Goal: Task Accomplishment & Management: Manage account settings

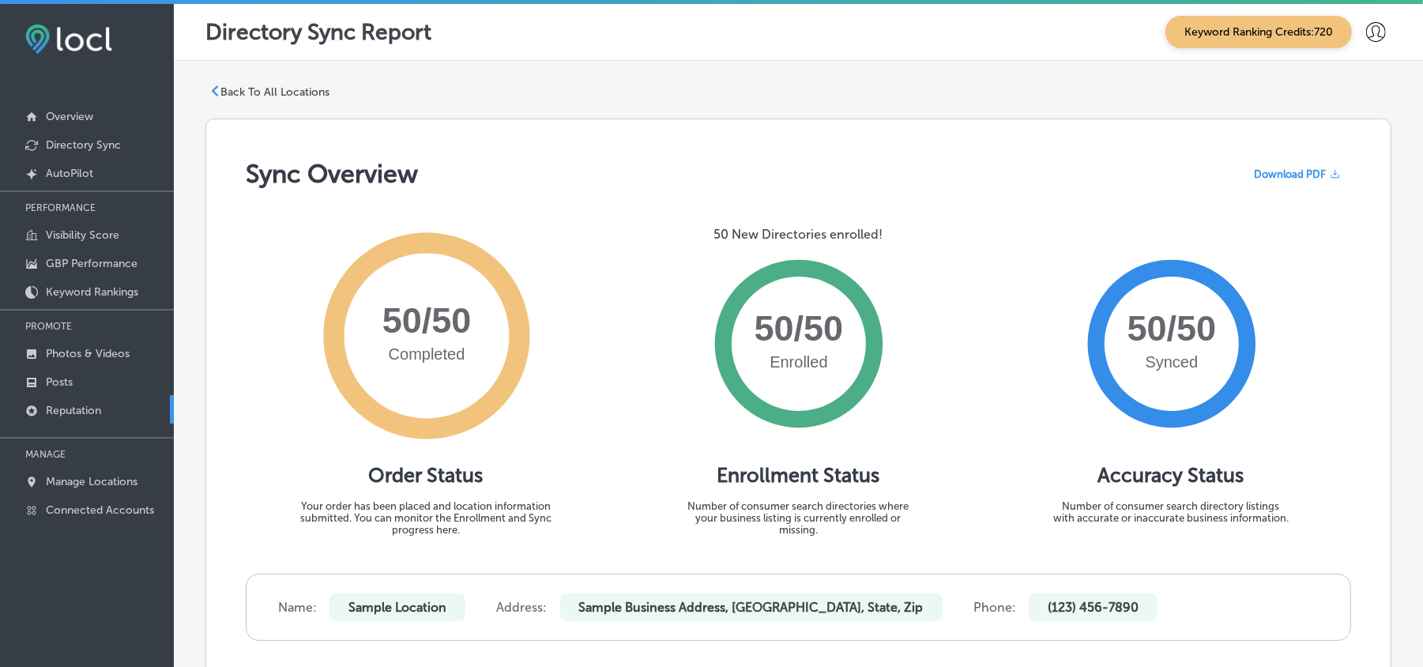
click at [70, 411] on p "Reputation" at bounding box center [73, 410] width 55 height 13
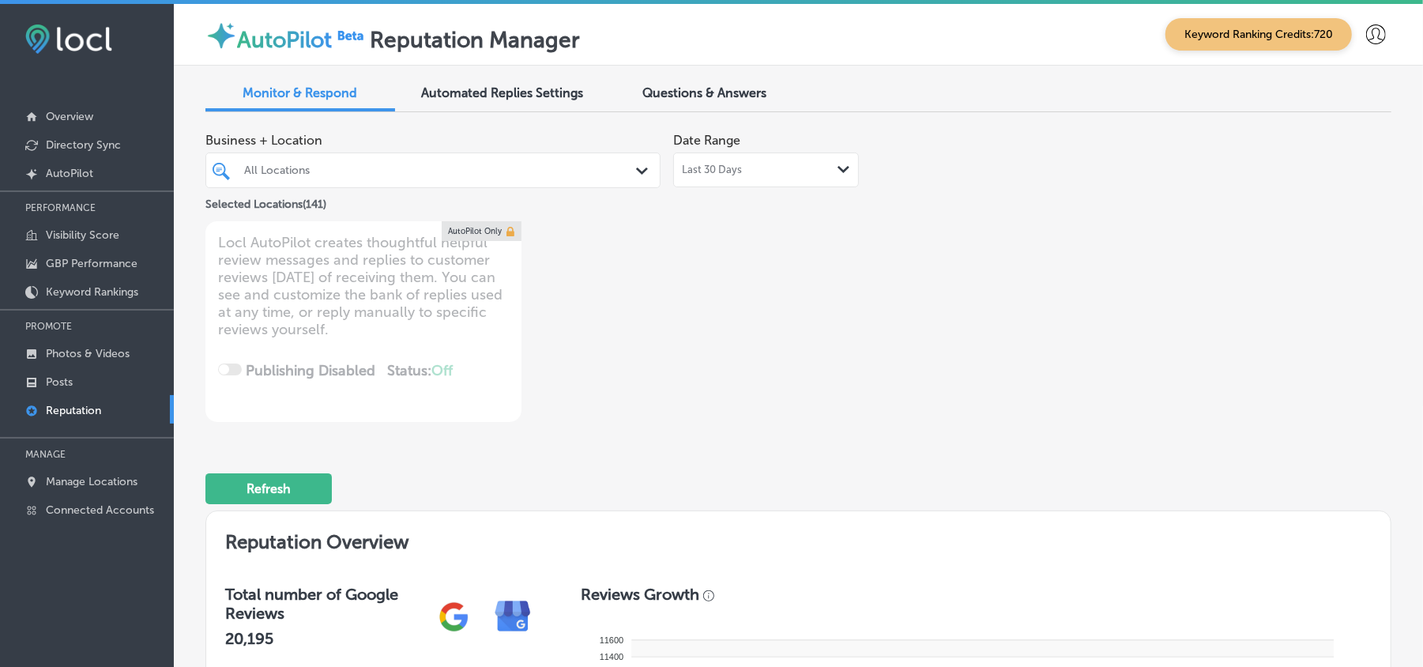
click at [621, 167] on div "All Locations" at bounding box center [440, 170] width 393 height 13
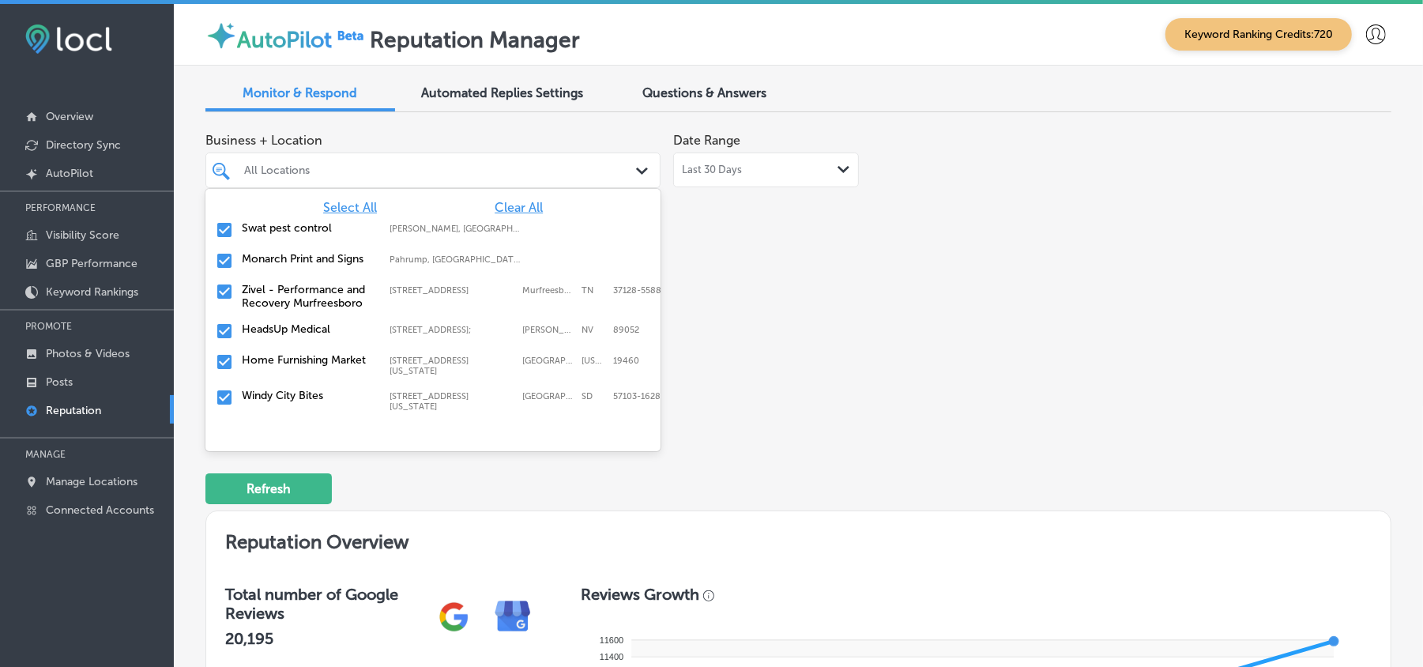
click at [519, 207] on span "Clear All" at bounding box center [518, 207] width 48 height 15
click at [222, 229] on input "checkbox" at bounding box center [224, 229] width 19 height 19
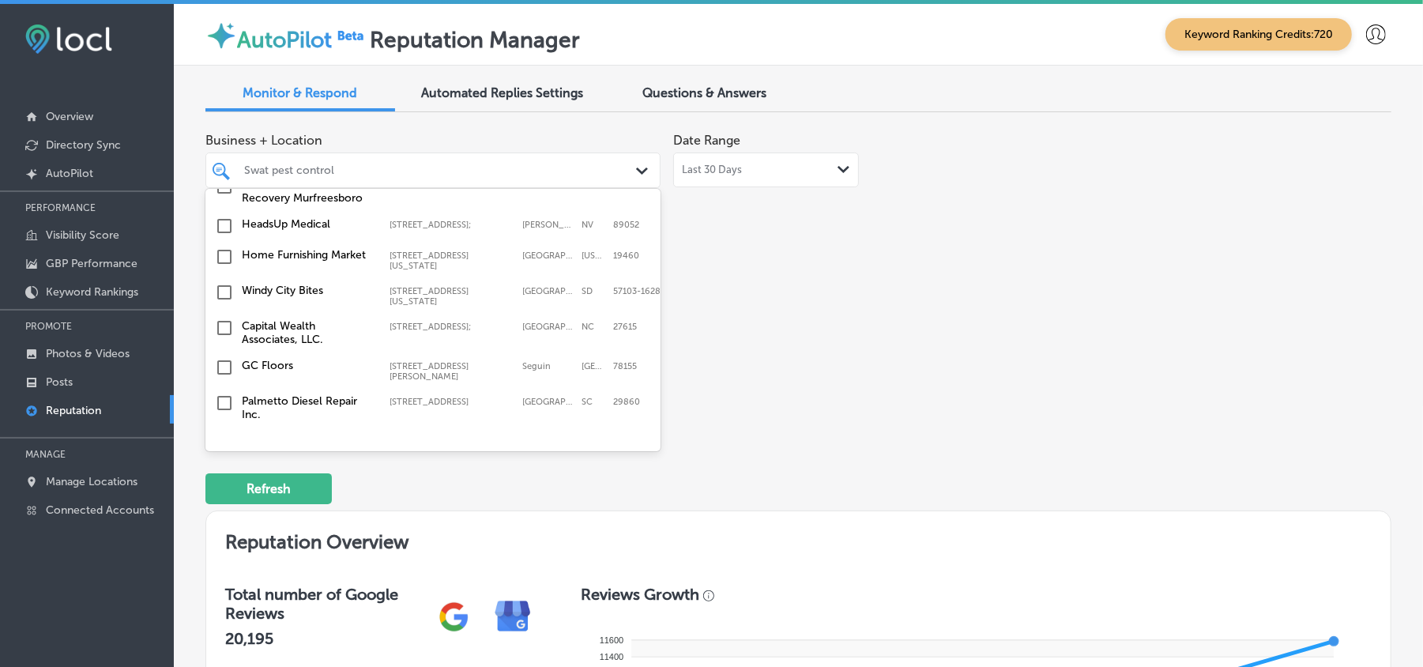
scroll to position [140, 0]
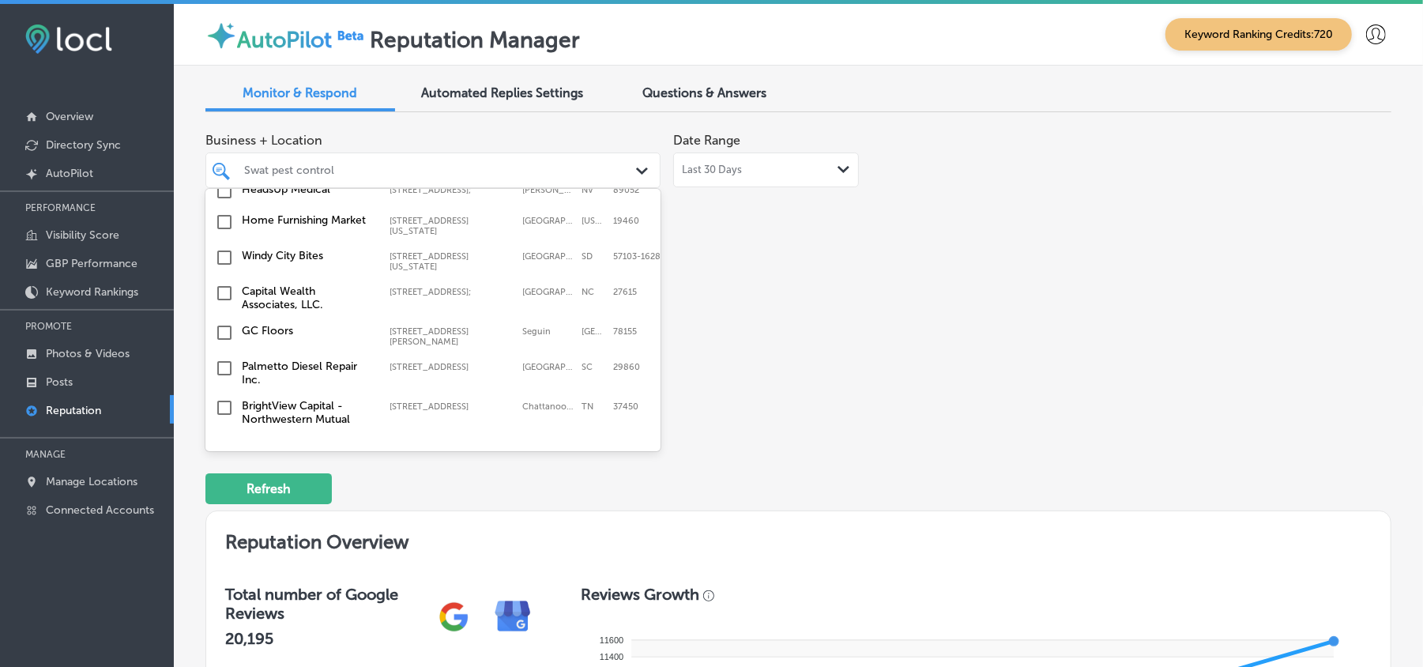
click at [221, 227] on input "checkbox" at bounding box center [224, 221] width 19 height 19
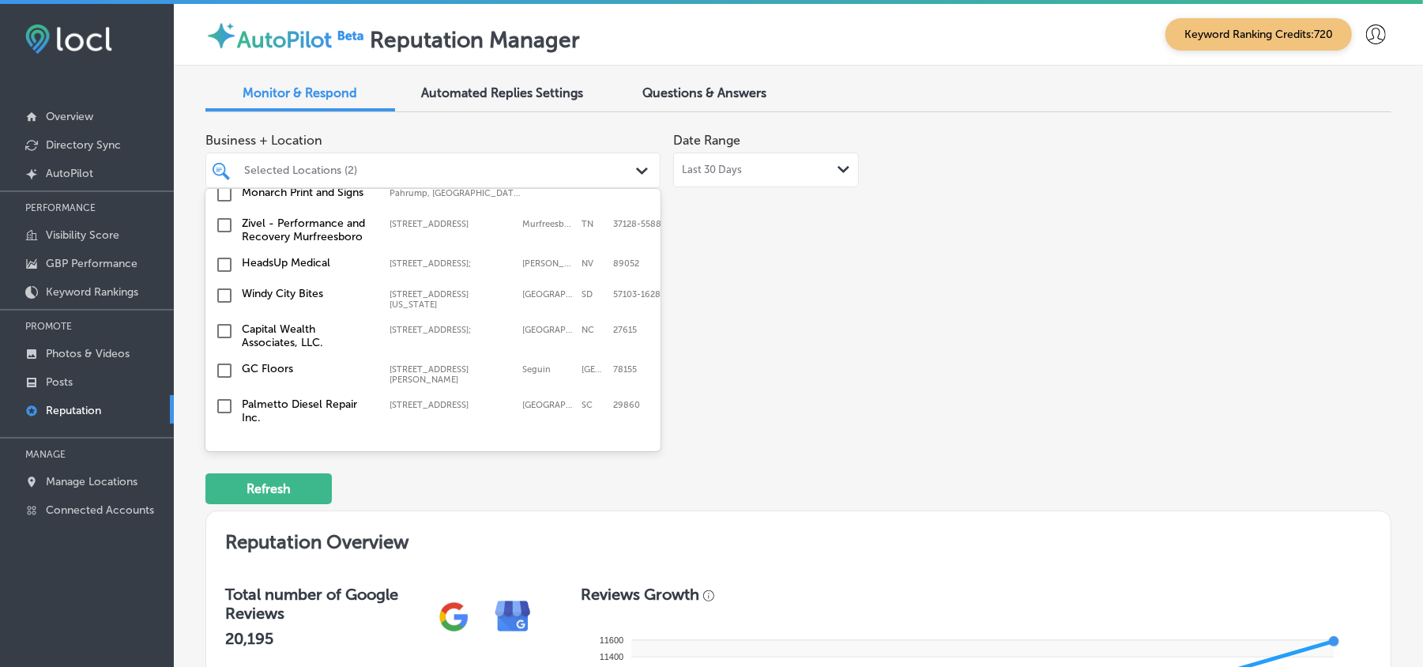
scroll to position [105, 0]
click at [220, 292] on input "checkbox" at bounding box center [224, 292] width 19 height 19
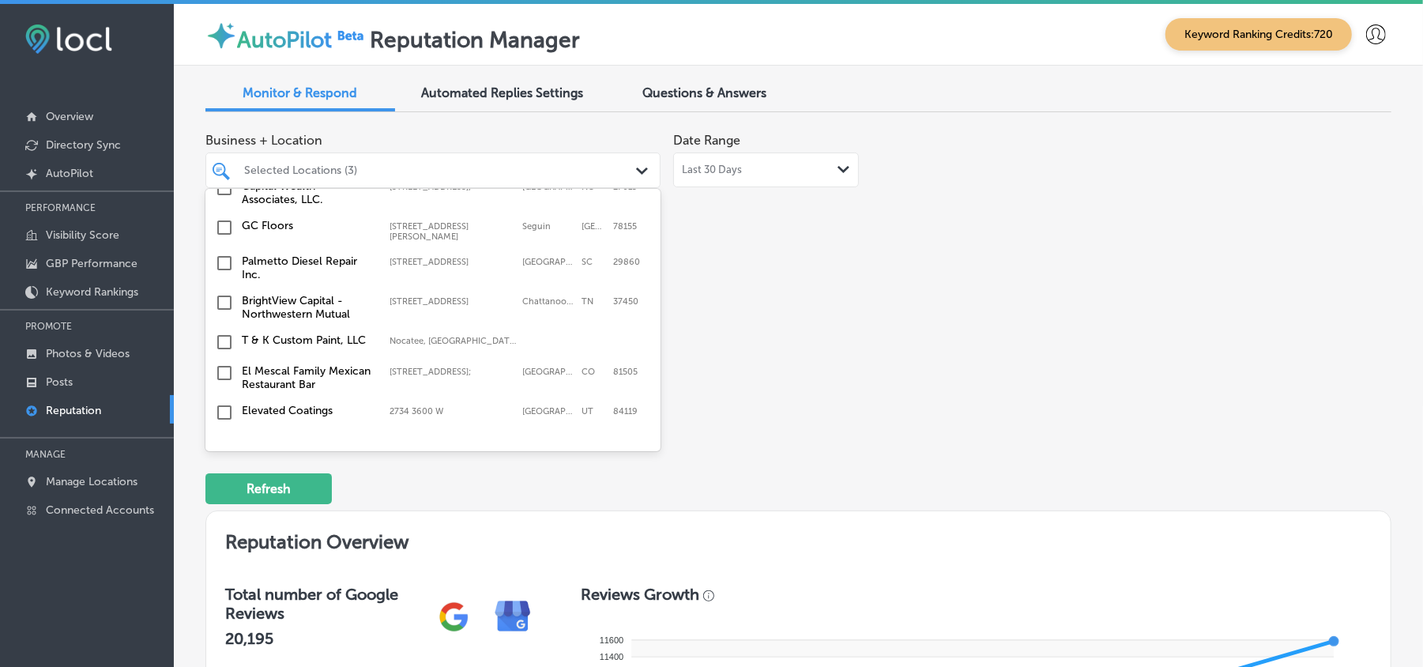
scroll to position [281, 0]
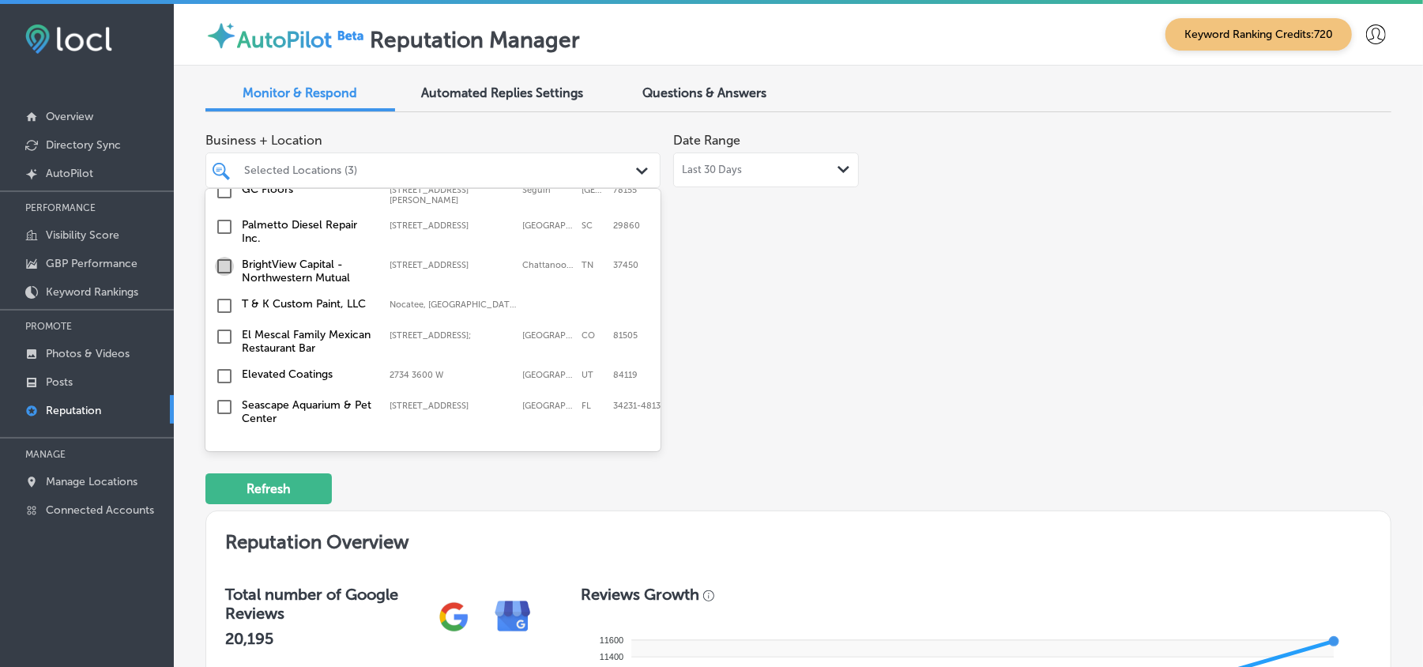
click at [229, 260] on input "checkbox" at bounding box center [224, 266] width 19 height 19
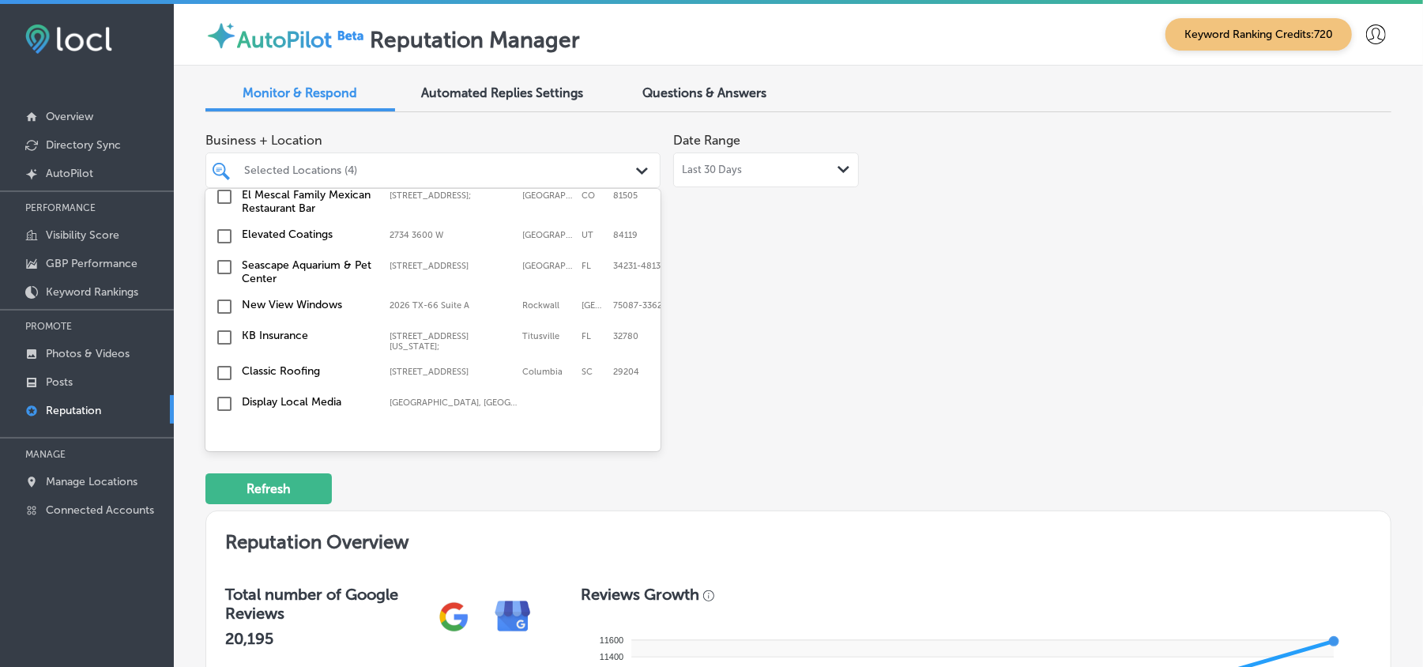
scroll to position [491, 0]
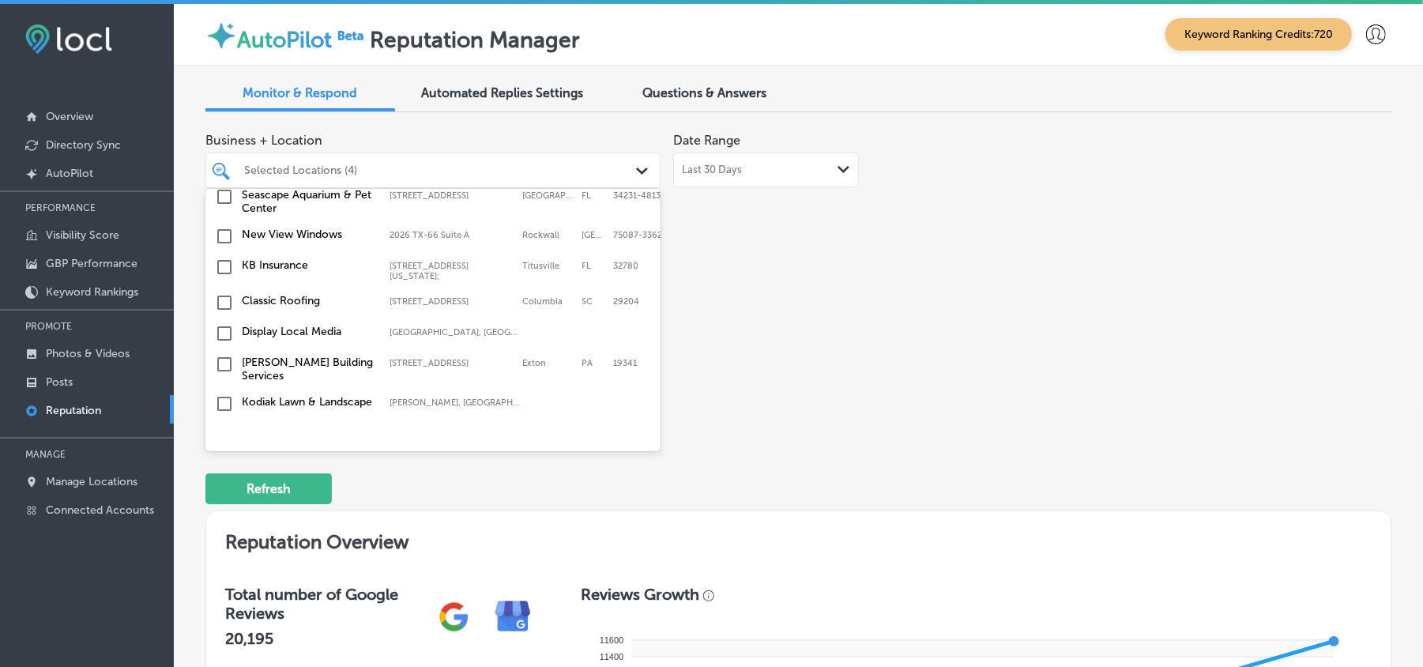
click at [222, 260] on input "checkbox" at bounding box center [224, 266] width 19 height 19
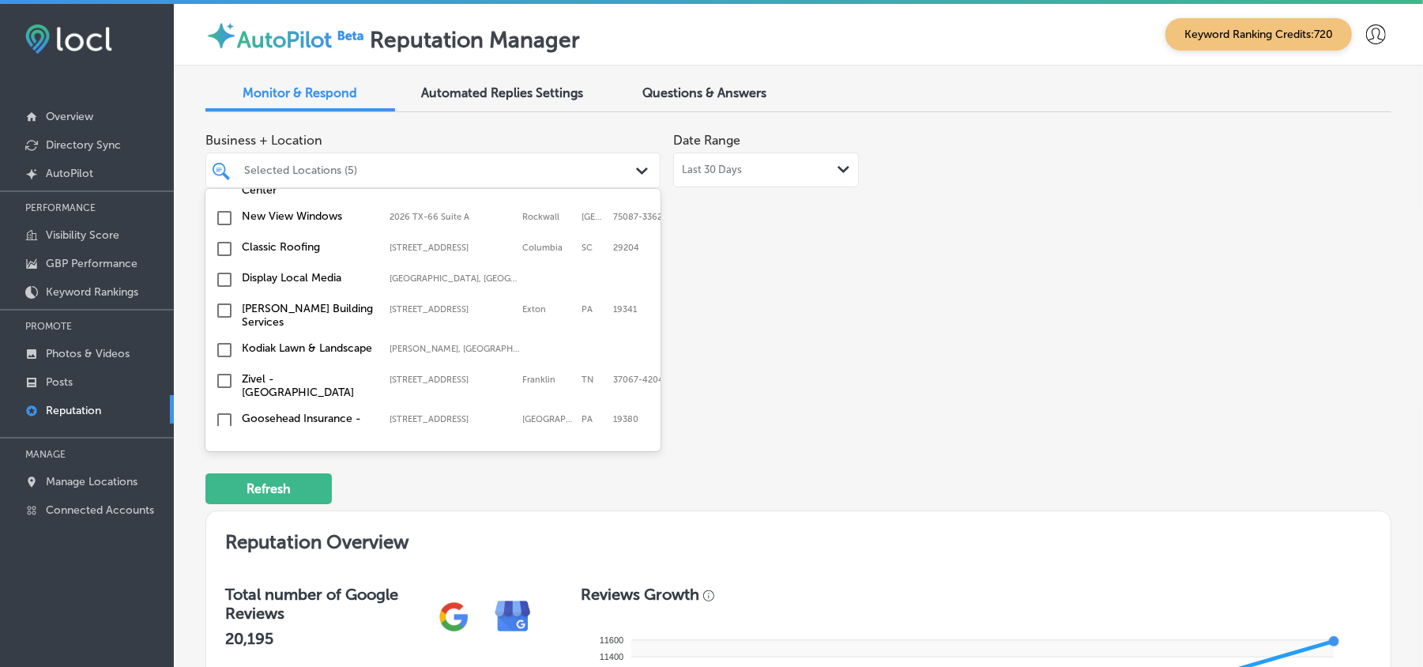
scroll to position [561, 0]
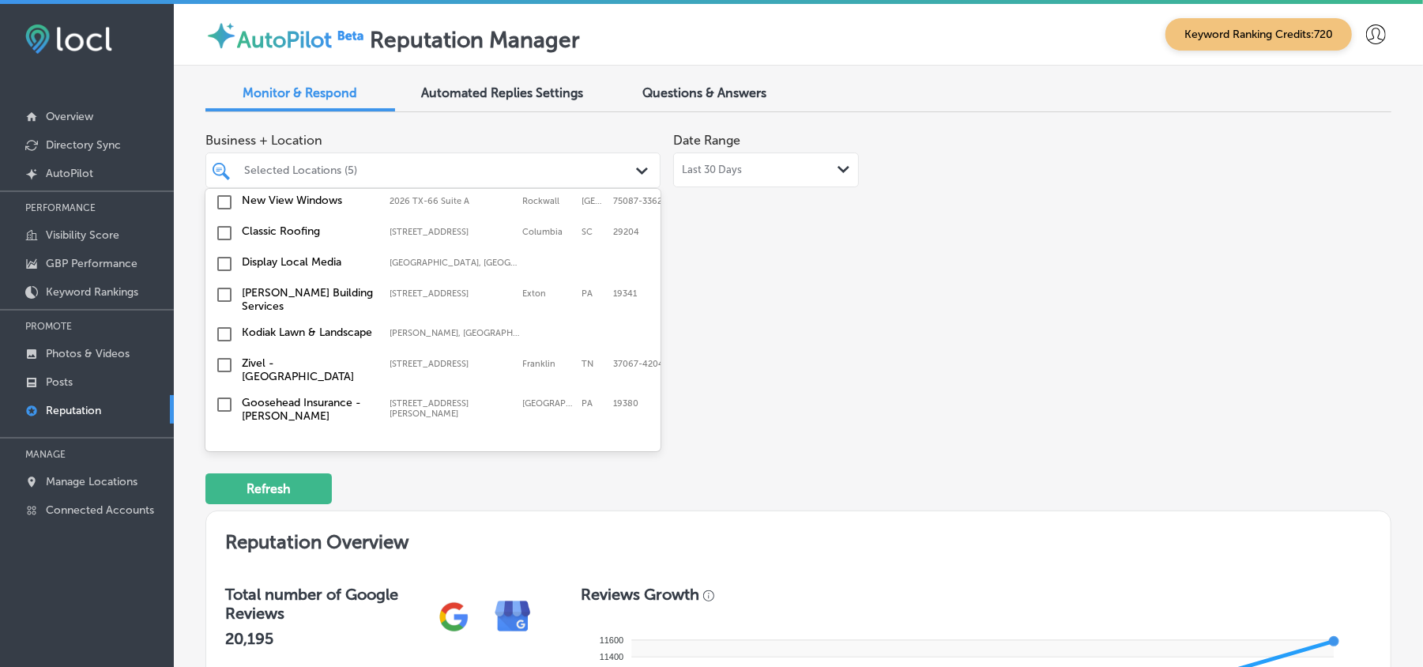
click at [222, 260] on input "checkbox" at bounding box center [224, 263] width 19 height 19
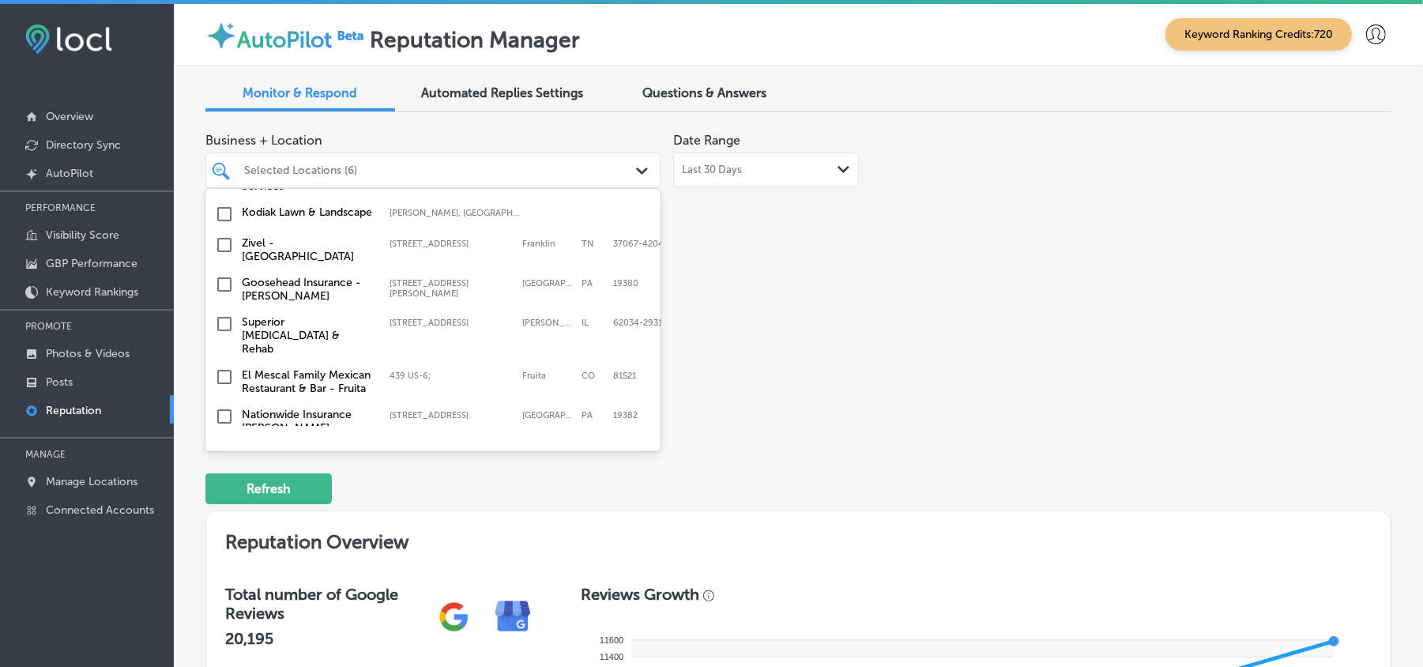
scroll to position [702, 0]
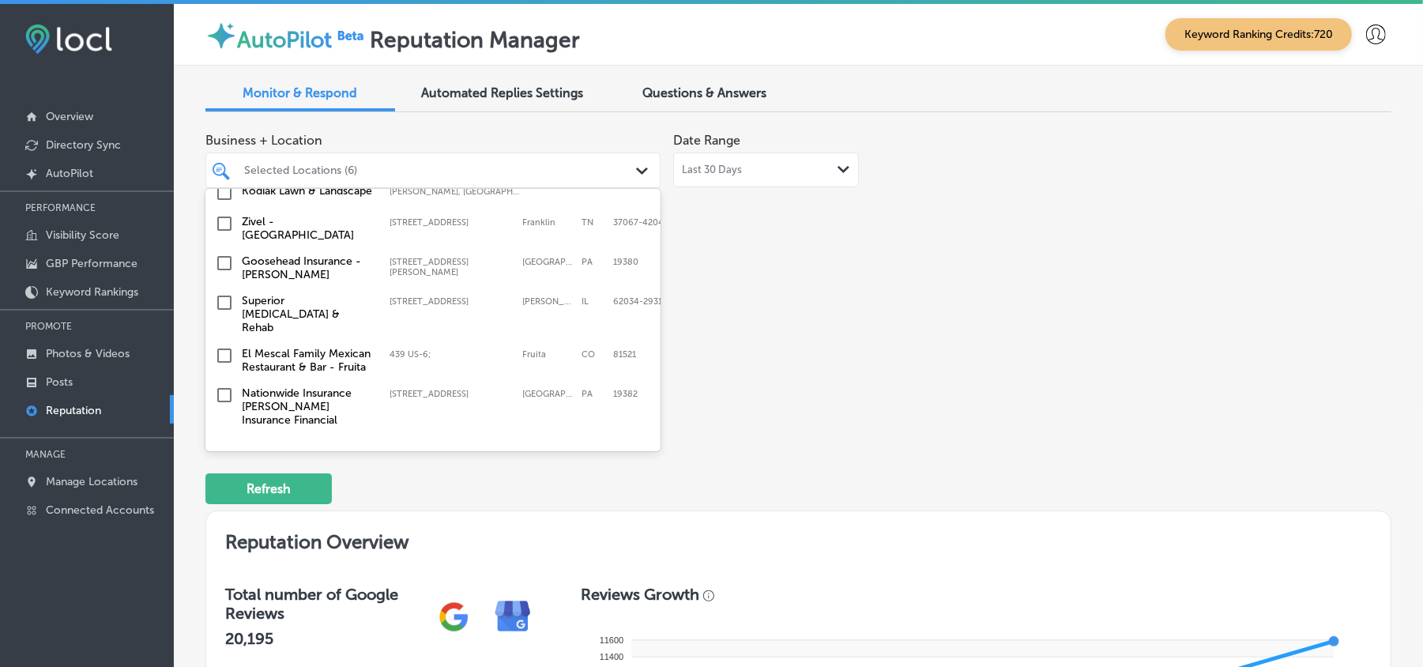
click at [221, 269] on input "checkbox" at bounding box center [224, 263] width 19 height 19
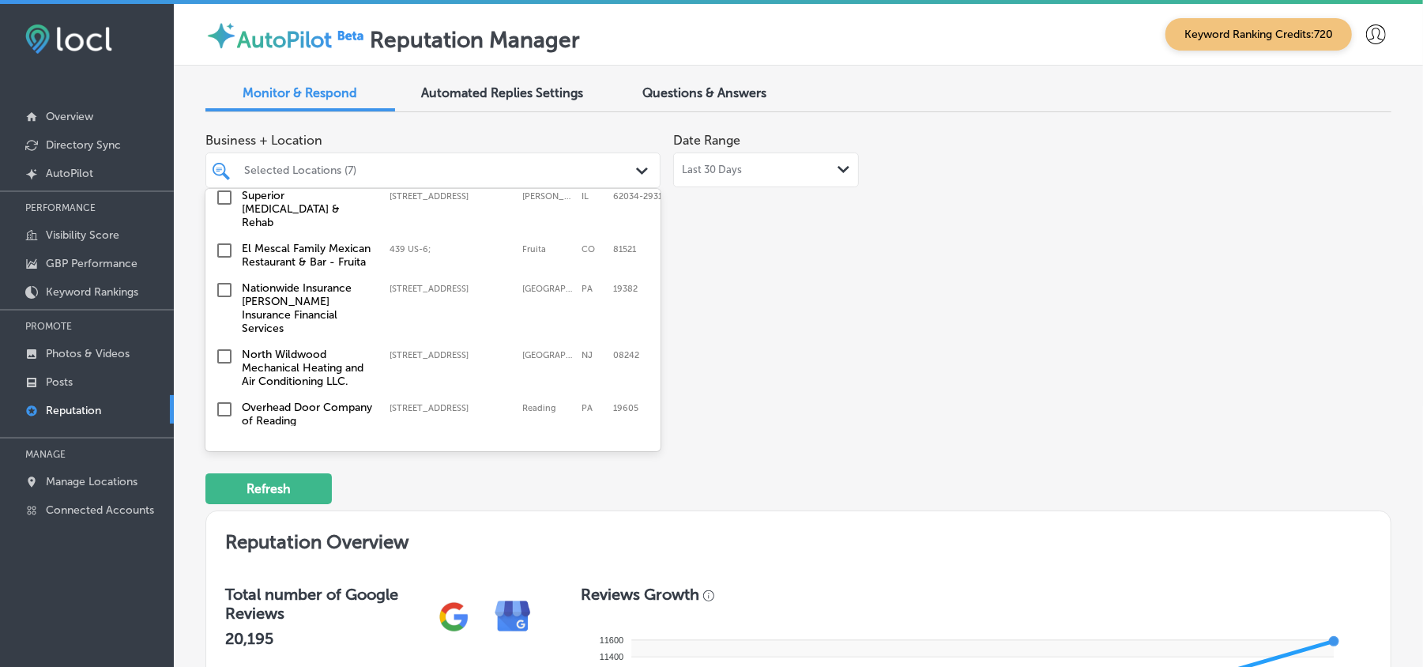
scroll to position [842, 0]
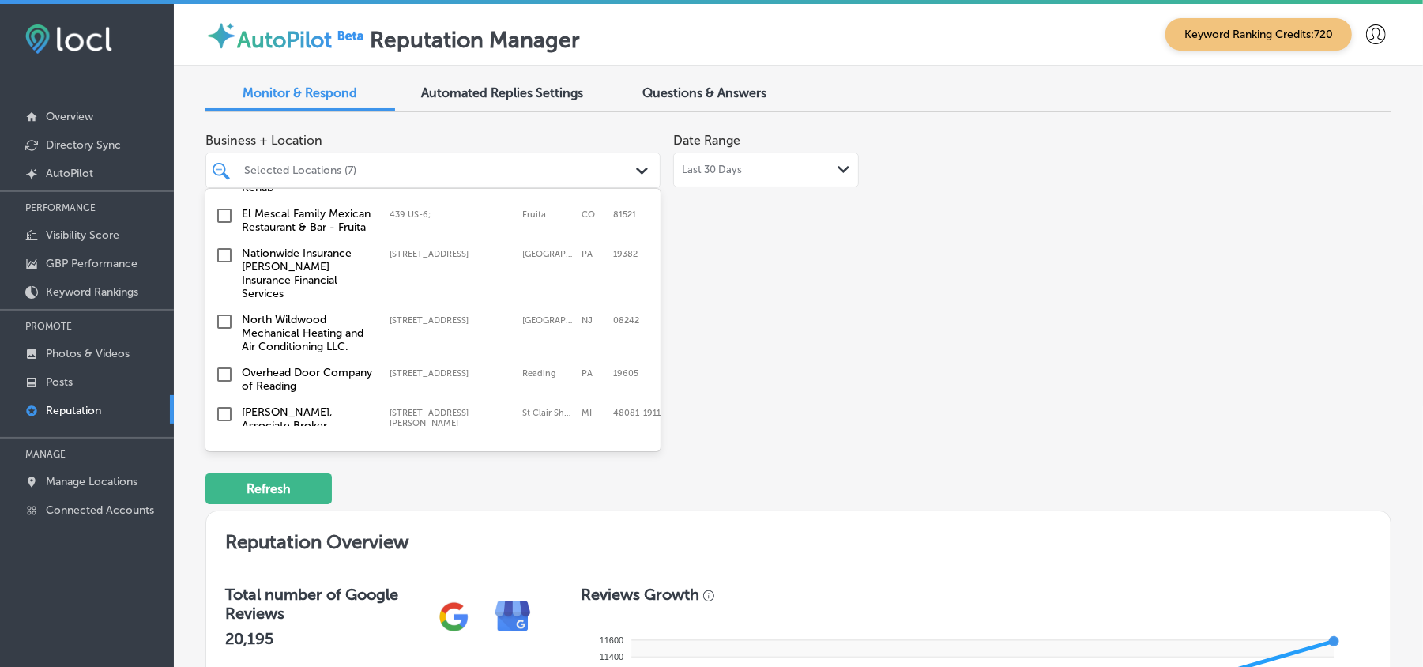
click at [219, 260] on input "checkbox" at bounding box center [224, 255] width 19 height 19
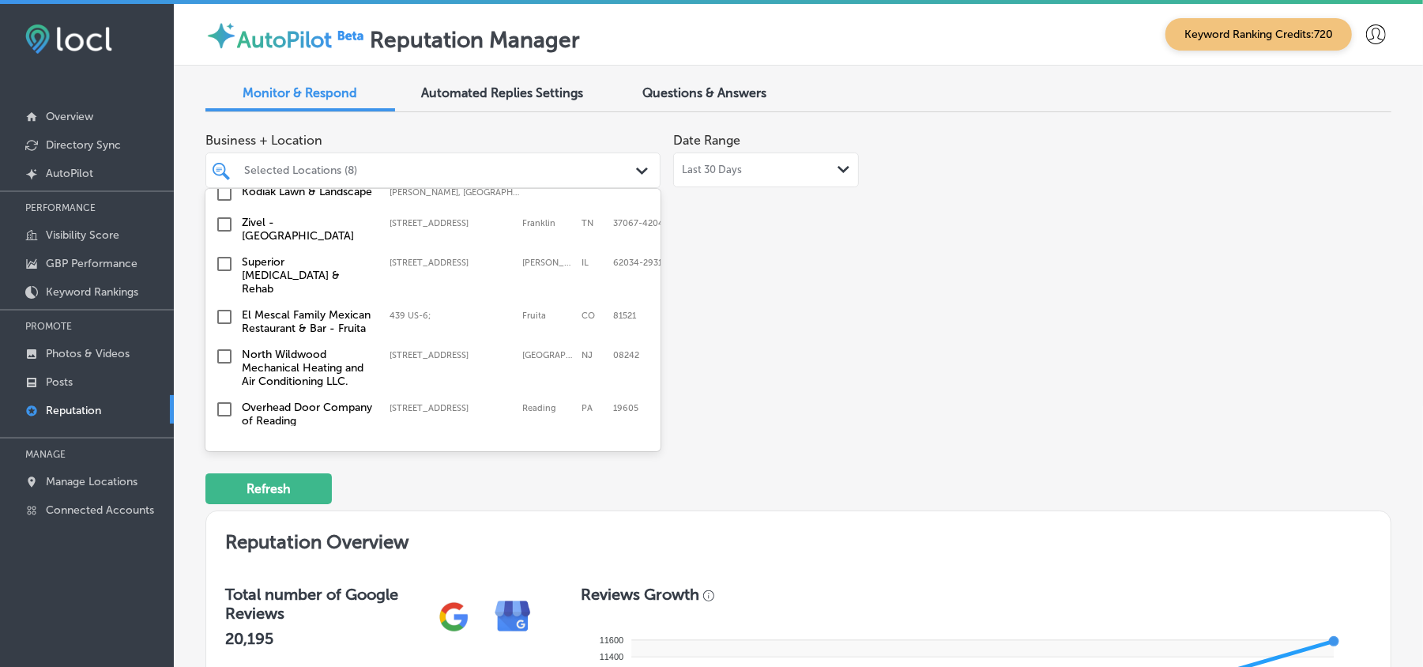
scroll to position [877, 0]
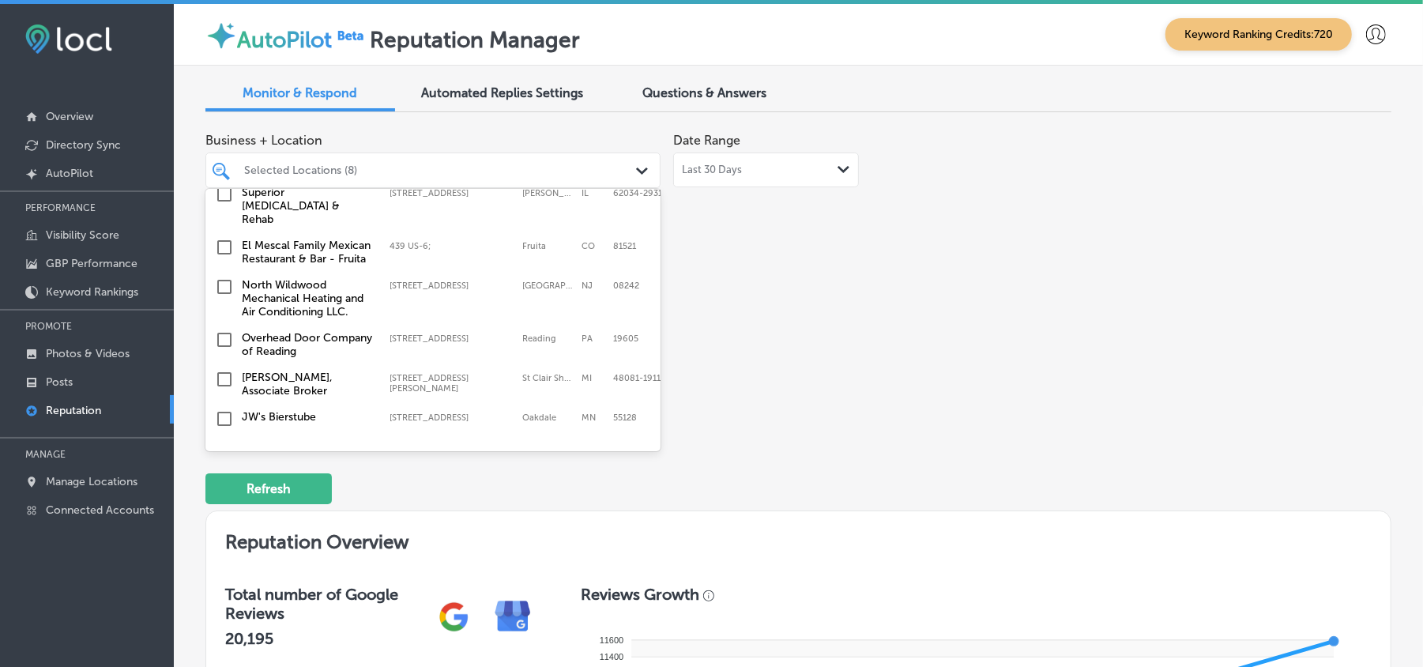
click at [221, 281] on input "checkbox" at bounding box center [224, 286] width 19 height 19
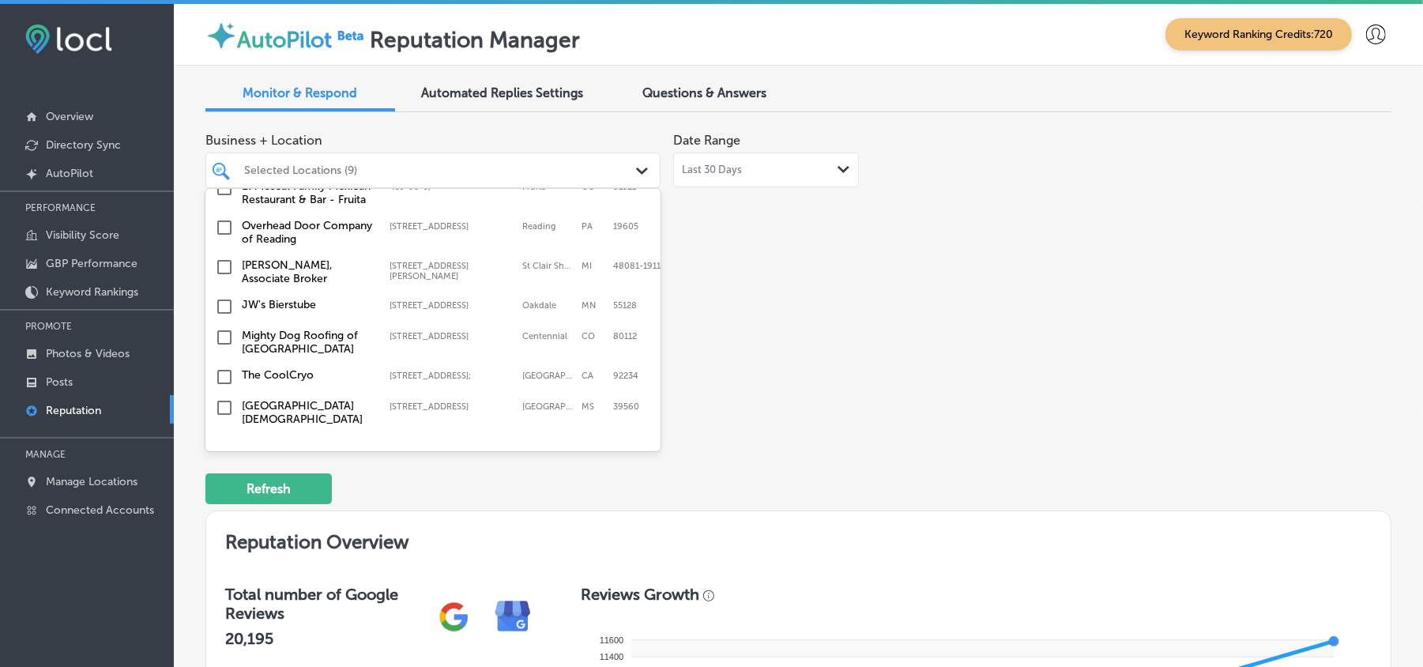
scroll to position [1018, 0]
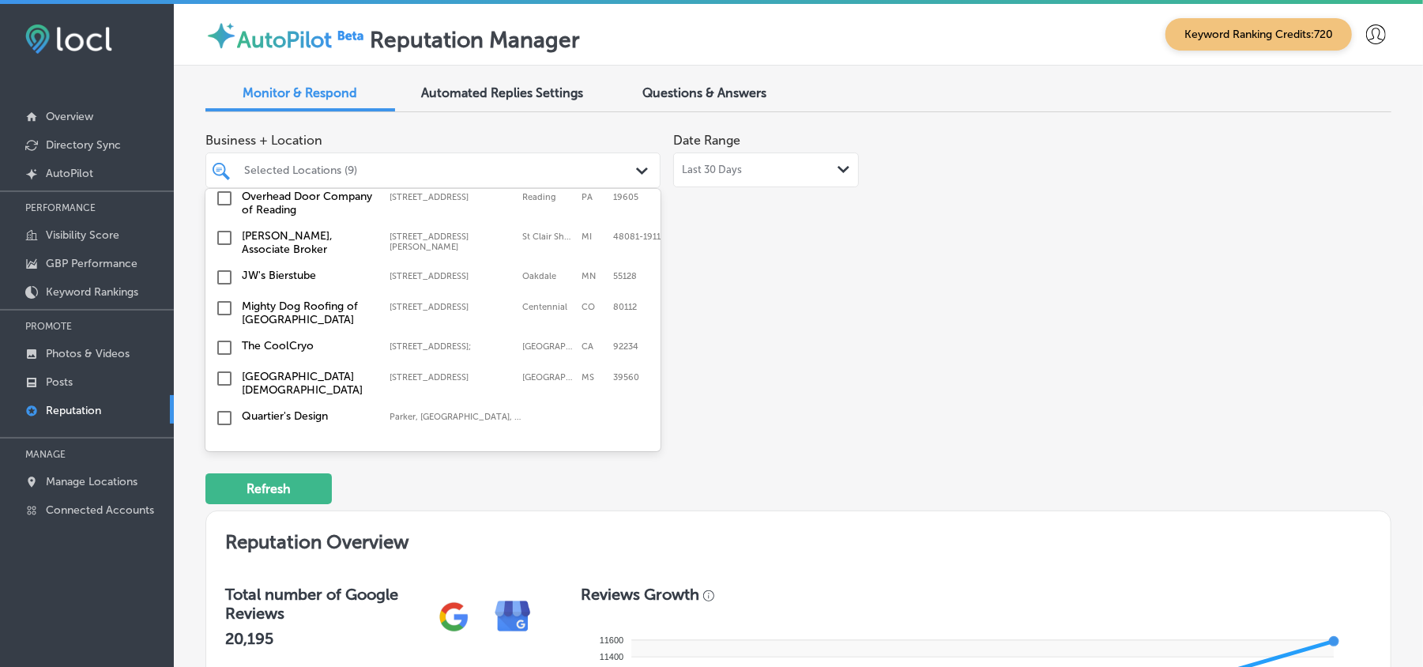
click at [223, 278] on input "checkbox" at bounding box center [224, 277] width 19 height 19
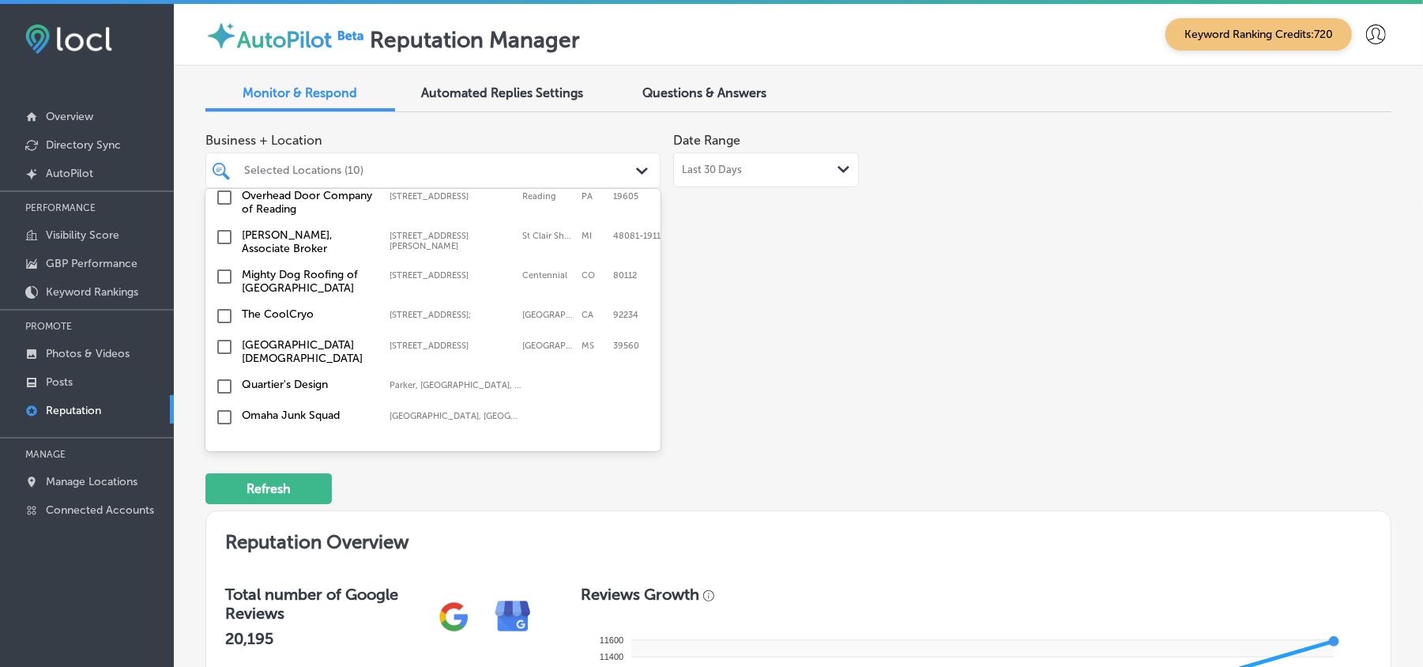
scroll to position [1088, 0]
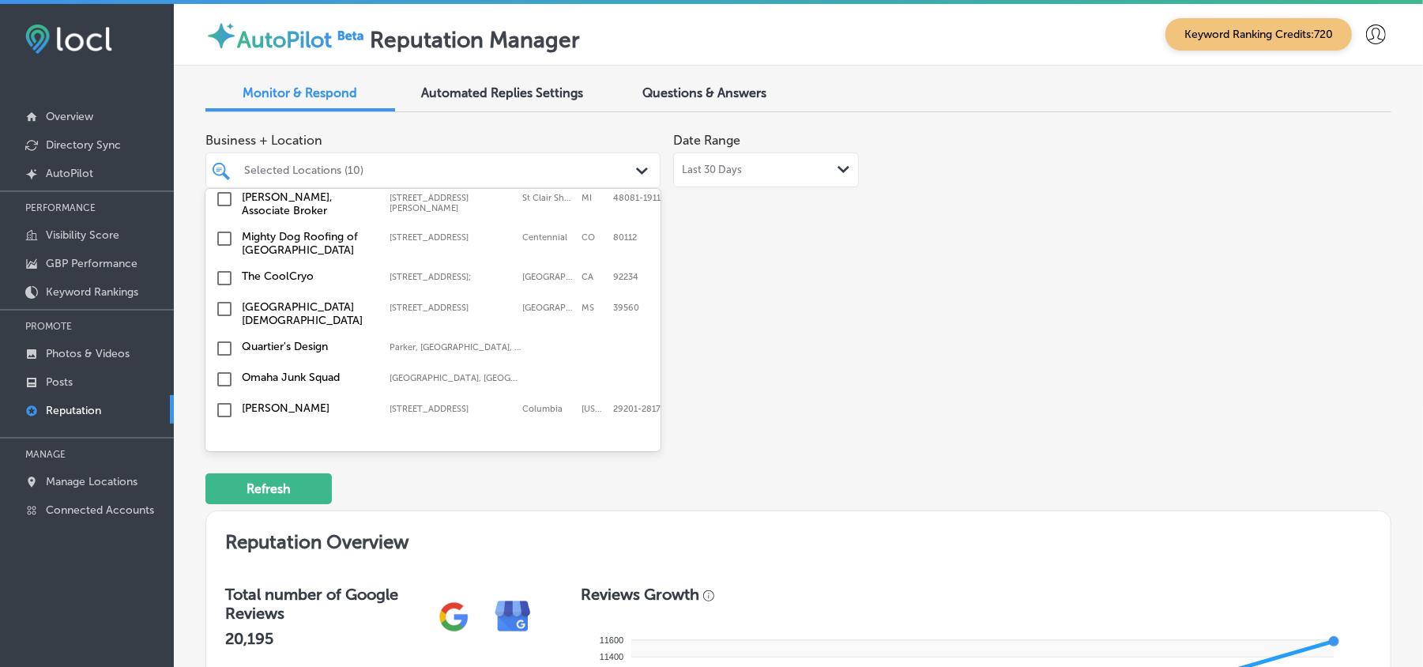
click at [220, 235] on input "checkbox" at bounding box center [224, 238] width 19 height 19
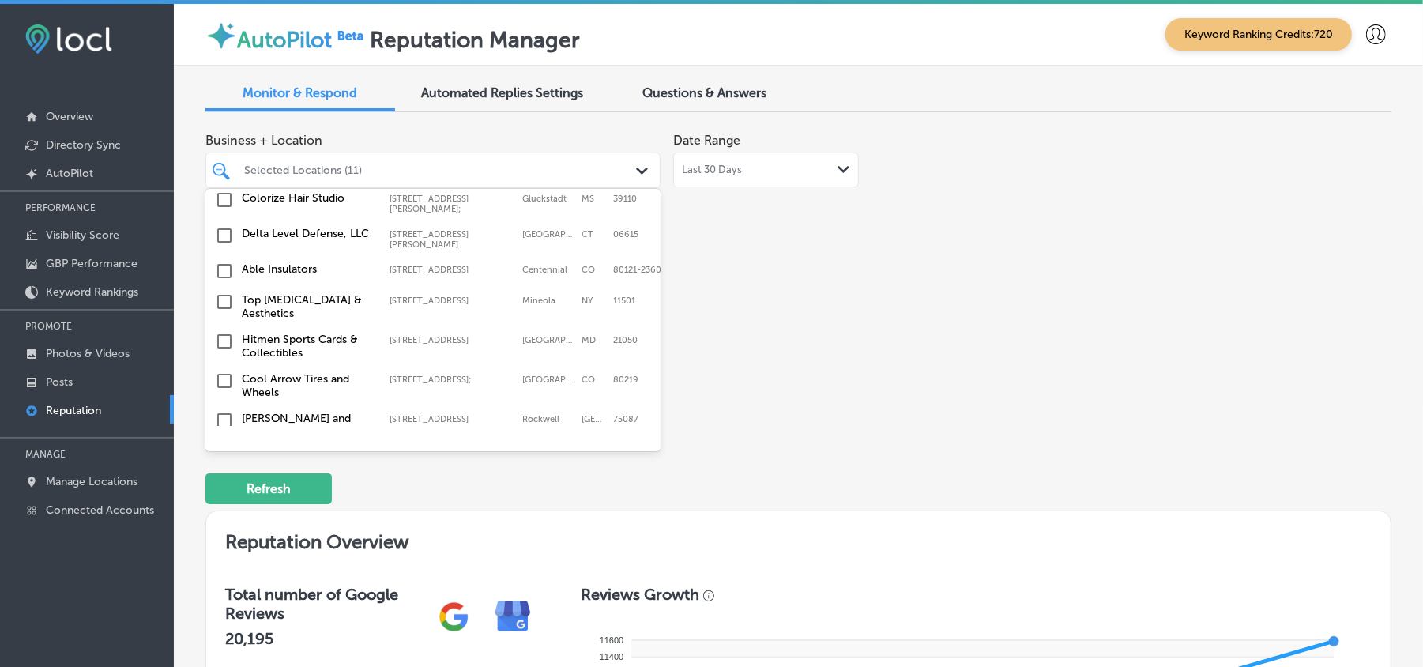
scroll to position [1369, 0]
click at [225, 261] on input "checkbox" at bounding box center [224, 270] width 19 height 19
click at [220, 294] on input "checkbox" at bounding box center [224, 300] width 19 height 19
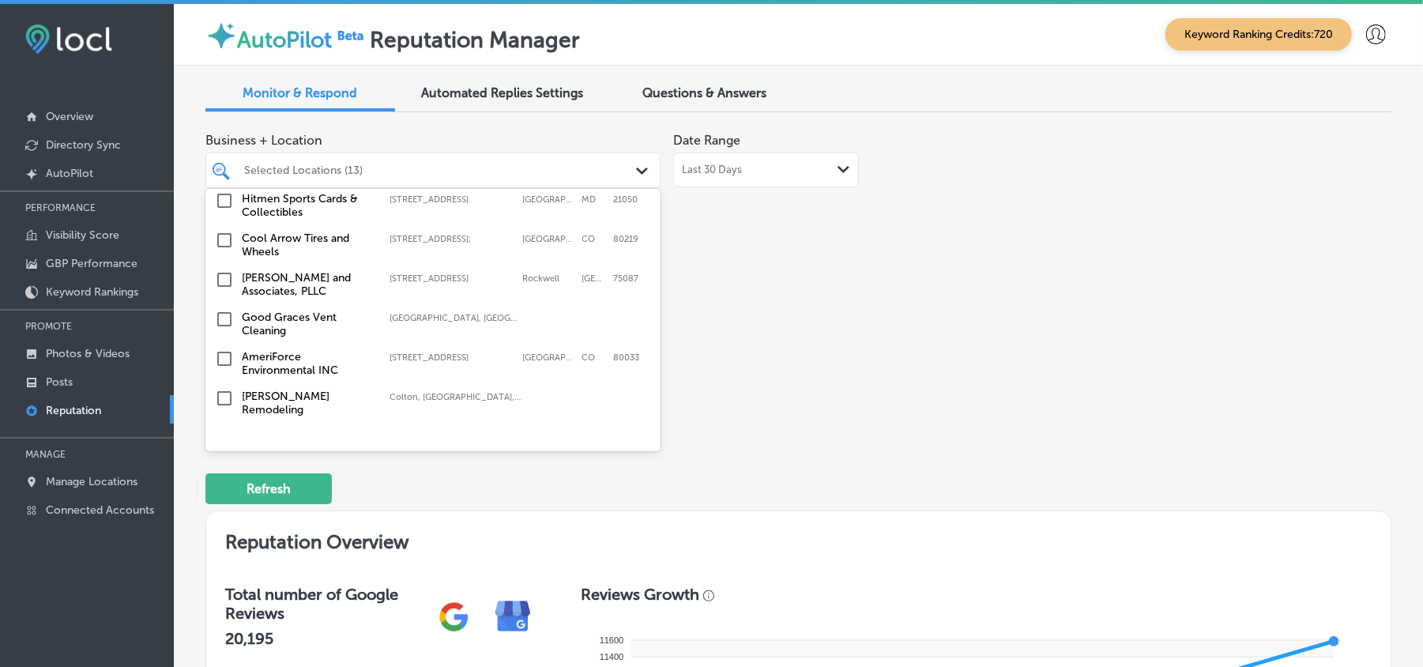
scroll to position [1545, 0]
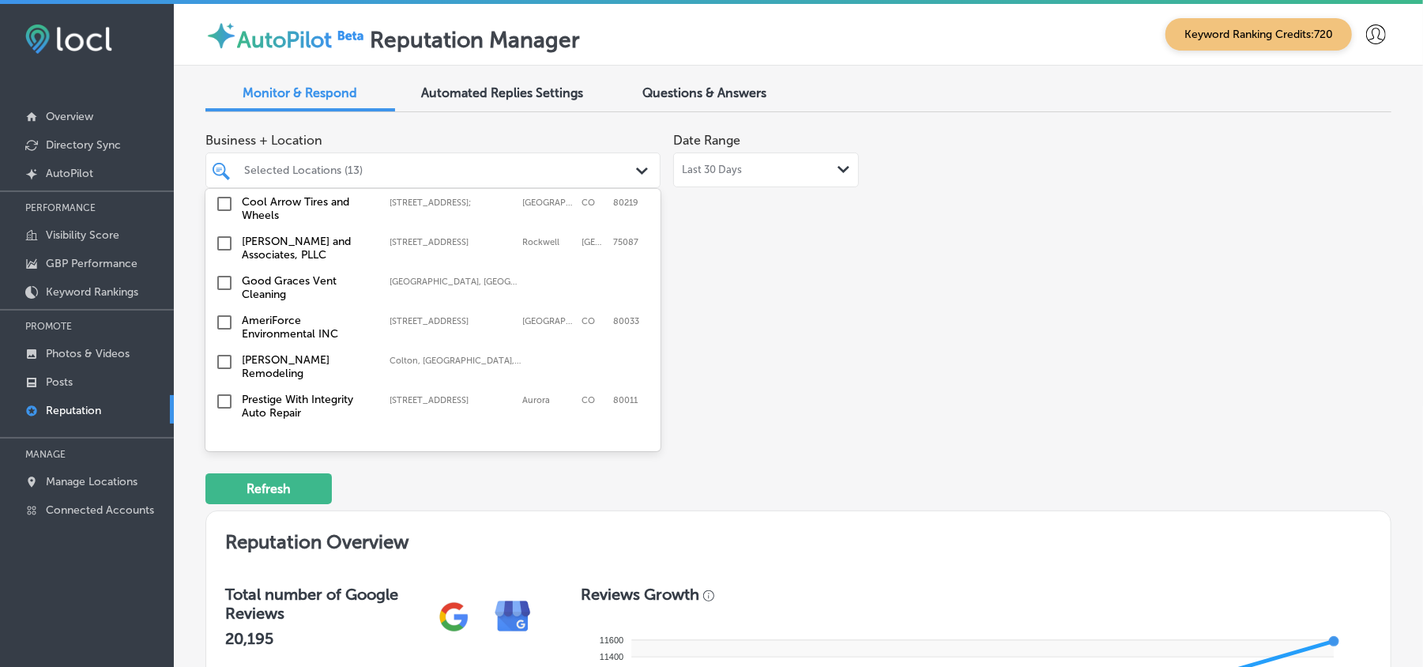
click at [224, 240] on input "checkbox" at bounding box center [224, 243] width 19 height 19
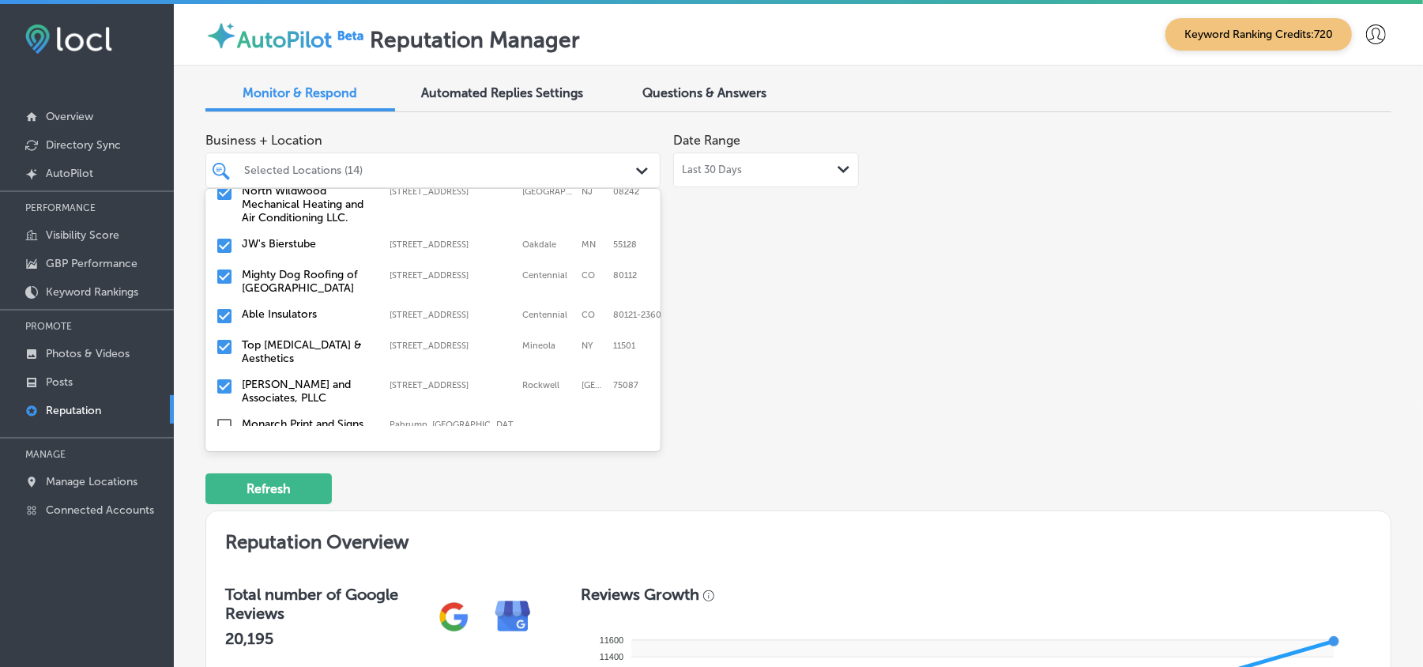
scroll to position [4961, 0]
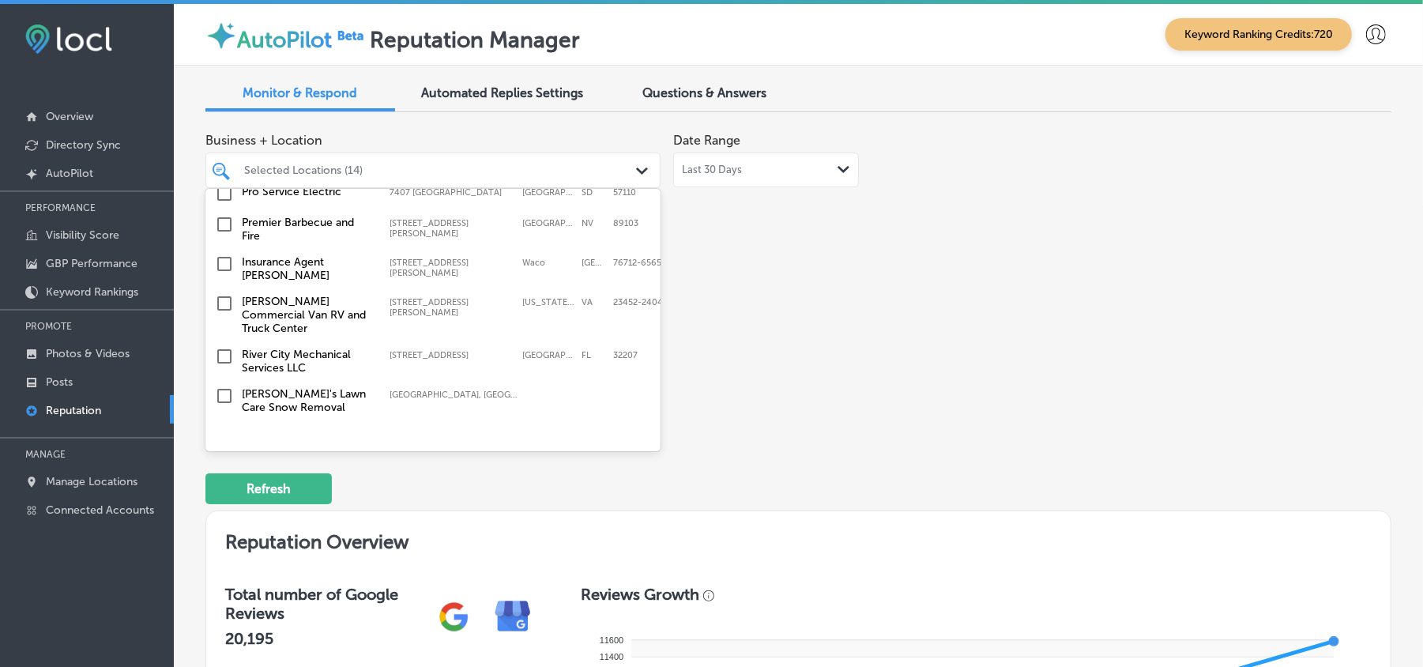
click at [224, 386] on input "checkbox" at bounding box center [224, 395] width 19 height 19
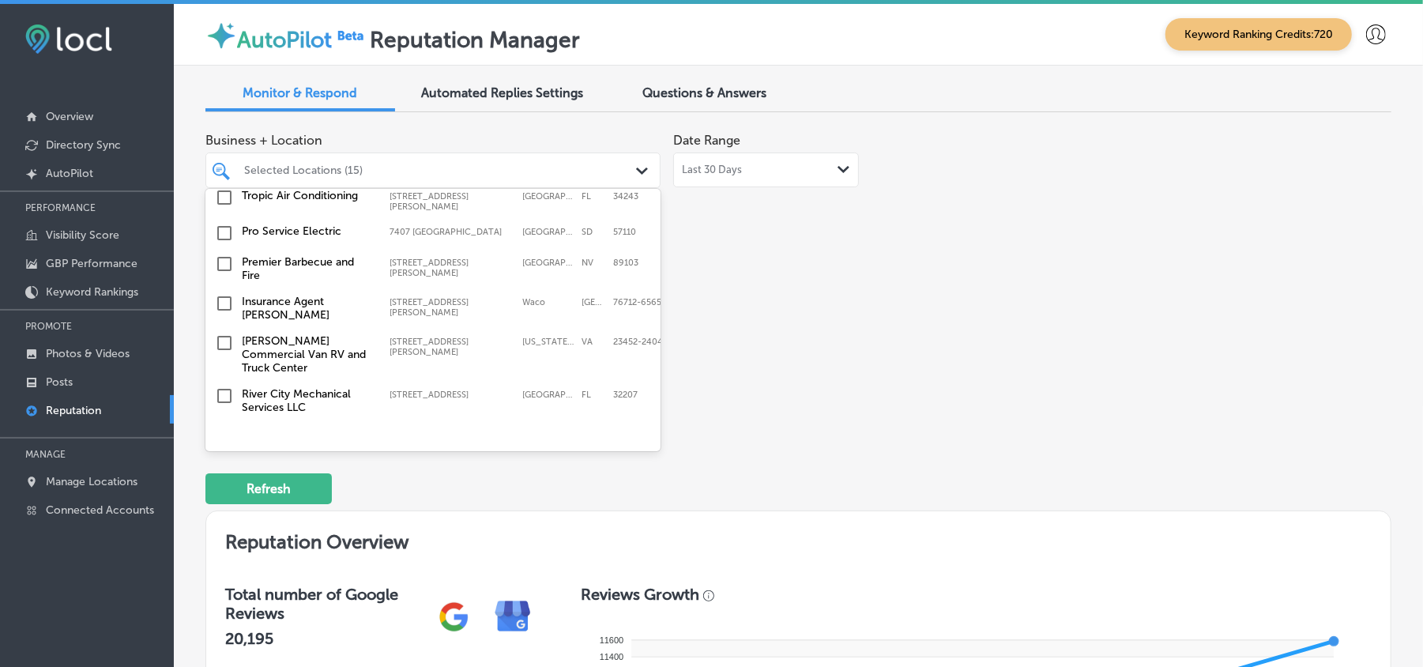
click at [219, 386] on input "checkbox" at bounding box center [224, 395] width 19 height 19
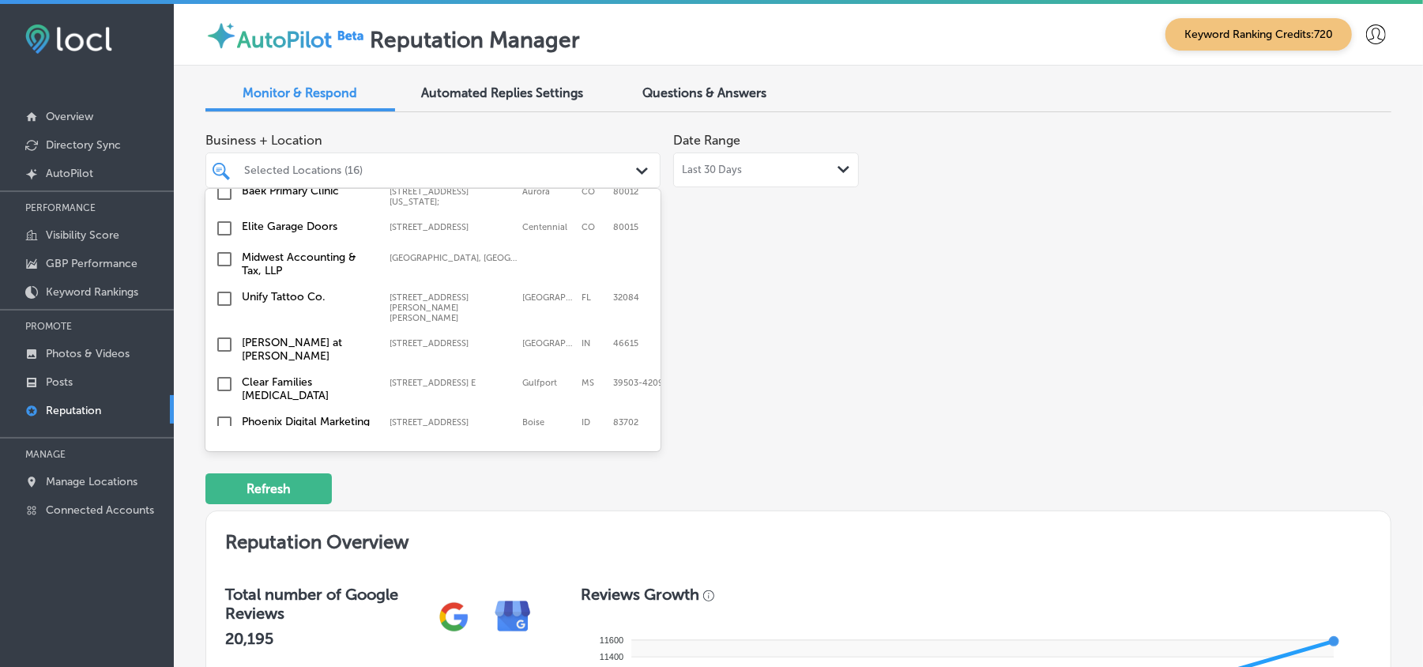
scroll to position [4680, 0]
click at [224, 447] on input "checkbox" at bounding box center [224, 456] width 19 height 19
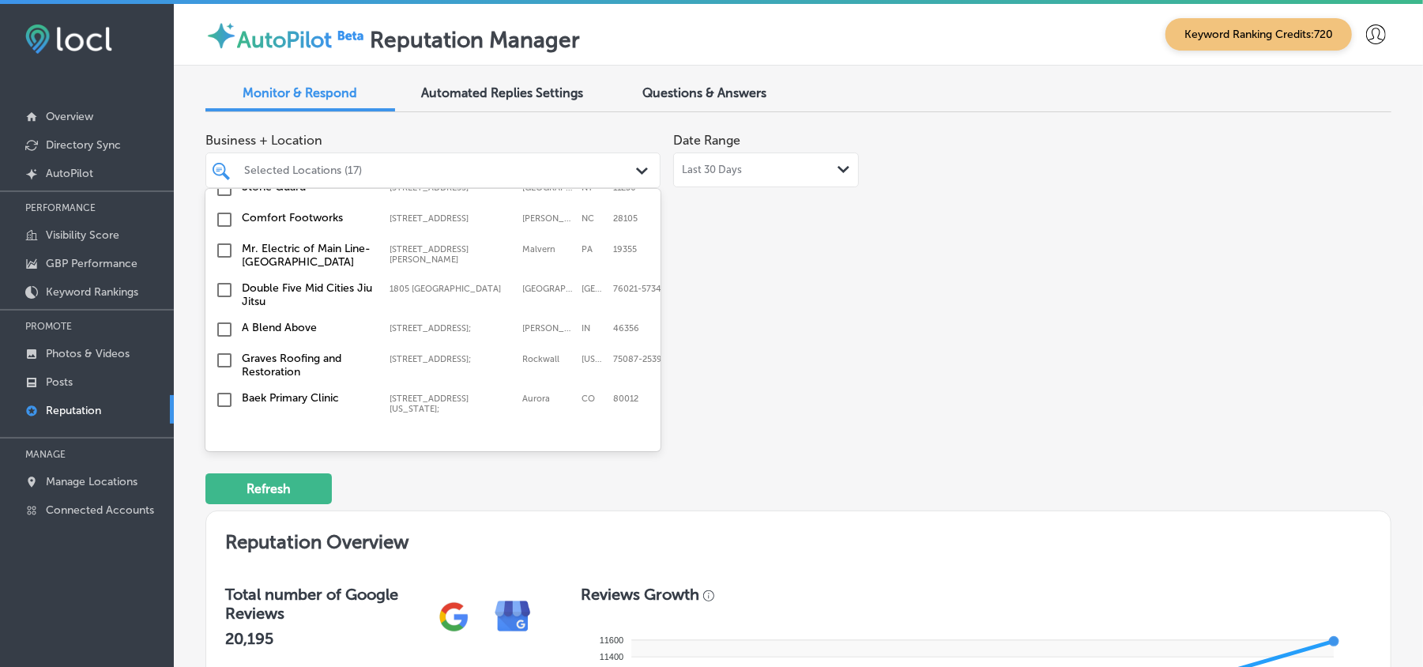
scroll to position [4505, 0]
click at [219, 427] on input "checkbox" at bounding box center [224, 436] width 19 height 19
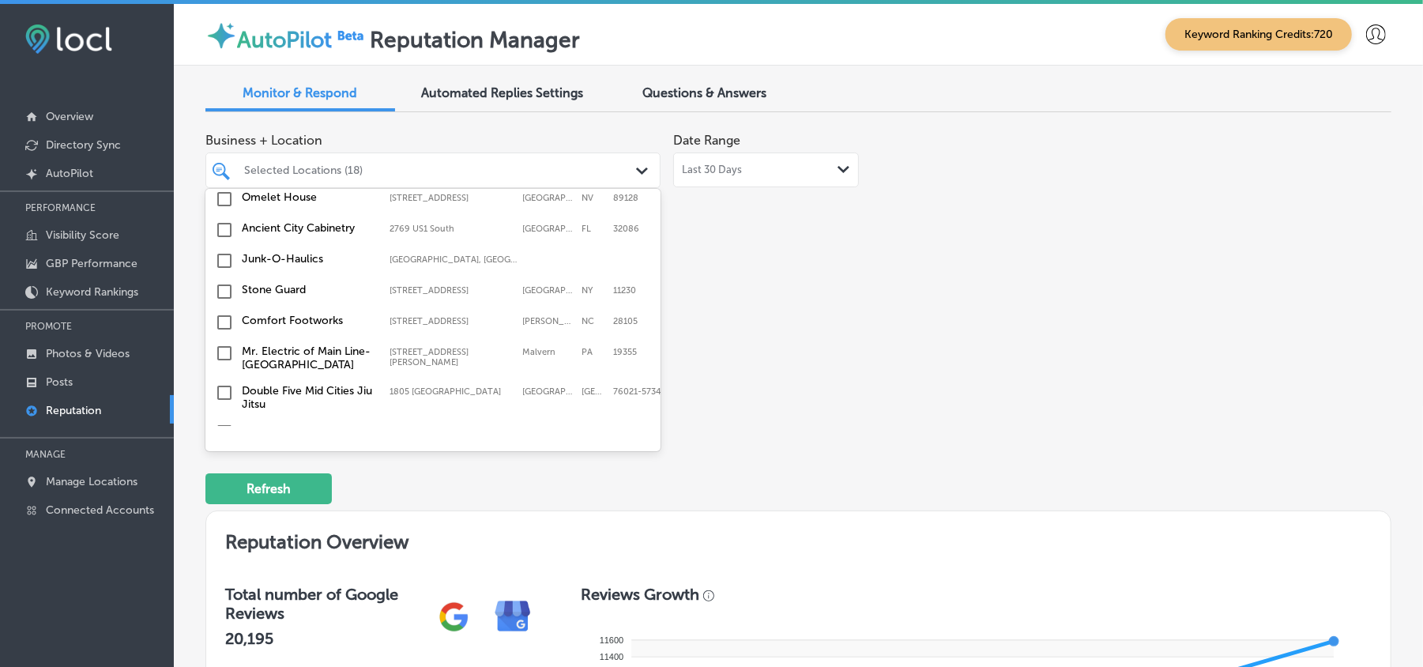
scroll to position [4400, 0]
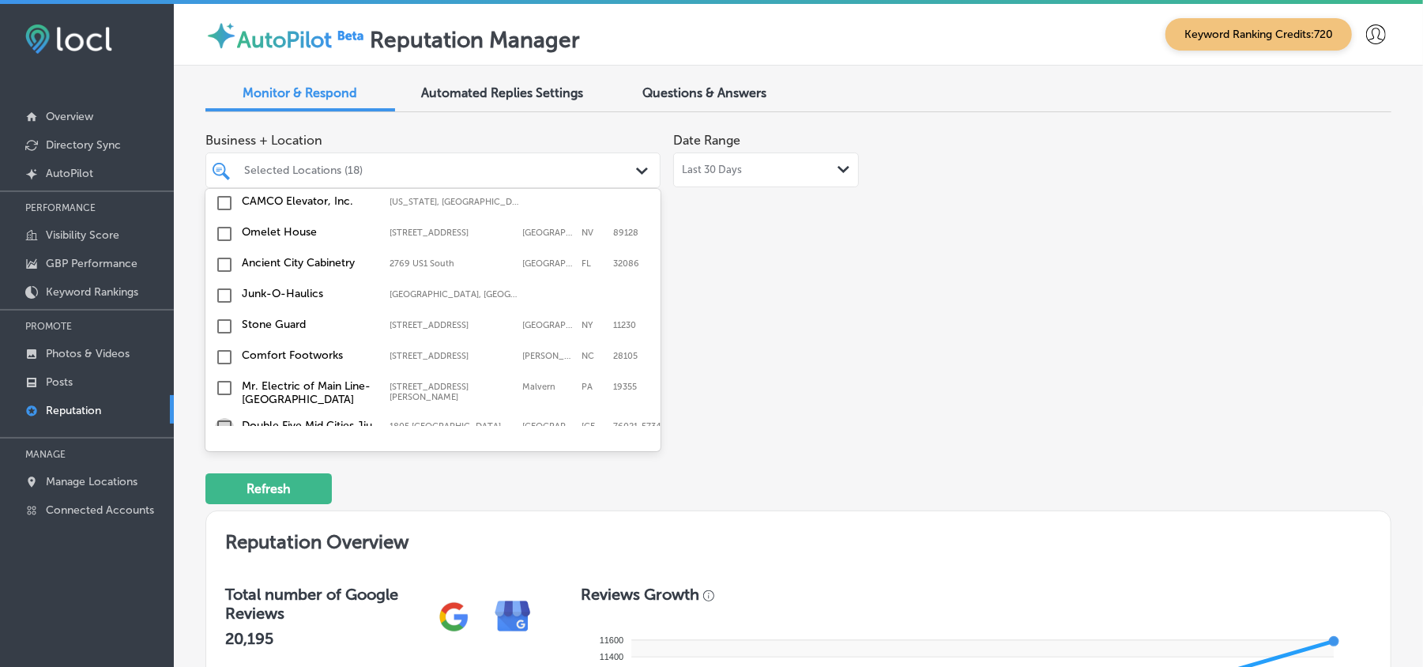
click at [221, 418] on input "checkbox" at bounding box center [224, 427] width 19 height 19
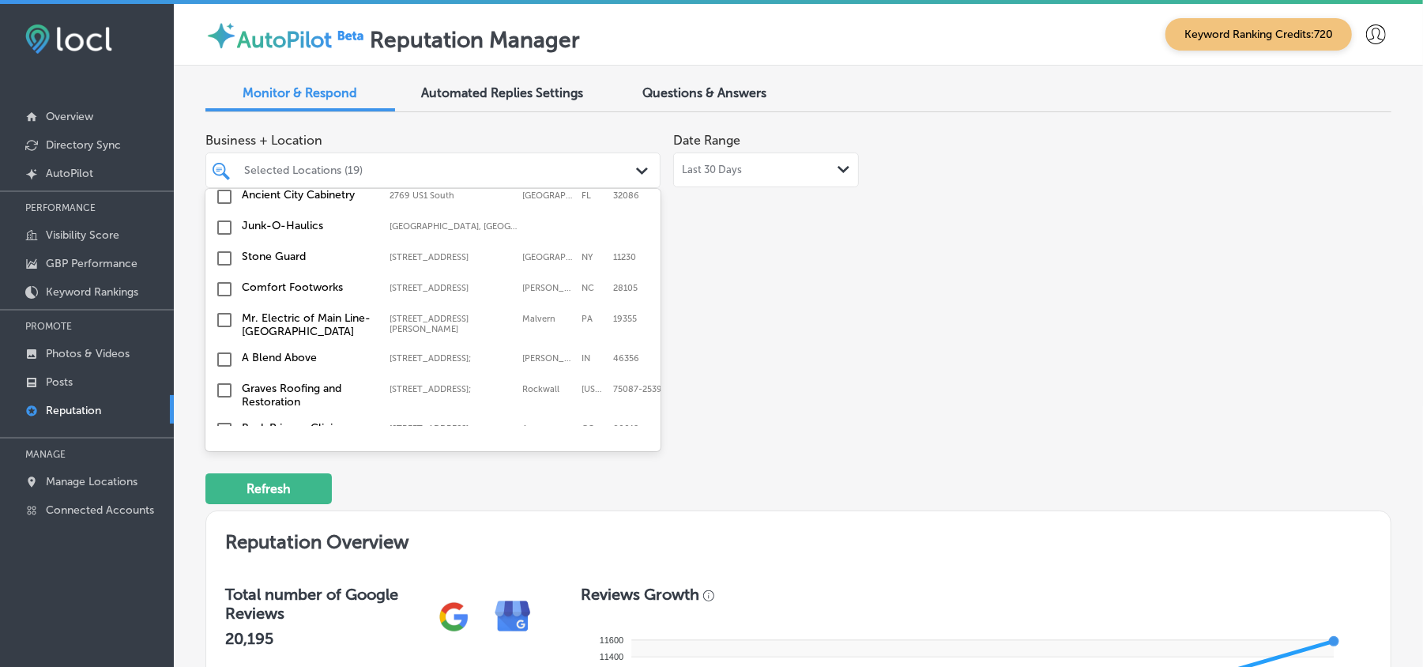
scroll to position [4505, 0]
click at [225, 422] on input "checkbox" at bounding box center [224, 431] width 19 height 19
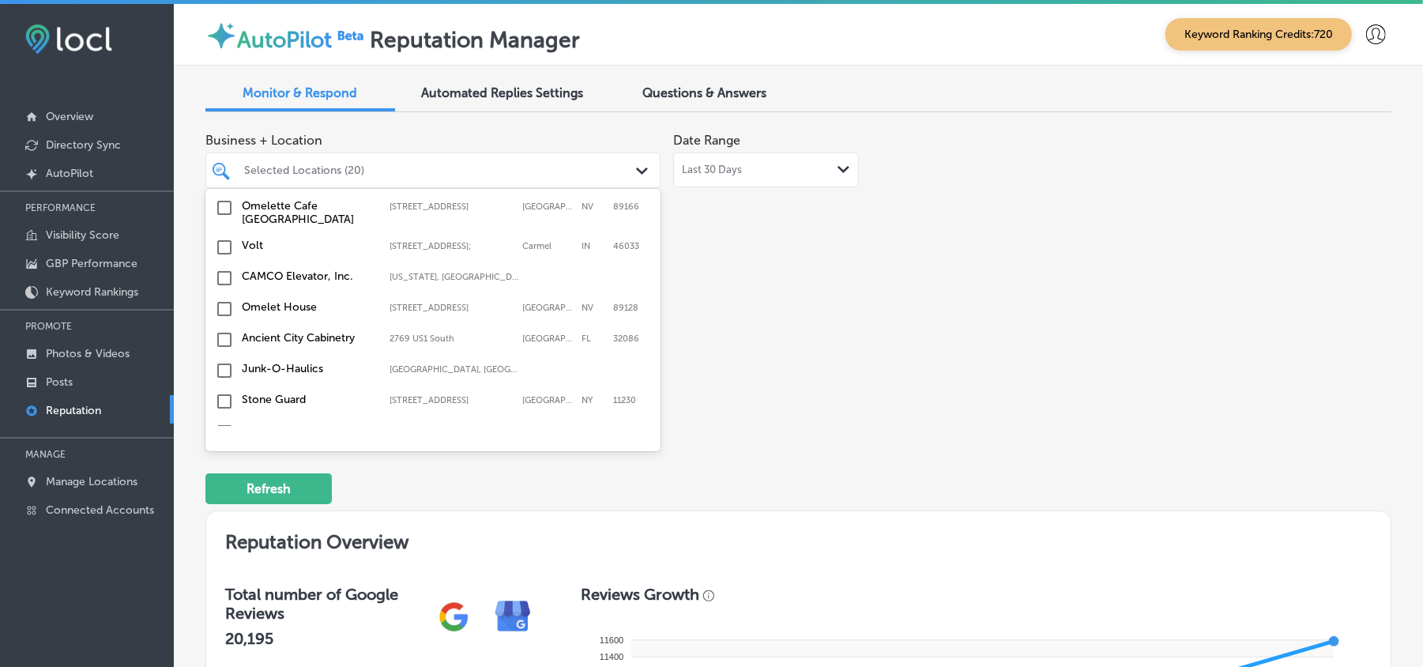
scroll to position [4364, 0]
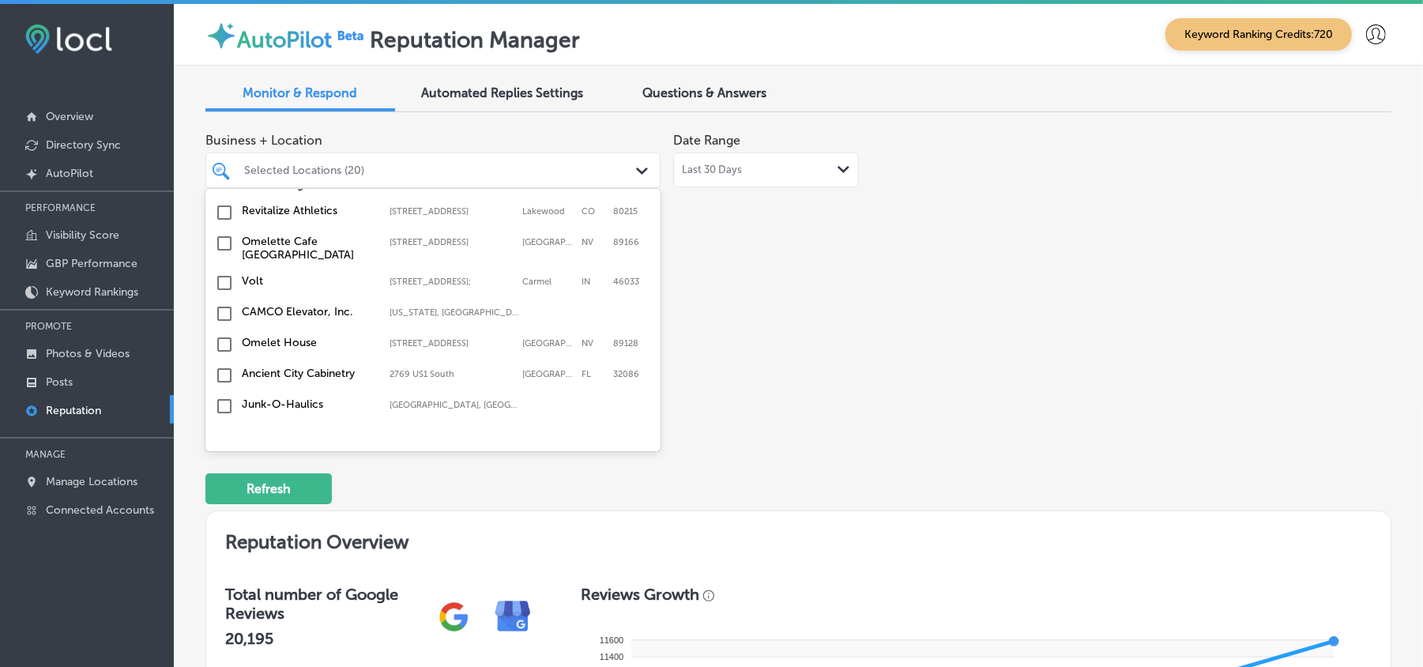
click at [218, 458] on input "checkbox" at bounding box center [224, 467] width 19 height 19
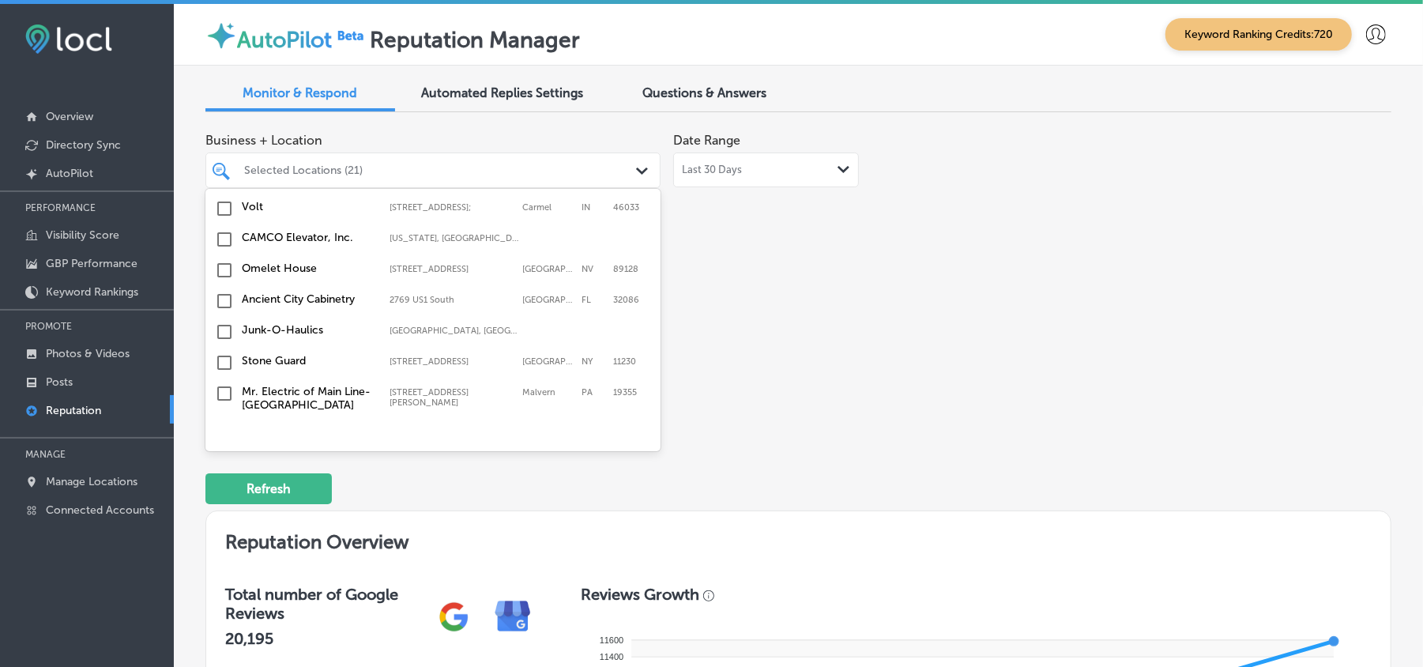
scroll to position [4434, 0]
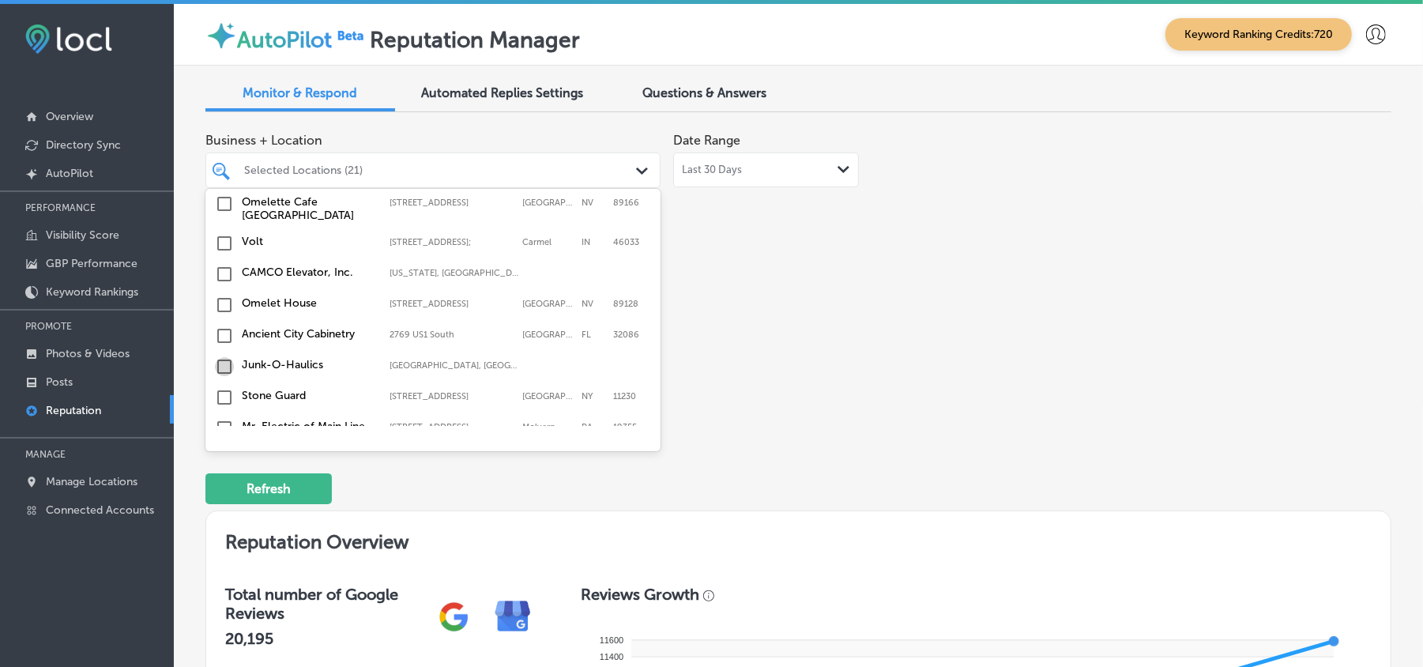
click at [226, 357] on input "checkbox" at bounding box center [224, 366] width 19 height 19
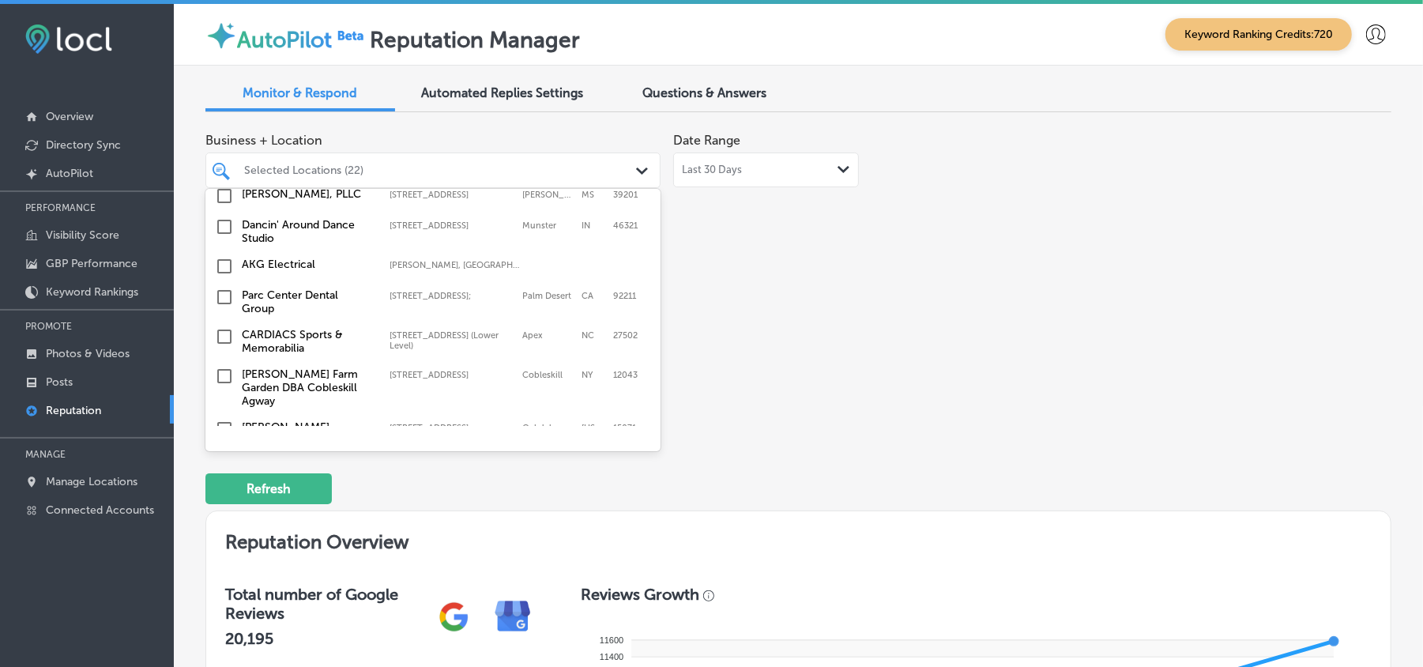
scroll to position [3837, 0]
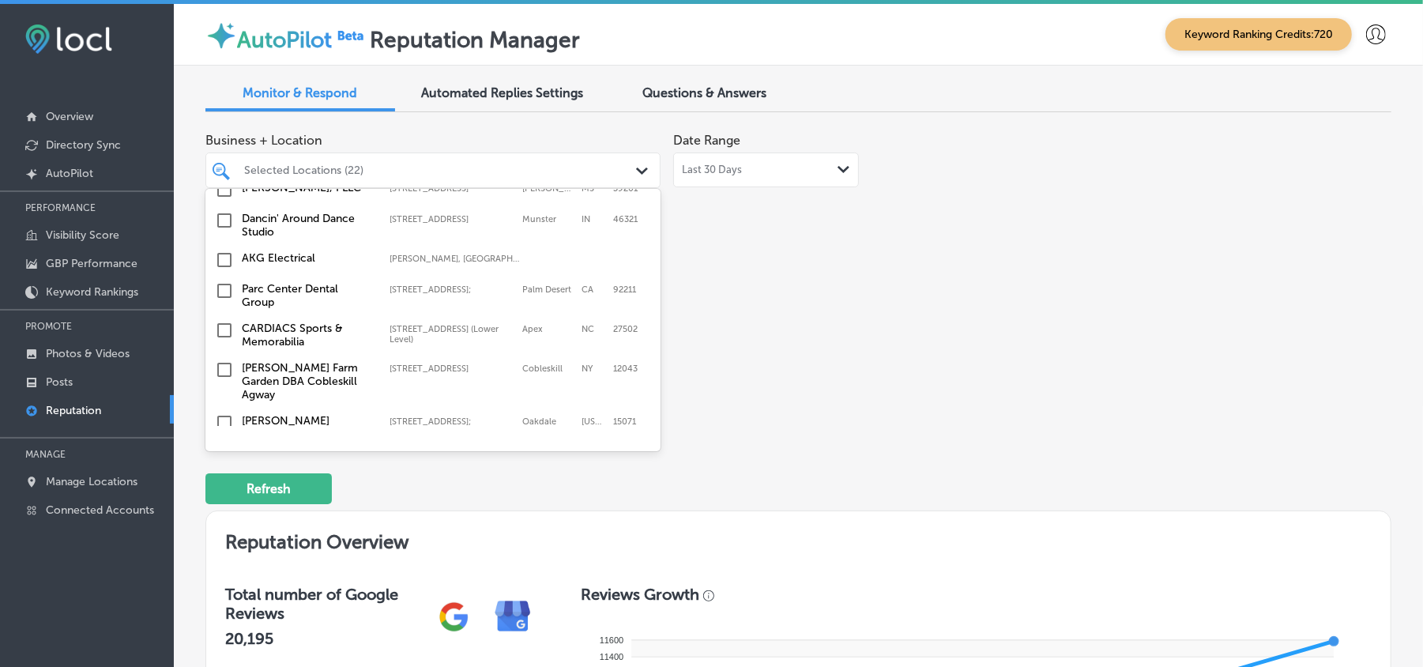
click at [224, 444] on input "checkbox" at bounding box center [224, 453] width 19 height 19
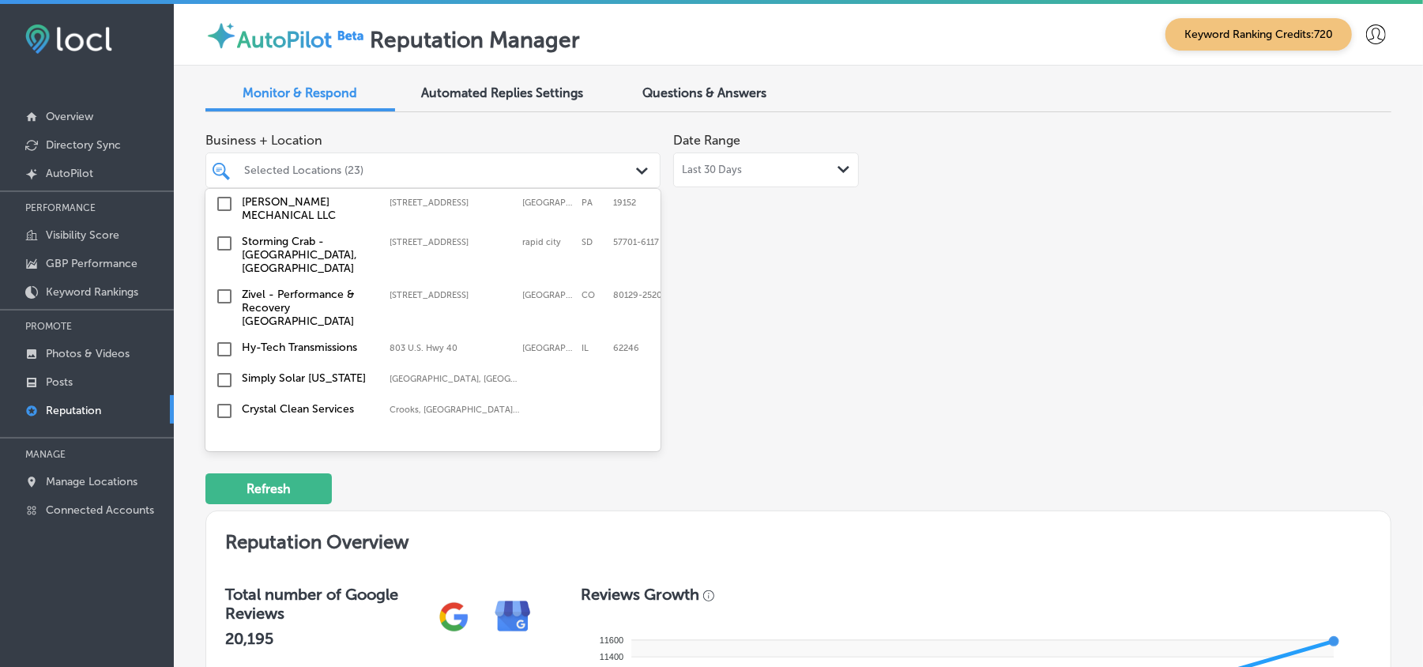
scroll to position [4118, 0]
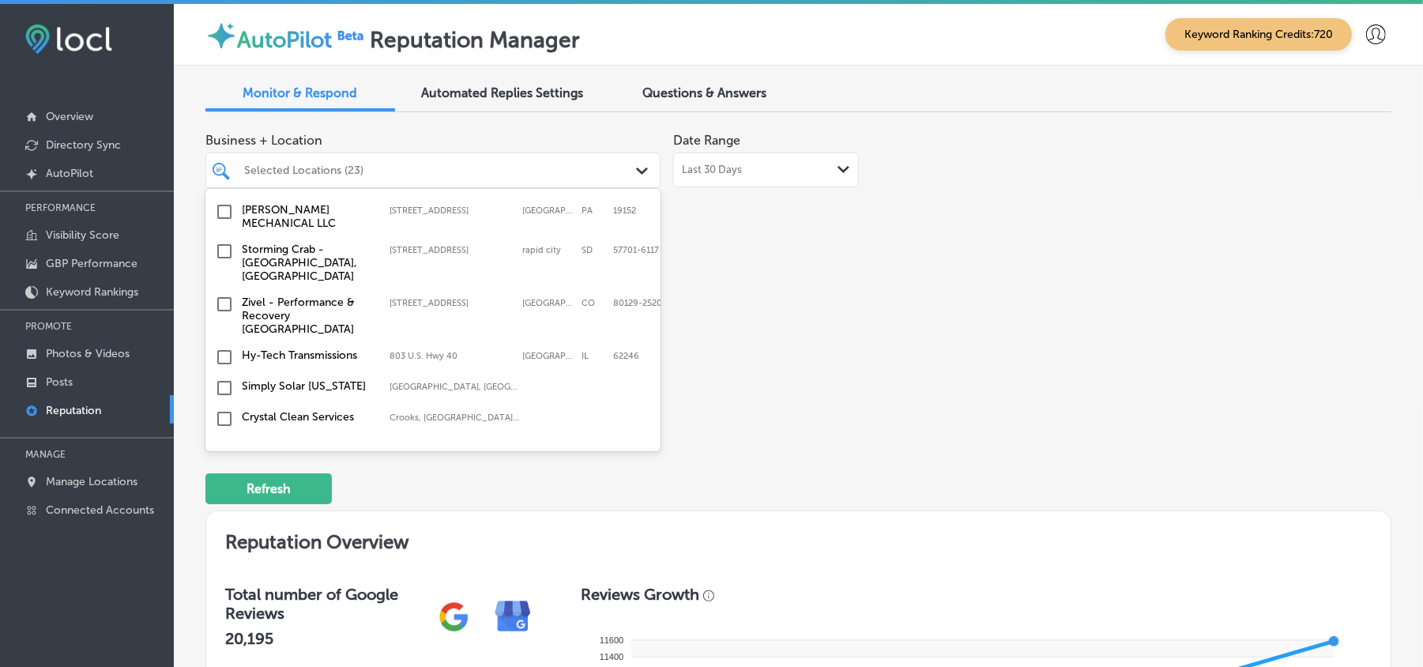
click at [225, 471] on input "checkbox" at bounding box center [224, 480] width 19 height 19
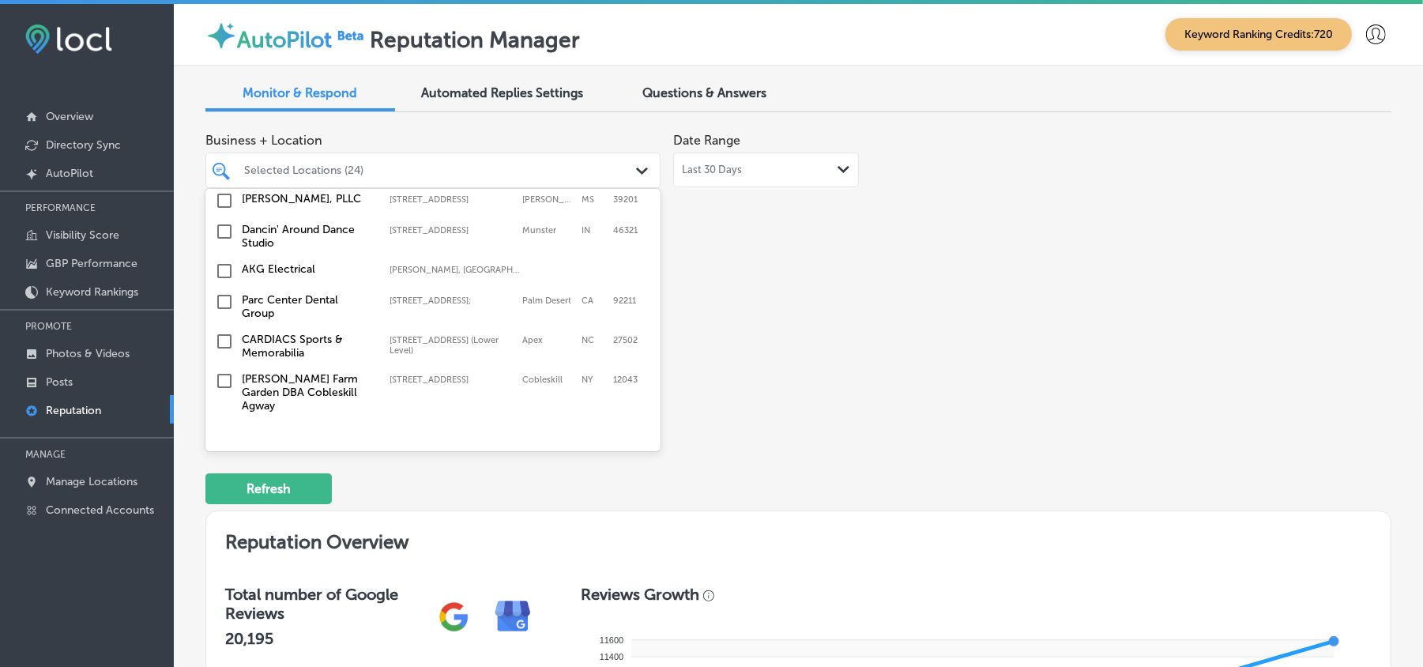
scroll to position [3873, 0]
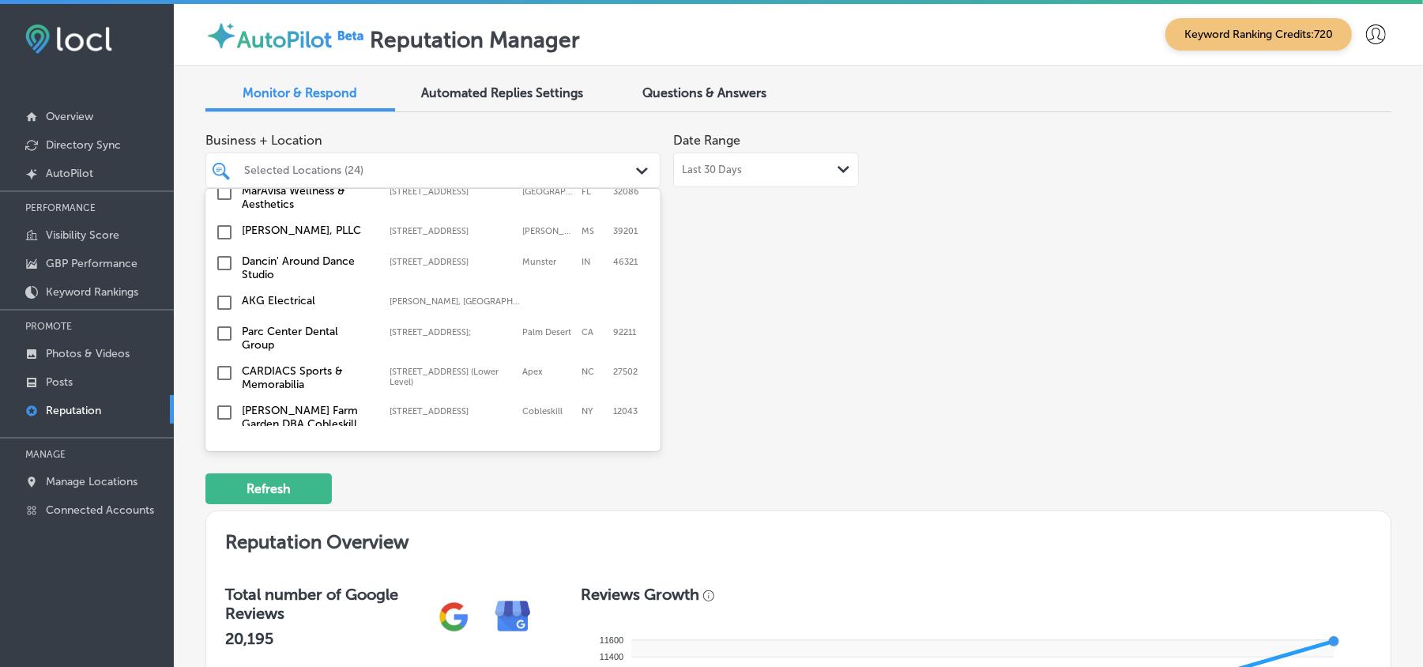
click at [221, 487] on input "checkbox" at bounding box center [224, 496] width 19 height 19
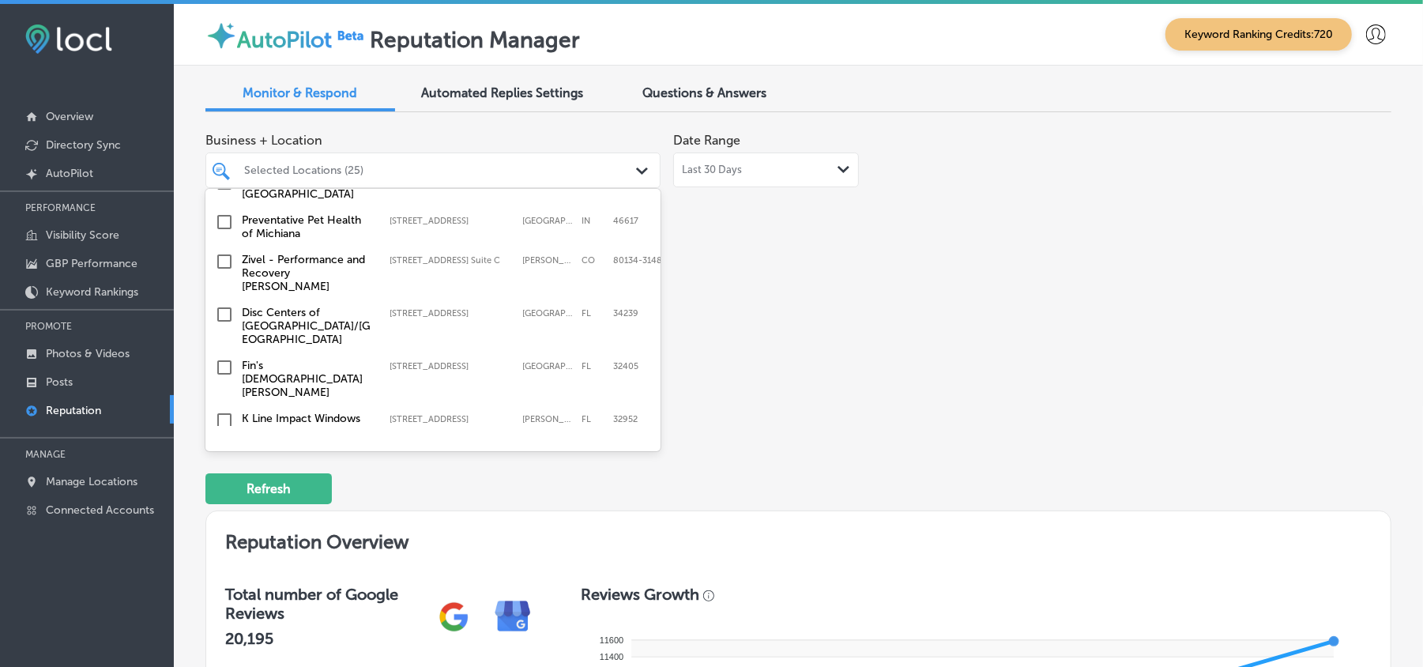
scroll to position [3065, 0]
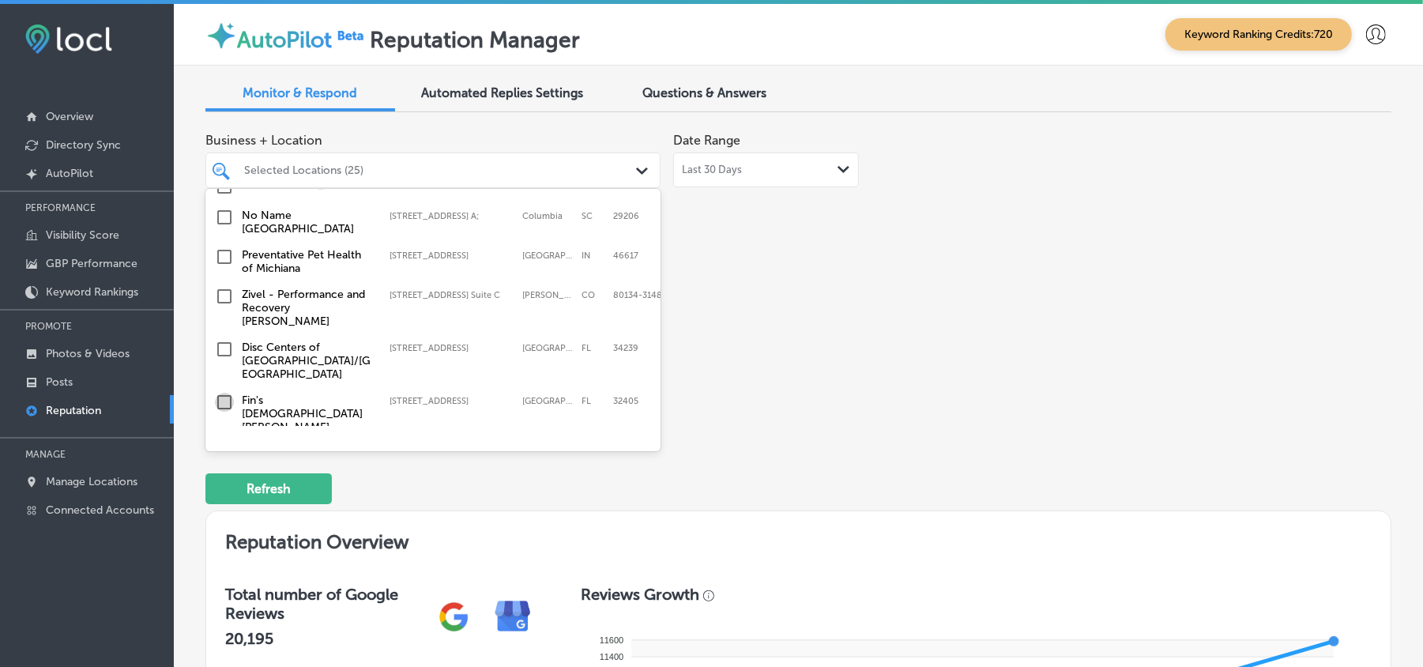
click at [222, 393] on input "checkbox" at bounding box center [224, 402] width 19 height 19
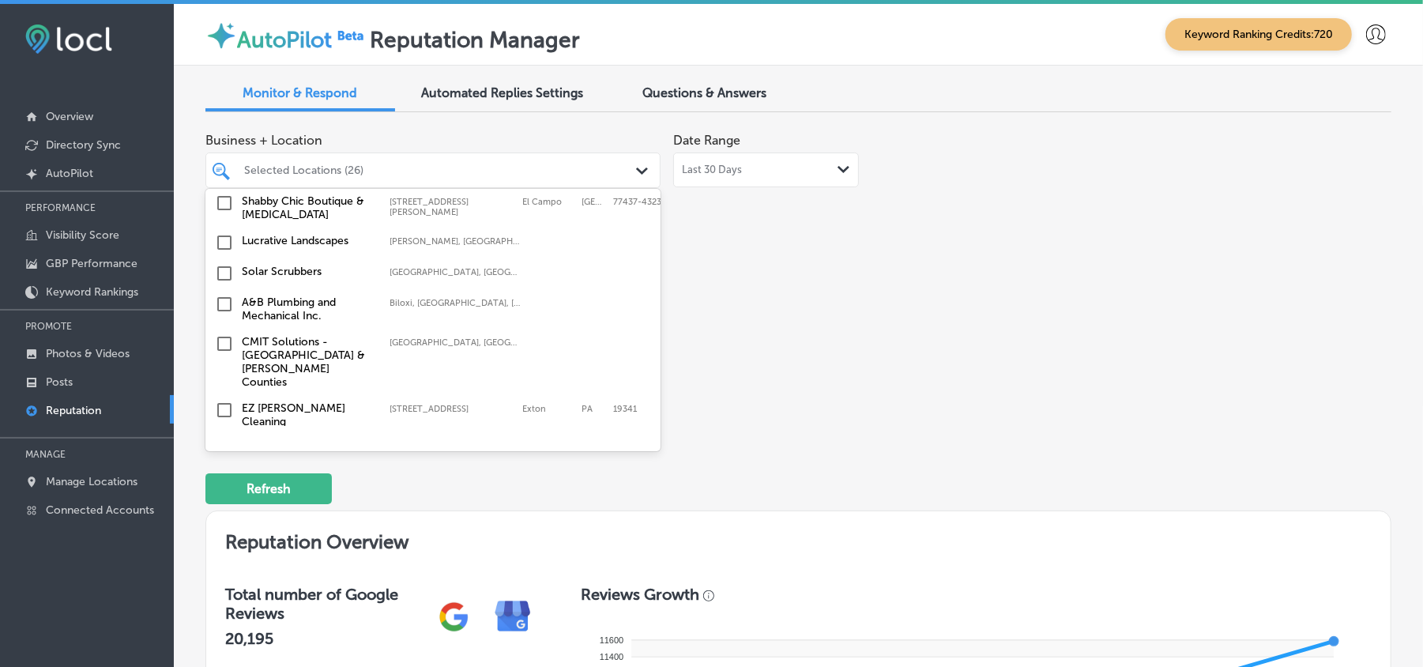
scroll to position [2750, 0]
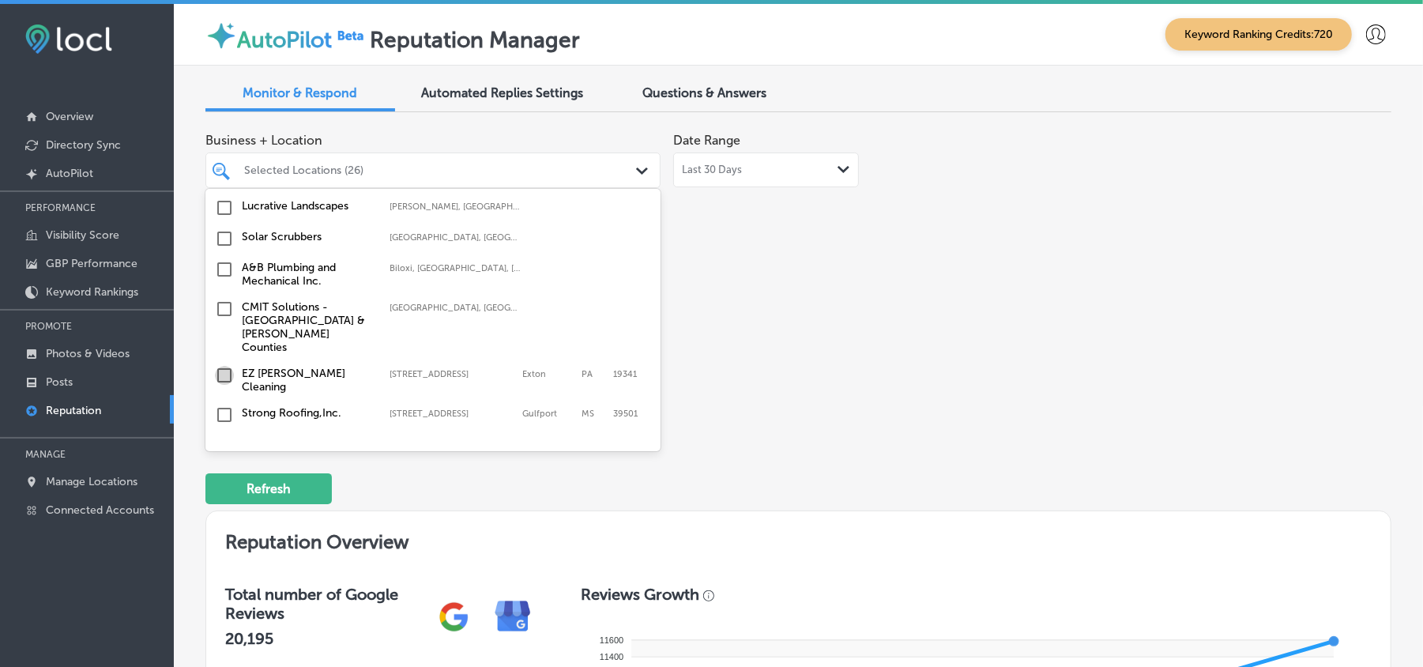
click at [226, 366] on input "checkbox" at bounding box center [224, 375] width 19 height 19
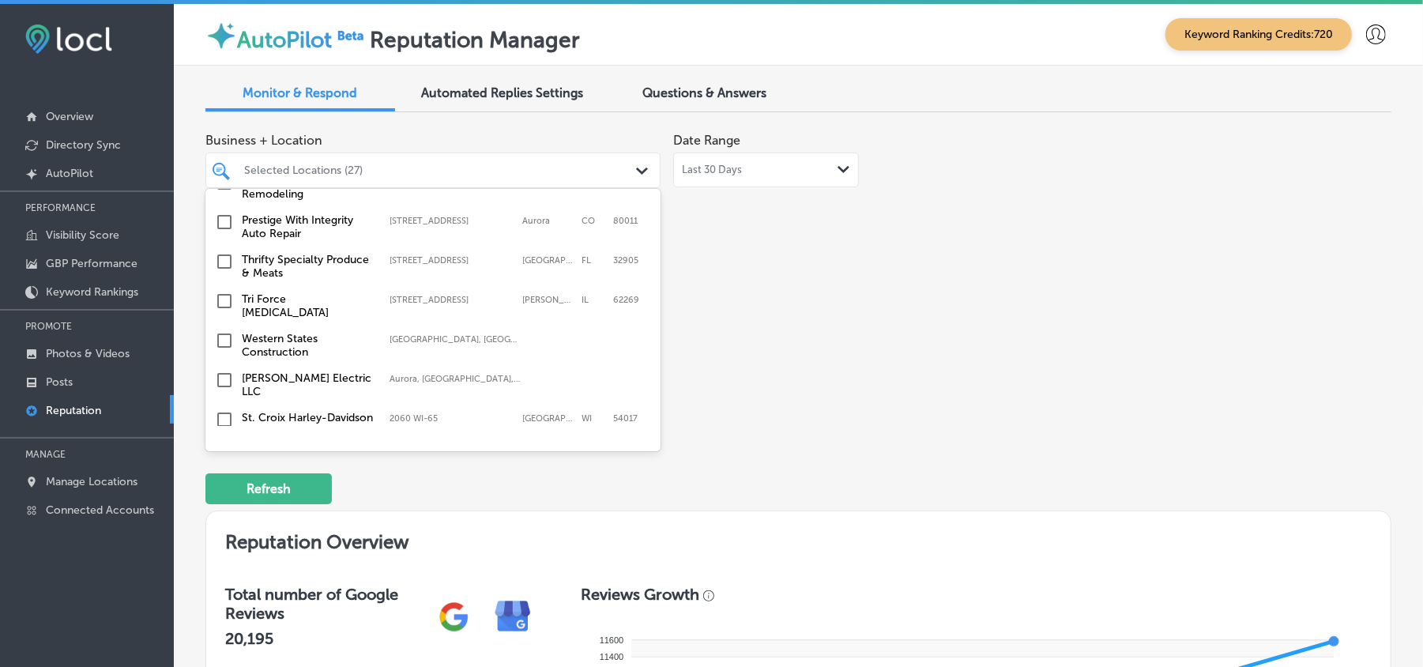
scroll to position [2212, 0]
click at [222, 292] on input "checkbox" at bounding box center [224, 301] width 19 height 19
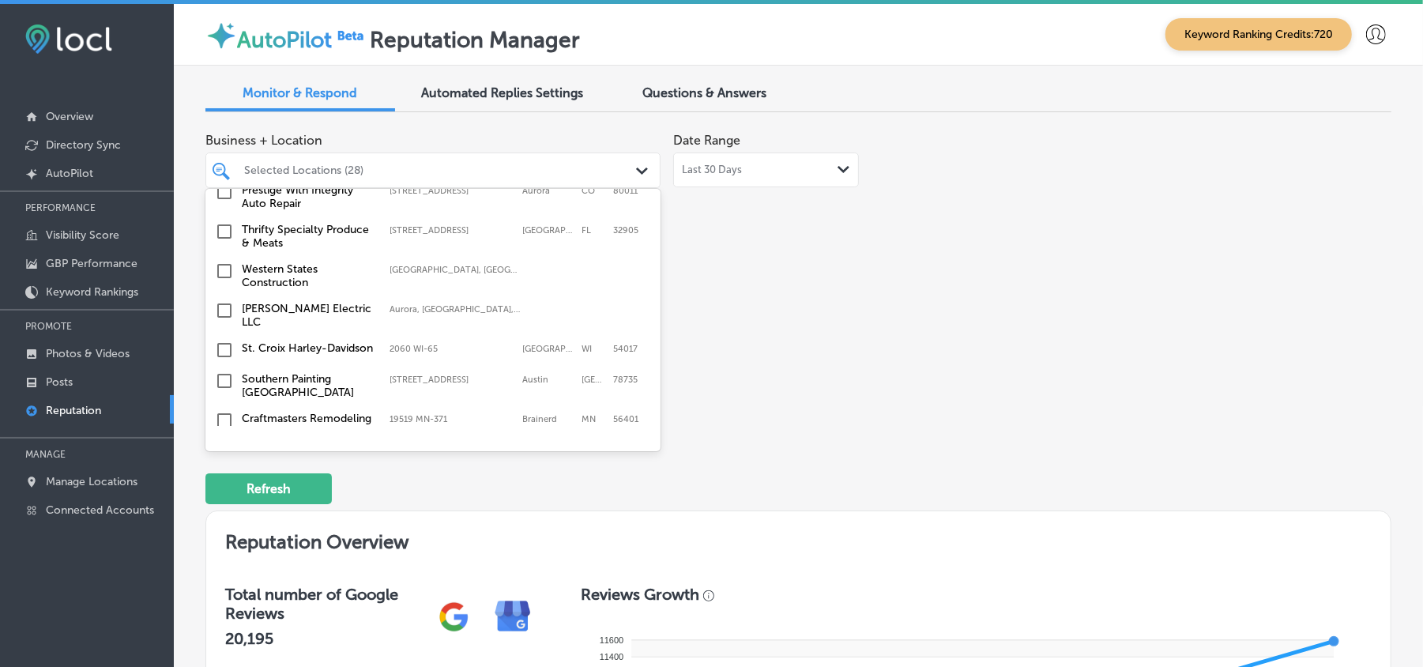
scroll to position [2351, 0]
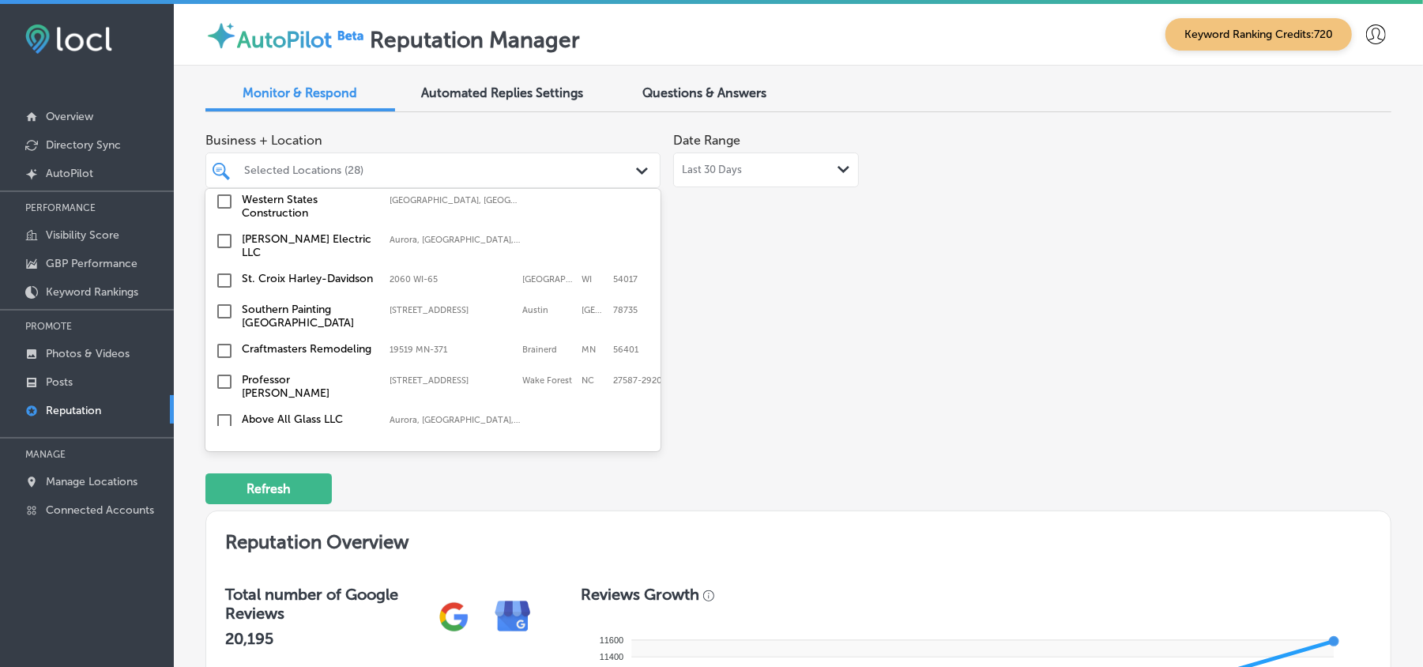
click at [224, 271] on input "checkbox" at bounding box center [224, 280] width 19 height 19
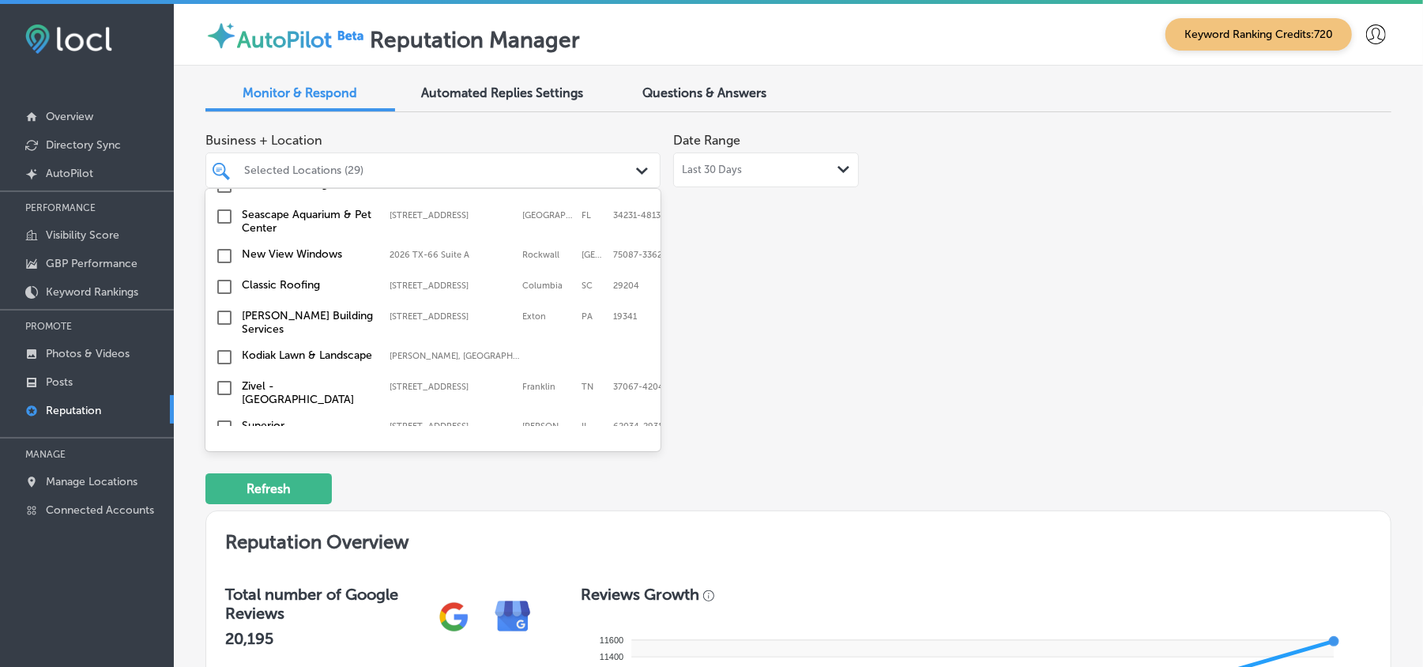
scroll to position [1439, 0]
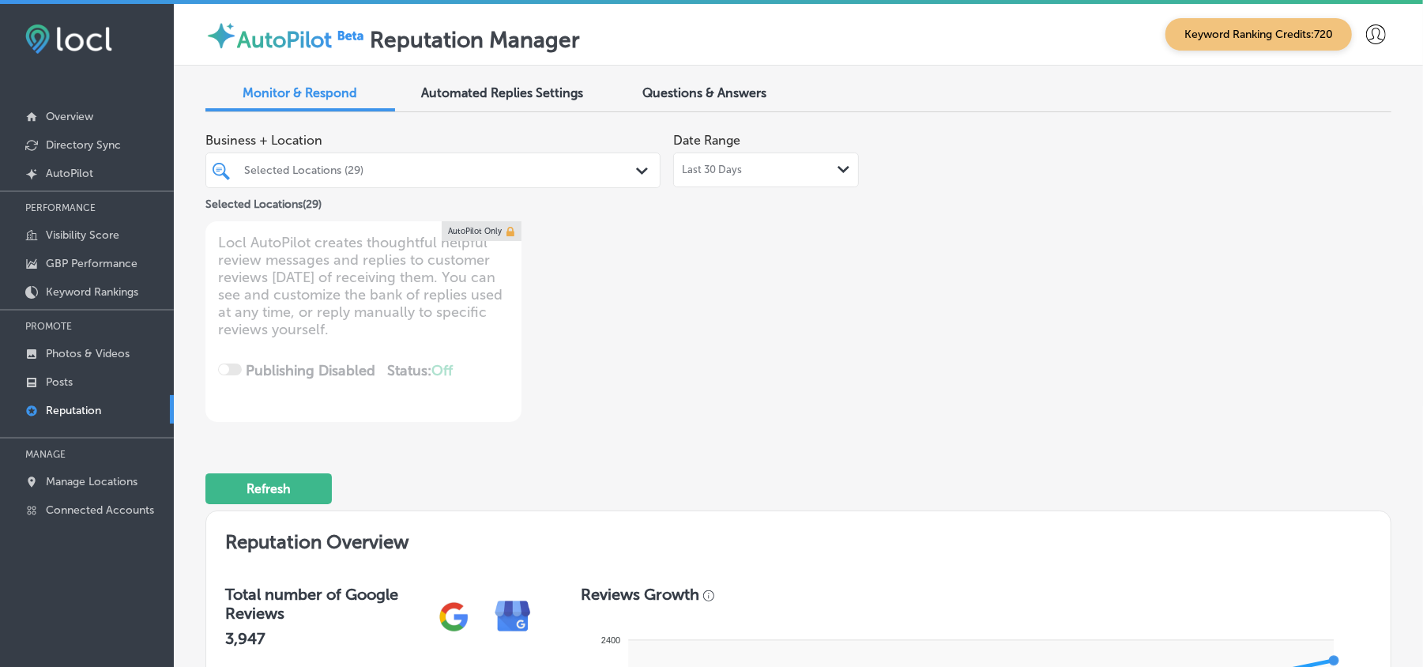
click at [607, 183] on div "Selected Locations (29) Path Created with Sketch." at bounding box center [432, 170] width 455 height 36
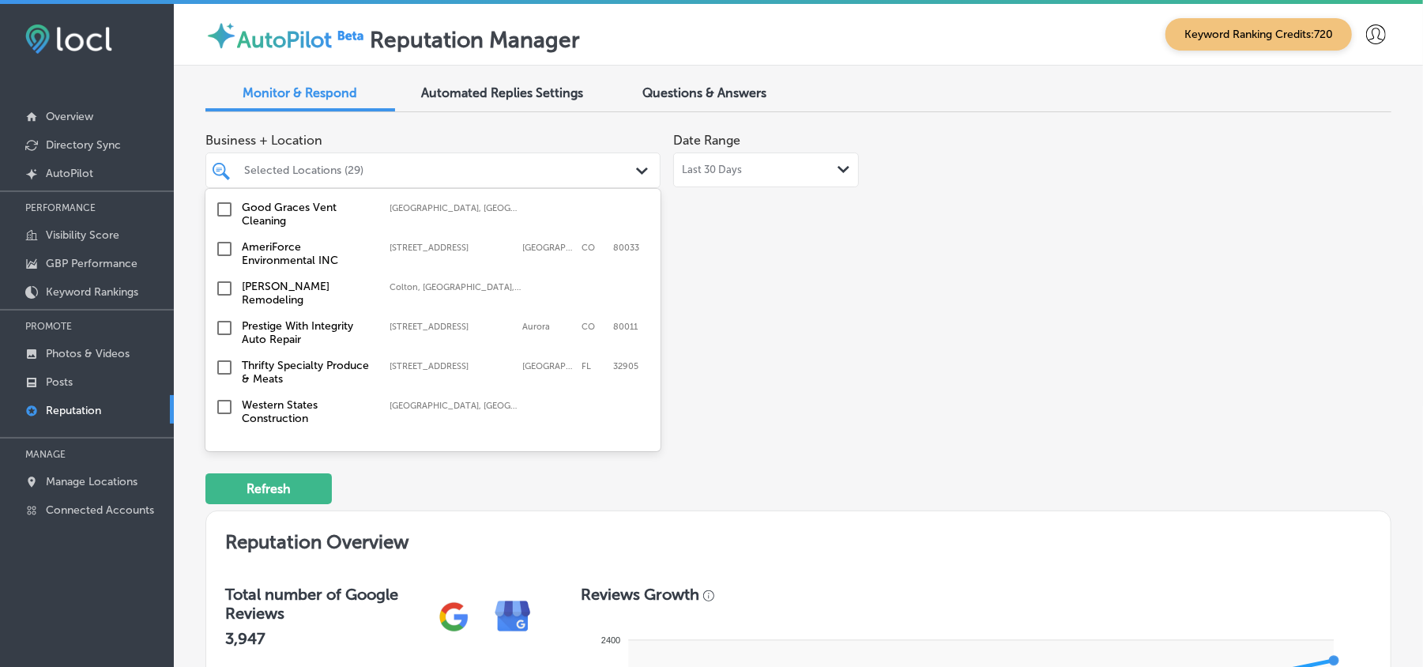
scroll to position [2246, 0]
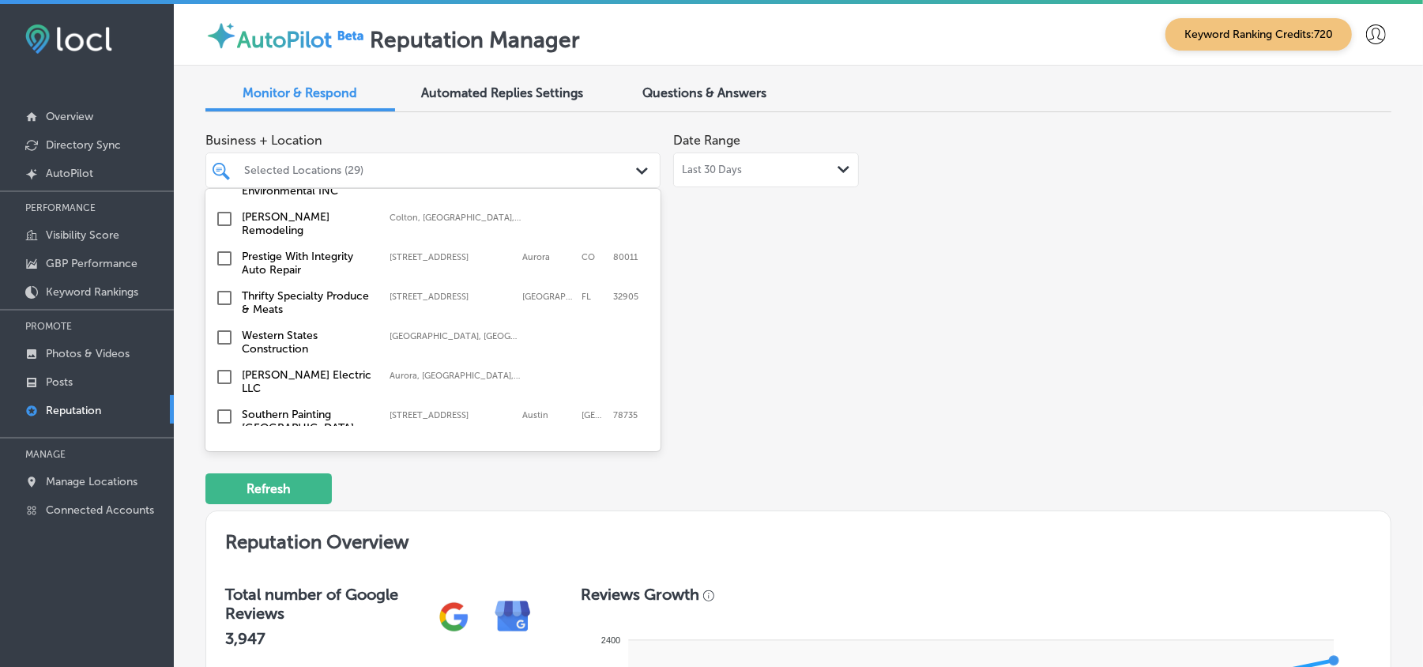
click at [224, 288] on input "checkbox" at bounding box center [224, 297] width 19 height 19
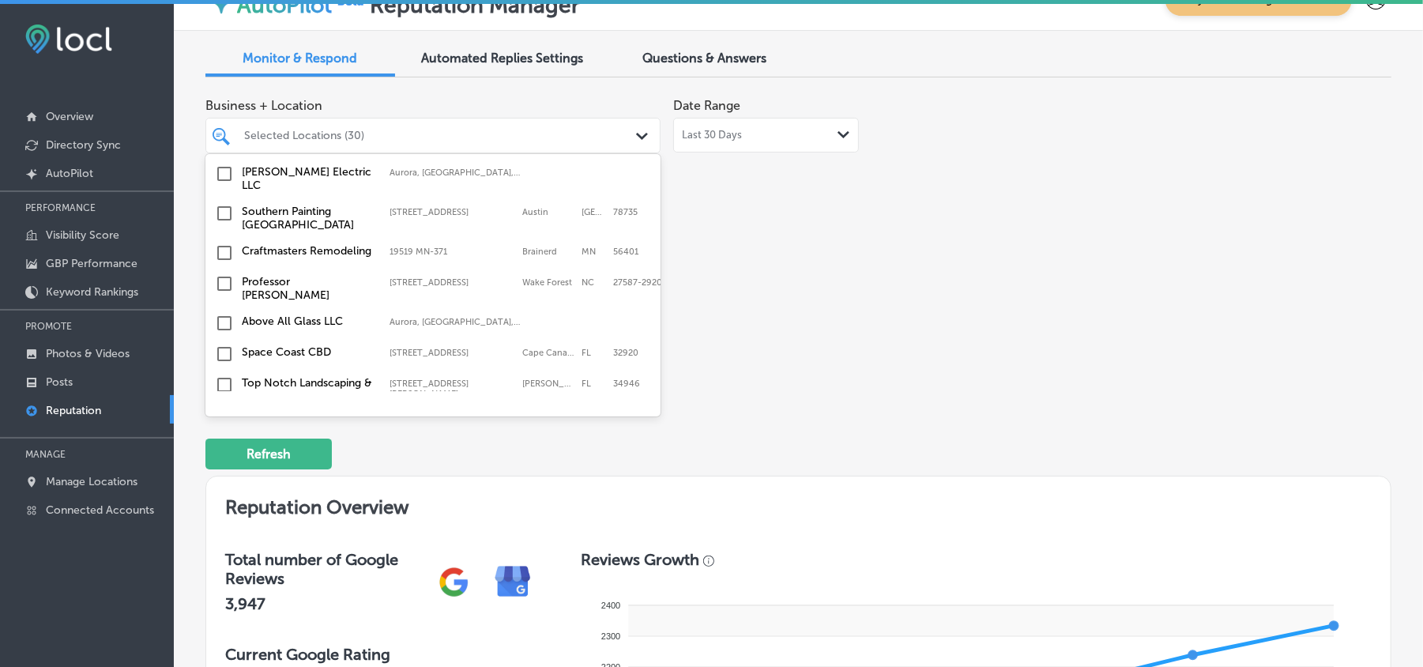
scroll to position [2422, 0]
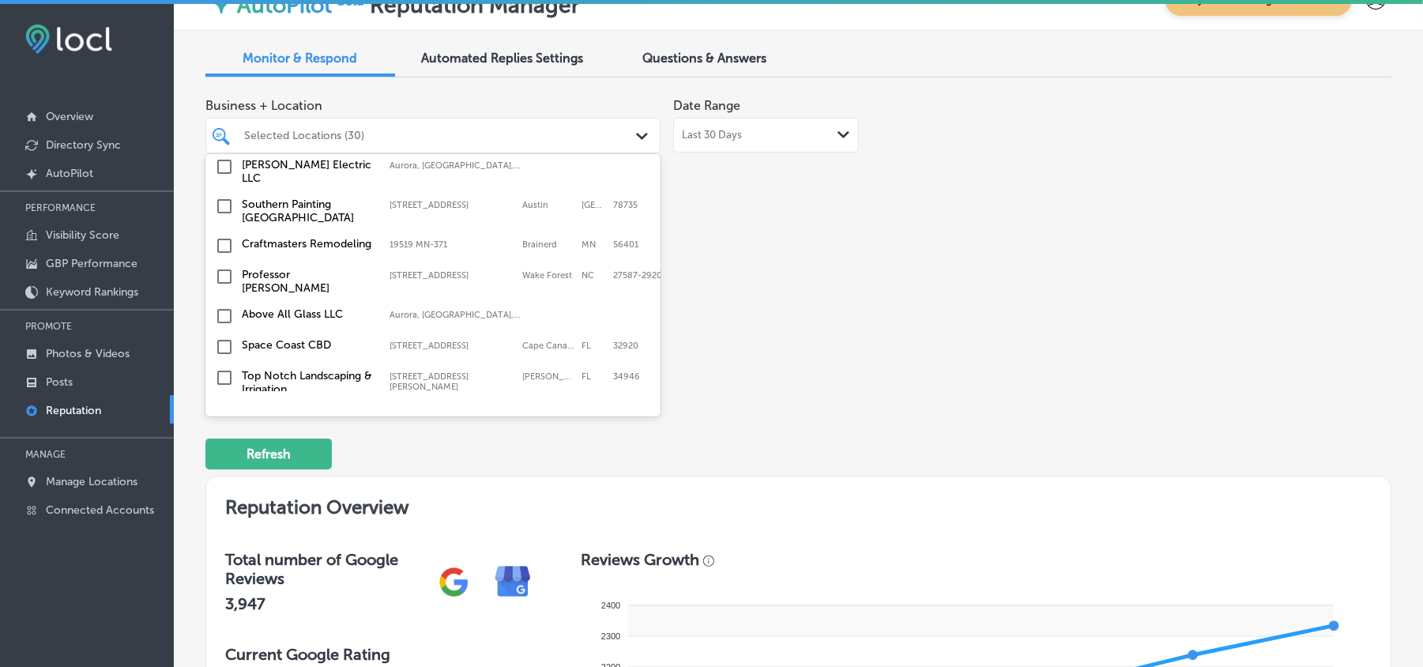
click at [224, 267] on input "checkbox" at bounding box center [224, 276] width 19 height 19
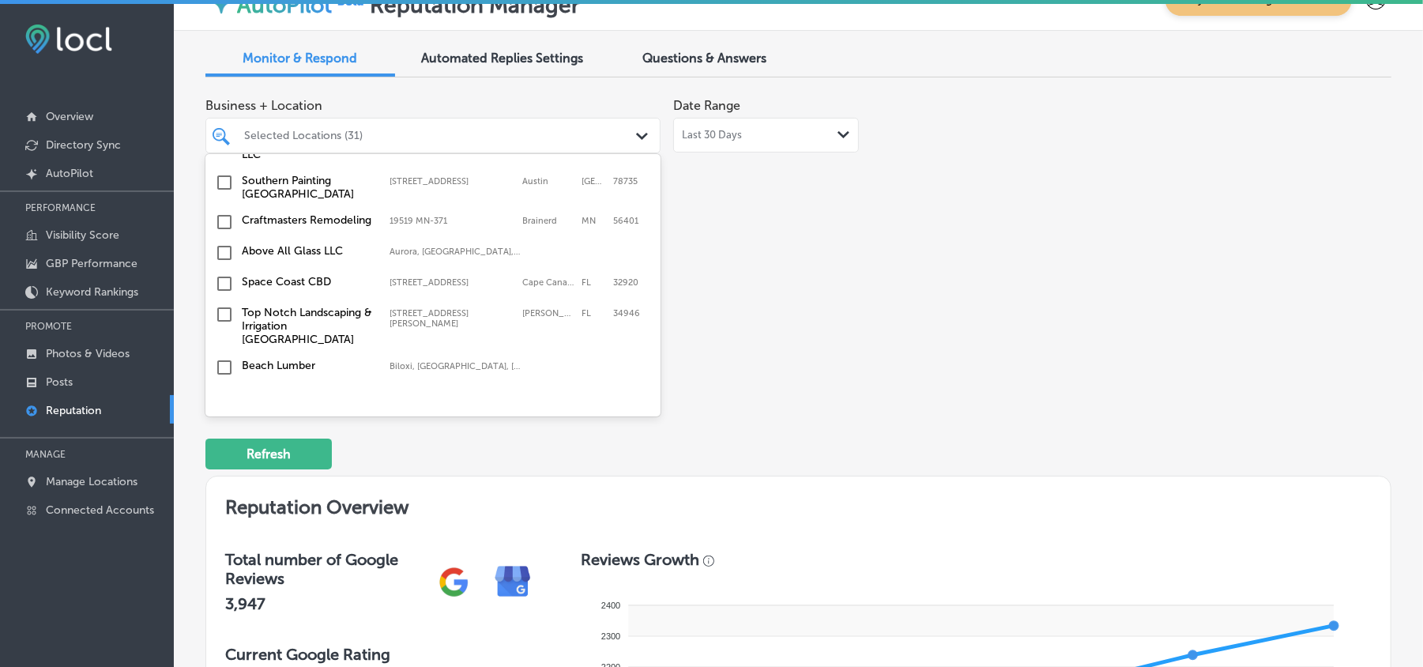
scroll to position [2493, 0]
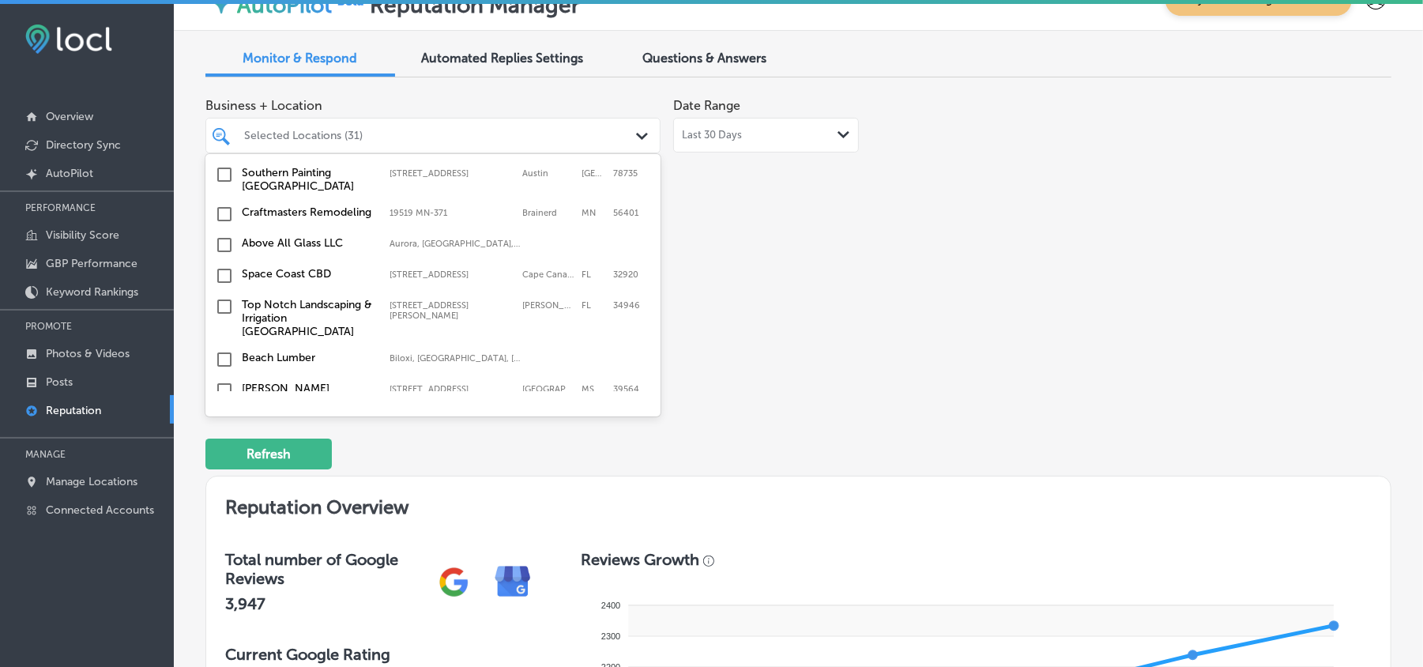
click at [225, 266] on input "checkbox" at bounding box center [224, 275] width 19 height 19
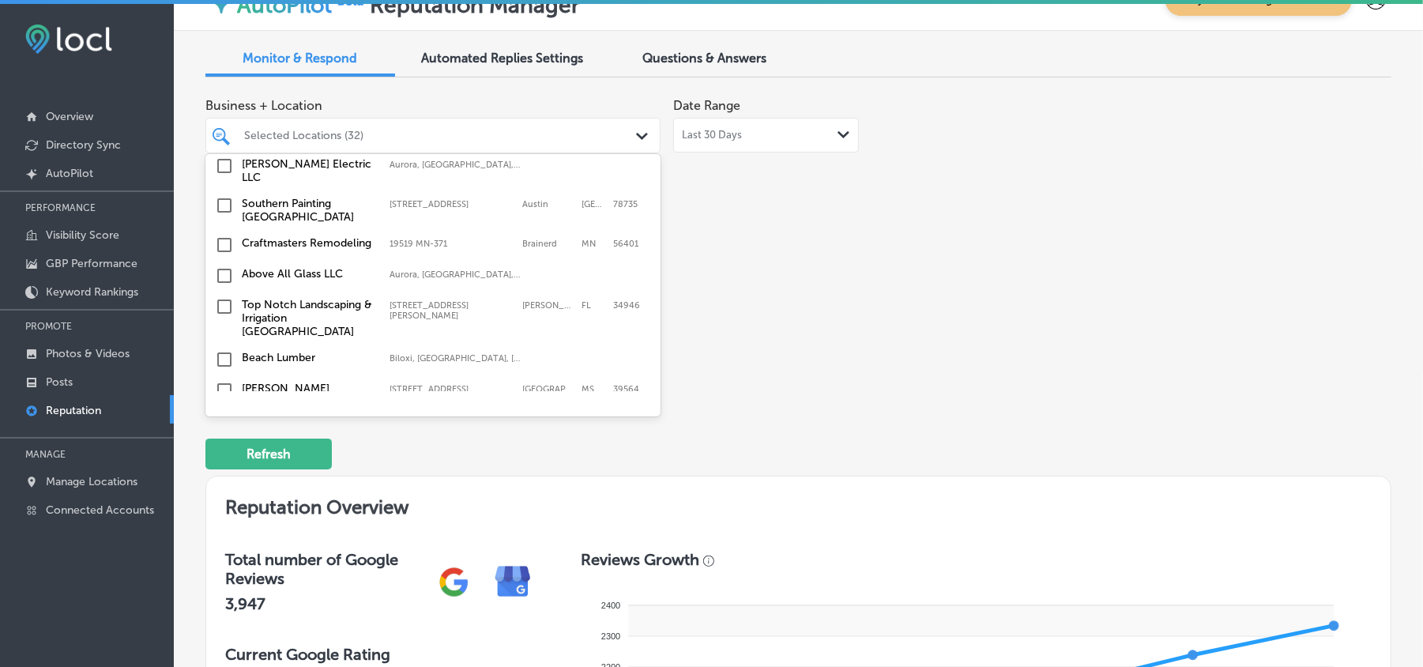
click at [223, 297] on input "checkbox" at bounding box center [224, 306] width 19 height 19
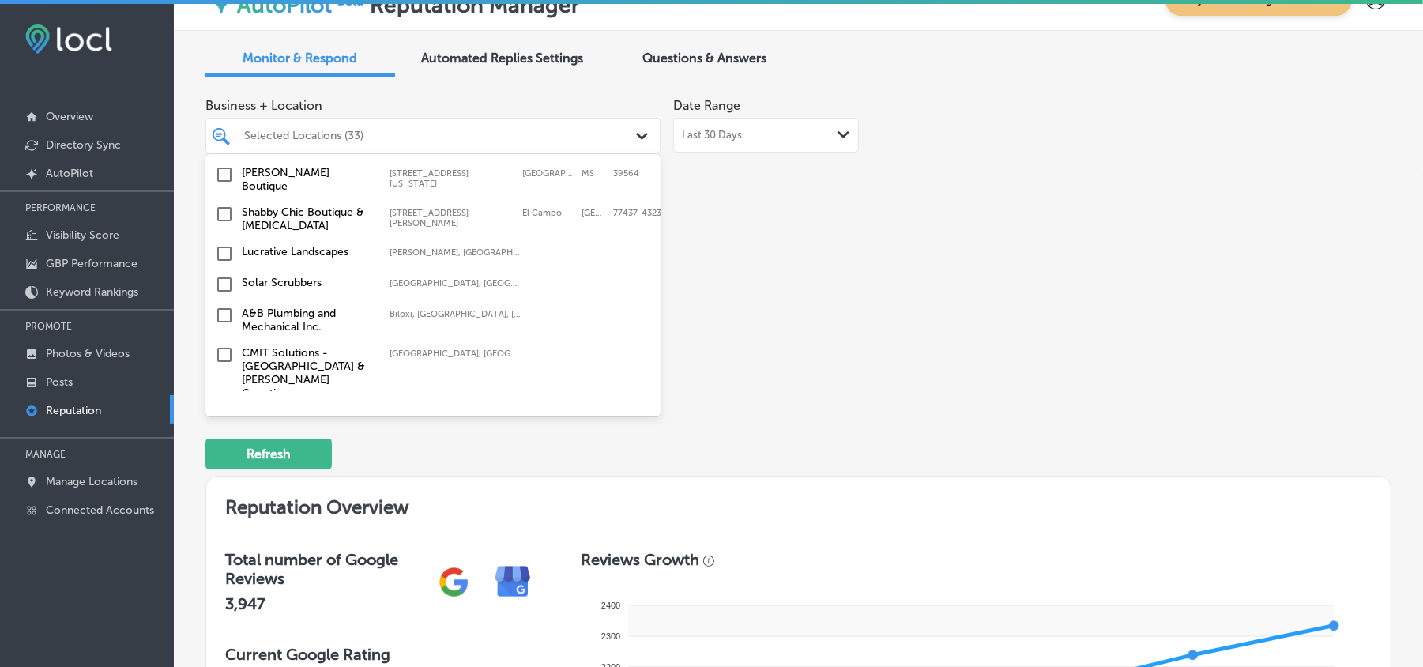
scroll to position [2738, 0]
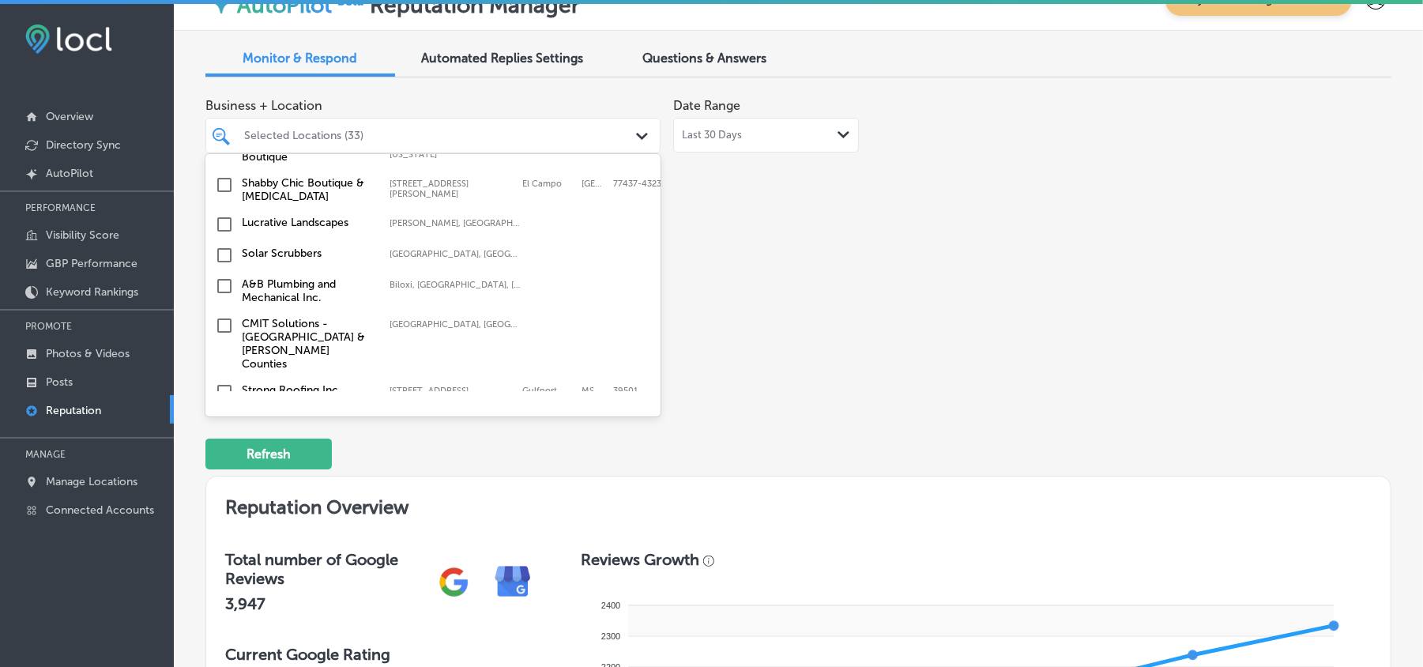
click at [221, 276] on input "checkbox" at bounding box center [224, 285] width 19 height 19
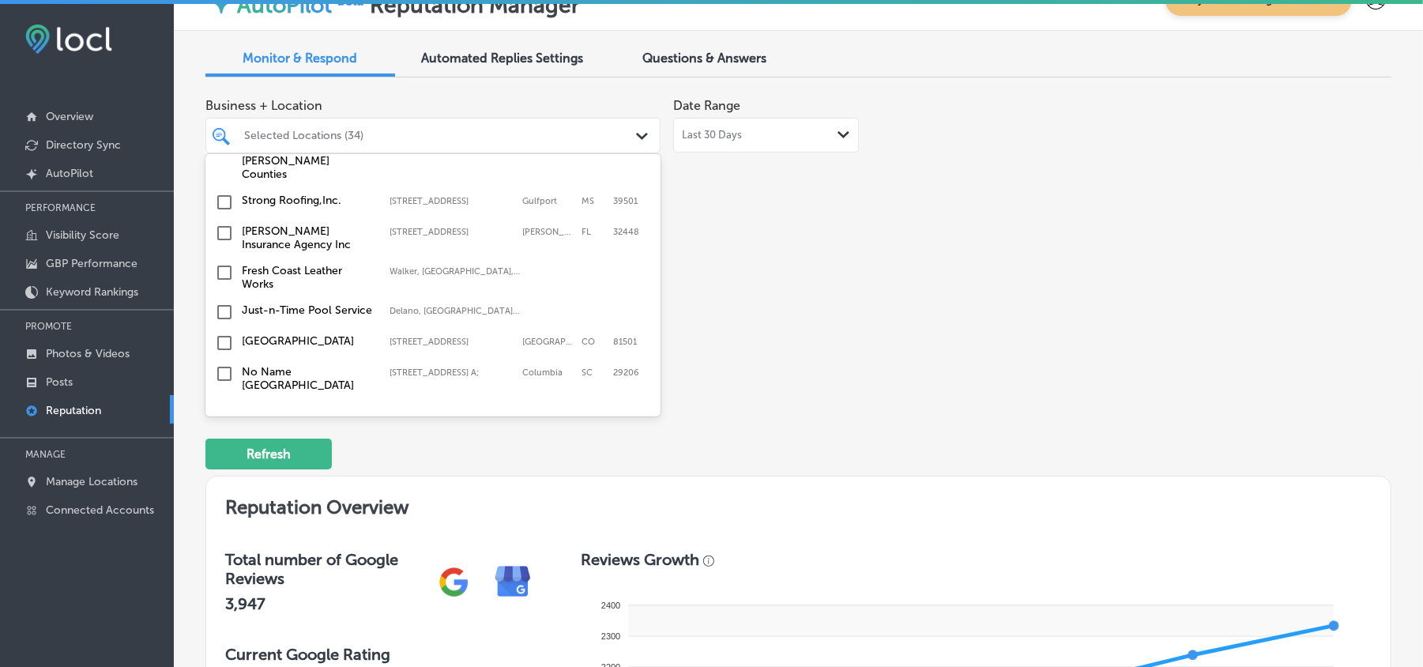
scroll to position [2949, 0]
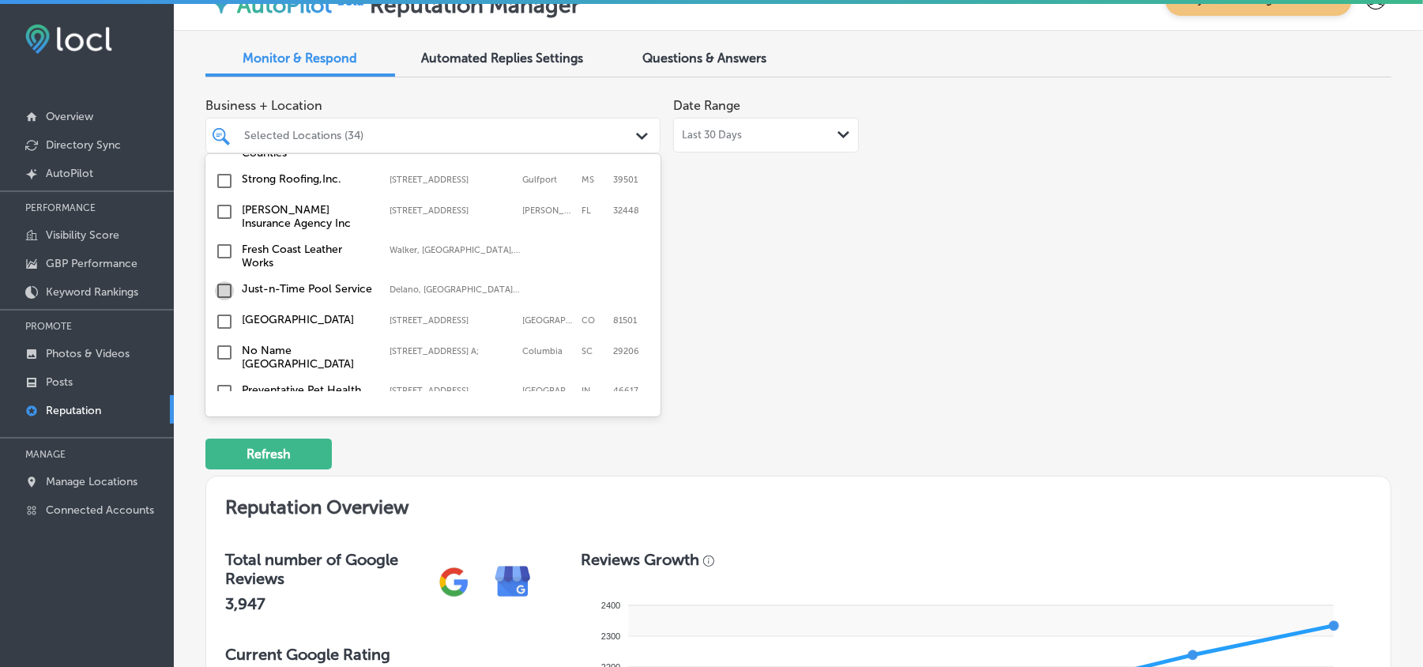
click at [224, 281] on input "checkbox" at bounding box center [224, 290] width 19 height 19
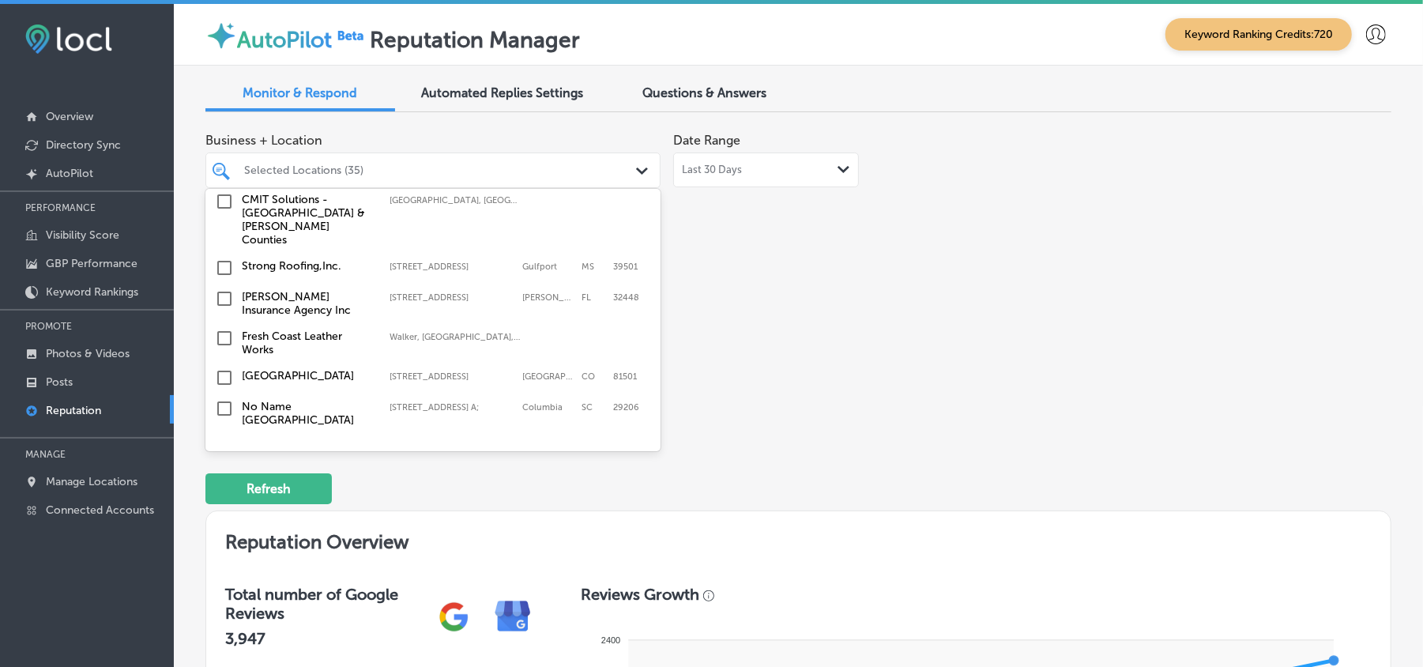
scroll to position [2926, 0]
click at [218, 370] on input "checkbox" at bounding box center [224, 379] width 19 height 19
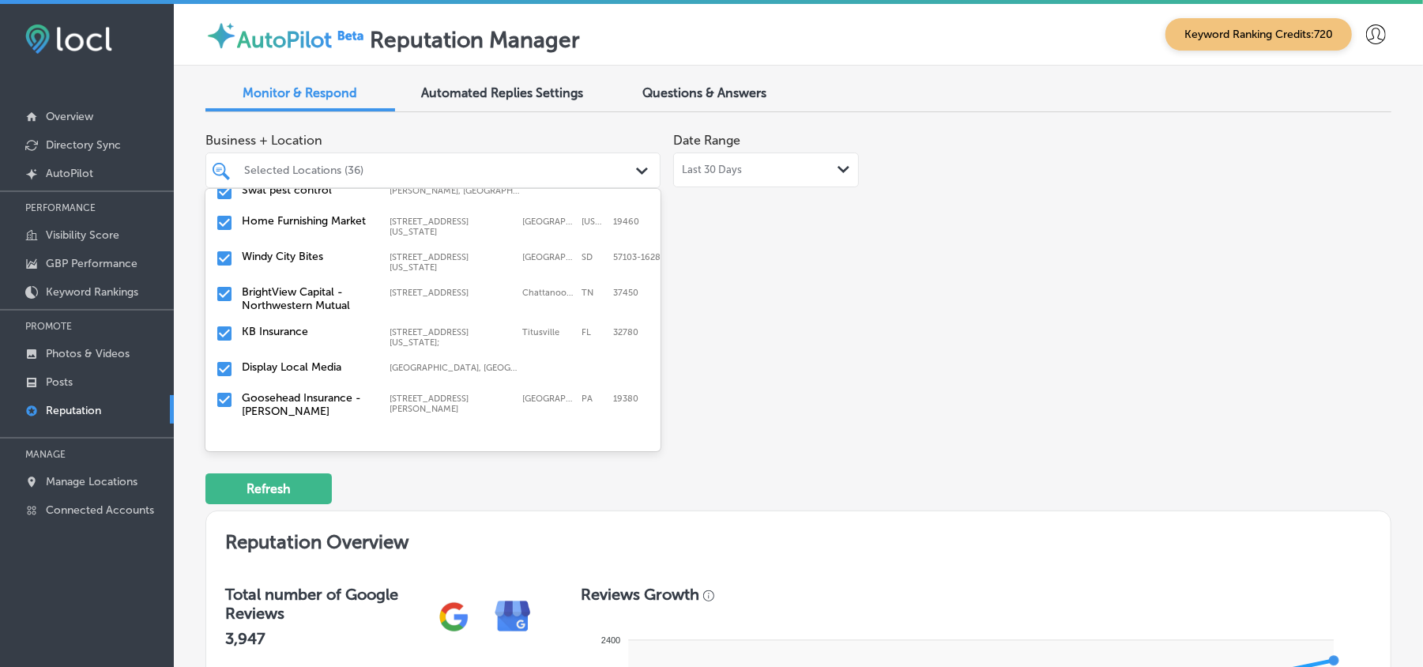
scroll to position [35, 0]
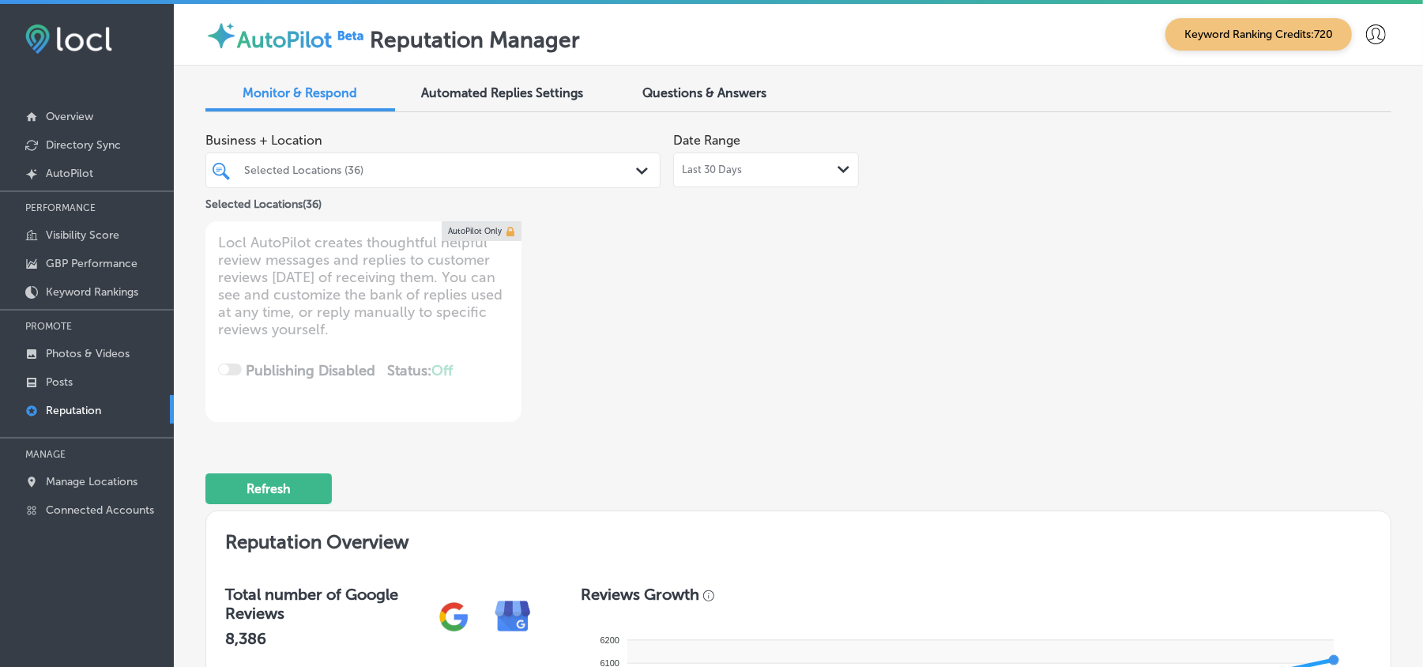
click at [483, 177] on div at bounding box center [413, 170] width 343 height 21
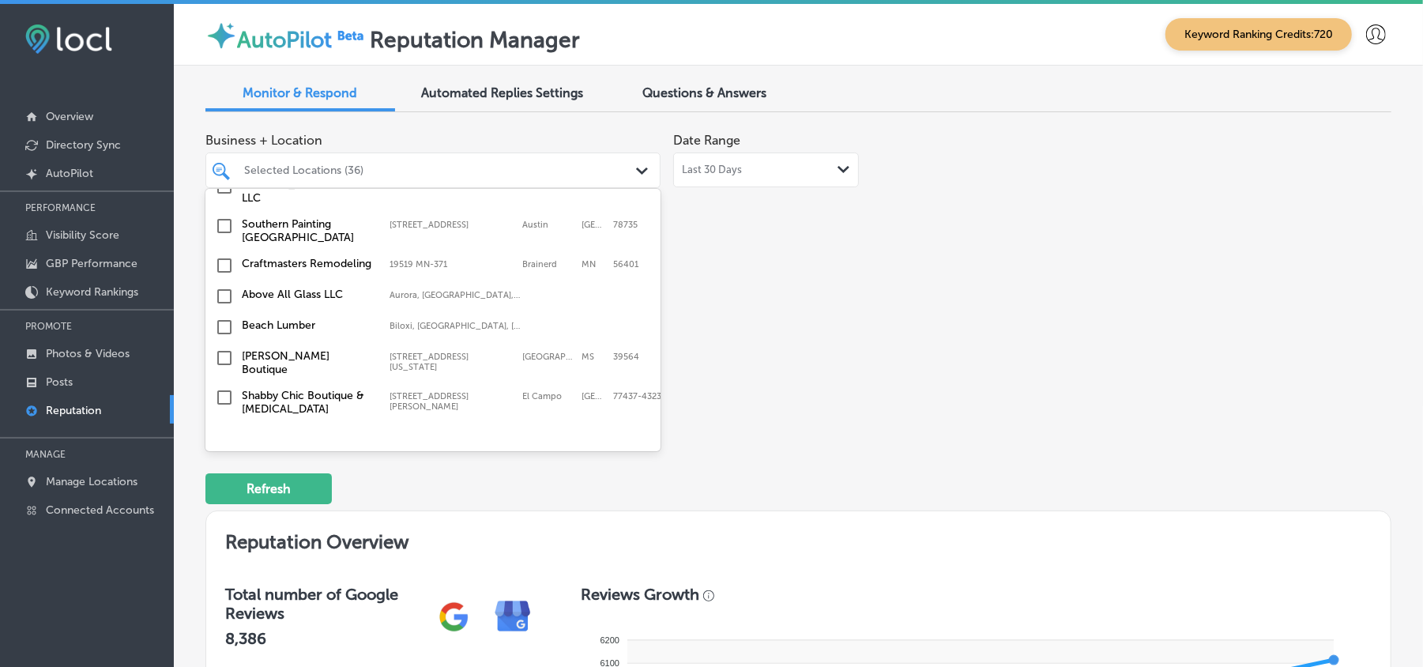
scroll to position [2667, 0]
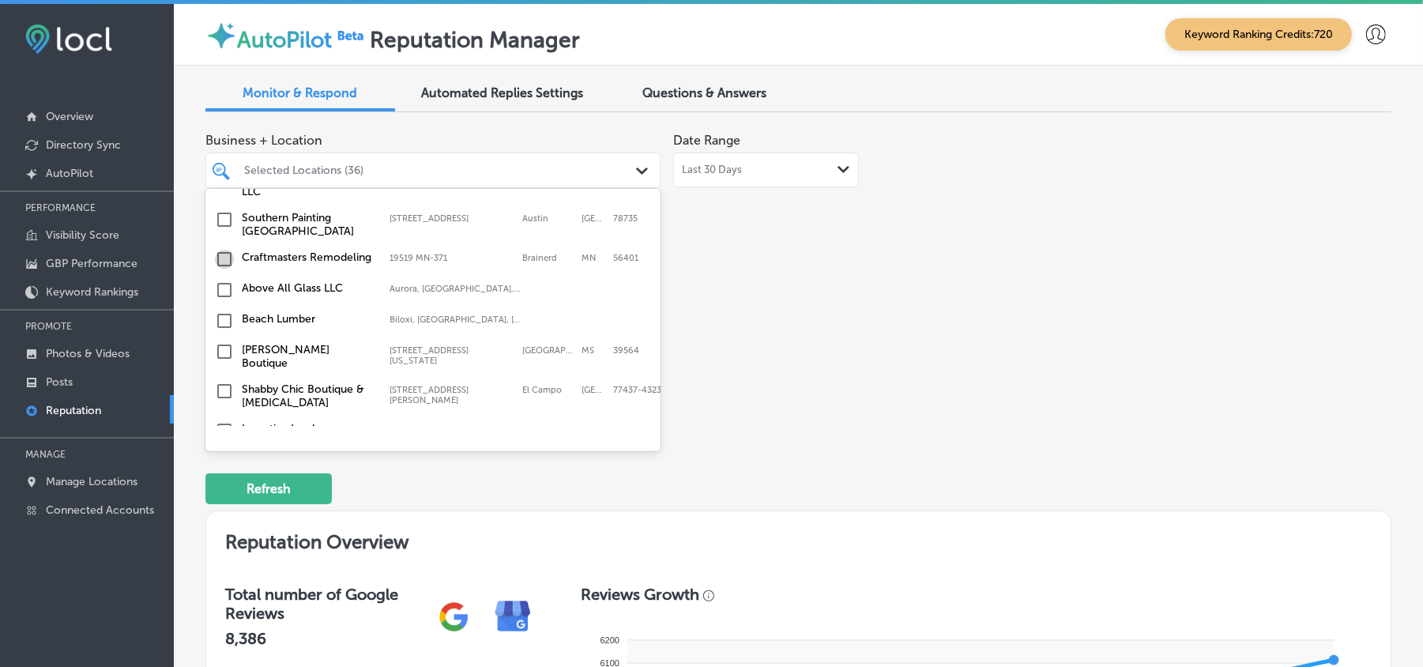
click at [220, 250] on input "checkbox" at bounding box center [224, 259] width 19 height 19
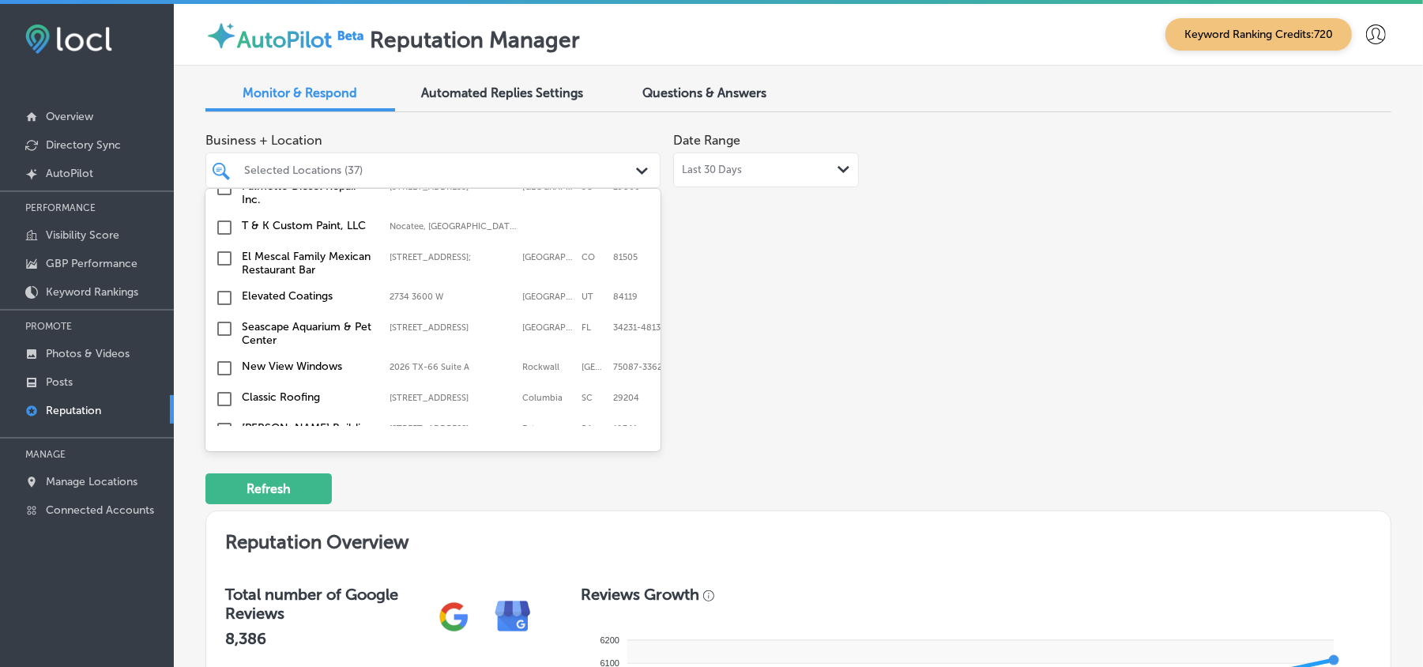
scroll to position [1650, 0]
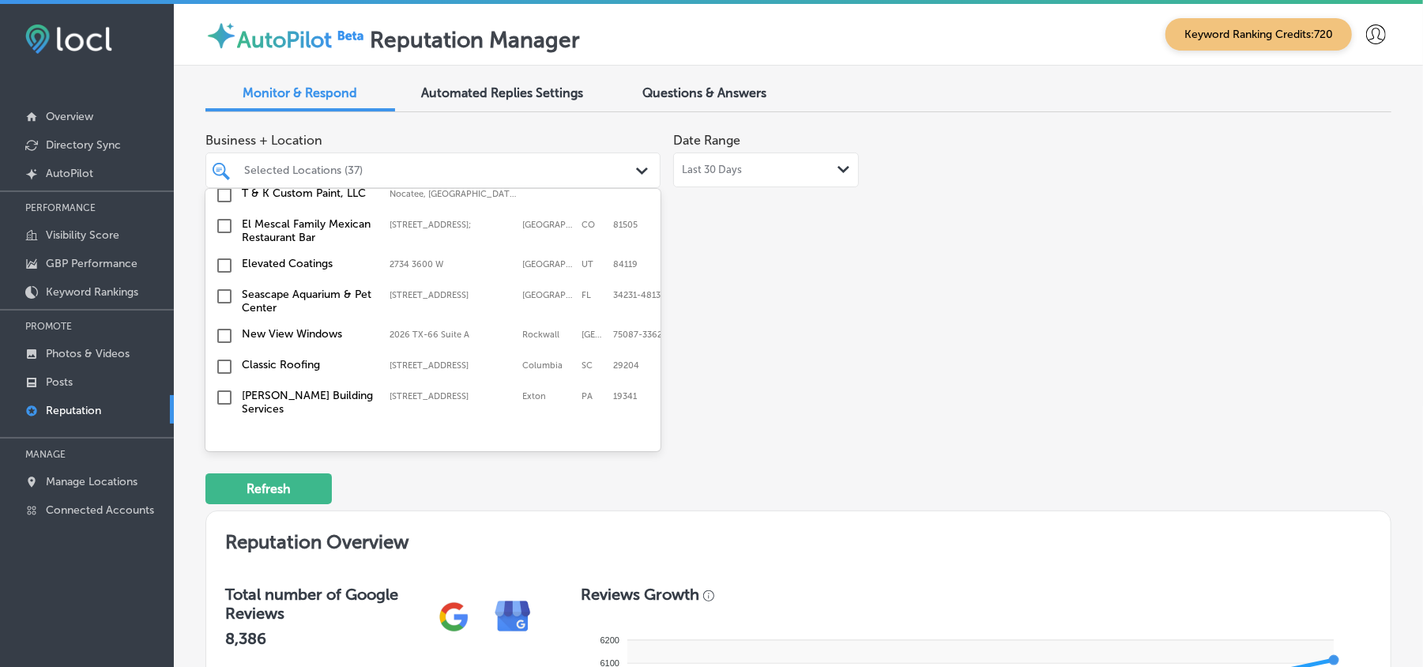
click at [945, 335] on div "Business + Location option 19519 [GEOGRAPHIC_DATA]-371, selected. option [STREE…" at bounding box center [798, 273] width 1186 height 297
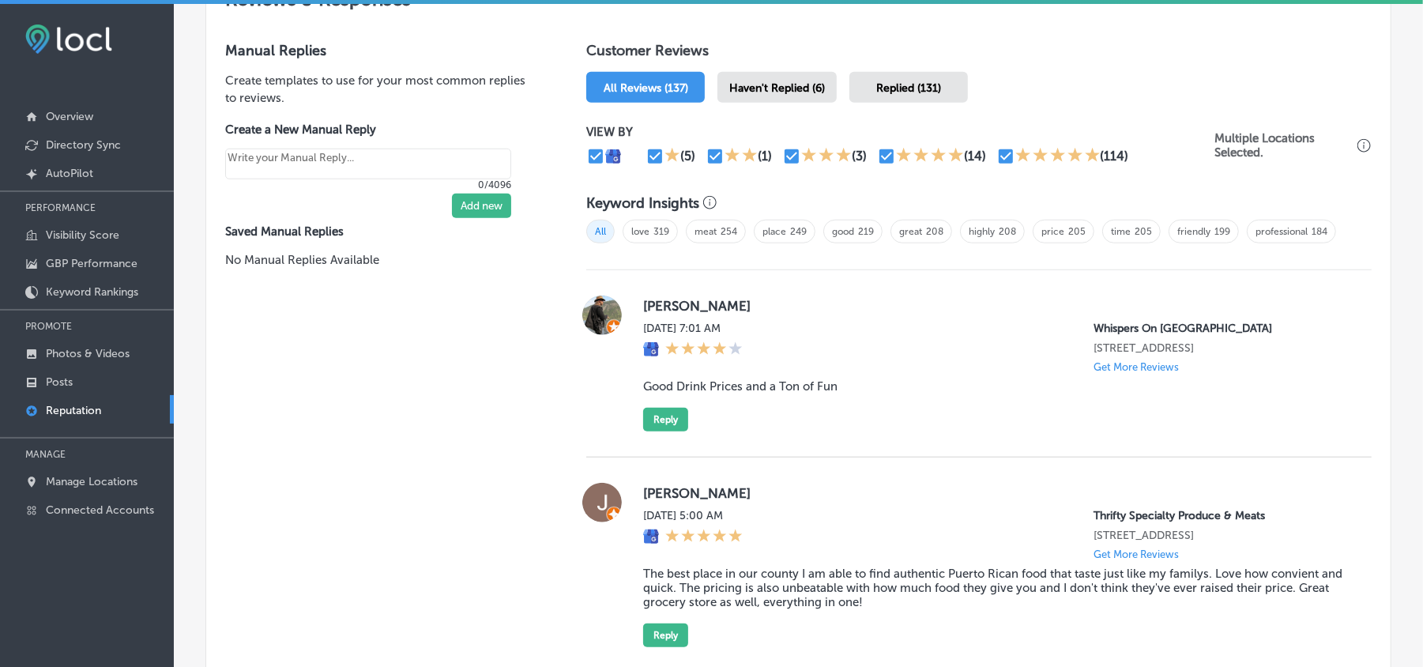
click at [791, 103] on div "Haven't Replied (6)" at bounding box center [776, 87] width 119 height 31
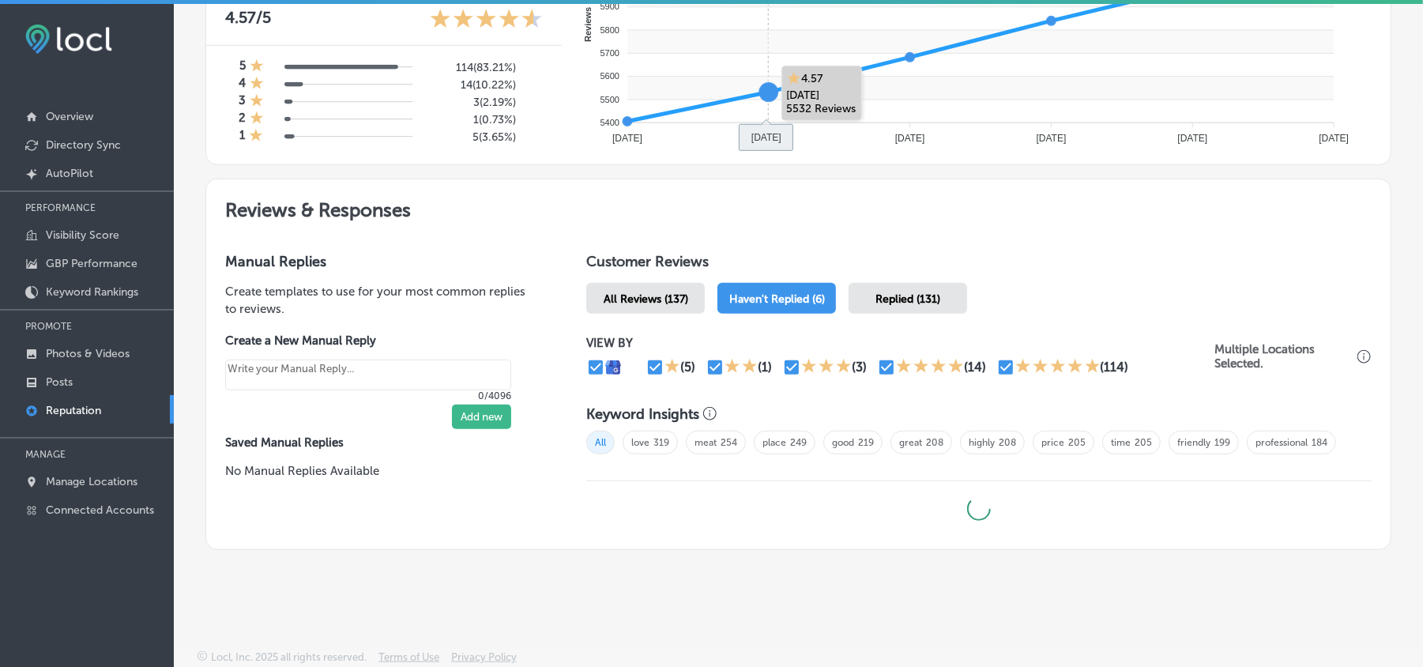
click at [788, 103] on rect at bounding box center [980, 111] width 706 height 23
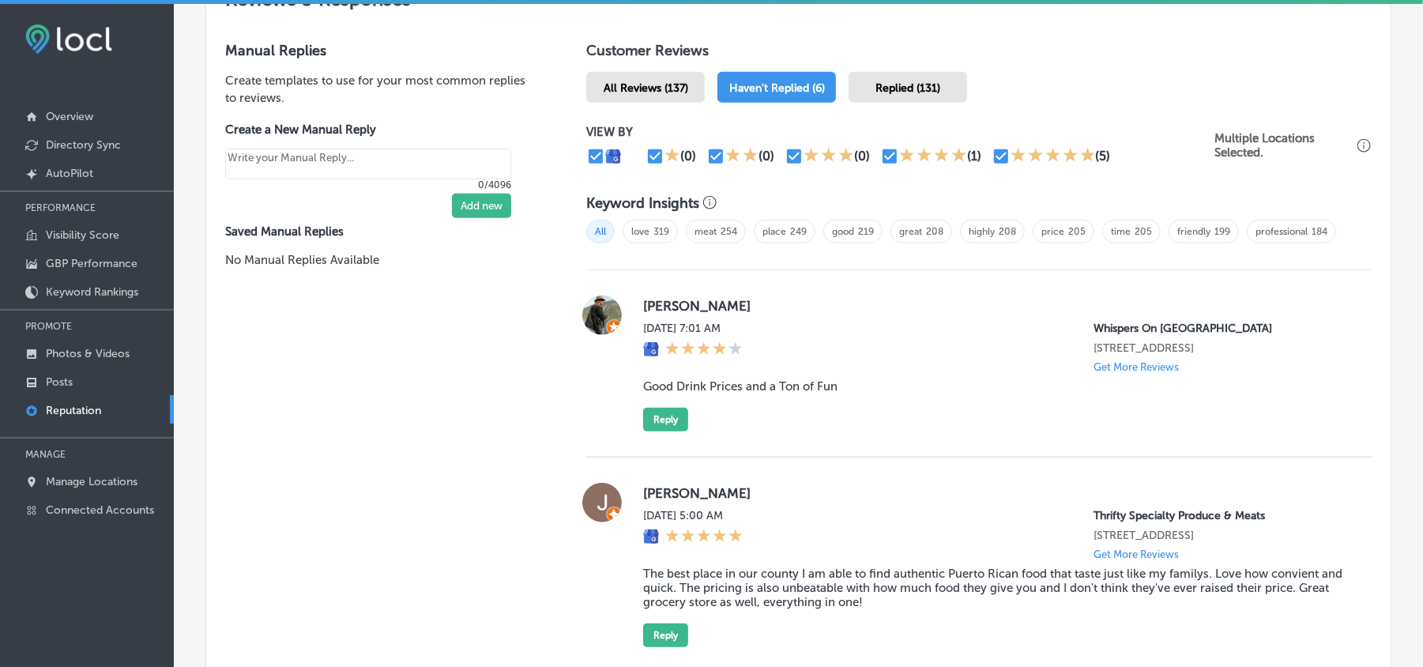
click at [788, 95] on span "Haven't Replied (6)" at bounding box center [777, 87] width 96 height 13
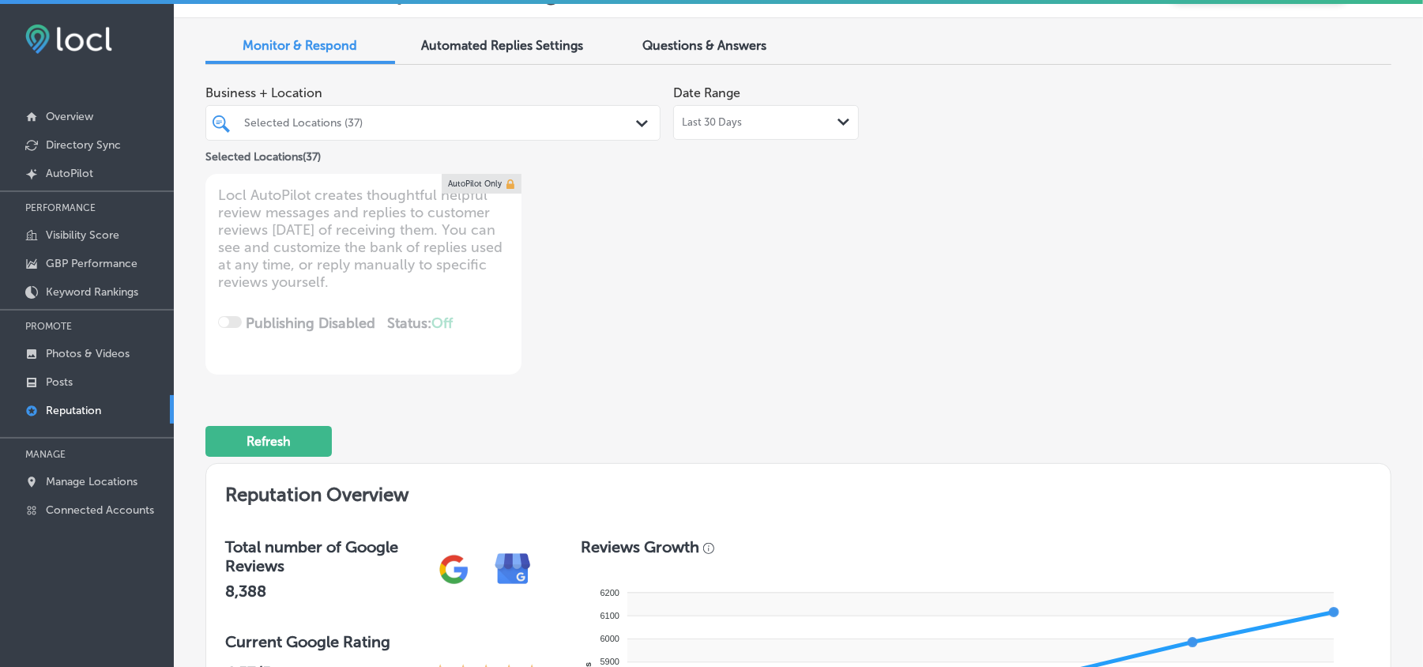
scroll to position [0, 0]
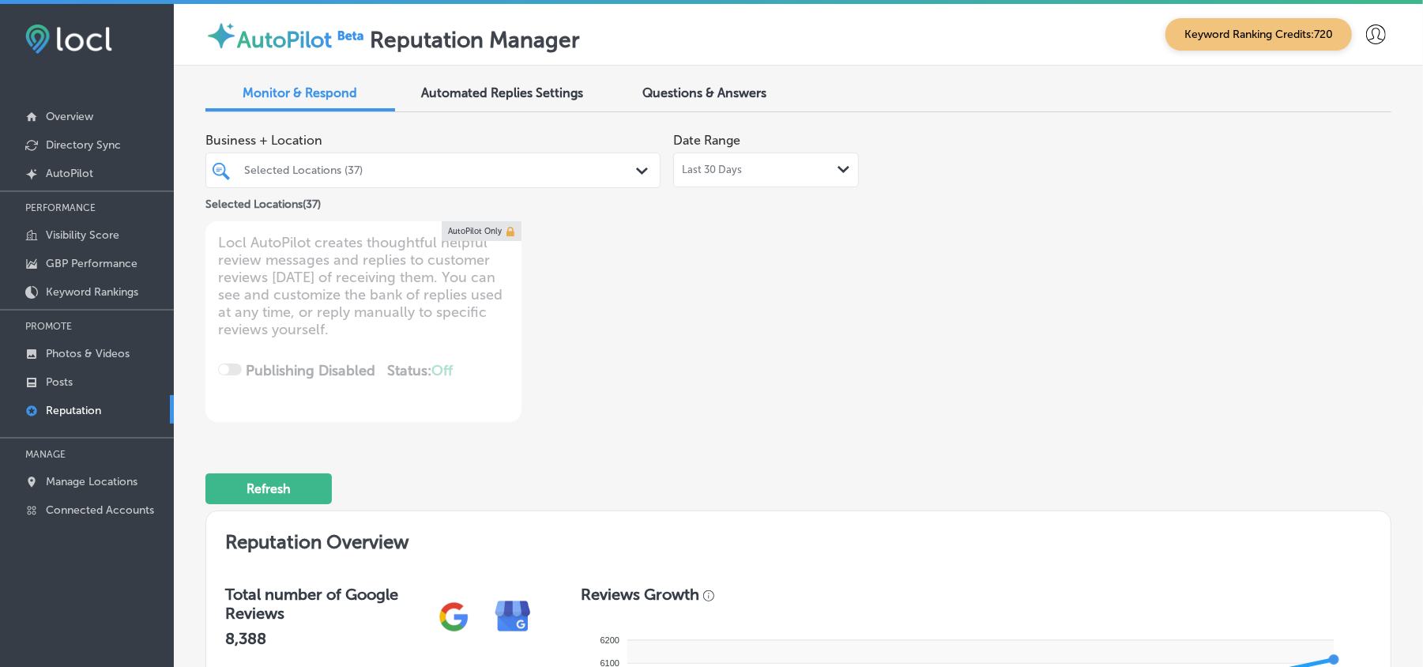
click at [728, 171] on span "Last 30 Days" at bounding box center [712, 170] width 60 height 13
type textarea "x"
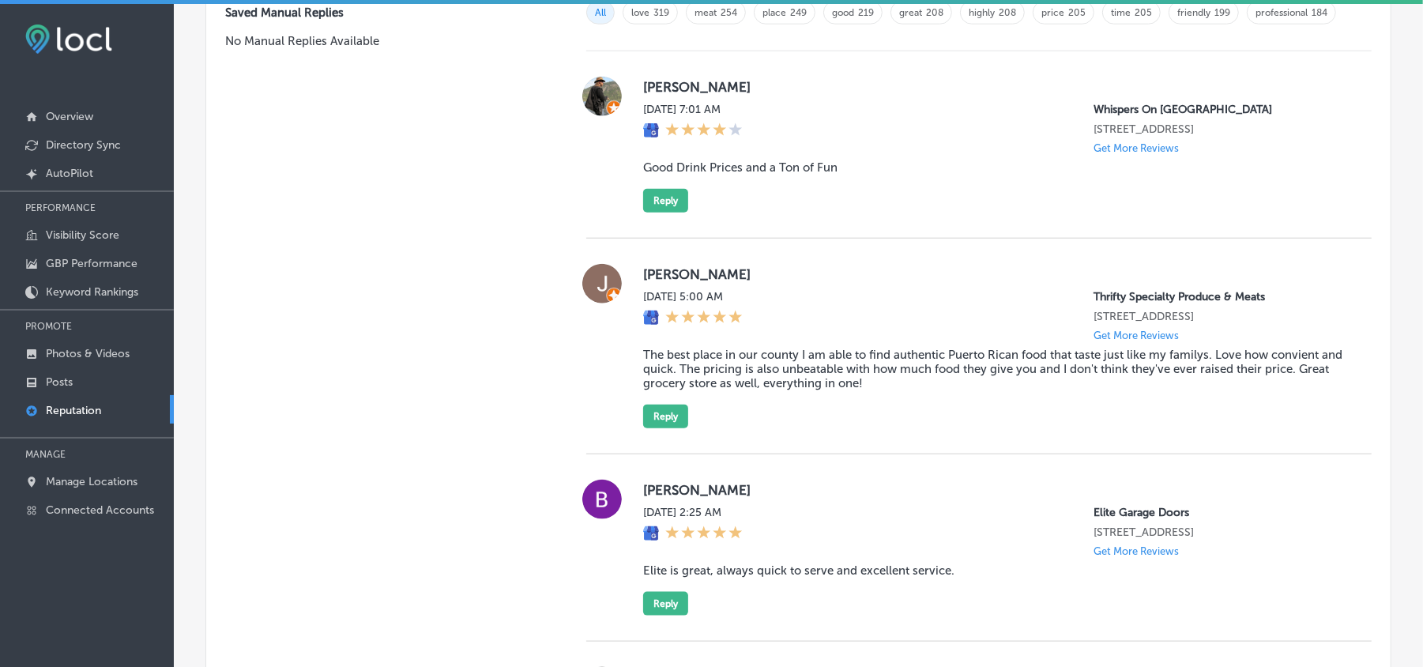
scroll to position [1098, 0]
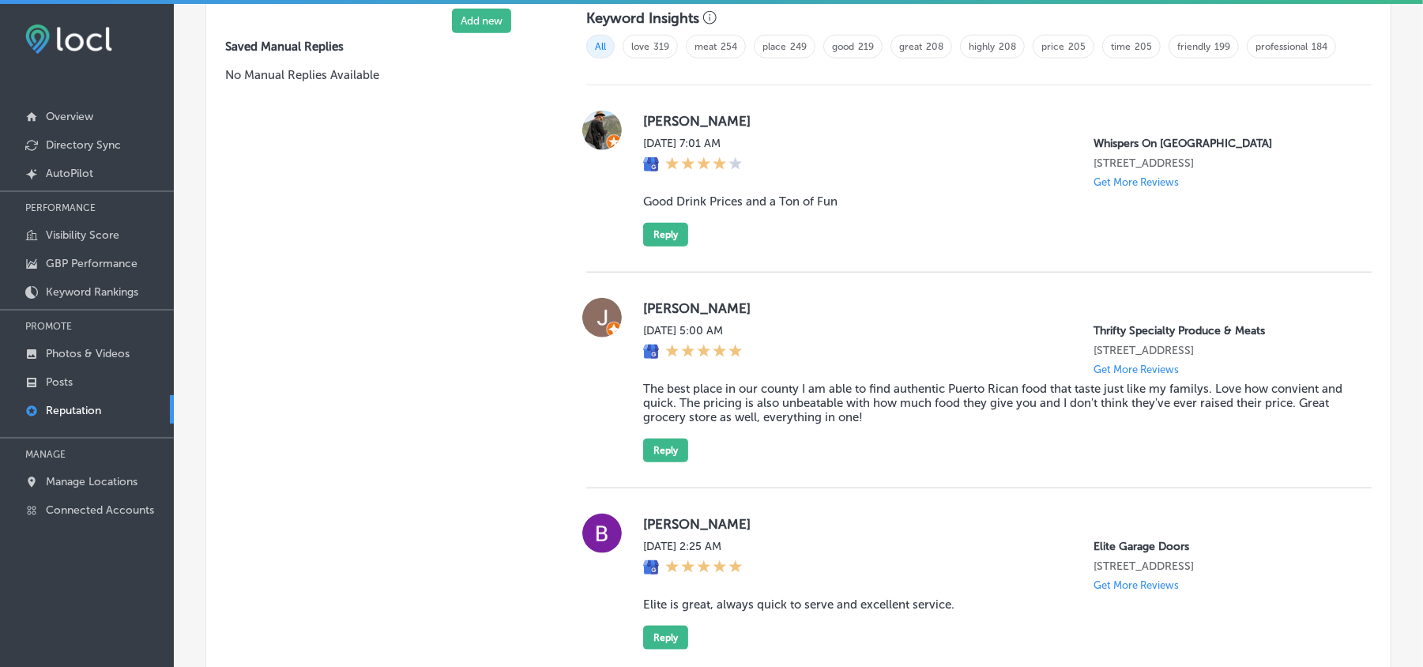
drag, startPoint x: 633, startPoint y: 122, endPoint x: 736, endPoint y: 124, distance: 102.7
click at [736, 124] on div "[PERSON_NAME] [DATE] 7:01 AM Whispers On [GEOGRAPHIC_DATA] [STREET_ADDRESS] Get…" at bounding box center [978, 179] width 785 height 136
copy label "[PERSON_NAME]"
click at [735, 213] on div "[PERSON_NAME] [DATE] 7:01 AM Whispers On [GEOGRAPHIC_DATA] [STREET_ADDRESS] Get…" at bounding box center [994, 179] width 703 height 136
drag, startPoint x: 798, startPoint y: 224, endPoint x: 630, endPoint y: 224, distance: 167.5
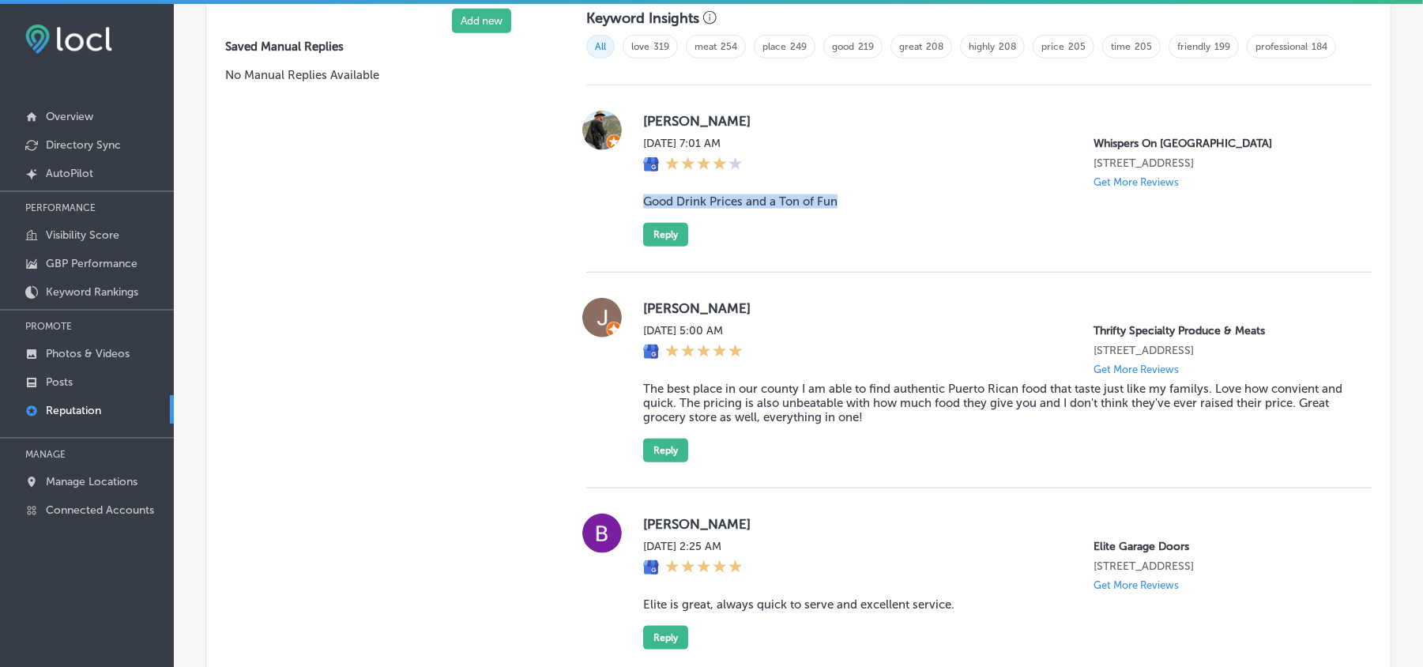
click at [630, 224] on div "[PERSON_NAME] [DATE] 7:01 AM Whispers On [GEOGRAPHIC_DATA] [STREET_ADDRESS] Get…" at bounding box center [978, 179] width 785 height 136
copy blockquote "Good Drink Prices and a Ton of Fun"
click at [892, 246] on div "[PERSON_NAME] [DATE] 7:01 AM Whispers On [GEOGRAPHIC_DATA] [STREET_ADDRESS] Get…" at bounding box center [994, 179] width 703 height 136
click at [645, 246] on button "Reply" at bounding box center [665, 235] width 45 height 24
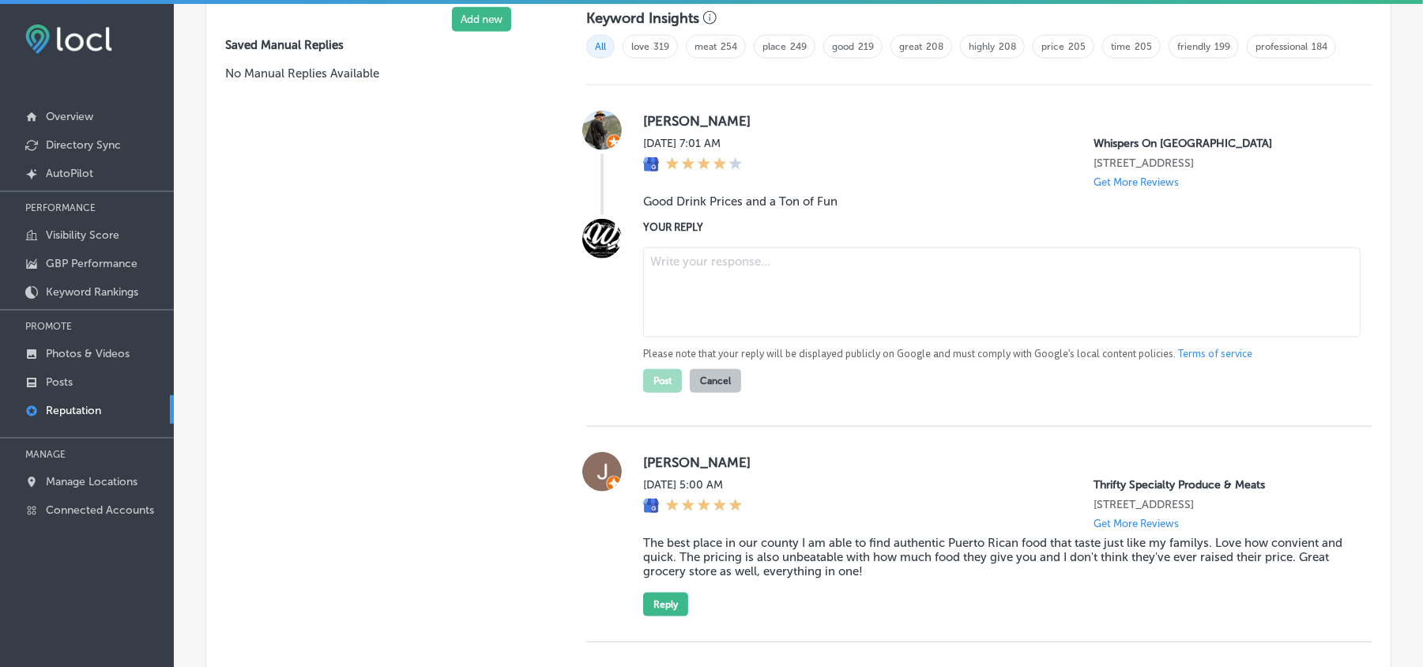
scroll to position [1096, 0]
click at [777, 339] on textarea at bounding box center [1001, 294] width 717 height 90
paste textarea "Hi [PERSON_NAME], thank you for the great review! We’re so happy to hear that y…"
type textarea "Hi [PERSON_NAME], thank you for the great review! We’re so happy to hear that y…"
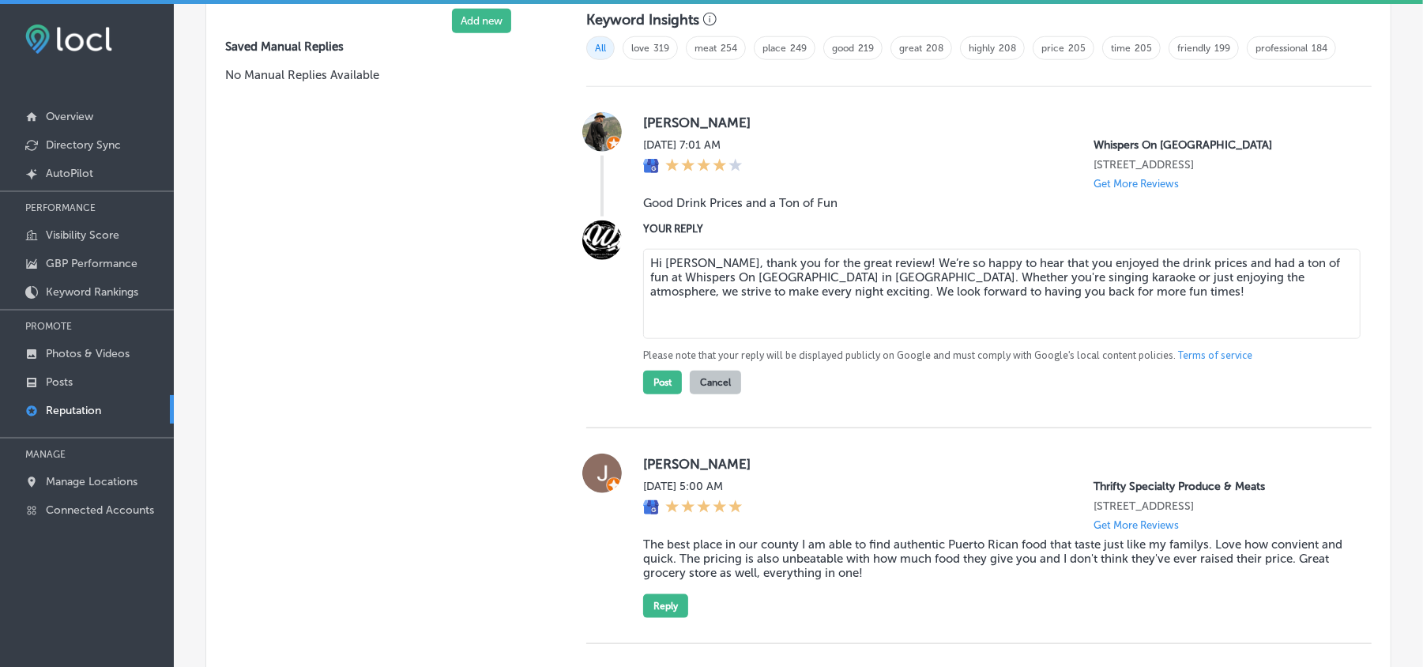
type textarea "x"
type textarea "Hi [PERSON_NAME], thank you for the great review! We’re so happy to hear that y…"
click at [645, 394] on button "Post" at bounding box center [662, 382] width 39 height 24
type textarea "x"
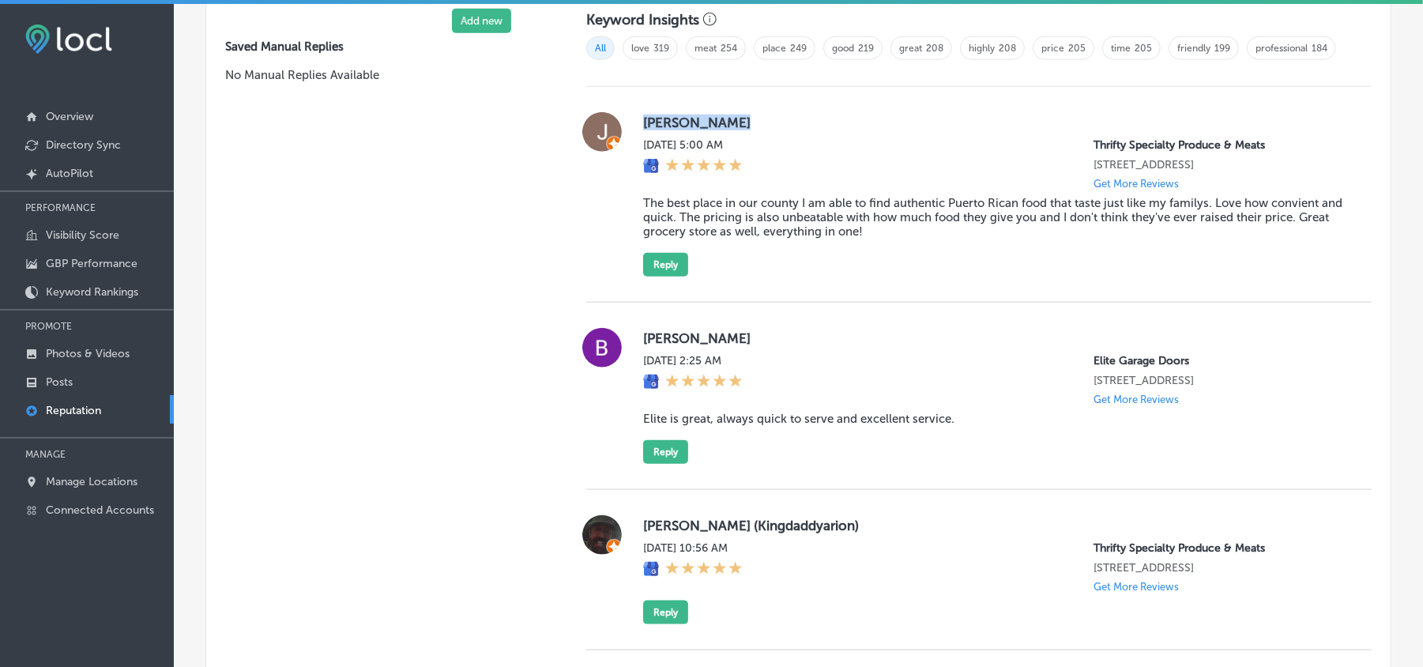
drag, startPoint x: 635, startPoint y: 130, endPoint x: 803, endPoint y: 130, distance: 168.2
click at [803, 130] on div "[PERSON_NAME] [DATE] 5:00 AM Thrifty Specialty Produce & Meats [STREET_ADDRESS]…" at bounding box center [978, 194] width 785 height 164
copy label "[PERSON_NAME]"
click at [741, 219] on blockquote "The best place in our county I am able to find authentic Puerto Rican food that…" at bounding box center [994, 217] width 703 height 43
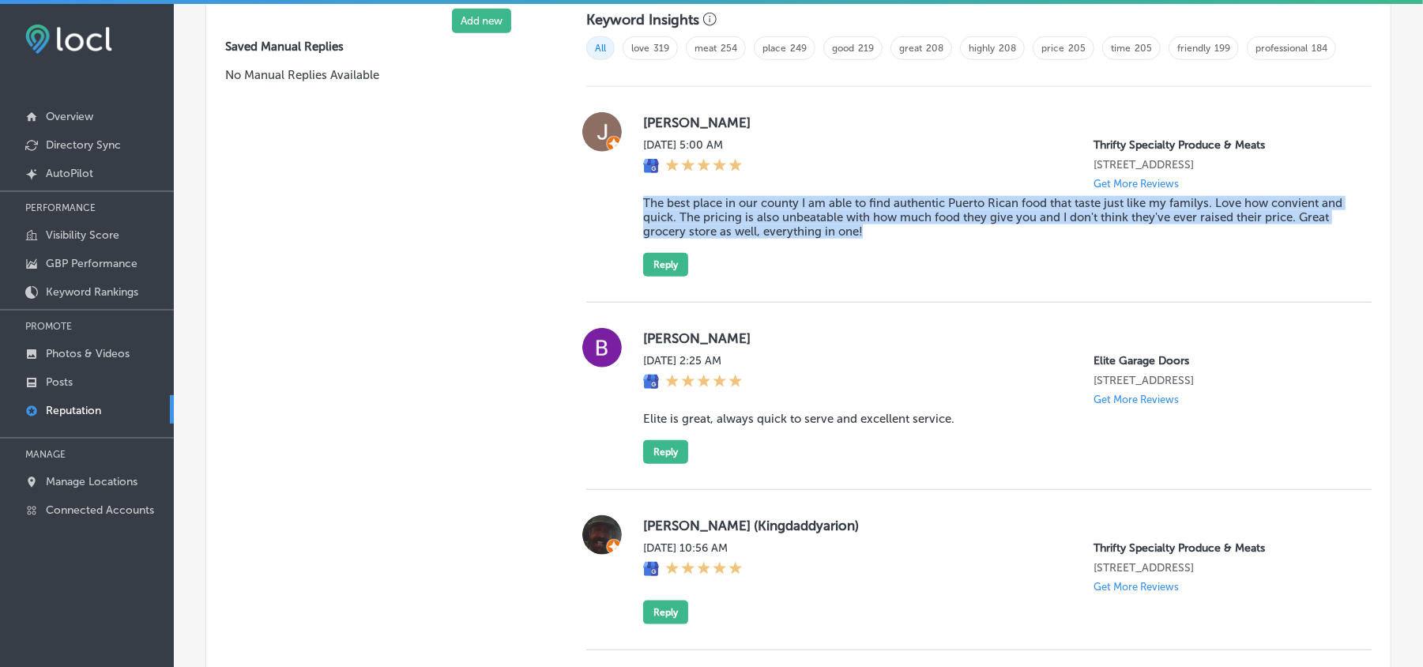
drag, startPoint x: 637, startPoint y: 209, endPoint x: 935, endPoint y: 259, distance: 302.7
click at [935, 259] on div "[PERSON_NAME] [DATE] 5:00 AM Thrifty Specialty Produce & Meats [STREET_ADDRESS]…" at bounding box center [978, 194] width 785 height 164
copy blockquote "The best place in our county I am able to find authentic Puerto Rican food that…"
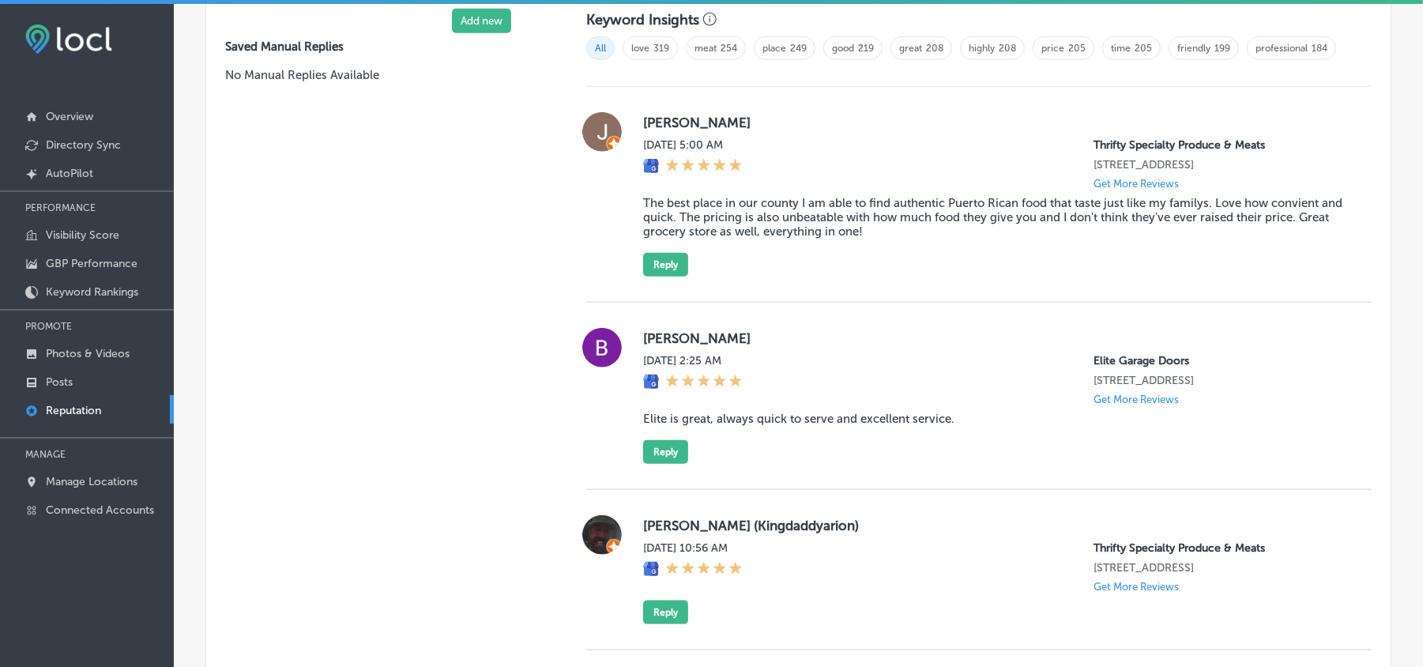
click at [478, 220] on div "Manual Replies Create templates to use for your most common replies to reviews.…" at bounding box center [380, 361] width 348 height 1042
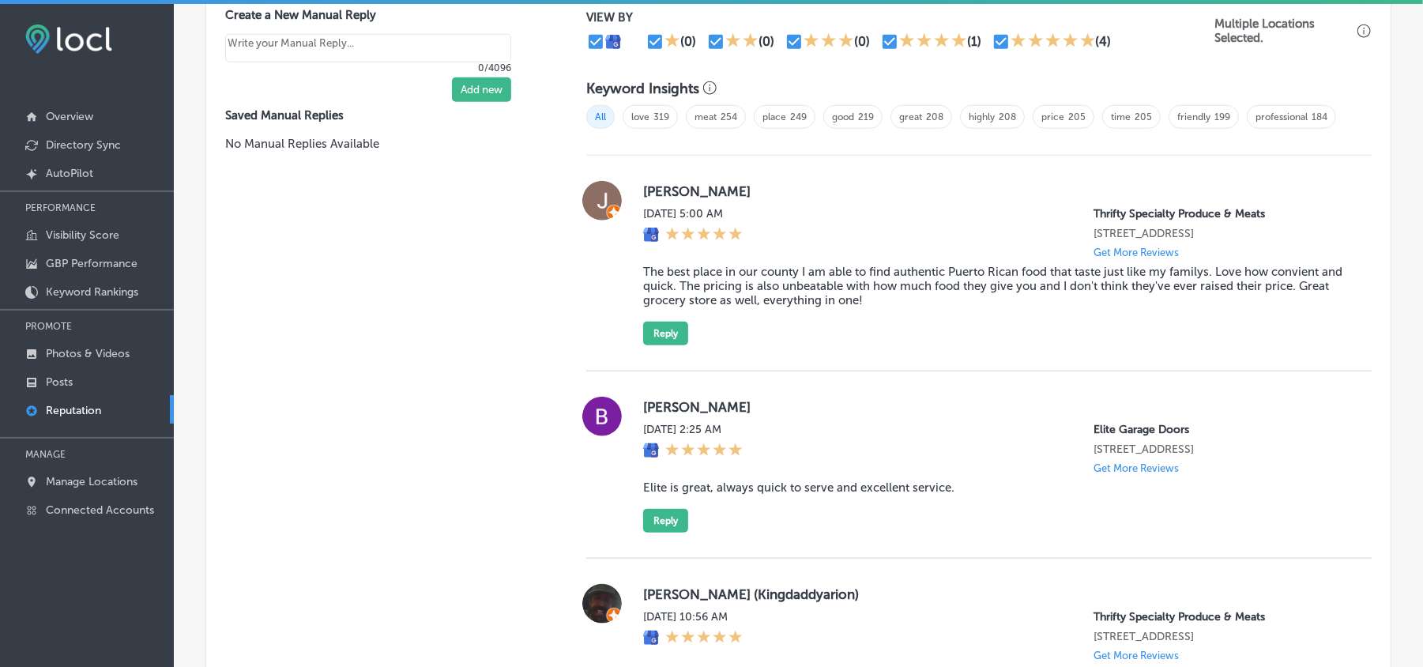
scroll to position [1025, 0]
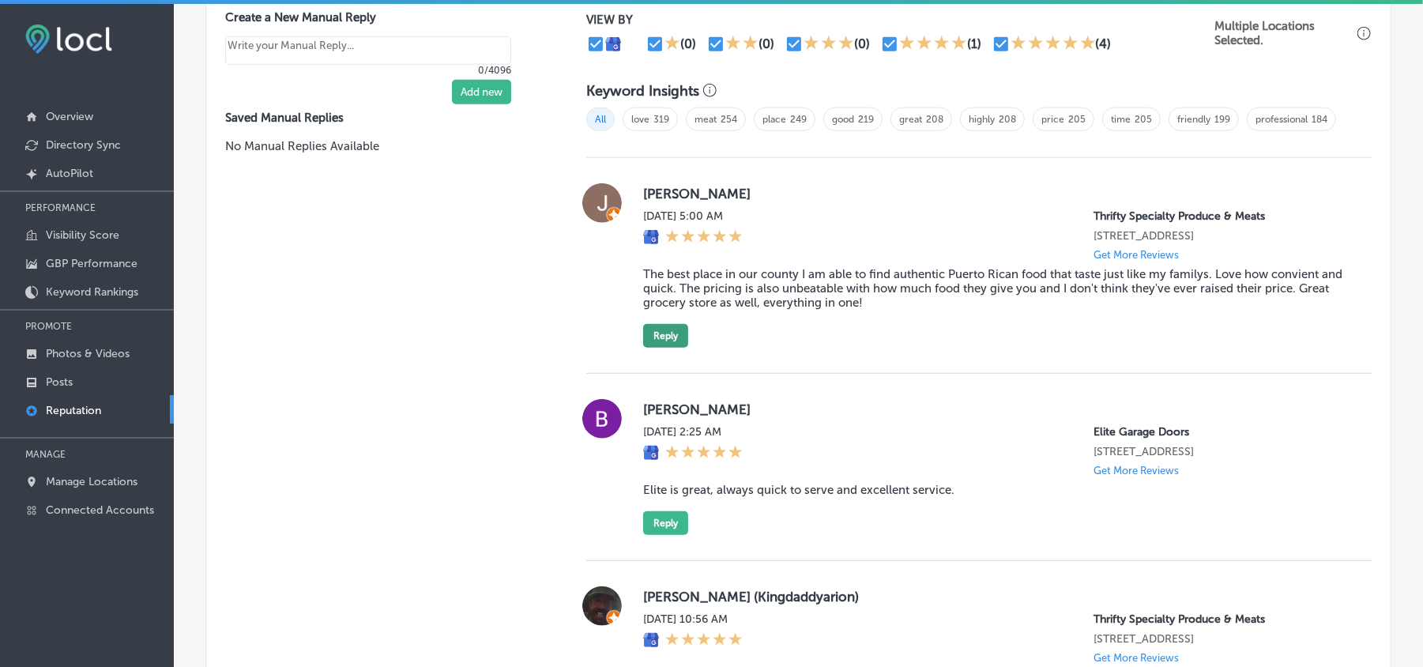
click at [671, 348] on button "Reply" at bounding box center [665, 336] width 45 height 24
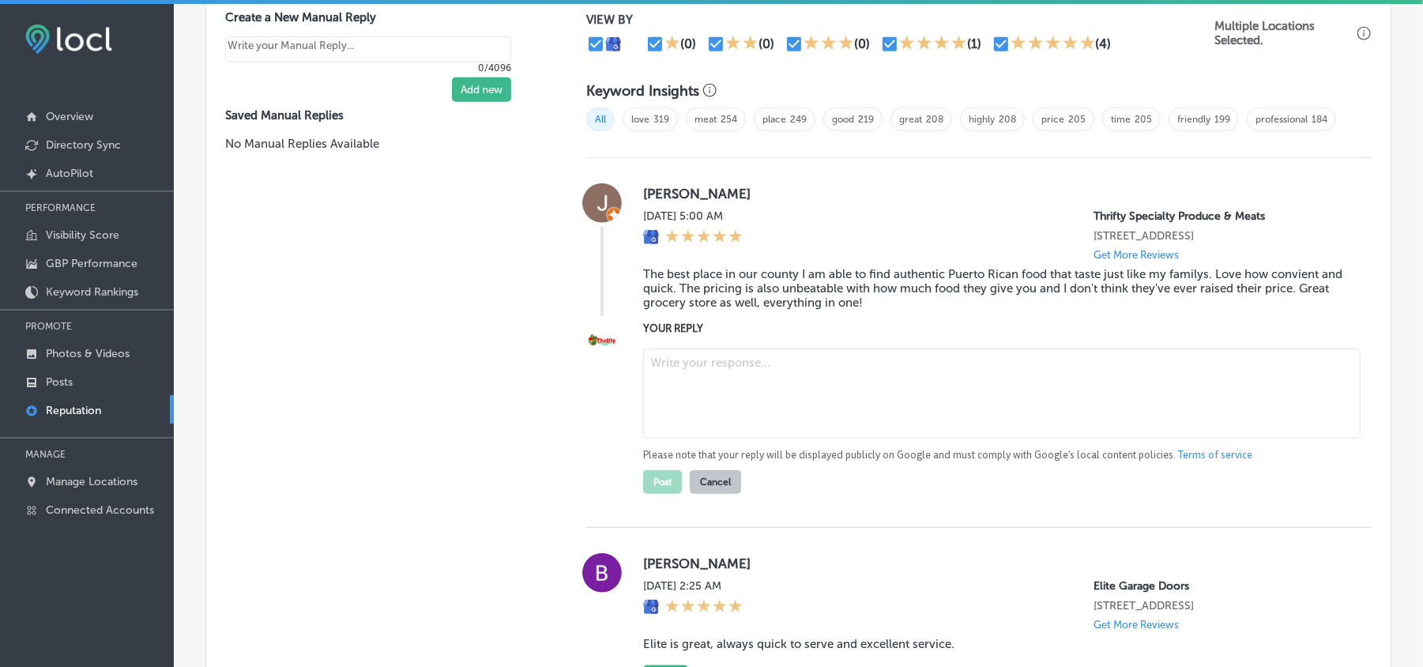
click at [787, 418] on textarea at bounding box center [1001, 393] width 717 height 90
paste textarea "Thank you for the amazing review, [PERSON_NAME]! We’re so happy to hear that yo…"
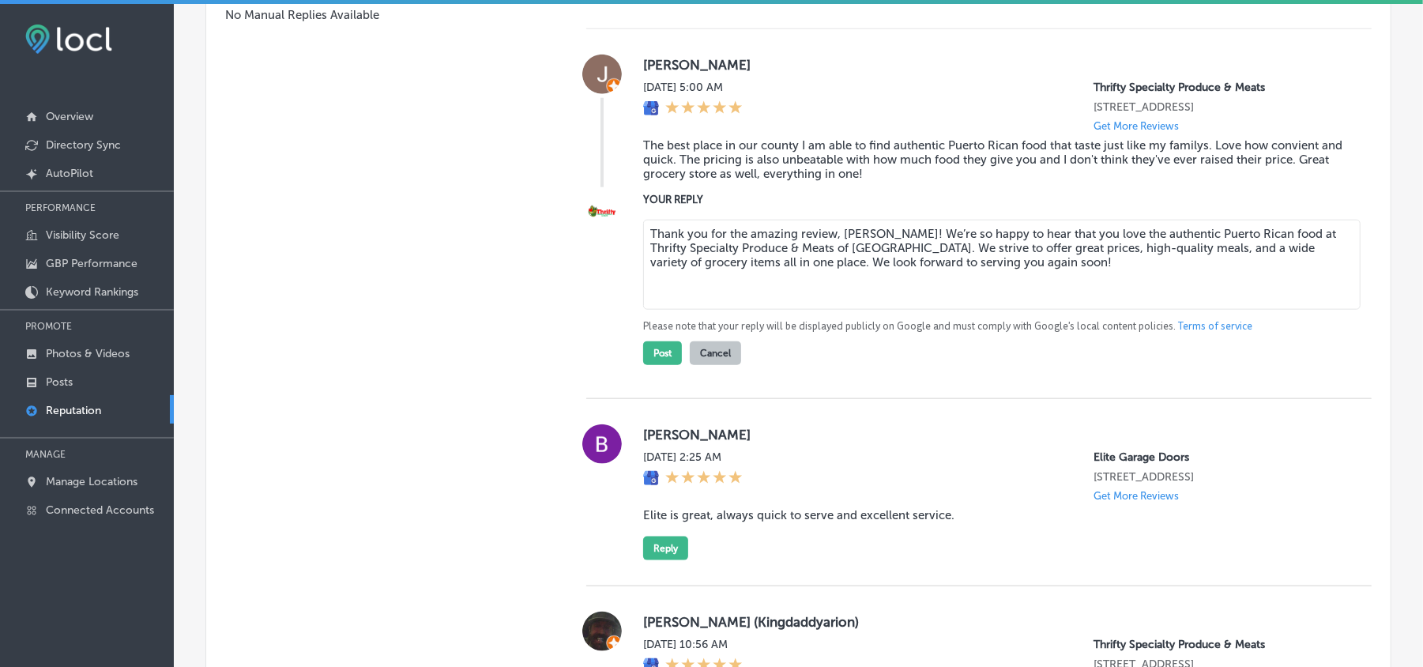
scroll to position [1166, 0]
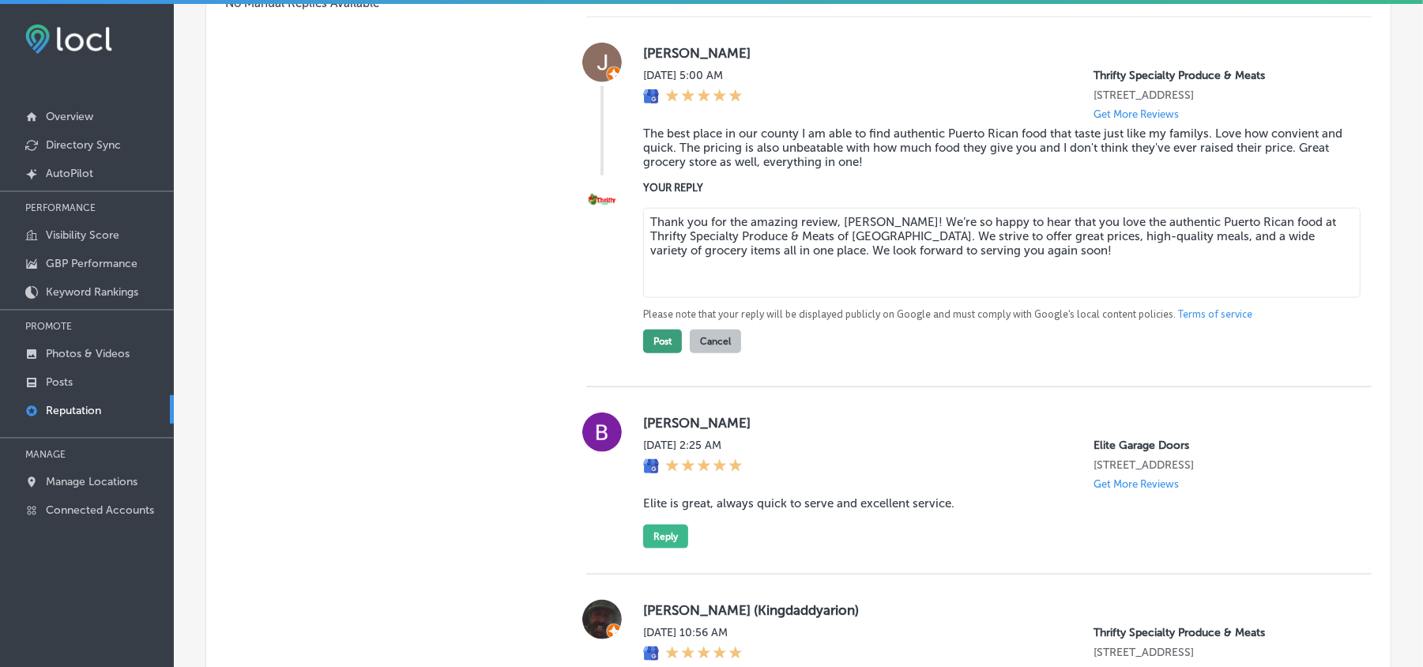
type textarea "Thank you for the amazing review, [PERSON_NAME]! We’re so happy to hear that yo…"
click at [654, 345] on button "Post" at bounding box center [662, 341] width 39 height 24
type textarea "x"
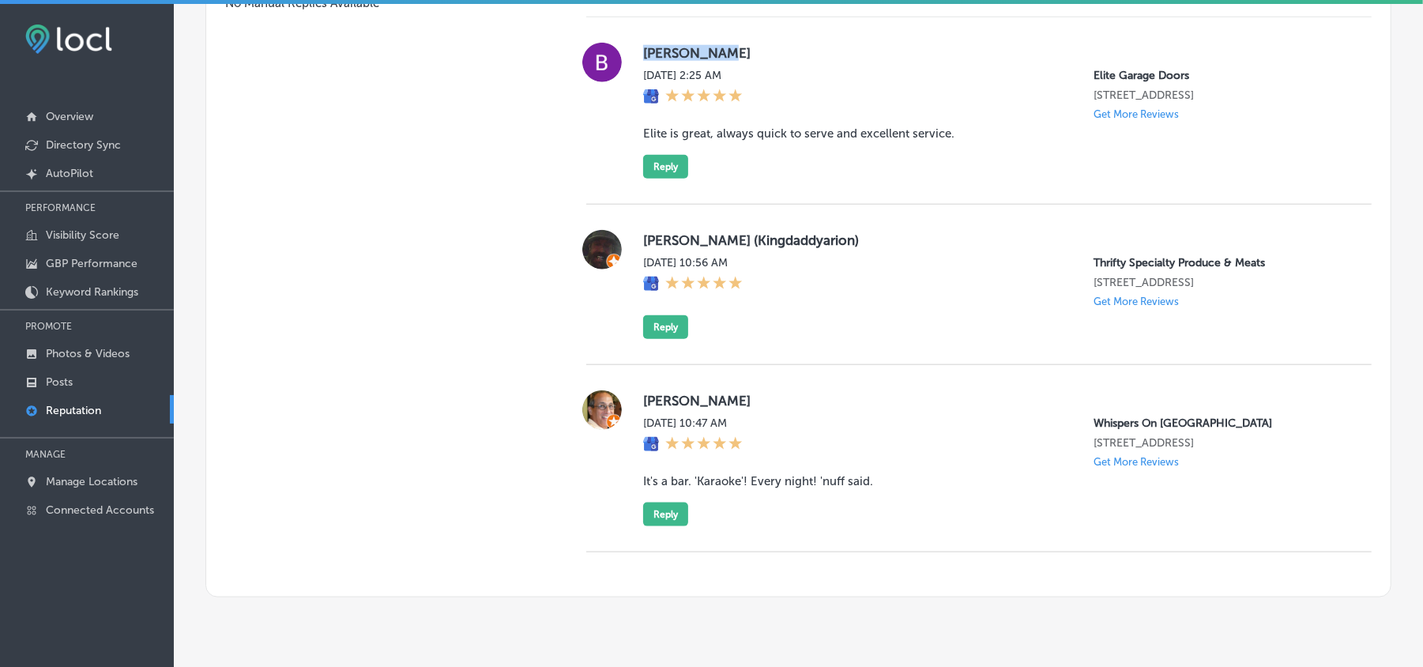
drag, startPoint x: 636, startPoint y: 55, endPoint x: 762, endPoint y: 55, distance: 126.4
click at [762, 55] on div "[PERSON_NAME] [DATE] 2:25 AM Elite Garage Doors [STREET_ADDRESS] Get More Revie…" at bounding box center [978, 111] width 785 height 136
copy label "[PERSON_NAME]"
click at [663, 52] on label "[PERSON_NAME]" at bounding box center [994, 53] width 703 height 16
drag, startPoint x: 637, startPoint y: 64, endPoint x: 717, endPoint y: 64, distance: 80.6
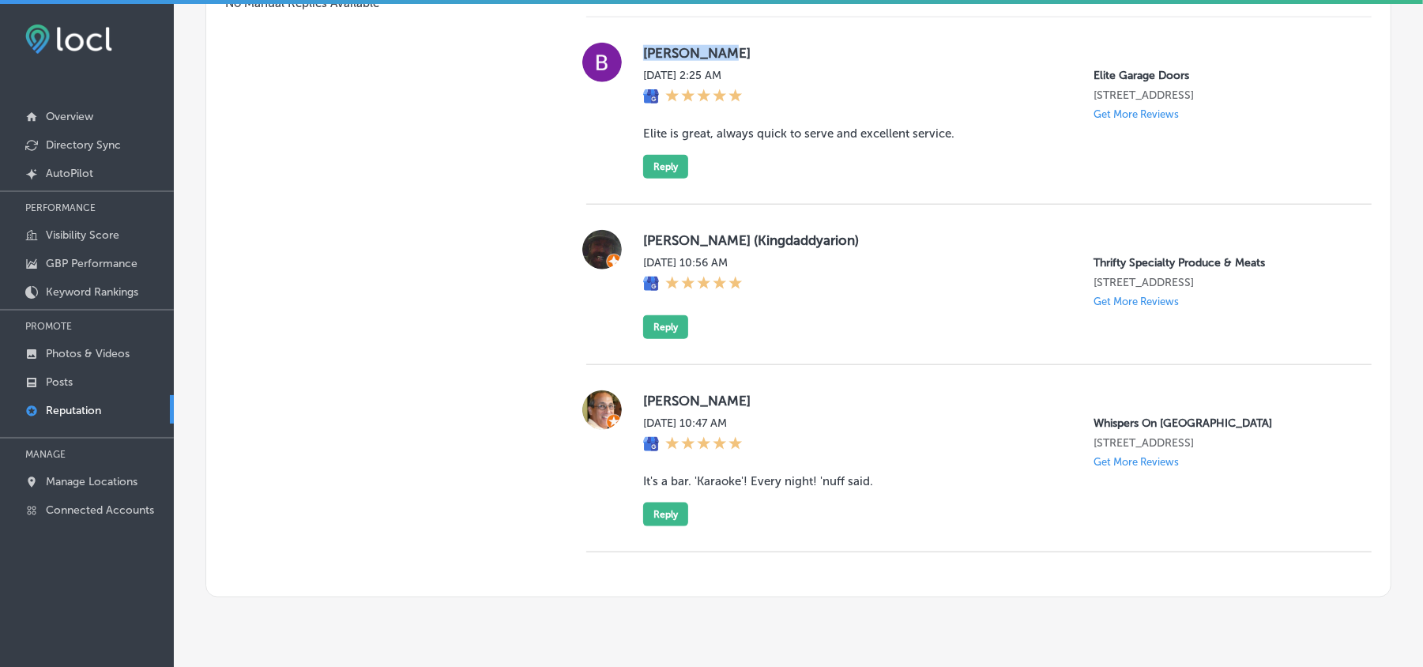
click at [717, 64] on div "[PERSON_NAME] [DATE] 2:25 AM Elite Garage Doors [STREET_ADDRESS] Get More Revie…" at bounding box center [978, 111] width 785 height 136
drag, startPoint x: 636, startPoint y: 143, endPoint x: 987, endPoint y: 142, distance: 350.7
click at [987, 142] on div "[PERSON_NAME] [DATE] 2:25 AM Elite Garage Doors [STREET_ADDRESS] Get More Revie…" at bounding box center [978, 111] width 785 height 136
copy blockquote "Elite is great, always quick to serve and excellent service."
click at [648, 167] on button "Reply" at bounding box center [665, 167] width 45 height 24
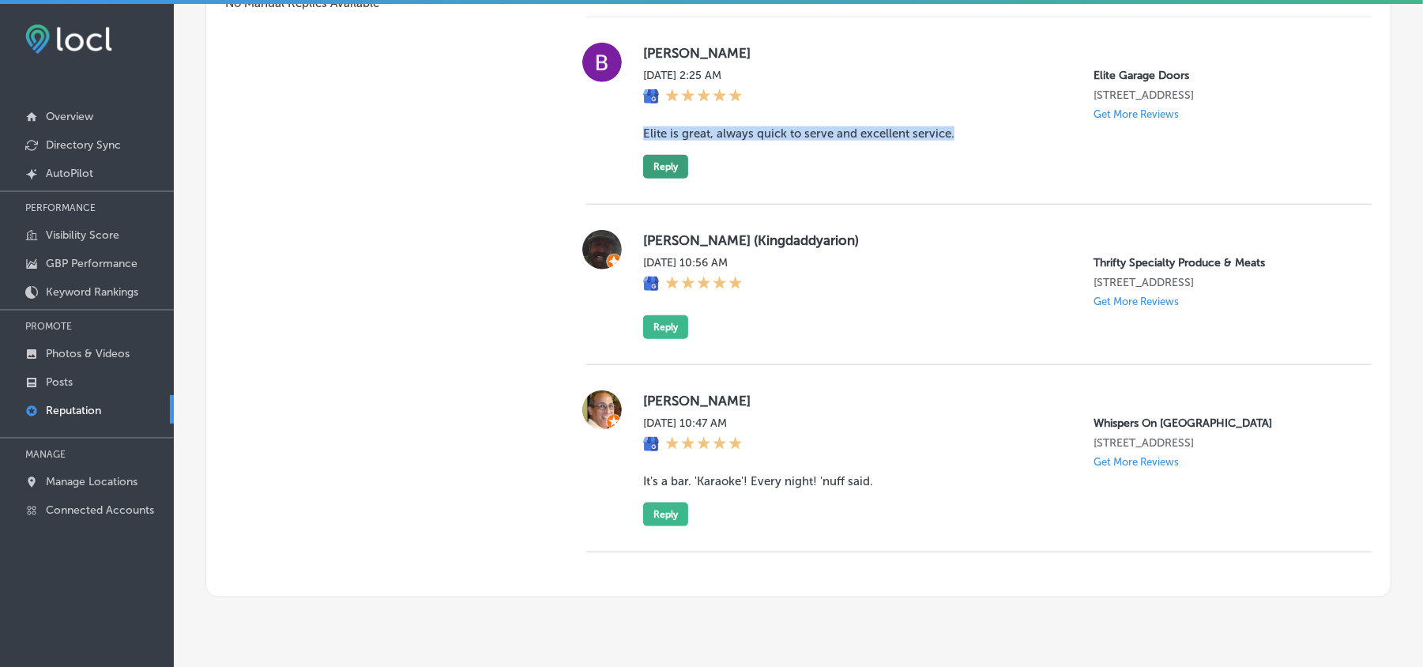
scroll to position [1163, 0]
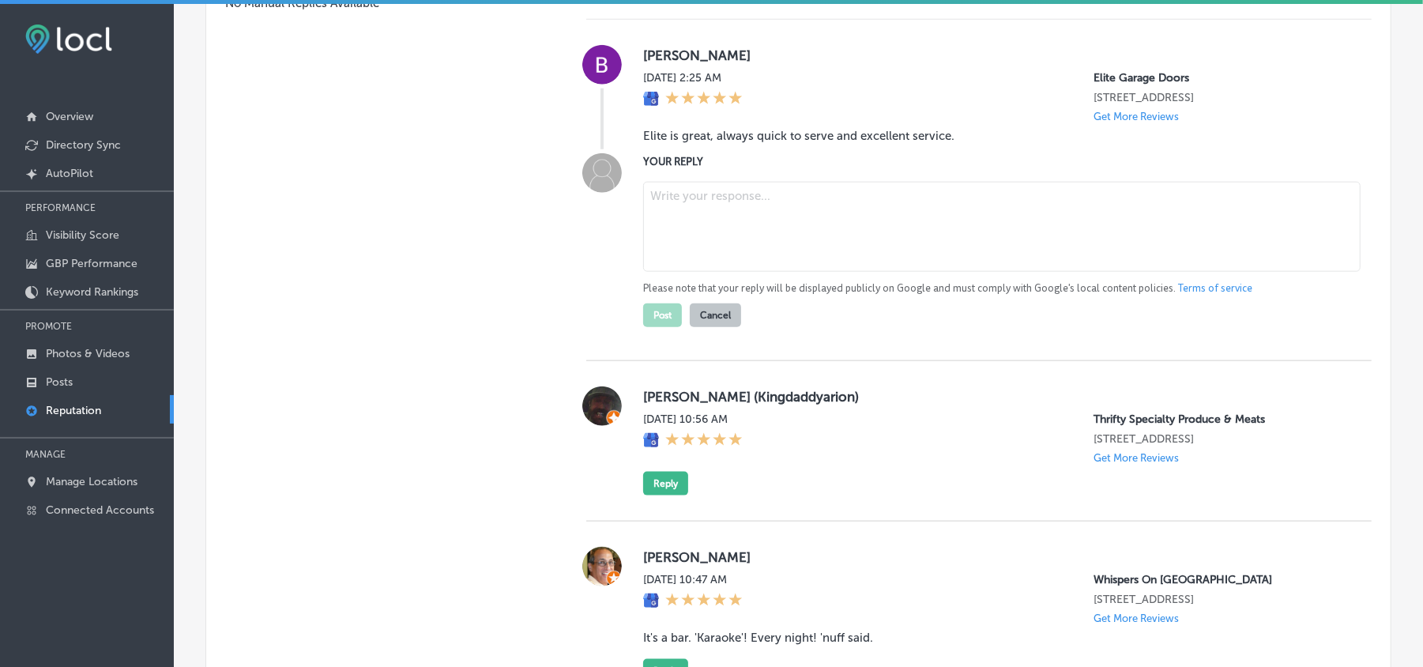
click at [699, 257] on textarea at bounding box center [1001, 227] width 717 height 90
paste textarea "Thank you for the great review, [PERSON_NAME]! We’re happy to hear that you’ve …"
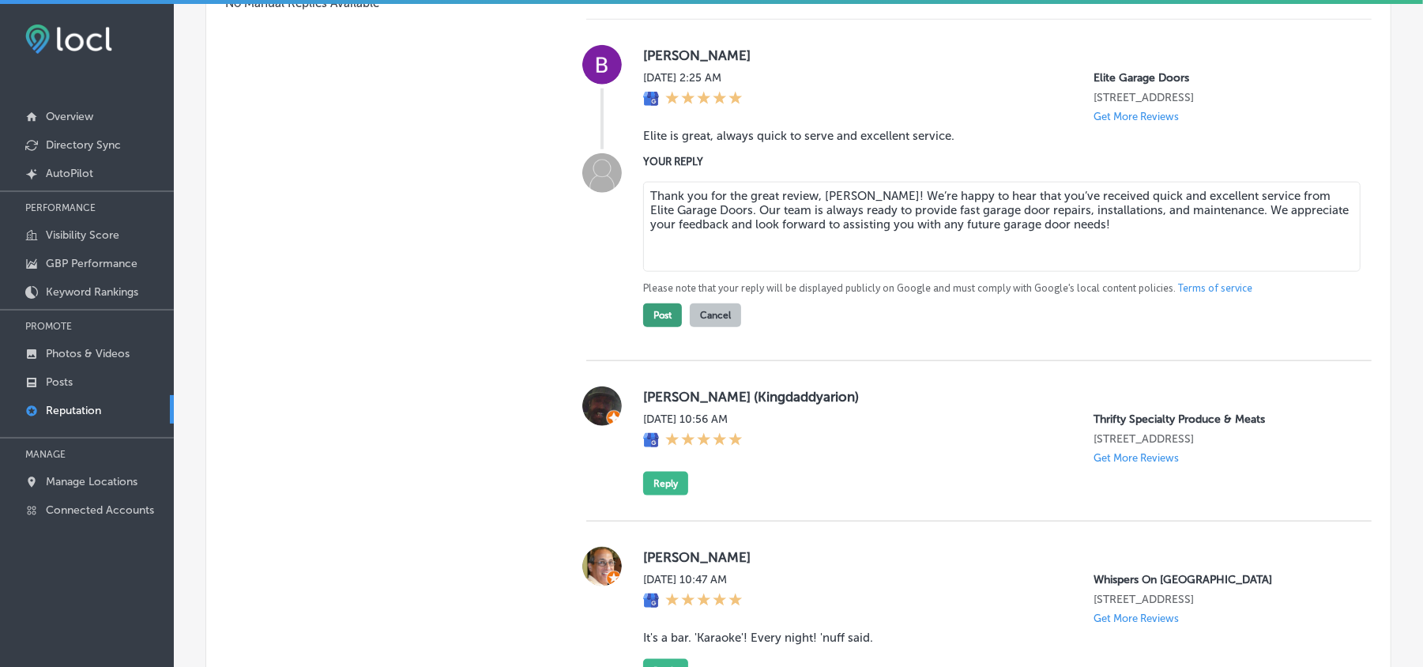
type textarea "Thank you for the great review, [PERSON_NAME]! We’re happy to hear that you’ve …"
click at [645, 321] on button "Post" at bounding box center [662, 315] width 39 height 24
type textarea "x"
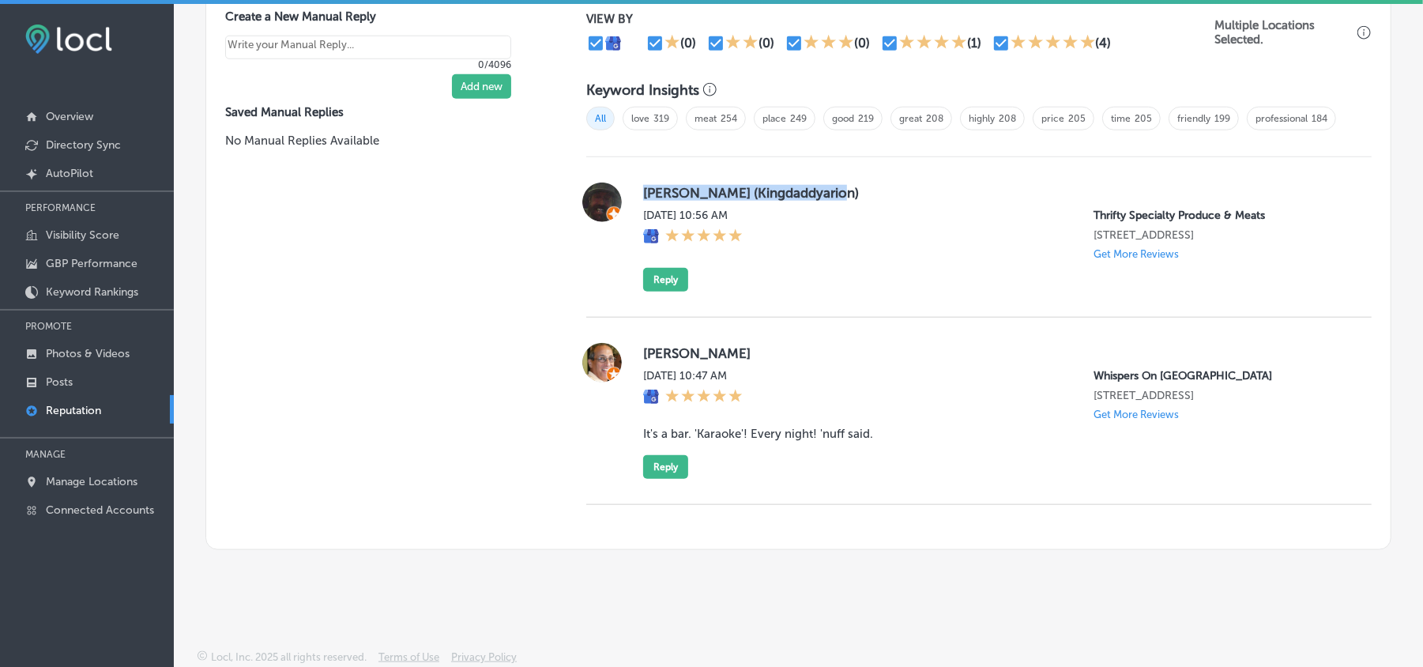
drag, startPoint x: 633, startPoint y: 175, endPoint x: 898, endPoint y: 175, distance: 264.6
click at [898, 182] on div "[PERSON_NAME] (Kingdaddyarion) [DATE] 10:56 AM Thrifty Specialty Produce & Meat…" at bounding box center [978, 236] width 785 height 109
copy label "[PERSON_NAME] (Kingdaddyarion)"
click at [735, 248] on div "[PERSON_NAME] (Kingdaddyarion) [DATE] 10:56 AM Thrifty Specialty Produce & Meat…" at bounding box center [994, 236] width 703 height 109
click at [661, 268] on button "Reply" at bounding box center [665, 280] width 45 height 24
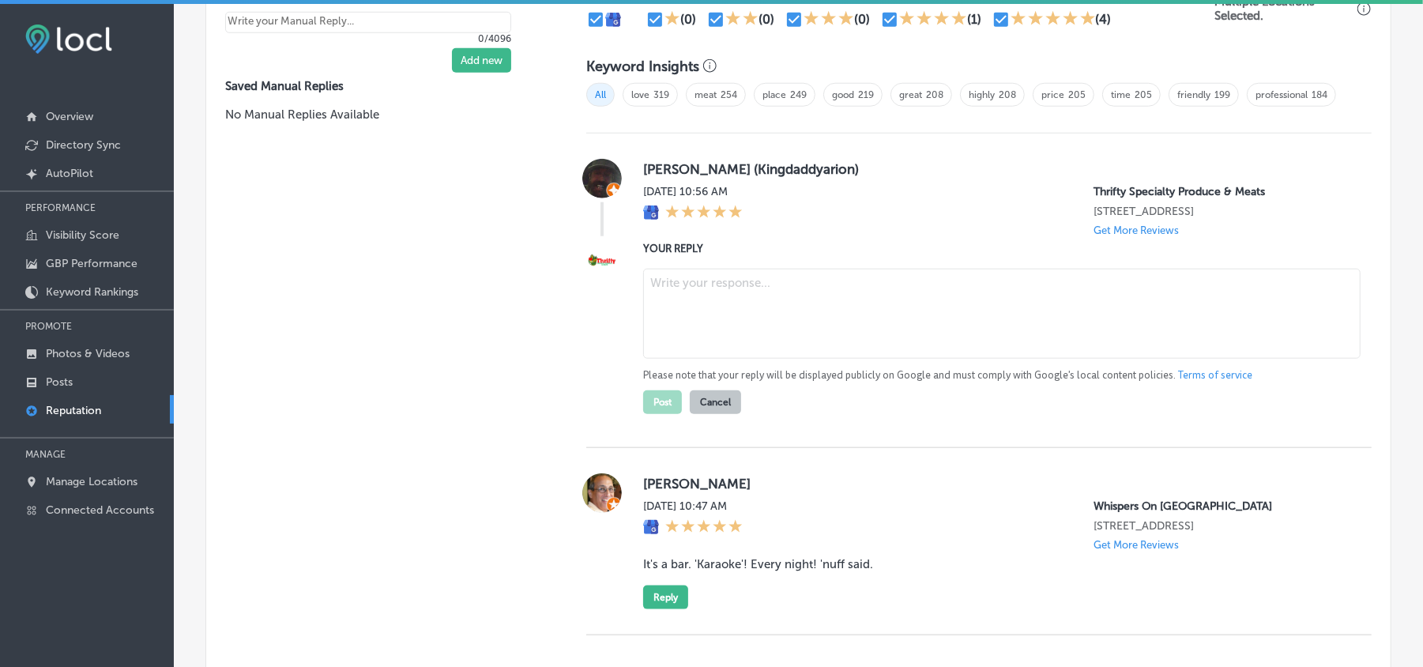
click at [701, 304] on textarea at bounding box center [1001, 314] width 717 height 90
paste textarea "Thank you for the 5-star review, [PERSON_NAME]! We're happy to hear you had a g…"
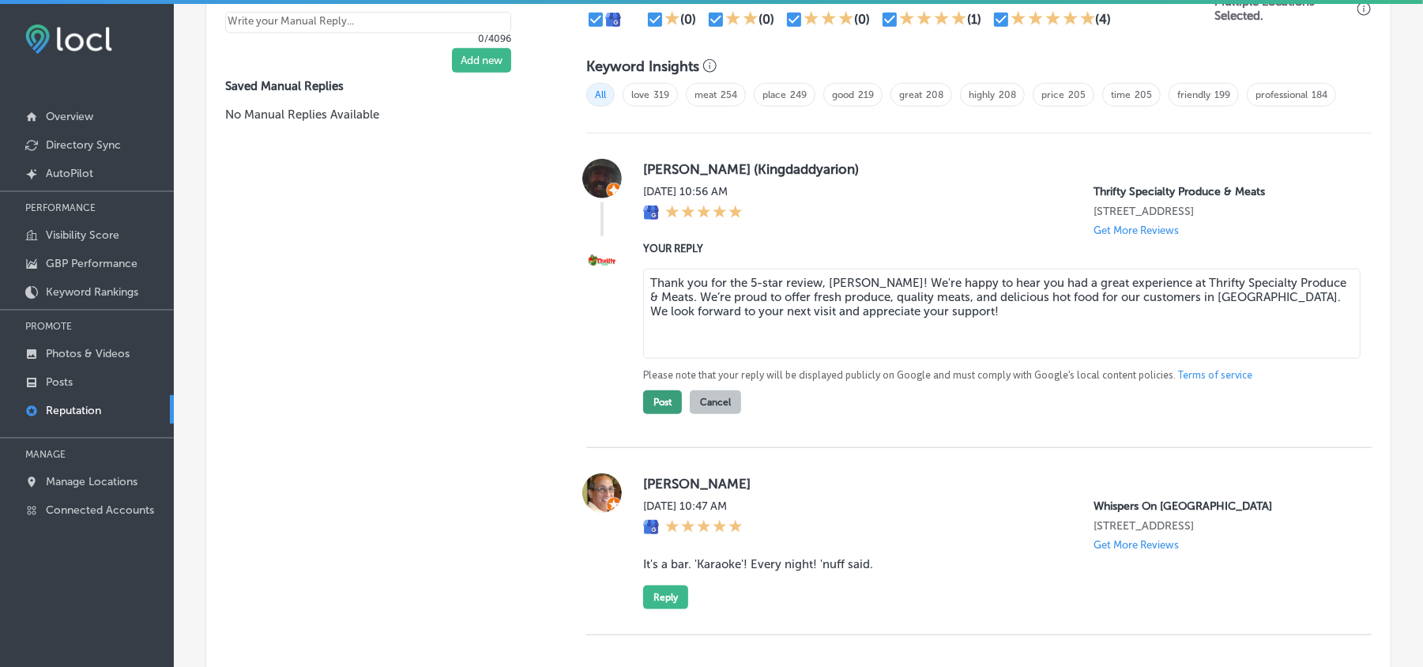
type textarea "Thank you for the 5-star review, [PERSON_NAME]! We're happy to hear you had a g…"
click at [656, 405] on button "Post" at bounding box center [662, 402] width 39 height 24
type textarea "x"
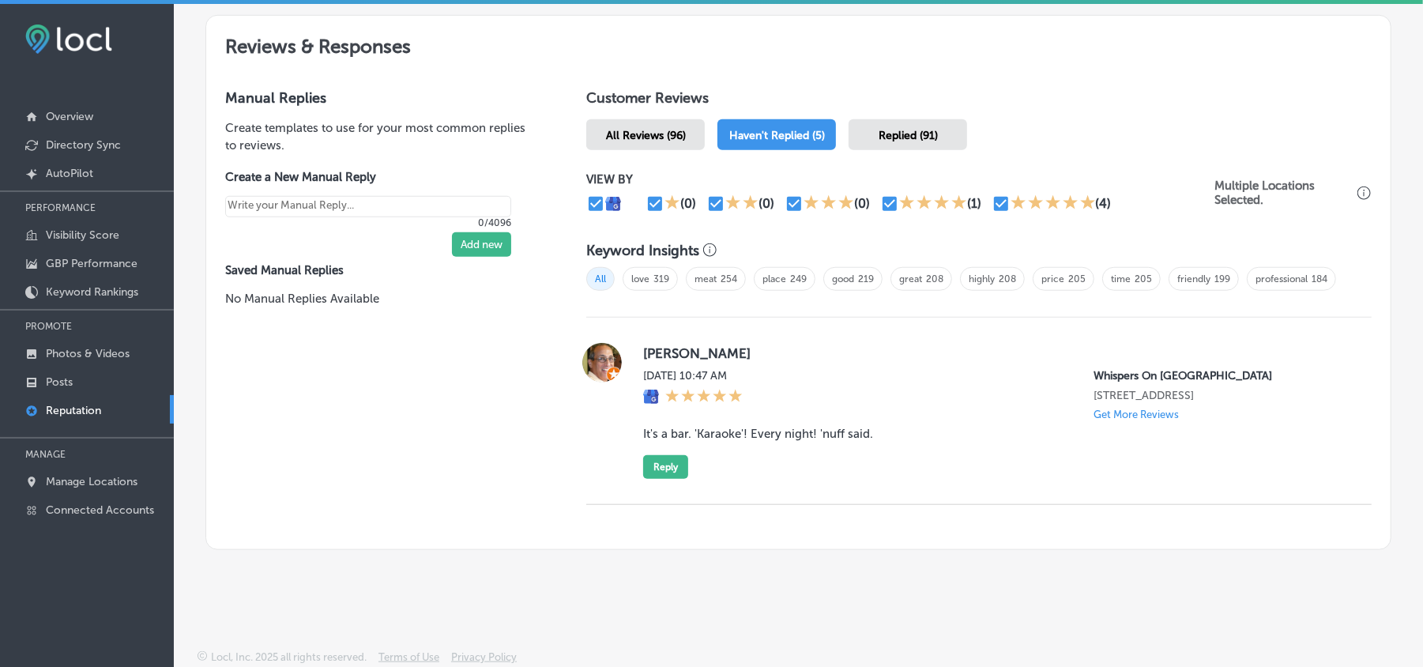
drag, startPoint x: 633, startPoint y: 326, endPoint x: 817, endPoint y: 346, distance: 184.3
click at [817, 346] on div "[PERSON_NAME][DATE] 10:47 AM Whispers On [GEOGRAPHIC_DATA] [STREET_ADDRESS] Get…" at bounding box center [978, 411] width 785 height 136
copy label "[PERSON_NAME]"
click at [725, 427] on blockquote "It's a bar. 'Karaoke'! Every night! 'nuff said." at bounding box center [994, 434] width 703 height 14
drag, startPoint x: 638, startPoint y: 431, endPoint x: 866, endPoint y: 434, distance: 227.5
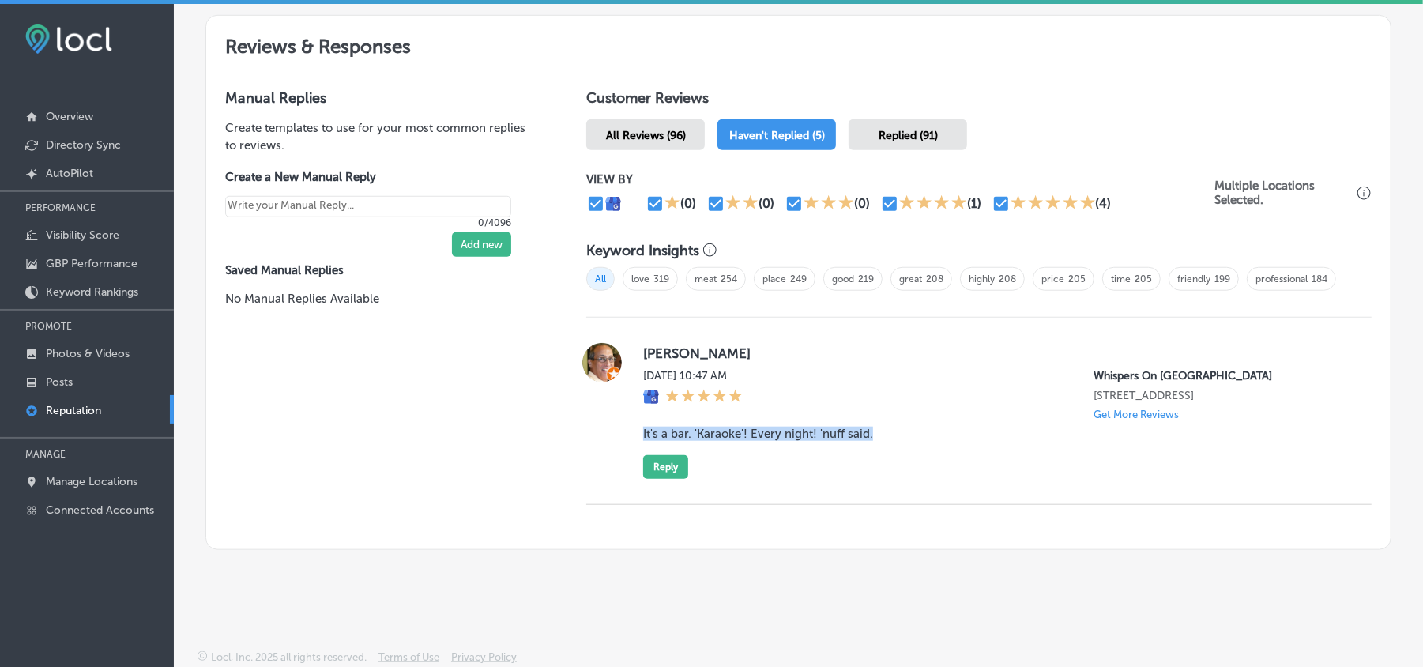
click at [866, 434] on blockquote "It's a bar. 'Karaoke'! Every night! 'nuff said." at bounding box center [994, 434] width 703 height 14
copy blockquote "It's a bar. 'Karaoke'! Every night! 'nuff said."
click at [848, 369] on div "[DATE] 10:47 AM Whispers On [GEOGRAPHIC_DATA] [STREET_ADDRESS] Get More Reviews" at bounding box center [994, 394] width 703 height 51
click at [646, 468] on button "Reply" at bounding box center [665, 467] width 45 height 24
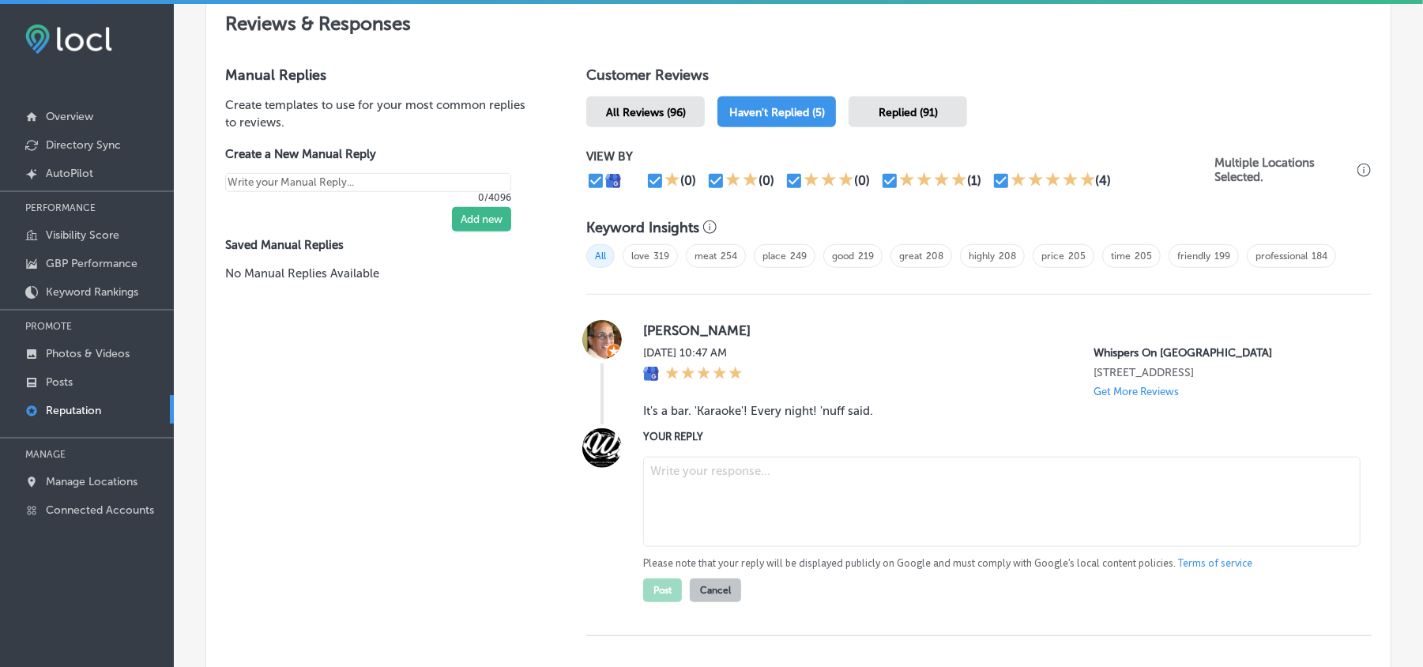
click at [755, 503] on textarea at bounding box center [1001, 502] width 717 height 90
paste textarea "Hi [PERSON_NAME], thank you for the great review! We’re so happy to hear that y…"
type textarea "Hi [PERSON_NAME], thank you for the great review! We’re so happy to hear that y…"
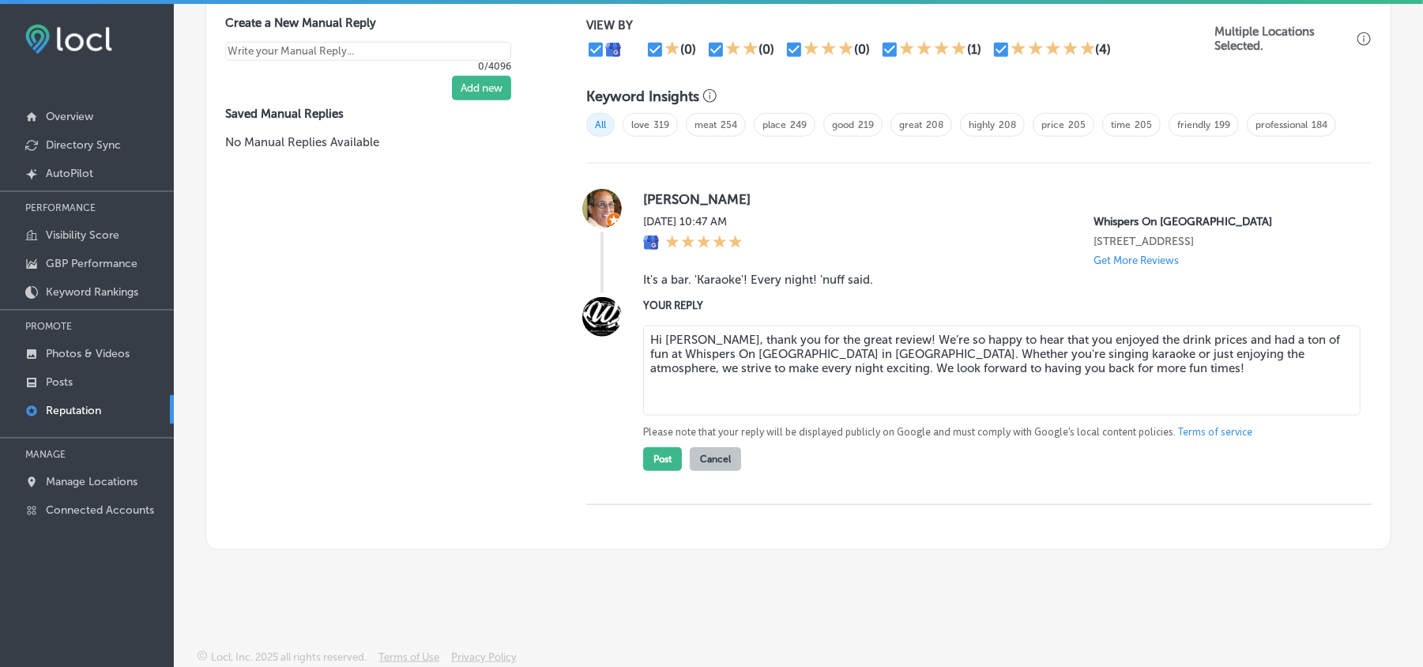
scroll to position [1044, 0]
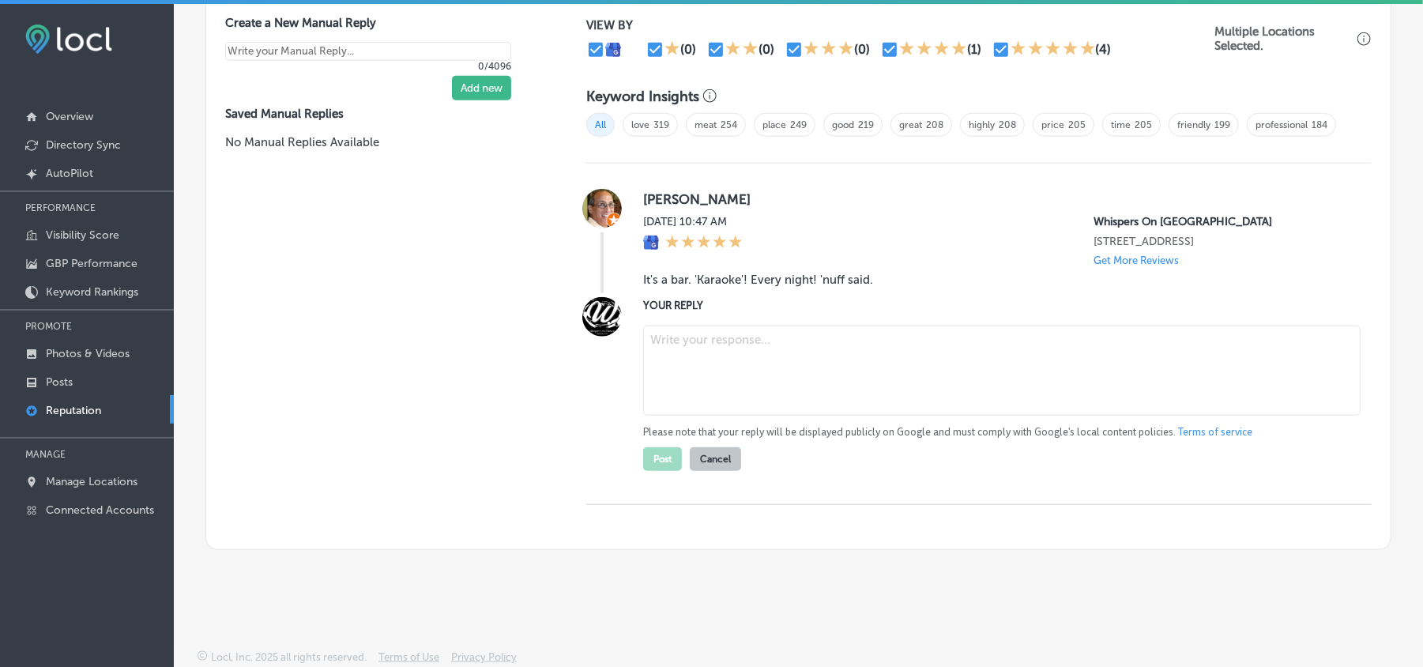
drag, startPoint x: 637, startPoint y: 181, endPoint x: 801, endPoint y: 181, distance: 164.3
click at [801, 189] on div "[PERSON_NAME][DATE] 10:47 AM Whispers On [GEOGRAPHIC_DATA] [STREET_ADDRESS] Get…" at bounding box center [978, 241] width 785 height 104
copy label "[PERSON_NAME]"
click at [762, 374] on textarea at bounding box center [1001, 370] width 717 height 90
paste textarea "Hi [PERSON_NAME], thanks for the great review! We’re glad you enjoy the karaoke…"
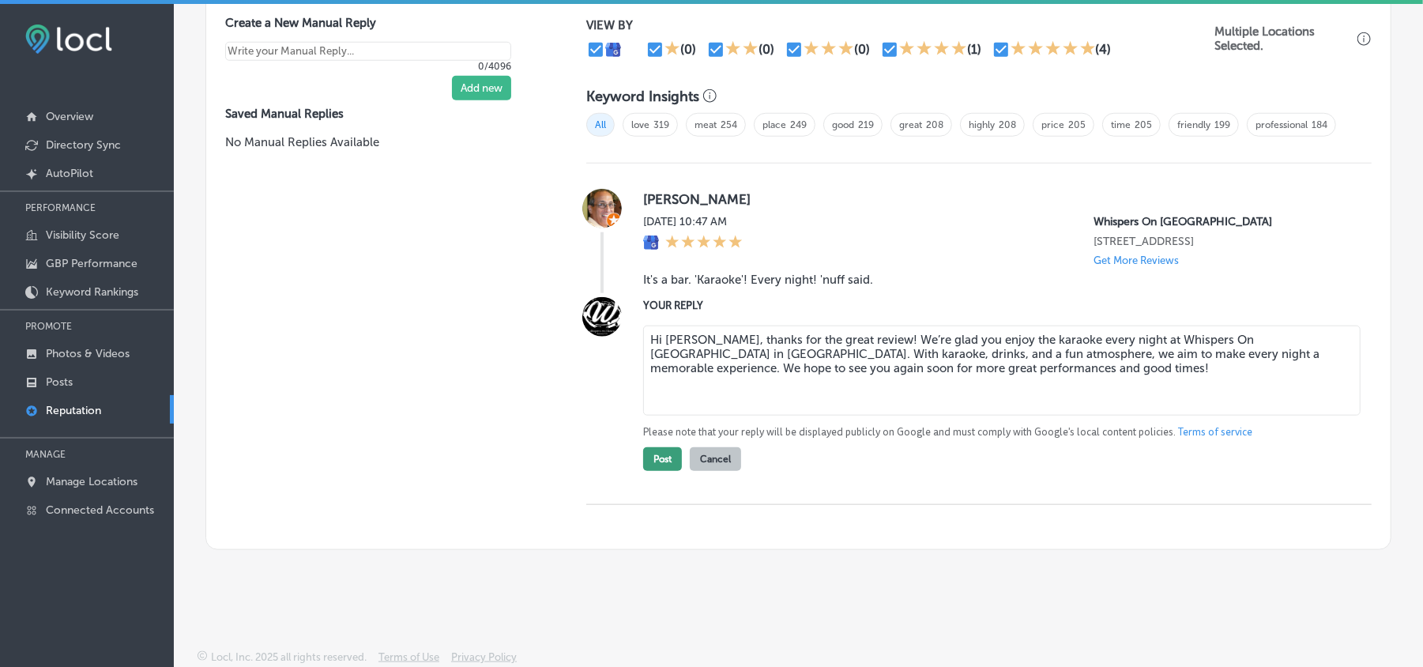
type textarea "Hi [PERSON_NAME], thanks for the great review! We’re glad you enjoy the karaoke…"
click at [662, 456] on button "Post" at bounding box center [662, 459] width 39 height 24
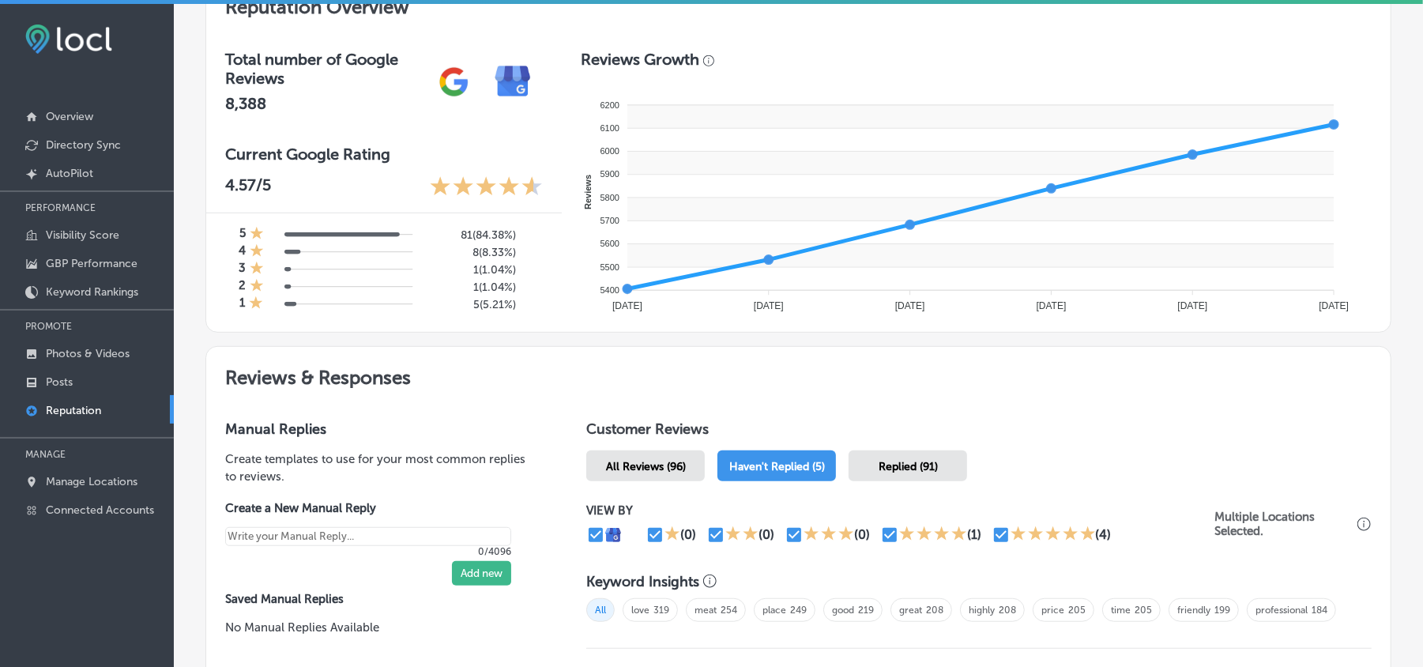
scroll to position [510, 0]
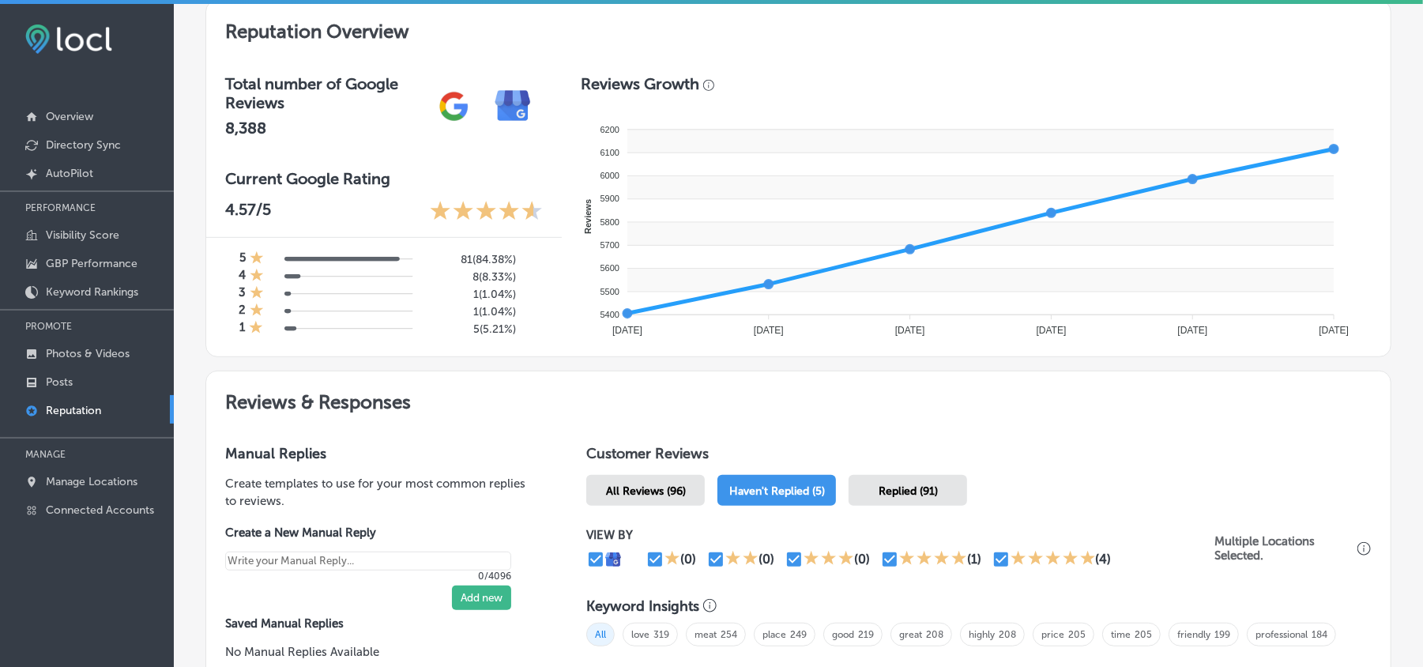
click at [661, 494] on span "All Reviews (96)" at bounding box center [646, 490] width 80 height 13
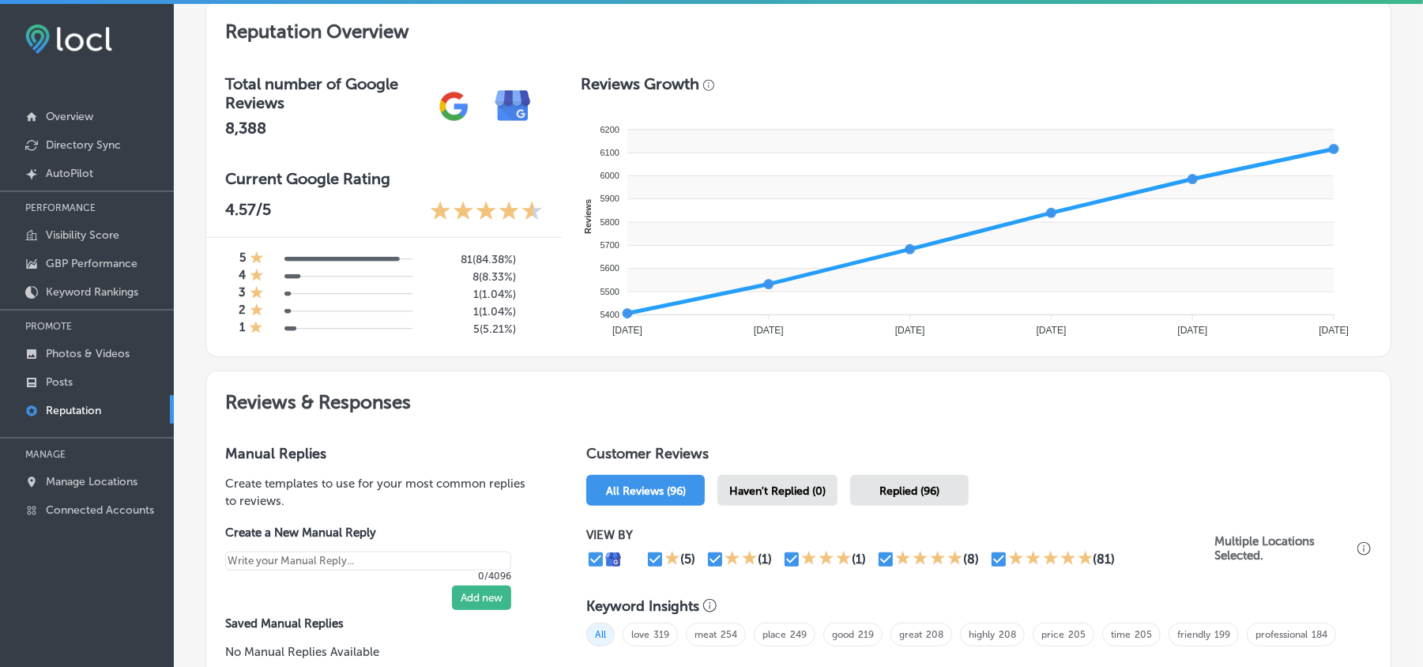
type textarea "x"
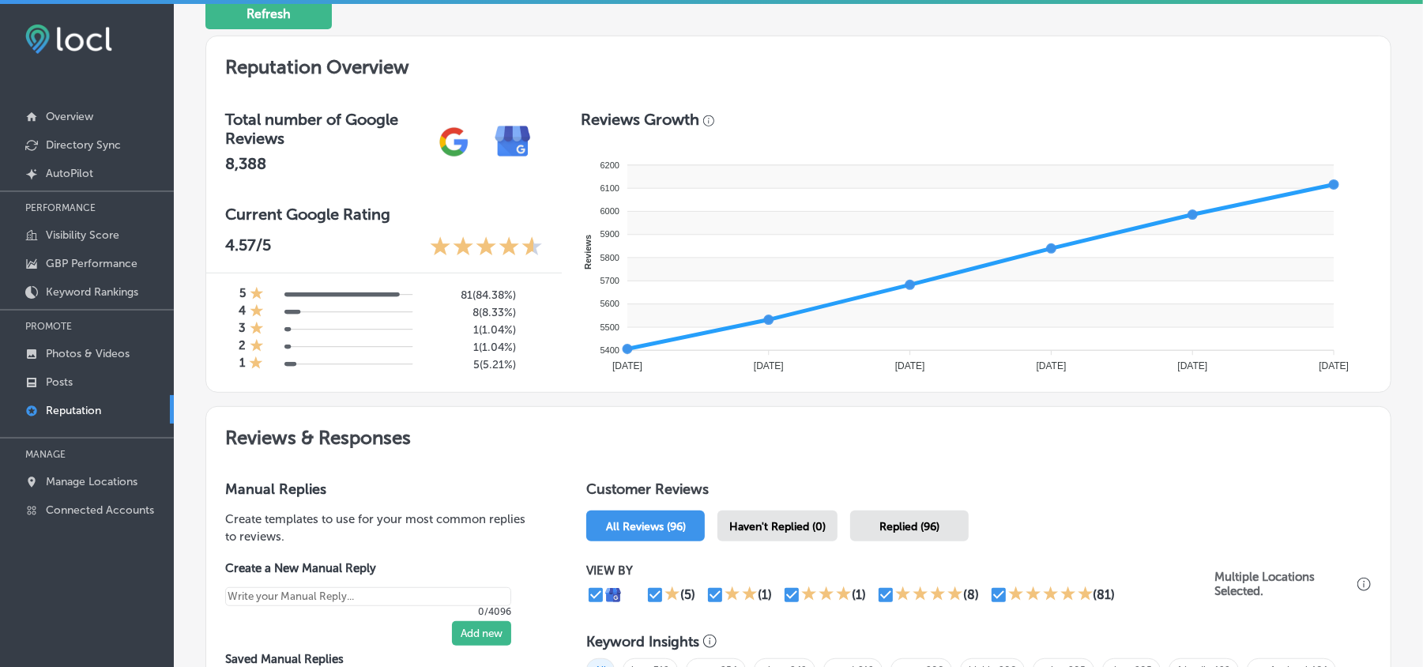
scroll to position [370, 0]
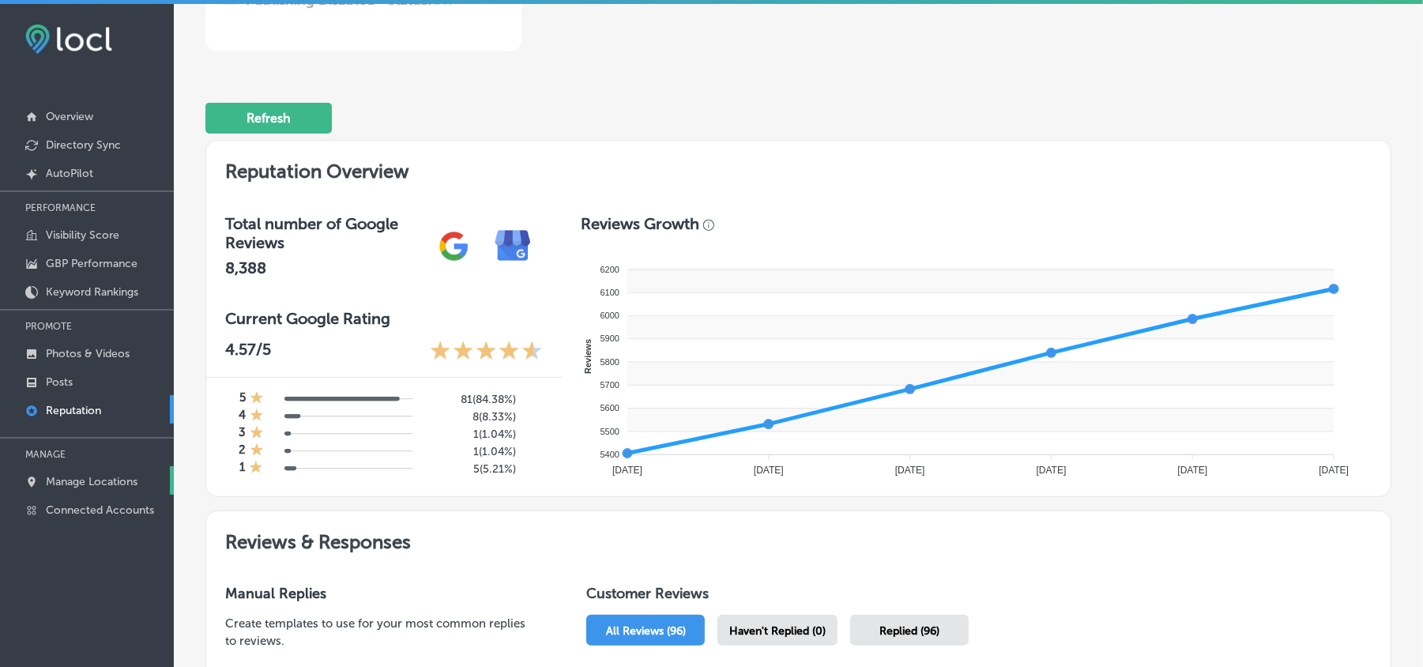
click at [81, 480] on p "Manage Locations" at bounding box center [92, 481] width 92 height 13
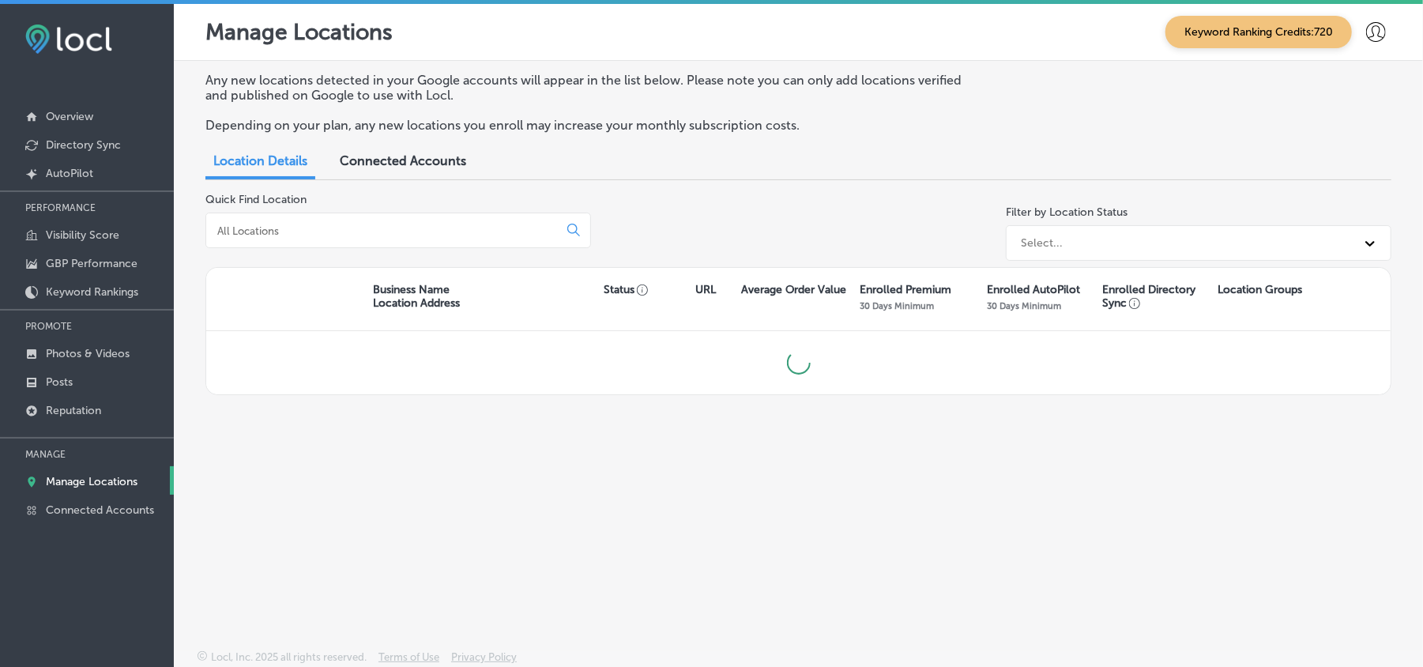
click at [325, 234] on input at bounding box center [385, 231] width 339 height 14
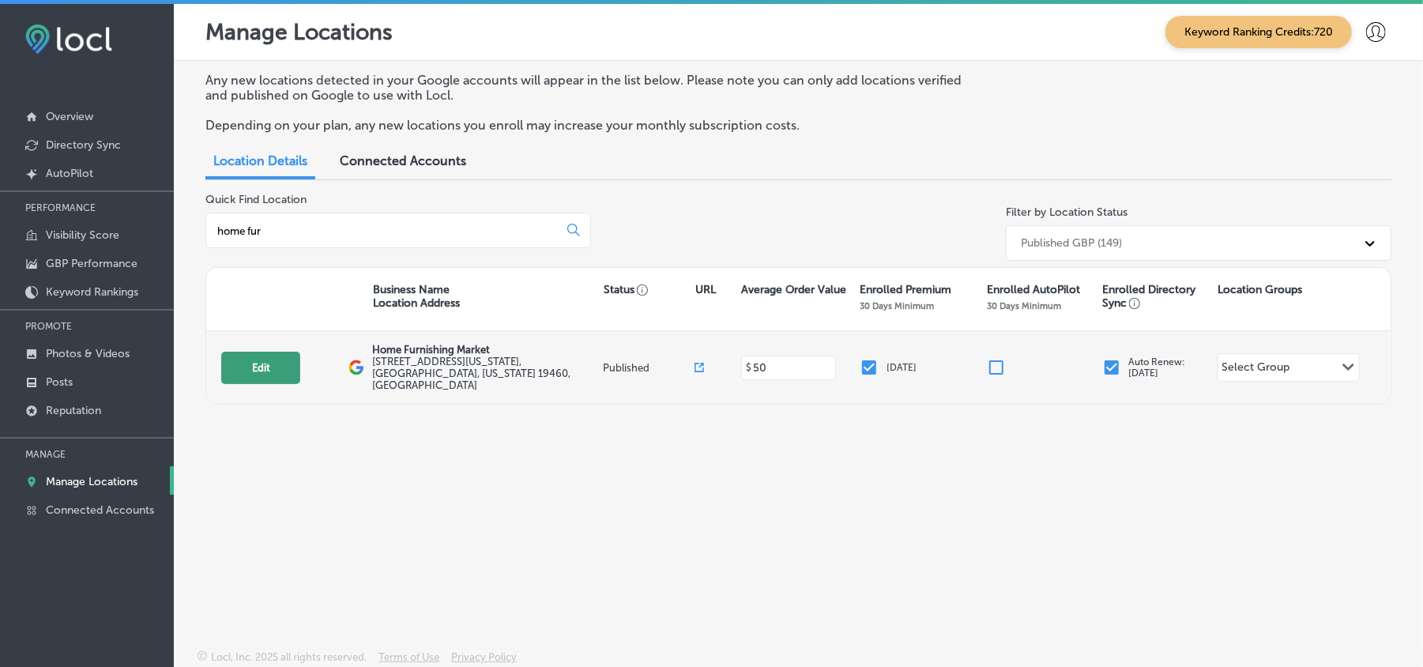
type input "home fur"
click at [265, 355] on button "Edit" at bounding box center [260, 367] width 79 height 32
select select "US"
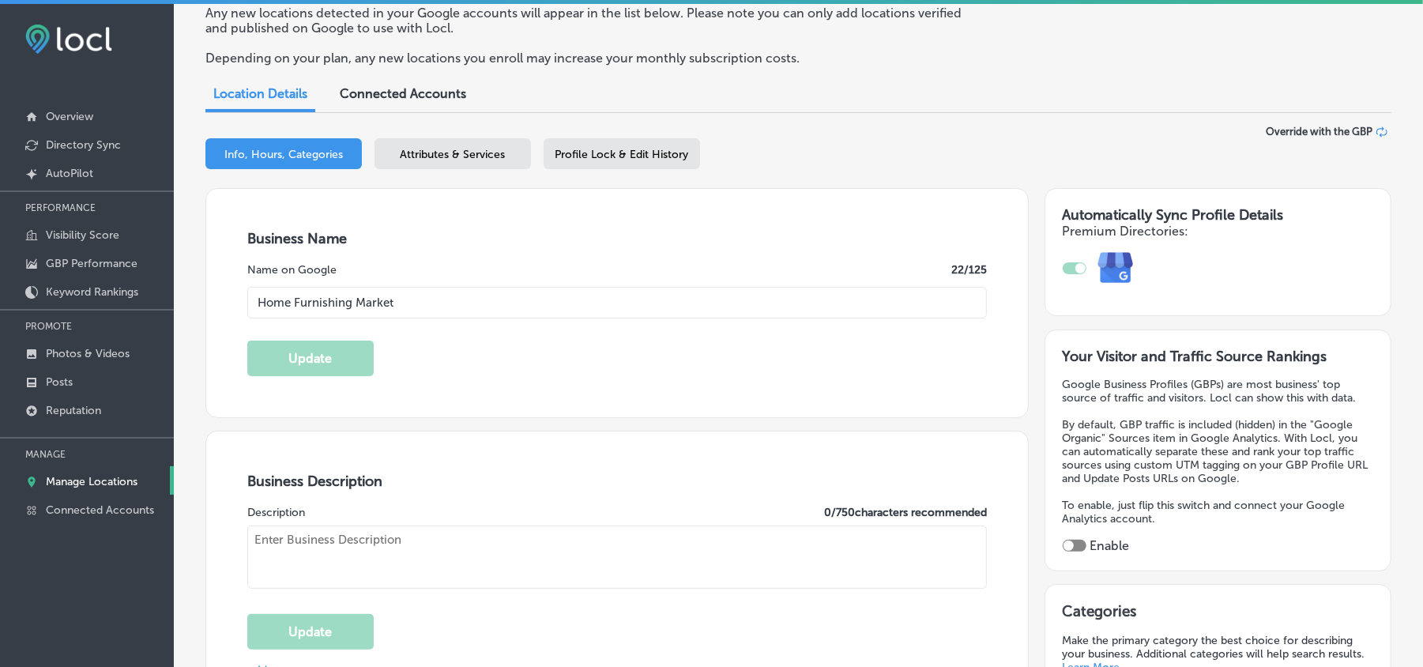
scroll to position [183, 0]
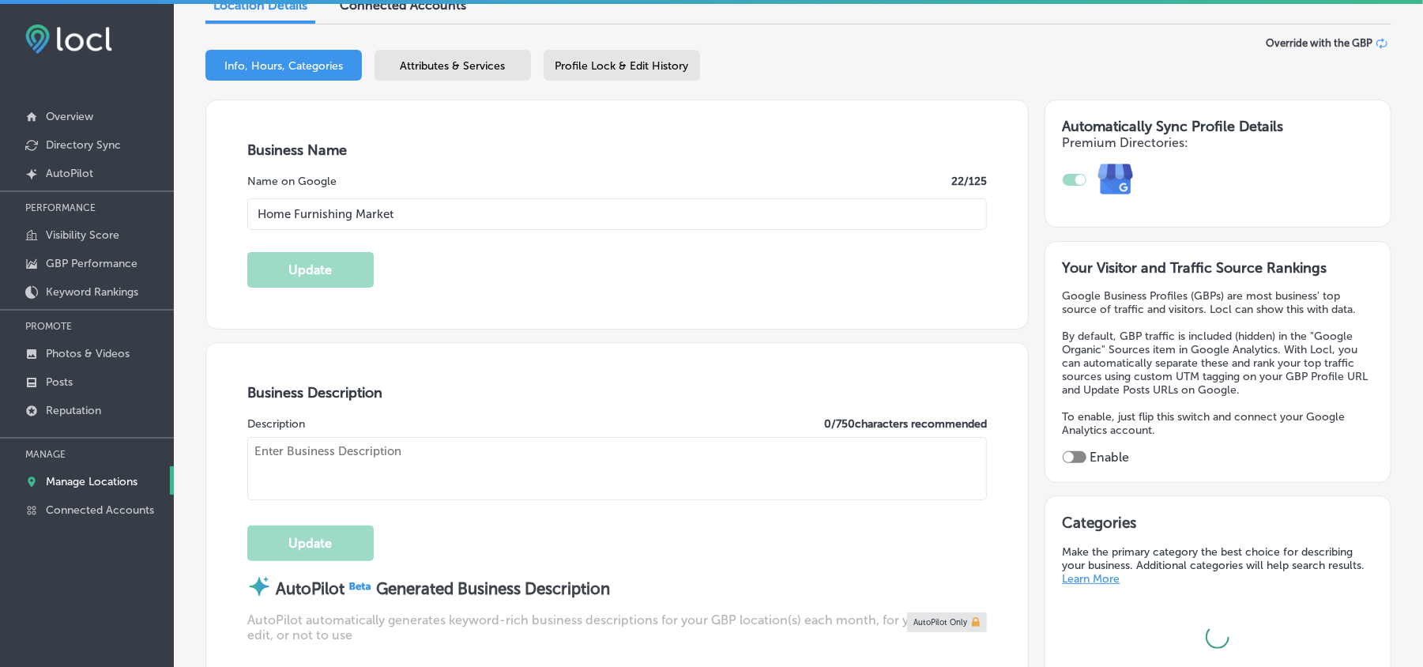
type input "Home Furnishing Market"
type input "[STREET_ADDRESS]"
type input "[US_STATE] 113"
type input "[GEOGRAPHIC_DATA]"
type input "19460"
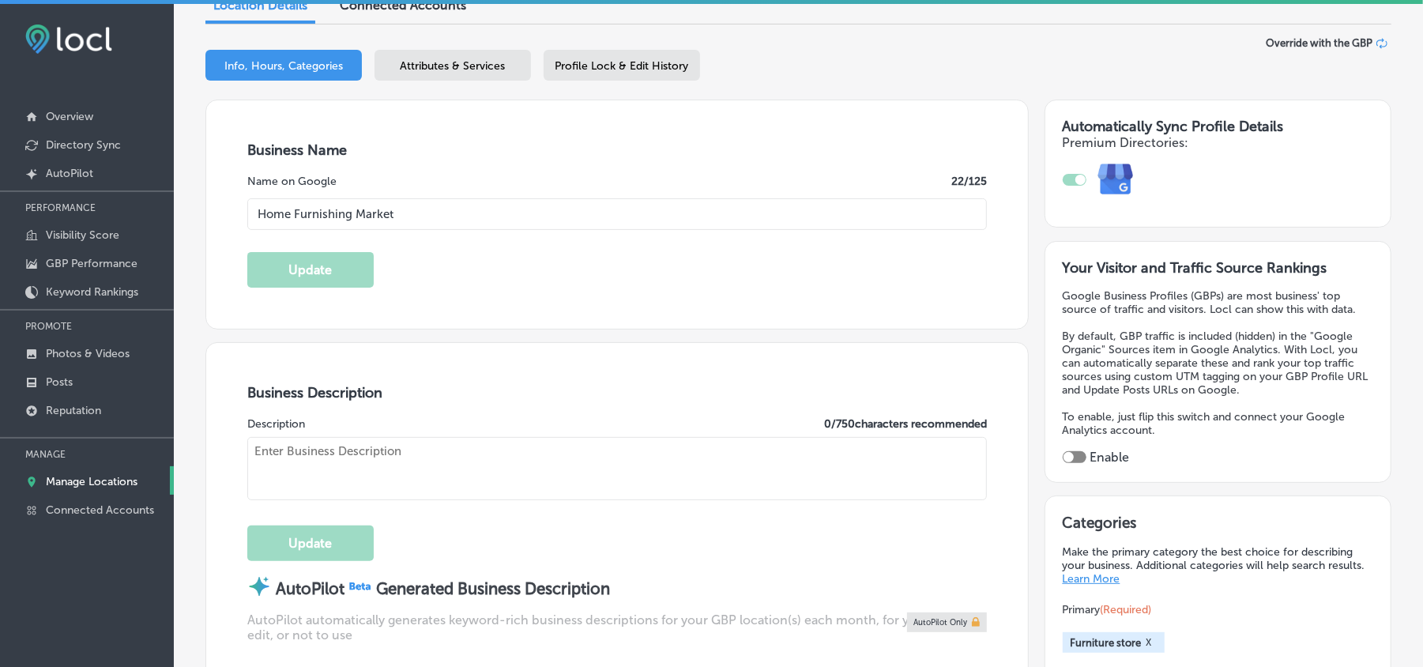
type input "US"
checkbox input "true"
type input "[URL][DOMAIN_NAME]"
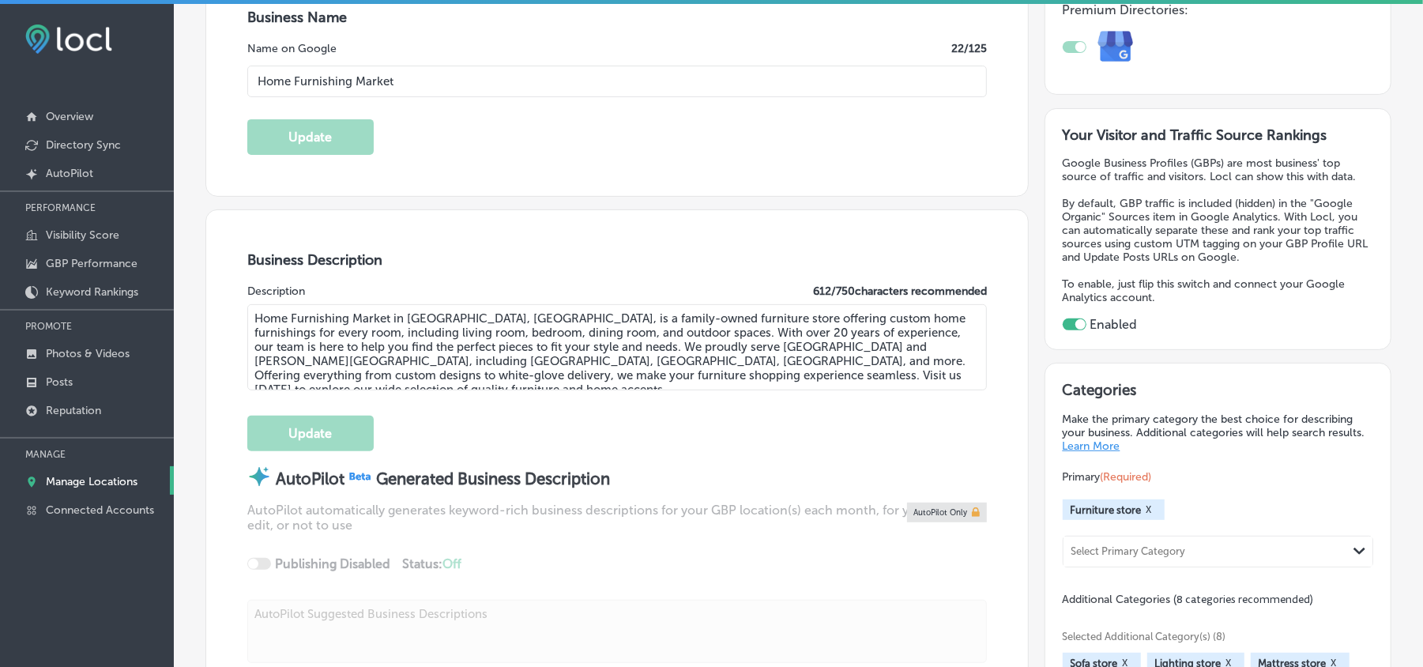
type textarea "Home Furnishing Market in [GEOGRAPHIC_DATA], [GEOGRAPHIC_DATA], is a family-own…"
type input "[PHONE_NUMBER]"
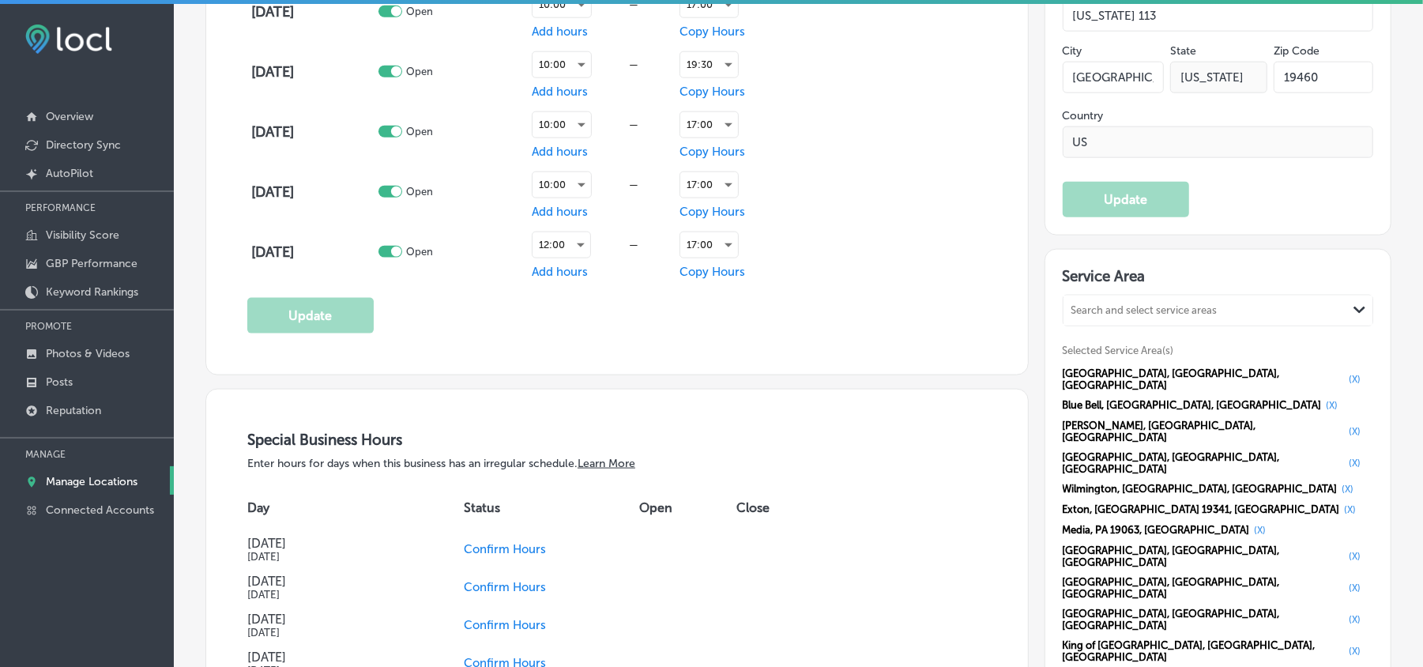
scroll to position [1509, 0]
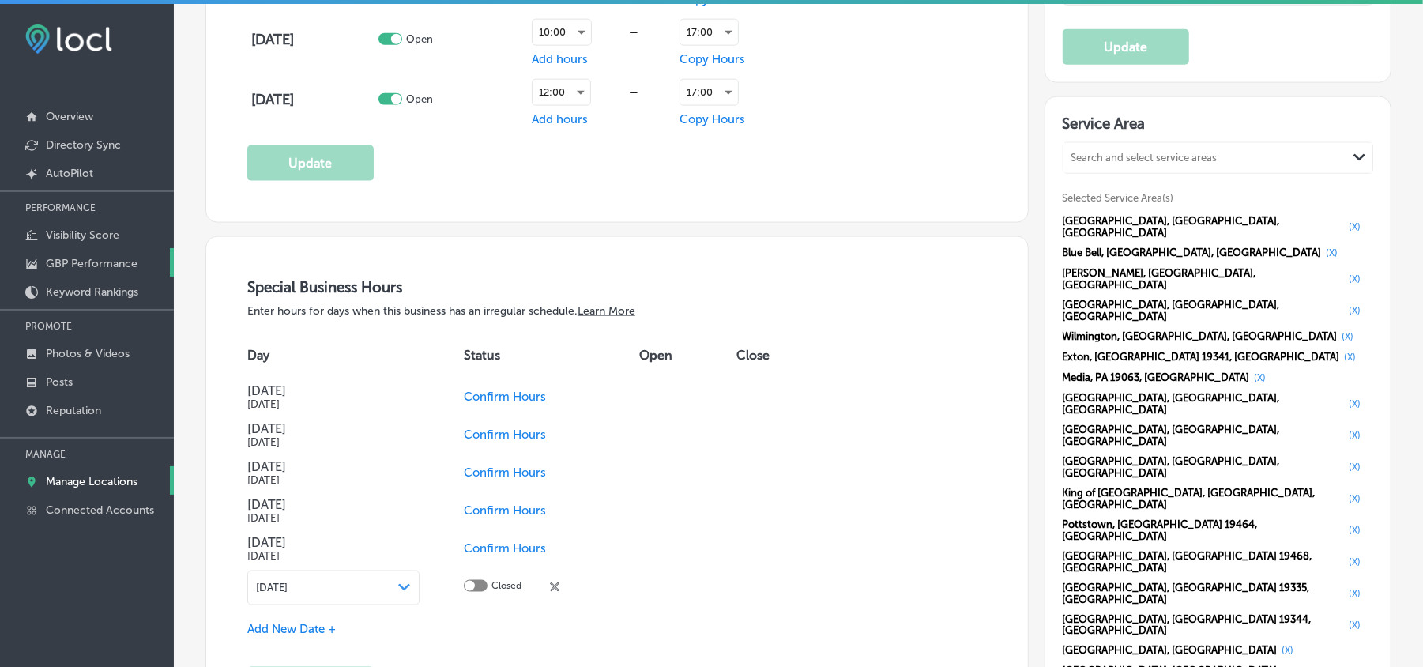
click at [82, 257] on p "GBP Performance" at bounding box center [92, 263] width 92 height 13
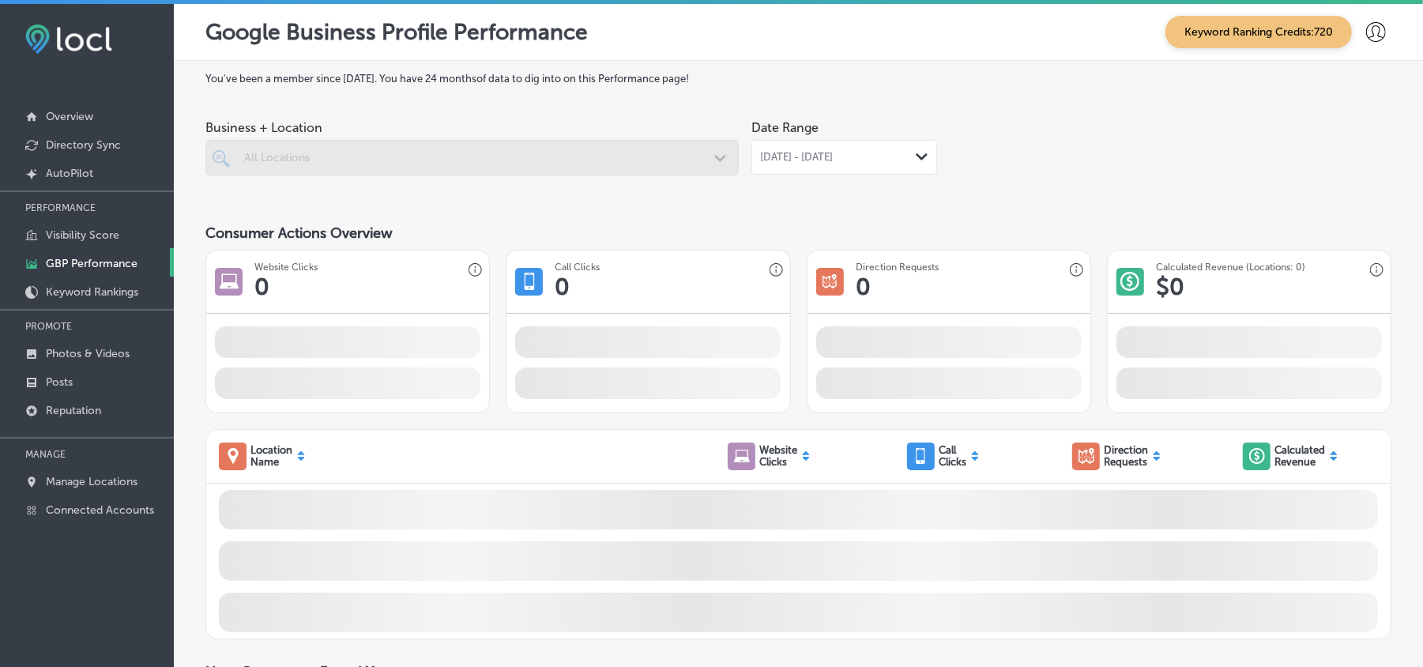
click at [895, 164] on div "[DATE] - [DATE] Path Created with Sketch." at bounding box center [844, 157] width 186 height 35
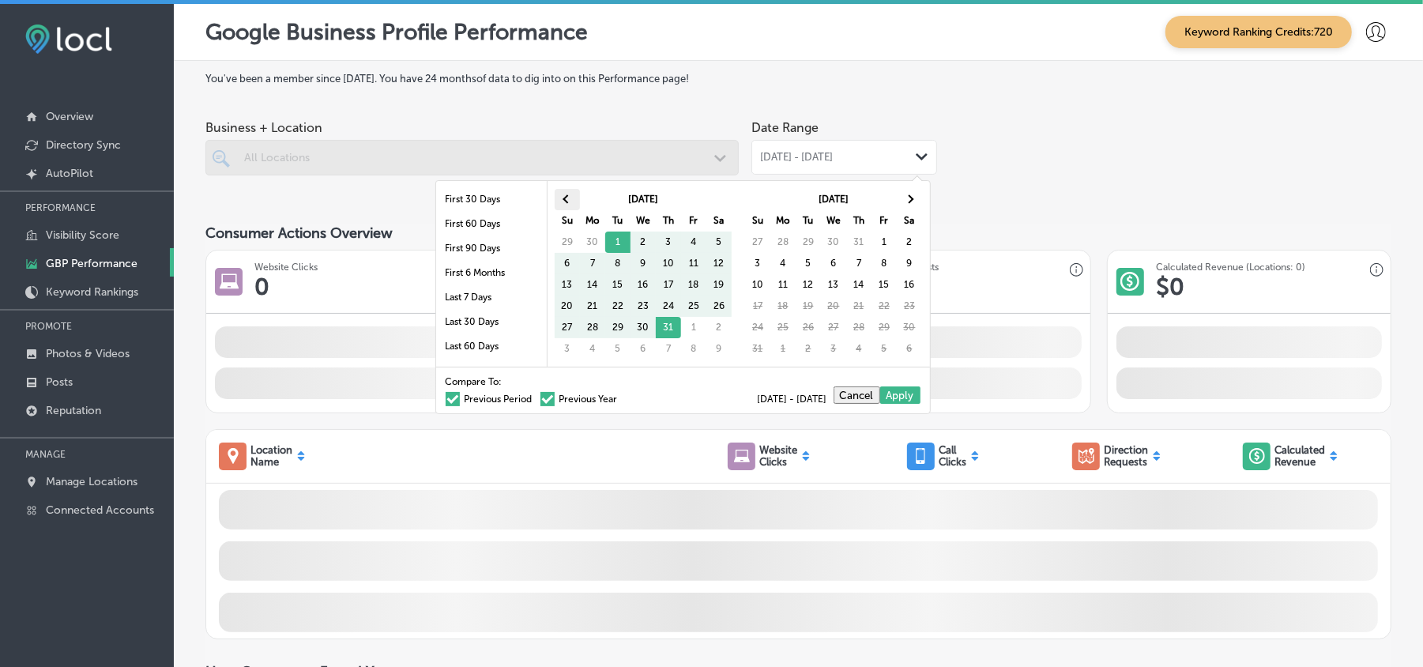
click at [554, 202] on th at bounding box center [566, 199] width 25 height 21
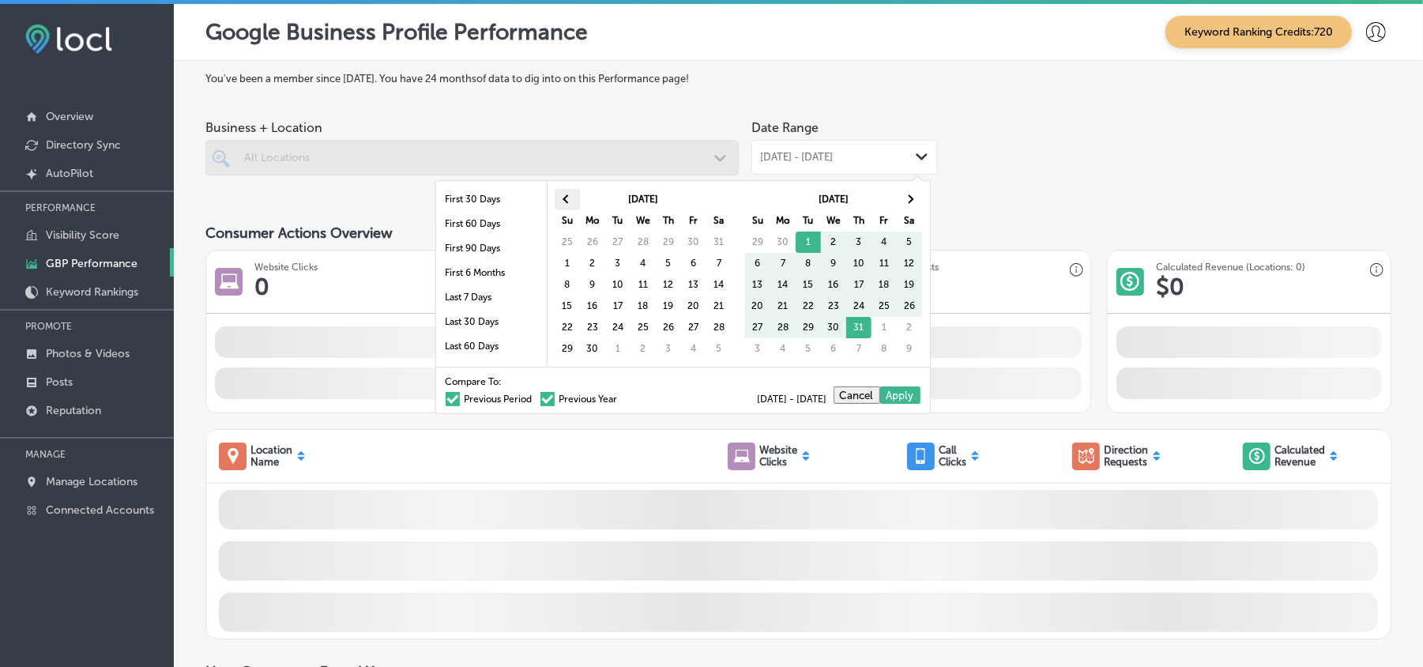
click at [566, 202] on span at bounding box center [566, 199] width 9 height 9
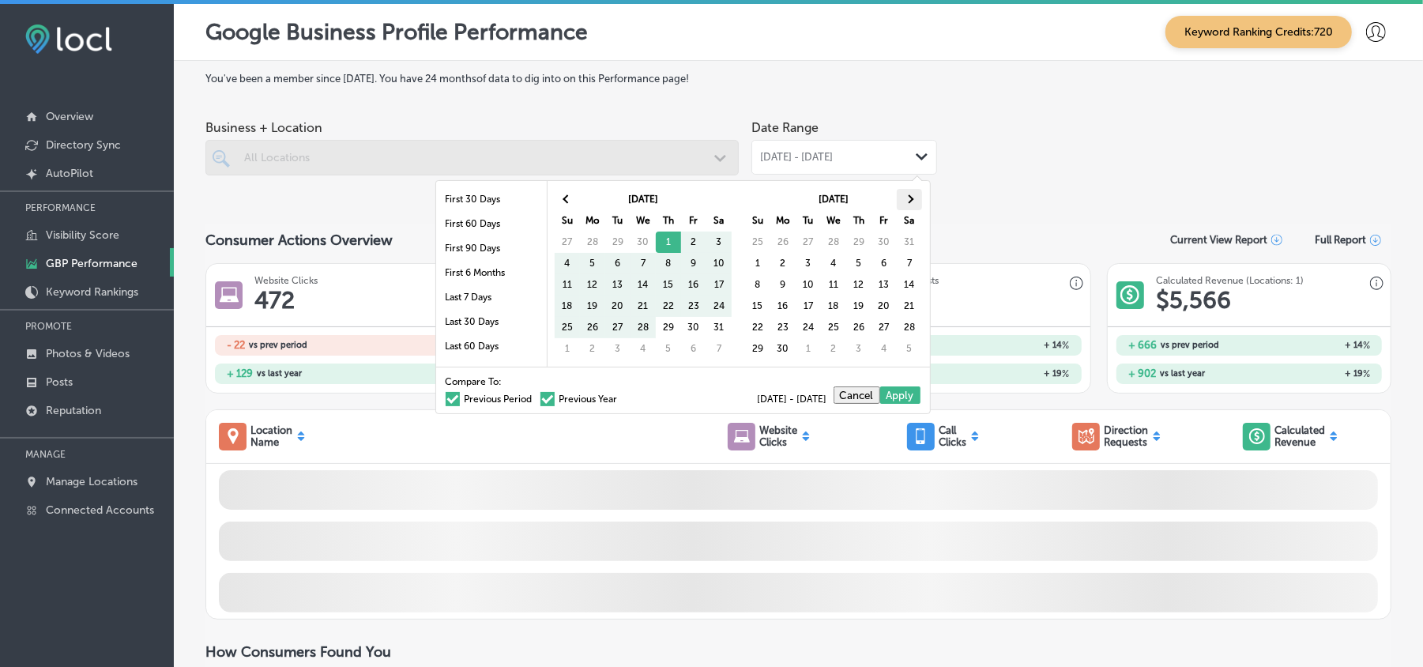
click at [912, 197] on th at bounding box center [908, 199] width 25 height 21
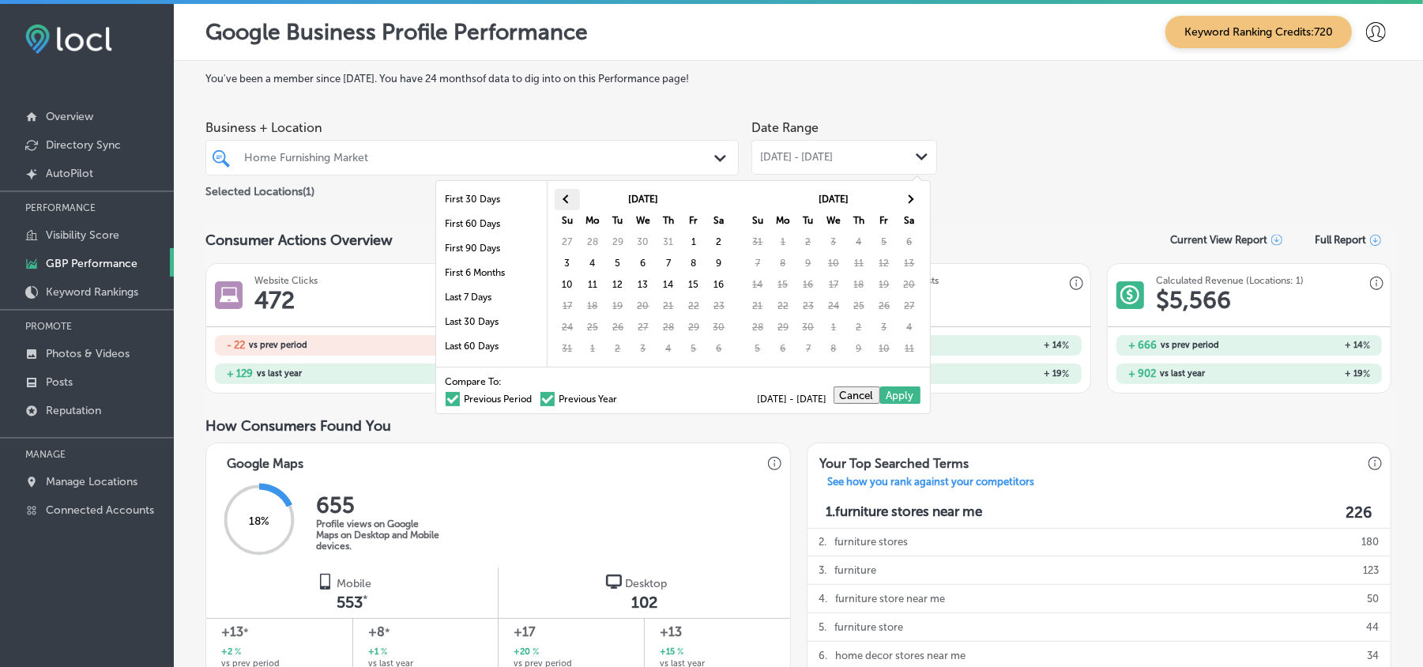
click at [567, 201] on span at bounding box center [566, 199] width 9 height 9
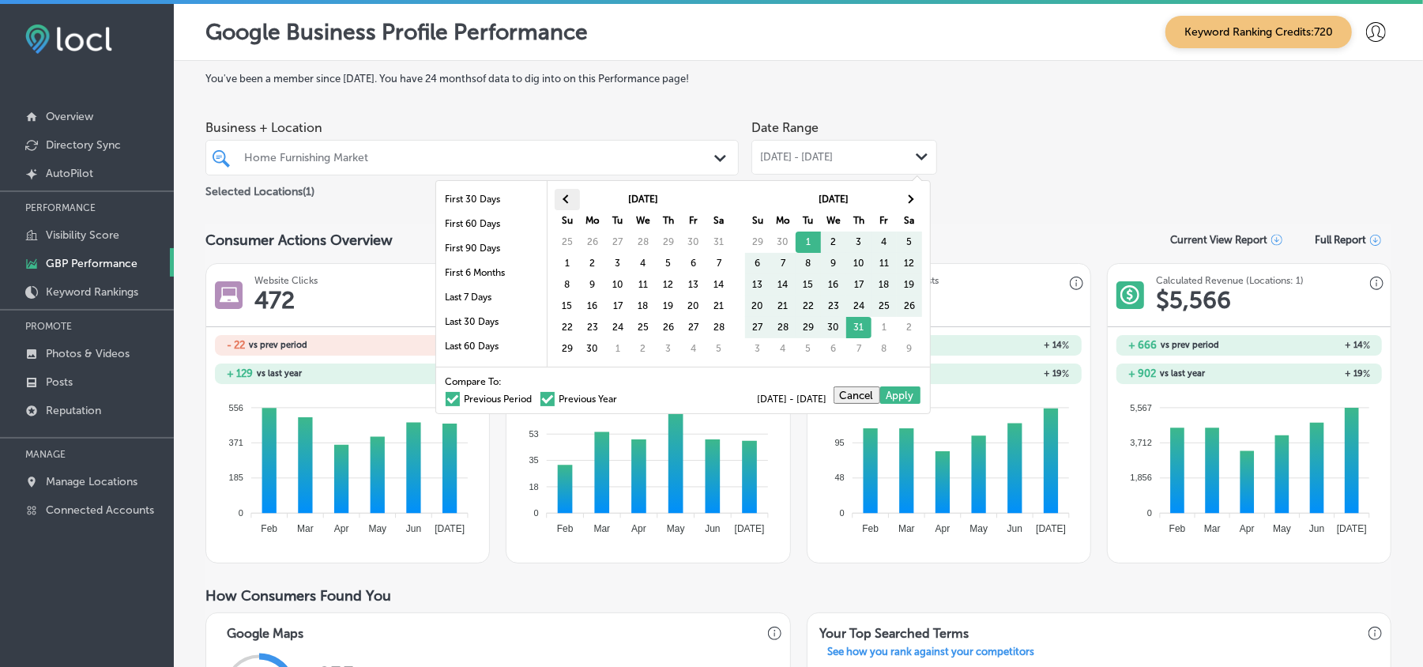
click at [564, 196] on th at bounding box center [566, 199] width 25 height 21
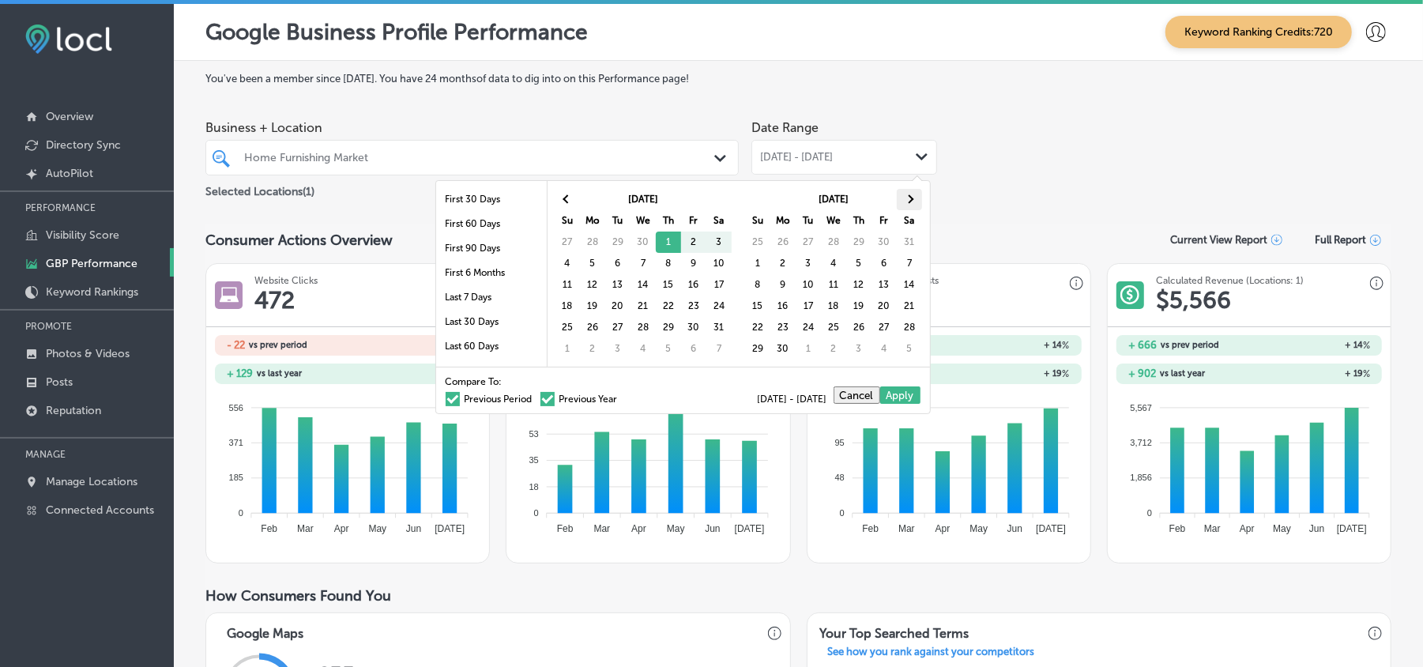
click at [910, 202] on span at bounding box center [908, 199] width 9 height 9
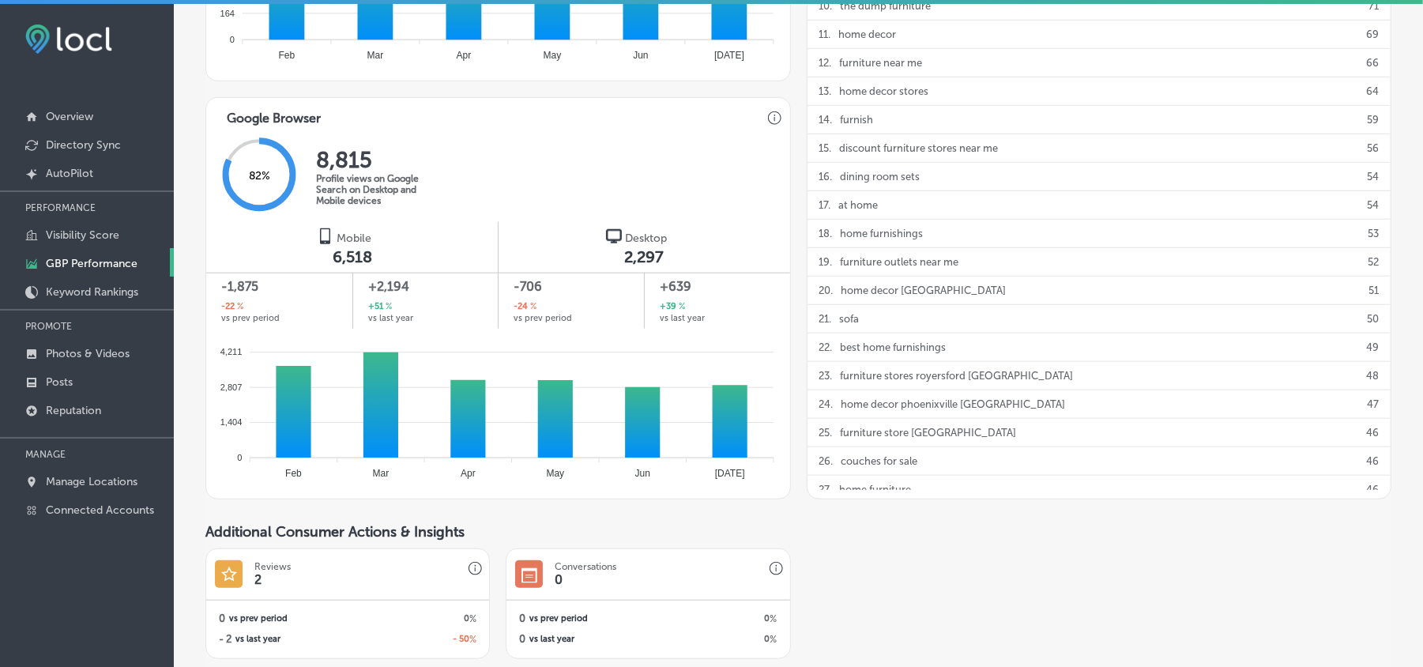
scroll to position [948, 0]
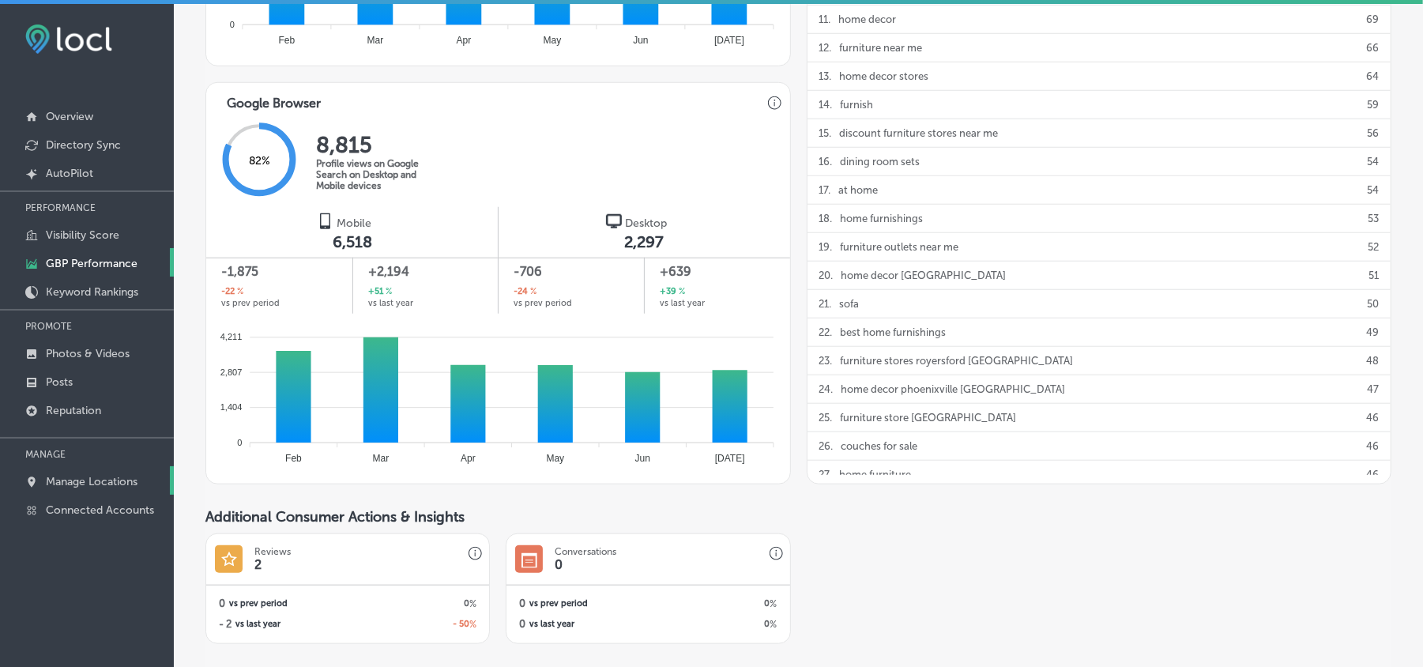
click at [103, 482] on p "Manage Locations" at bounding box center [92, 481] width 92 height 13
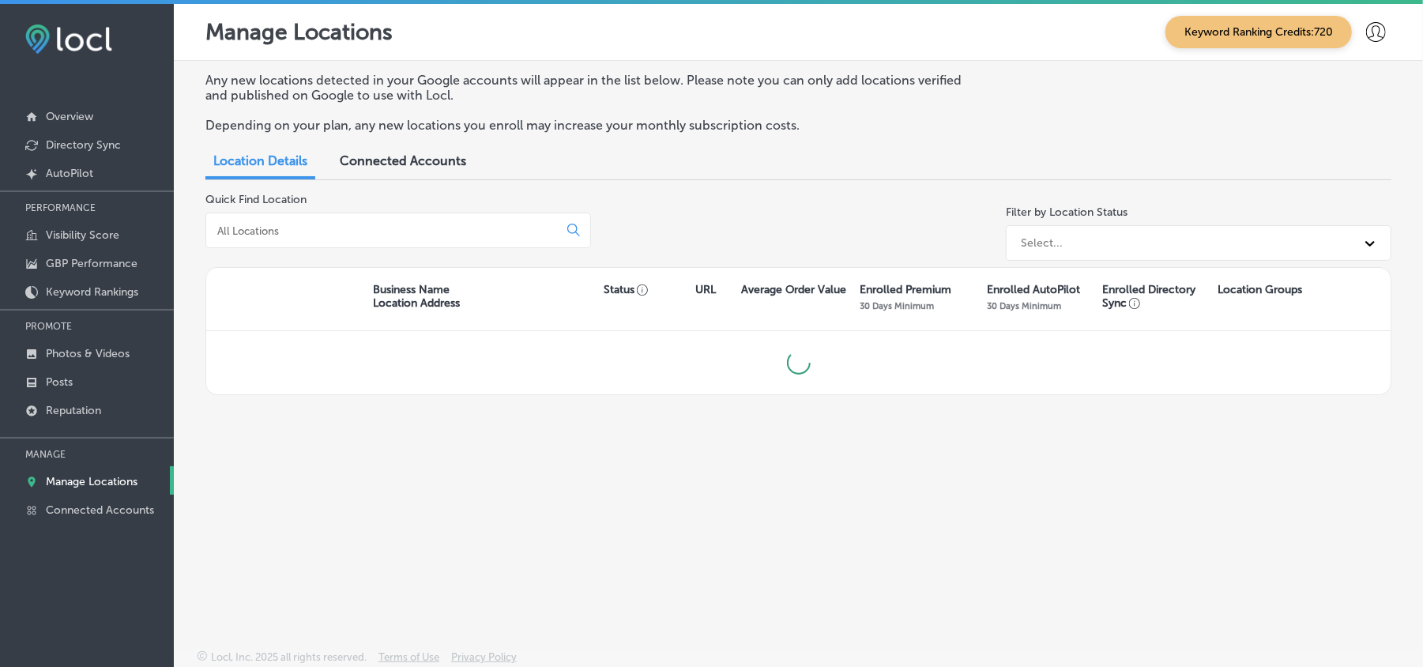
click at [352, 234] on input at bounding box center [385, 231] width 339 height 14
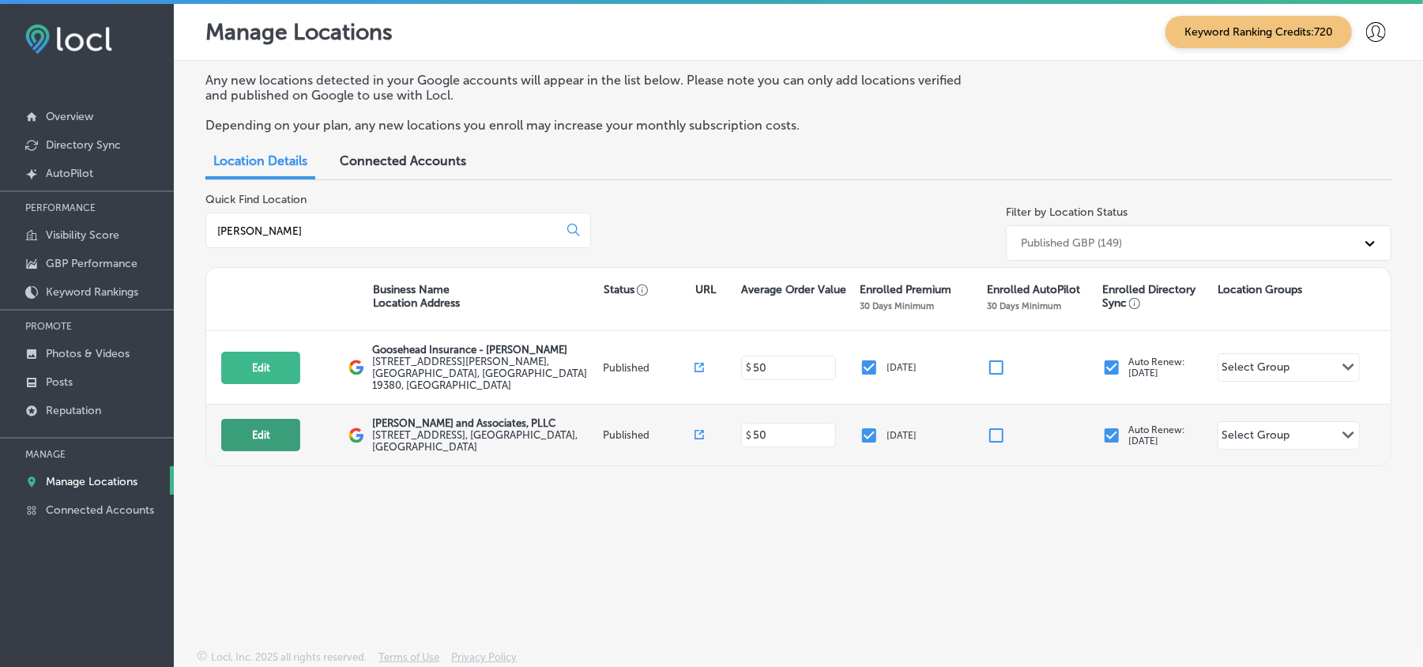
type input "[PERSON_NAME]"
click at [270, 423] on button "Edit" at bounding box center [260, 435] width 79 height 32
select select "US"
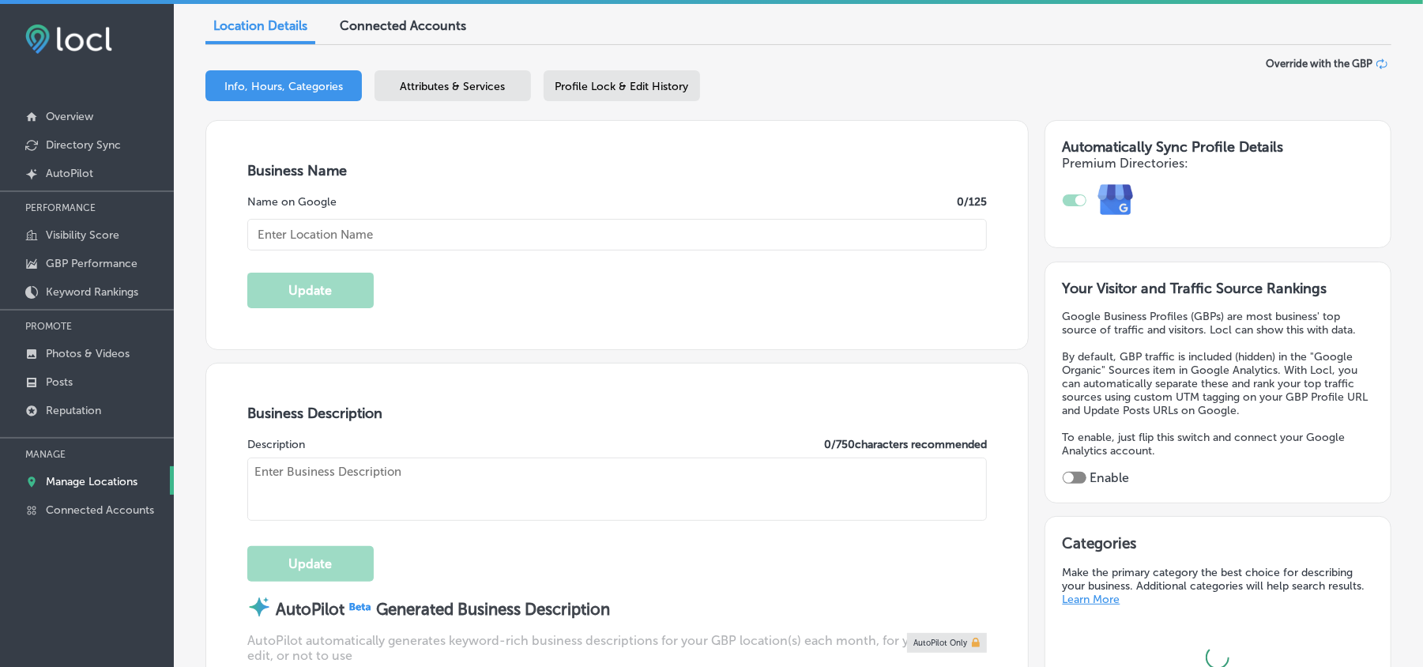
checkbox input "true"
type input "[PERSON_NAME] and Associates, PLLC"
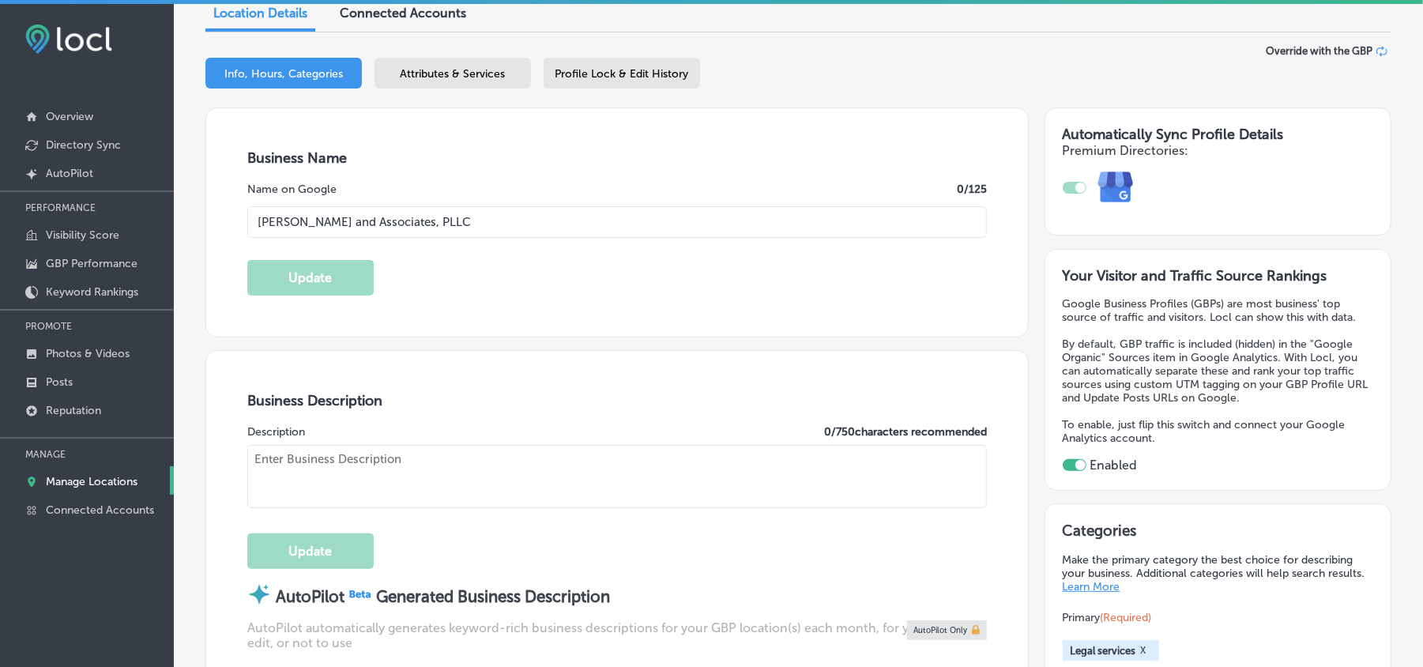
type textarea "[PERSON_NAME] and Associates is a trusted law firm based in [GEOGRAPHIC_DATA], …"
type input "[STREET_ADDRESS]"
type input "Rockwell"
type input "75087"
type input "US"
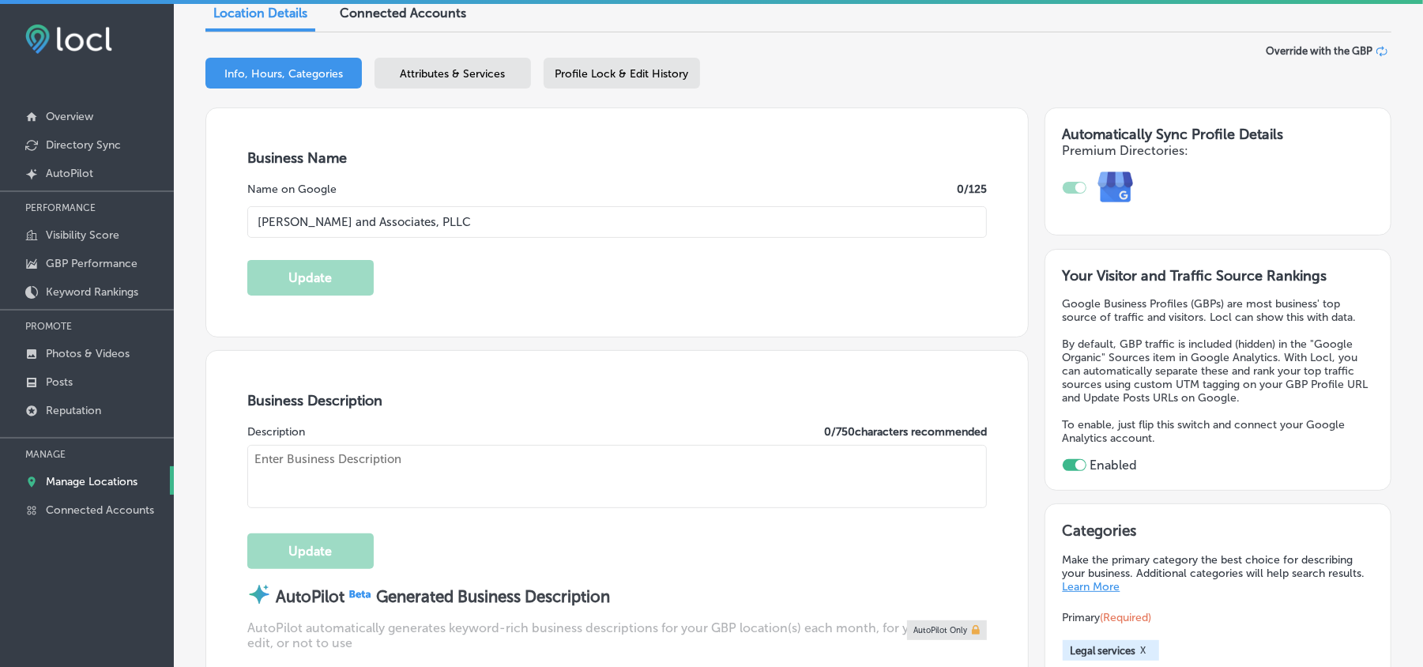
type input "[URL][DOMAIN_NAME]"
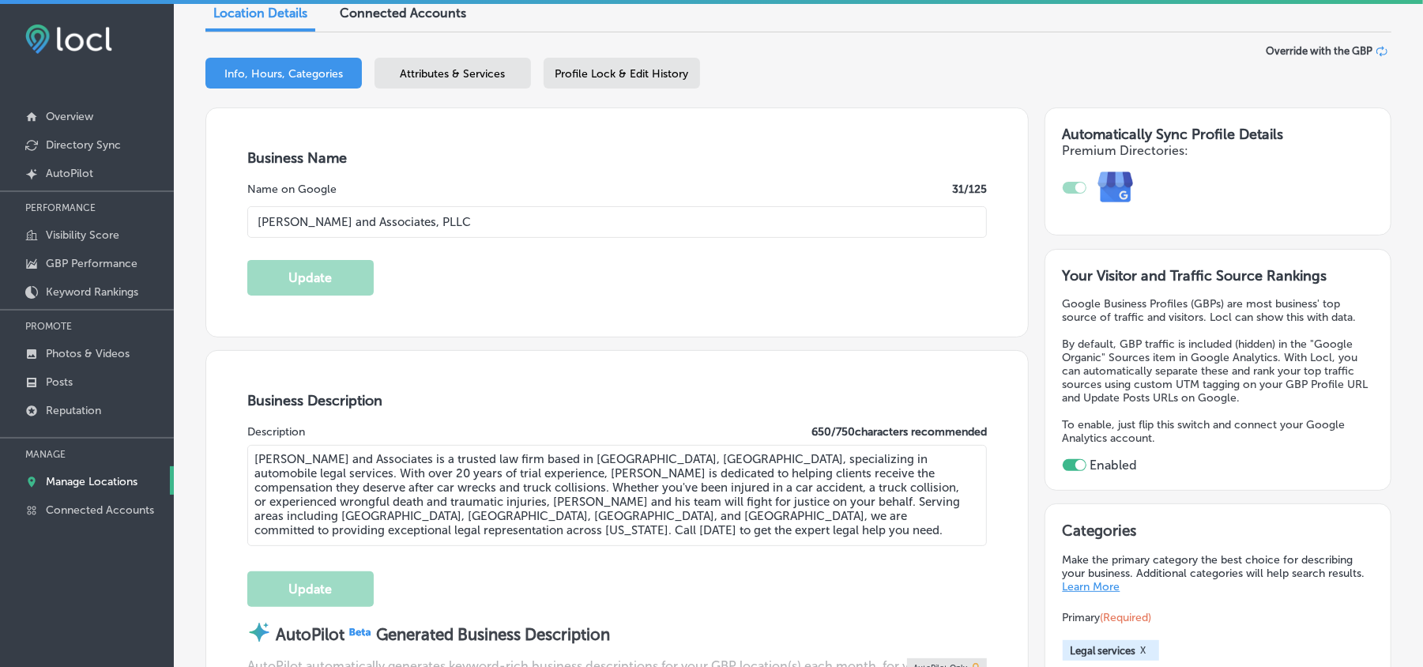
type input "[PHONE_NUMBER]"
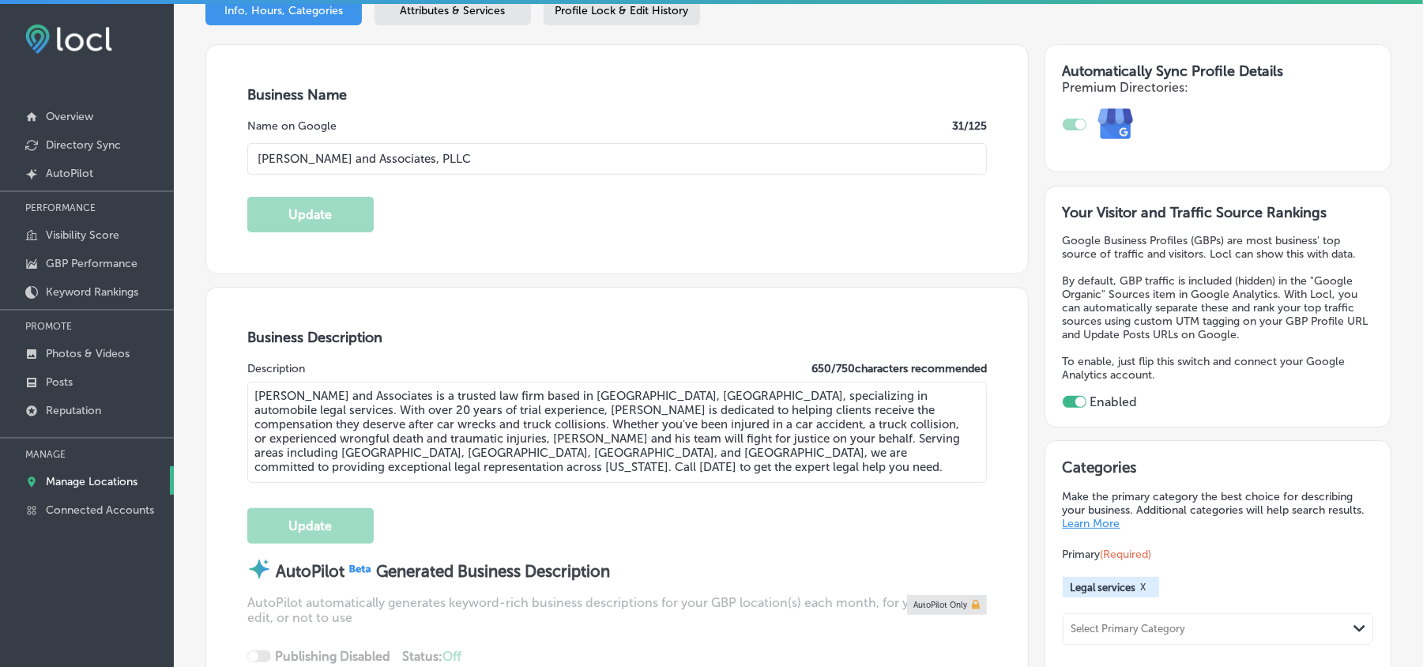
scroll to position [210, 0]
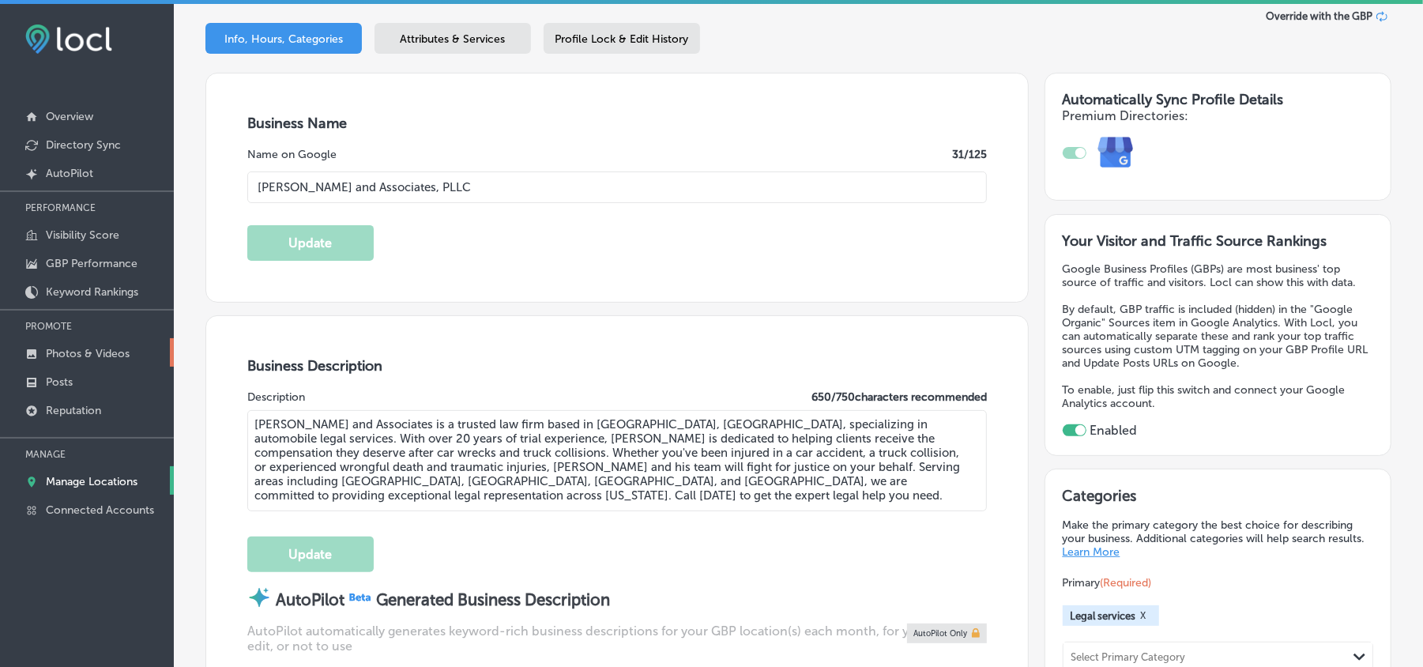
click at [74, 348] on p "Photos & Videos" at bounding box center [88, 353] width 84 height 13
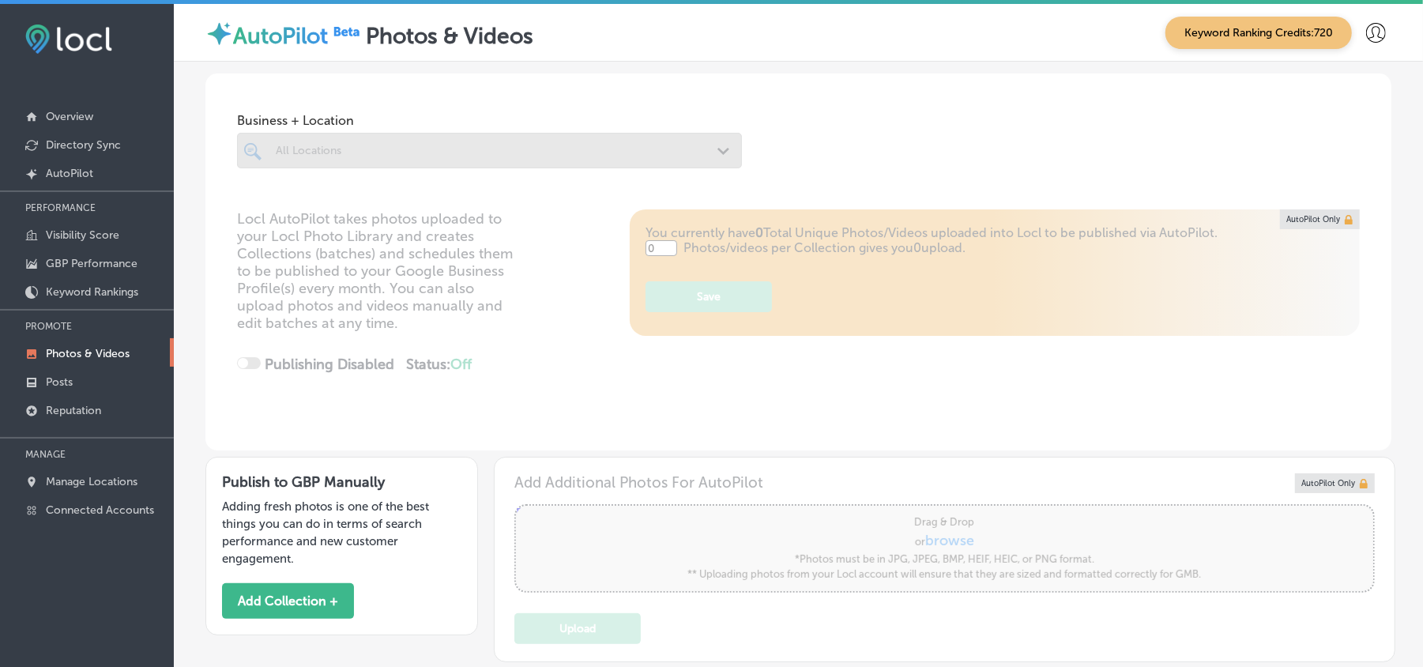
type input "5"
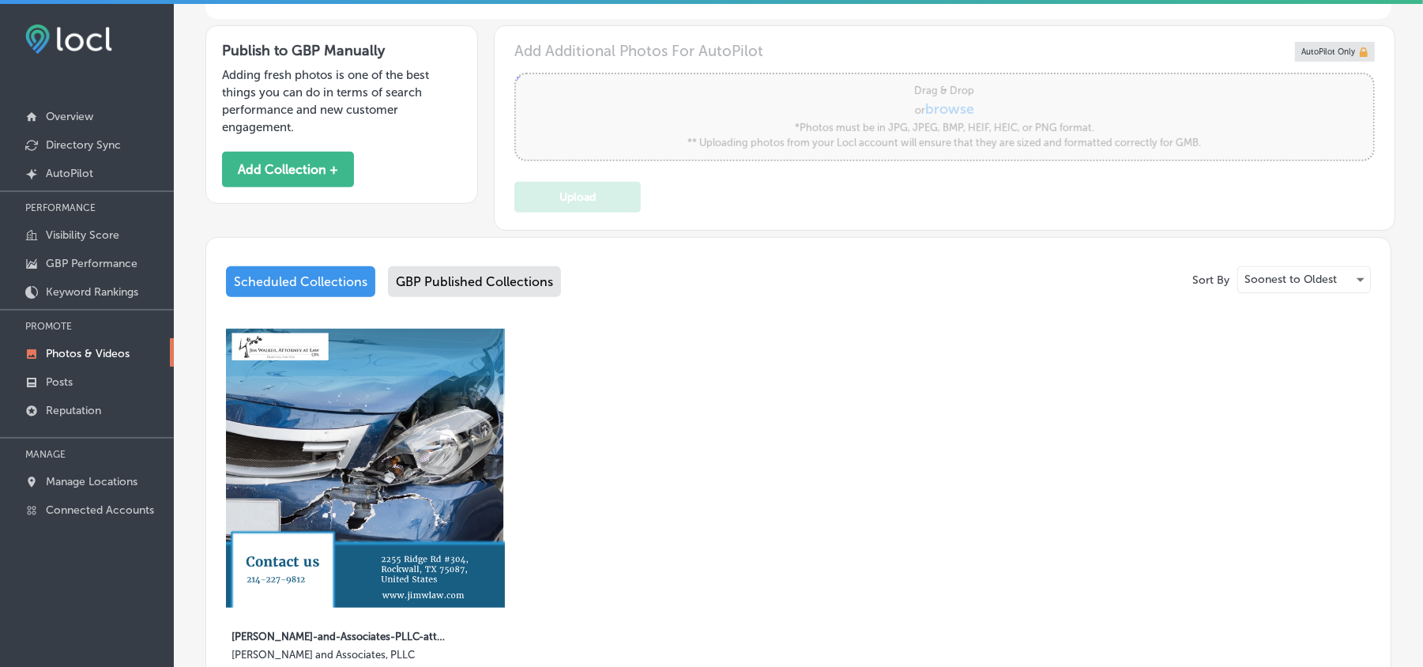
scroll to position [456, 0]
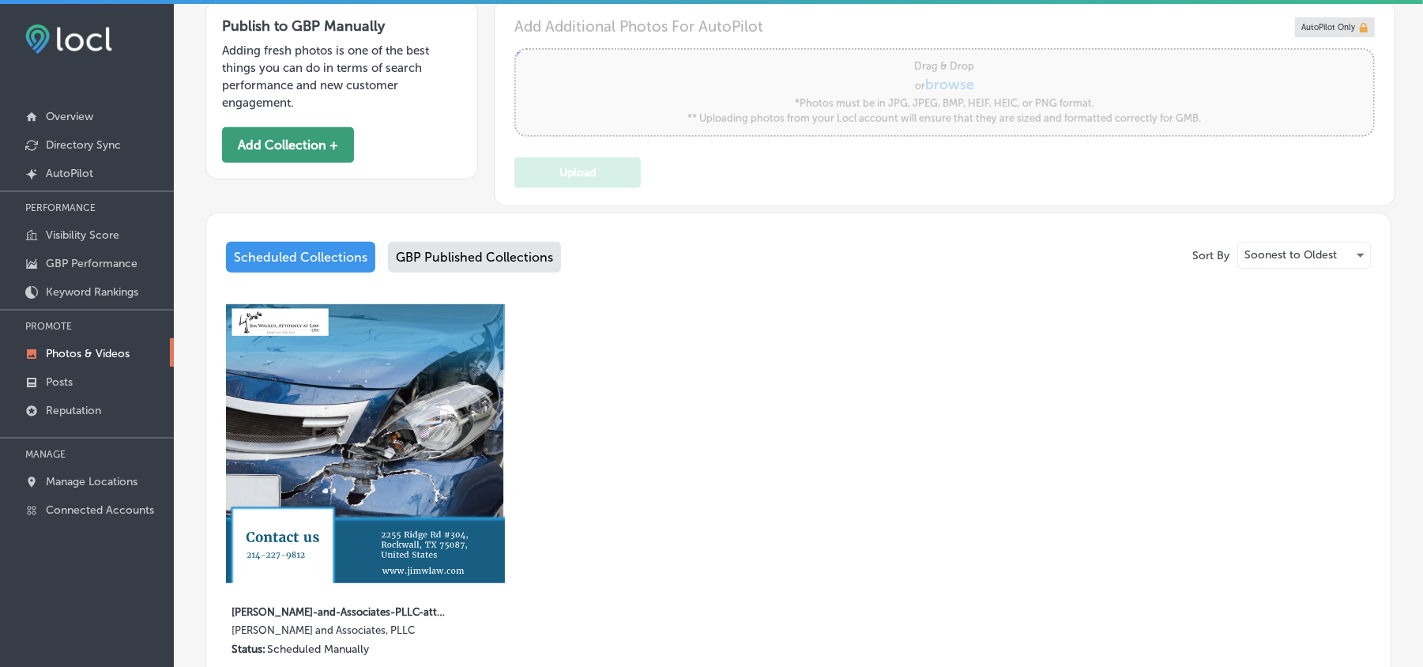
click at [325, 150] on button "Add Collection +" at bounding box center [288, 145] width 132 height 36
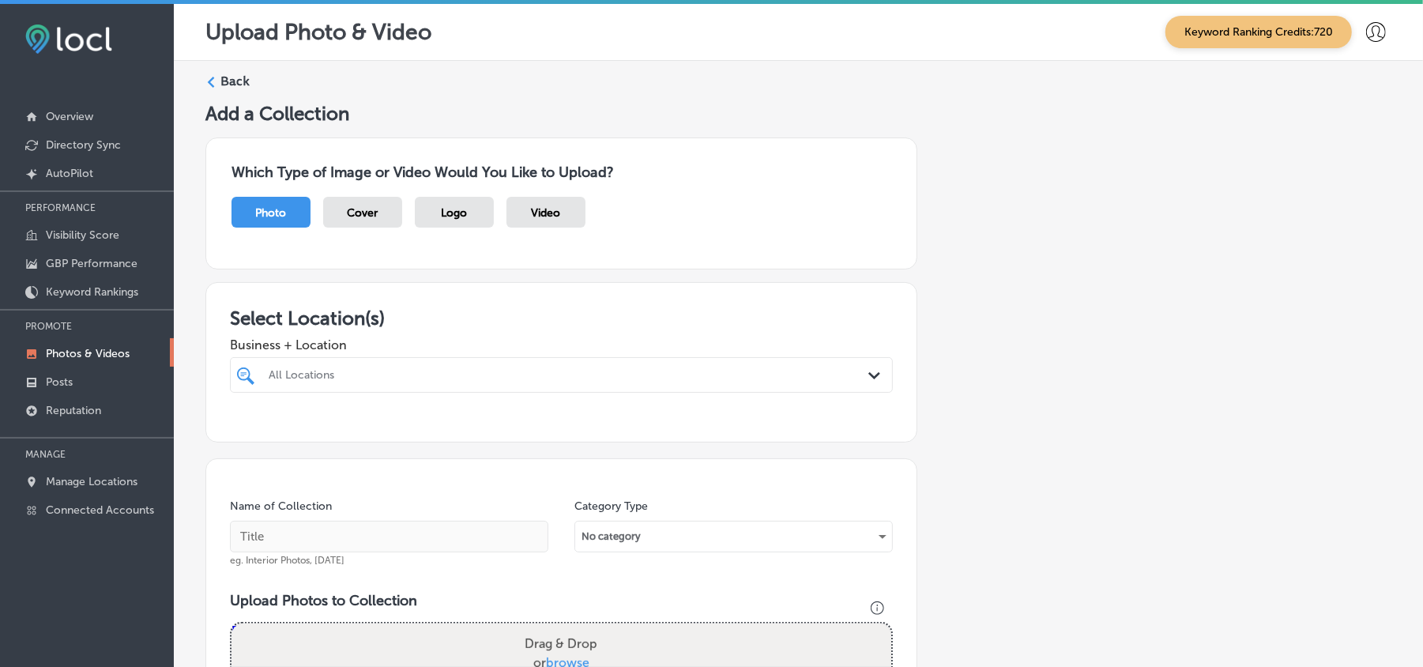
click at [604, 378] on div "All Locations" at bounding box center [569, 374] width 601 height 13
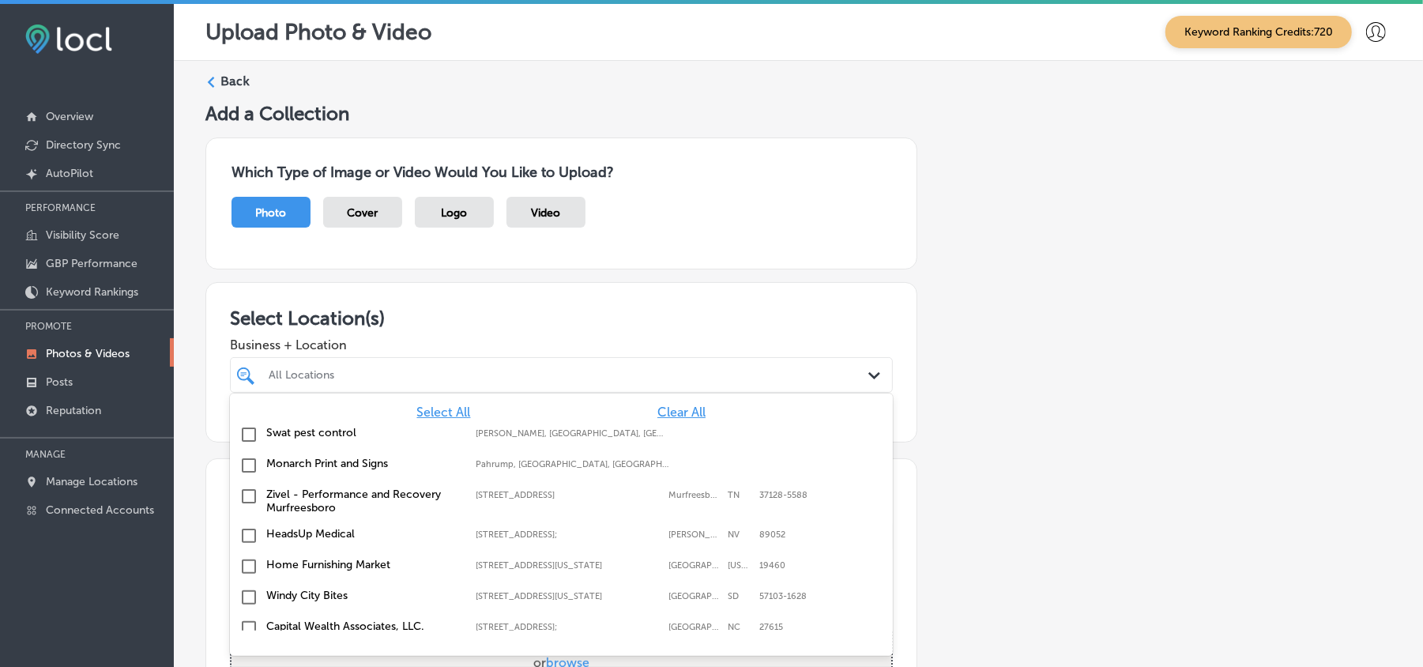
click at [671, 415] on span "Clear All" at bounding box center [681, 411] width 48 height 15
click at [670, 378] on div "All Locations" at bounding box center [569, 374] width 601 height 13
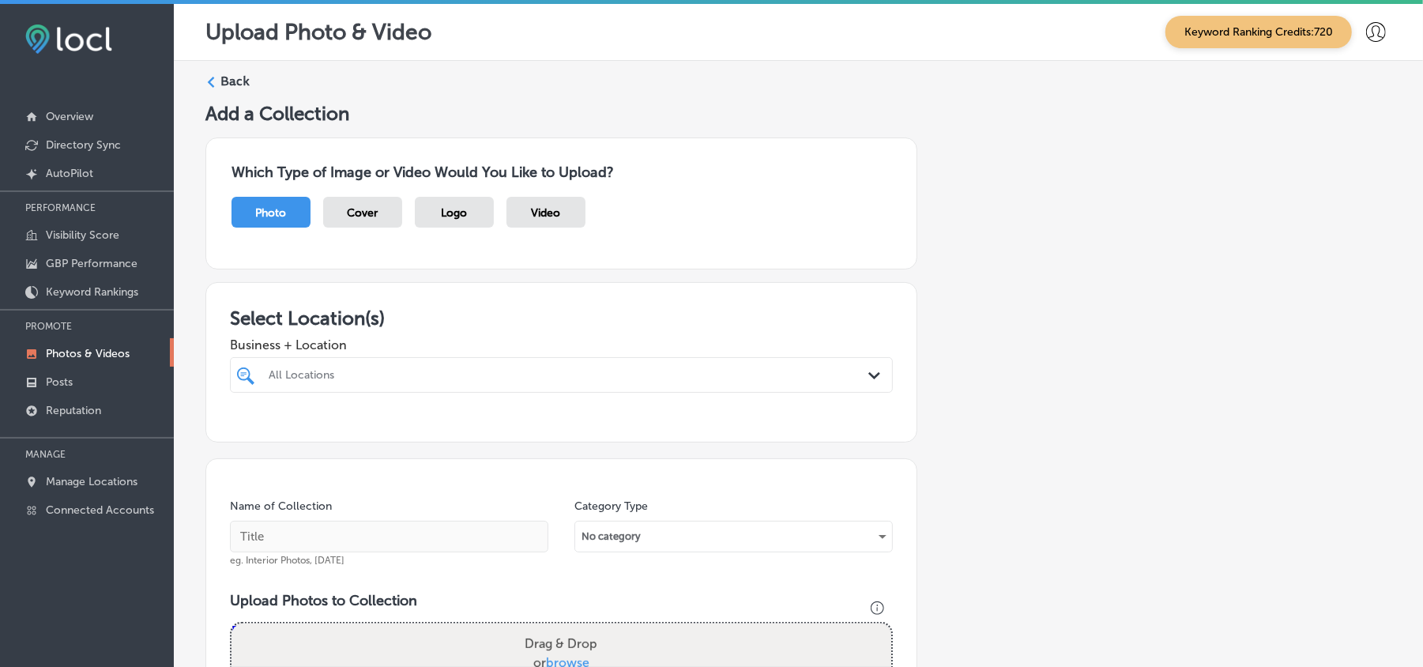
click at [670, 378] on div "All Locations" at bounding box center [569, 374] width 601 height 13
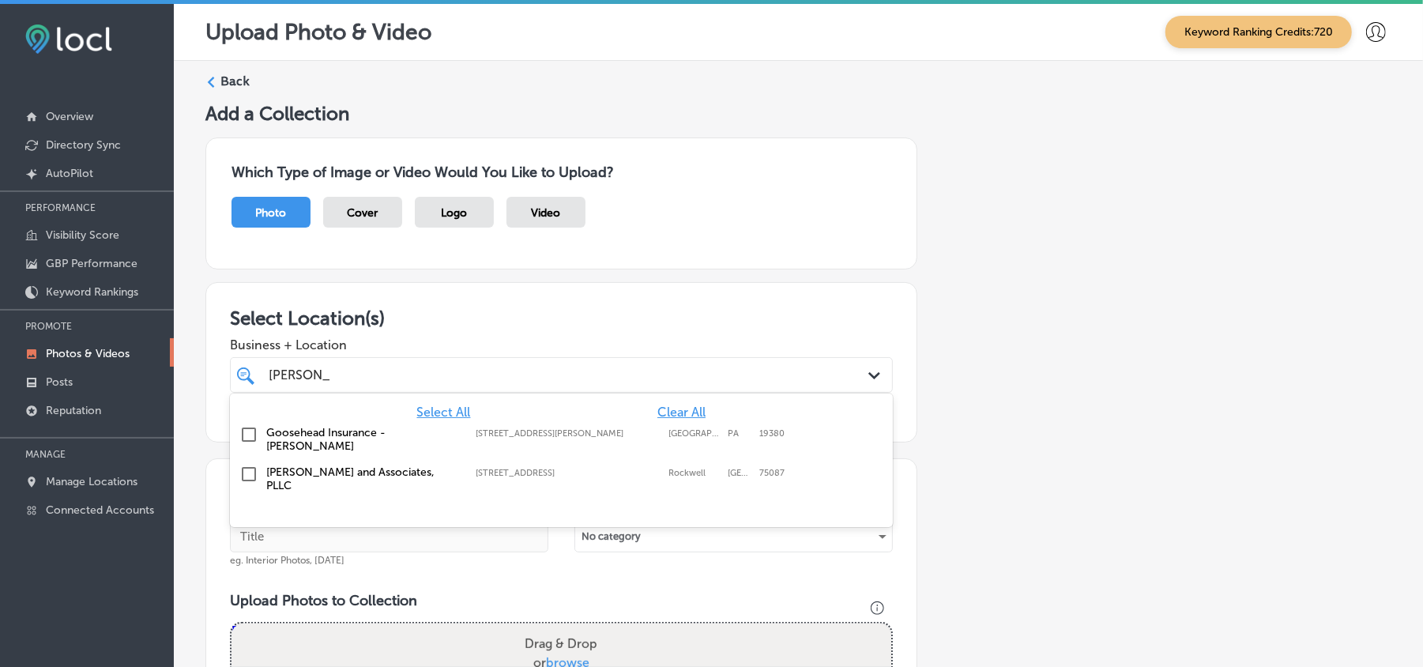
click at [248, 468] on input "checkbox" at bounding box center [248, 473] width 19 height 19
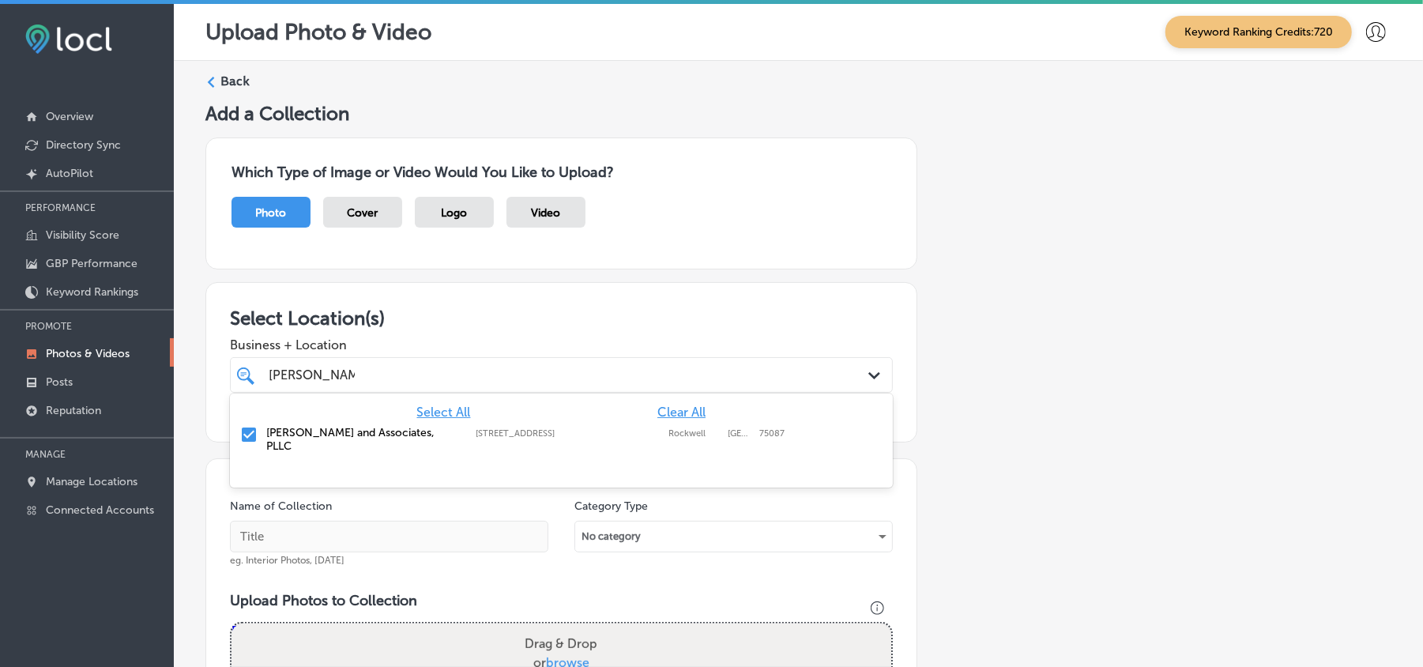
type input "[PERSON_NAME] and"
click at [633, 321] on h3 "Select Location(s)" at bounding box center [561, 317] width 663 height 23
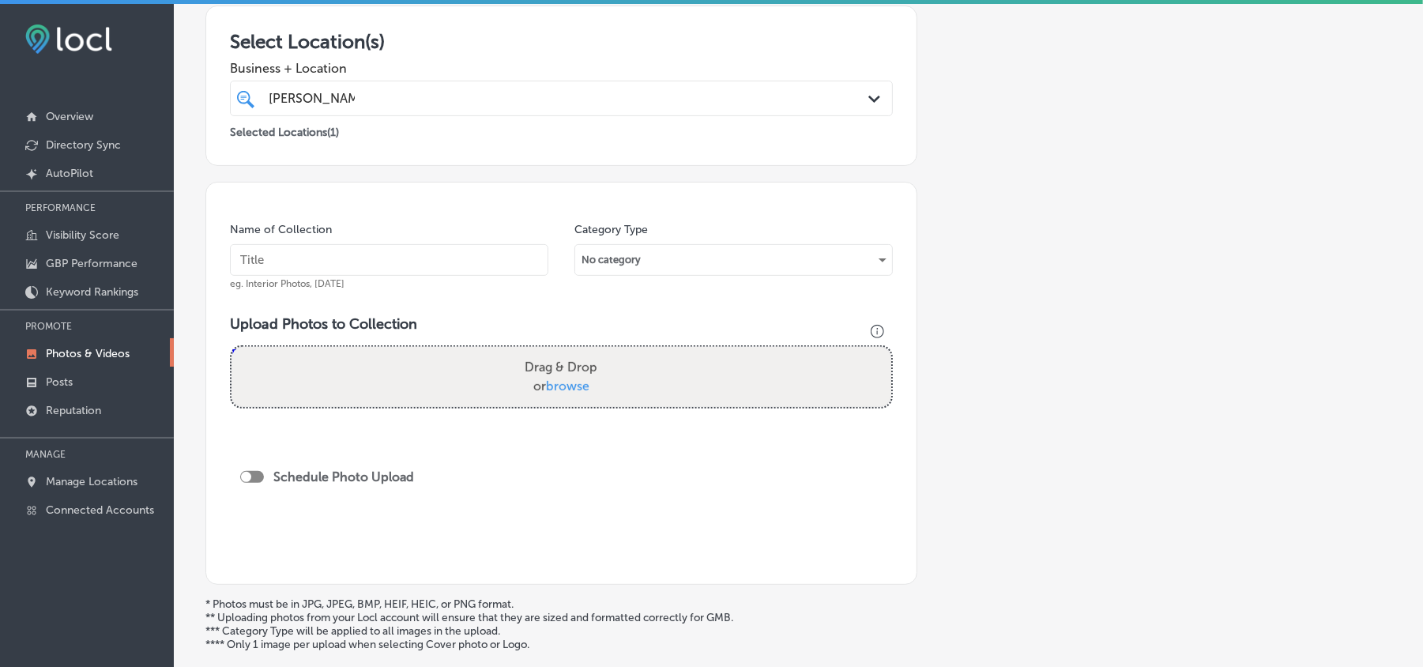
scroll to position [281, 0]
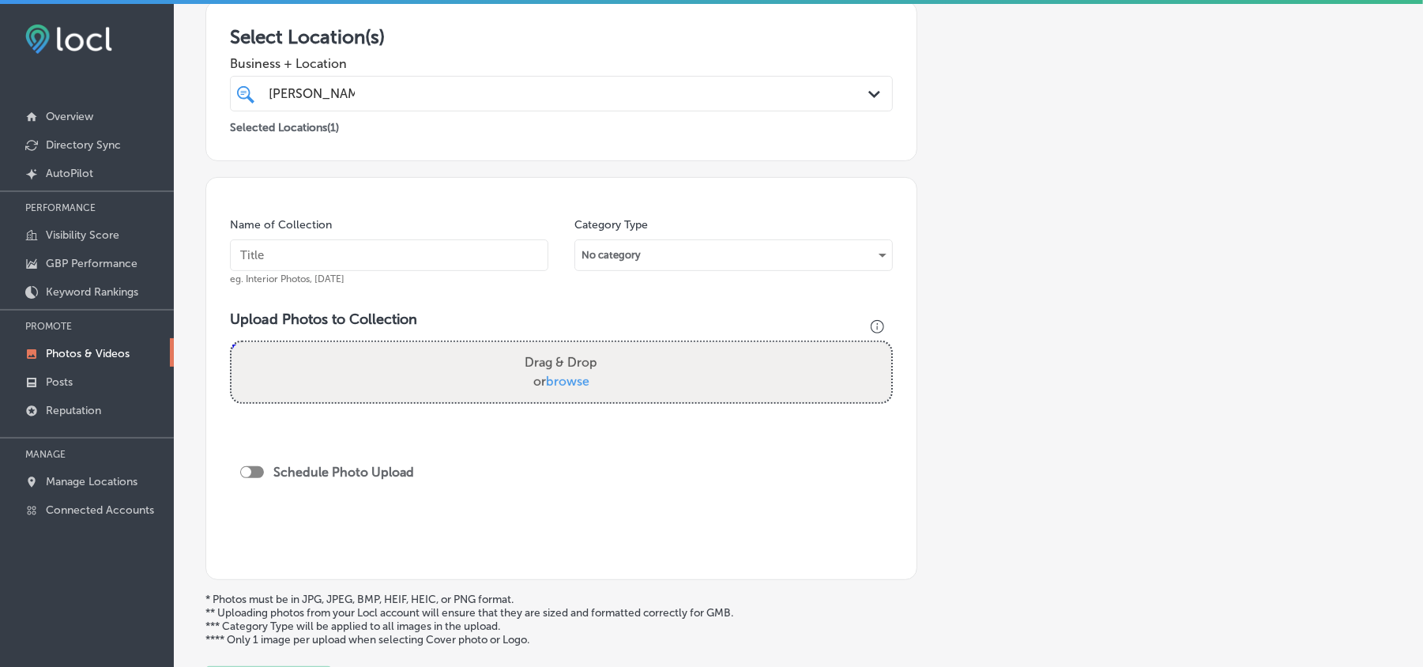
click at [400, 263] on input "text" at bounding box center [389, 255] width 318 height 32
paste input "[PERSON_NAME]-and-Associates-PLLC-Car-Wrecks-Lawyer"
type input "[PERSON_NAME]-and-Associates-PLLC-Car-Wrecks-Lawyer"
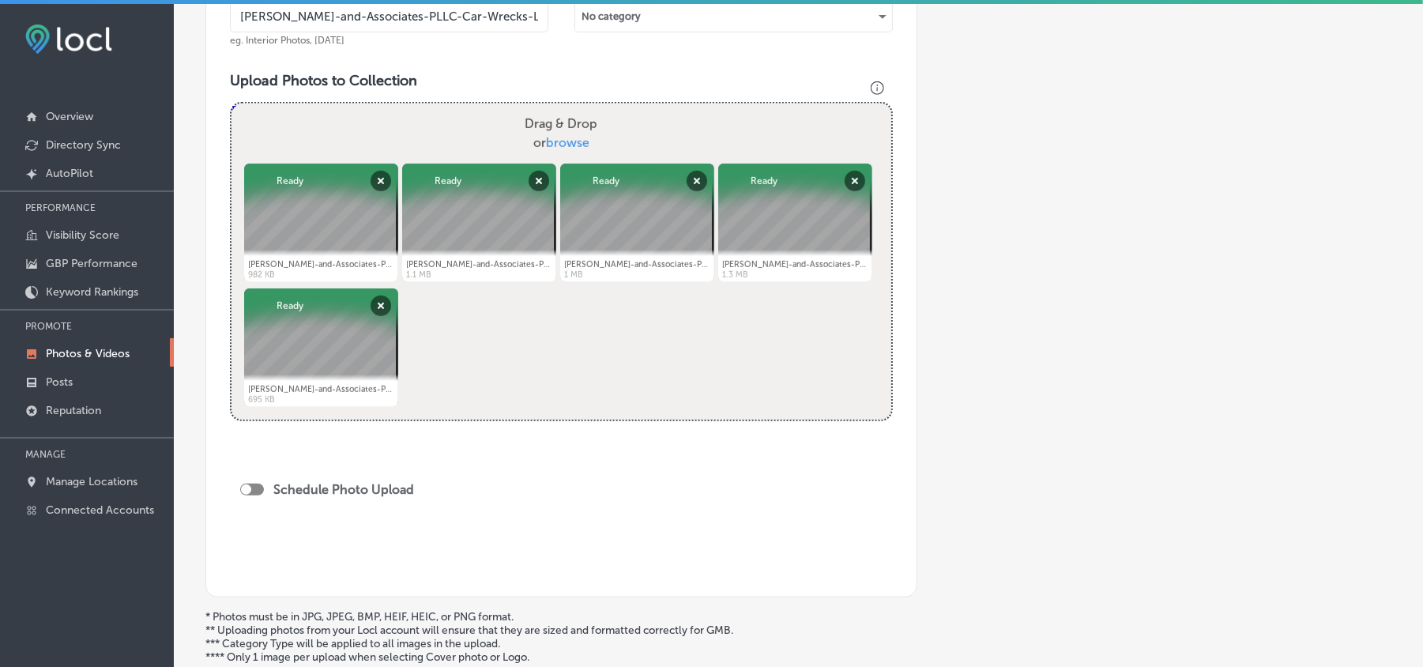
scroll to position [526, 0]
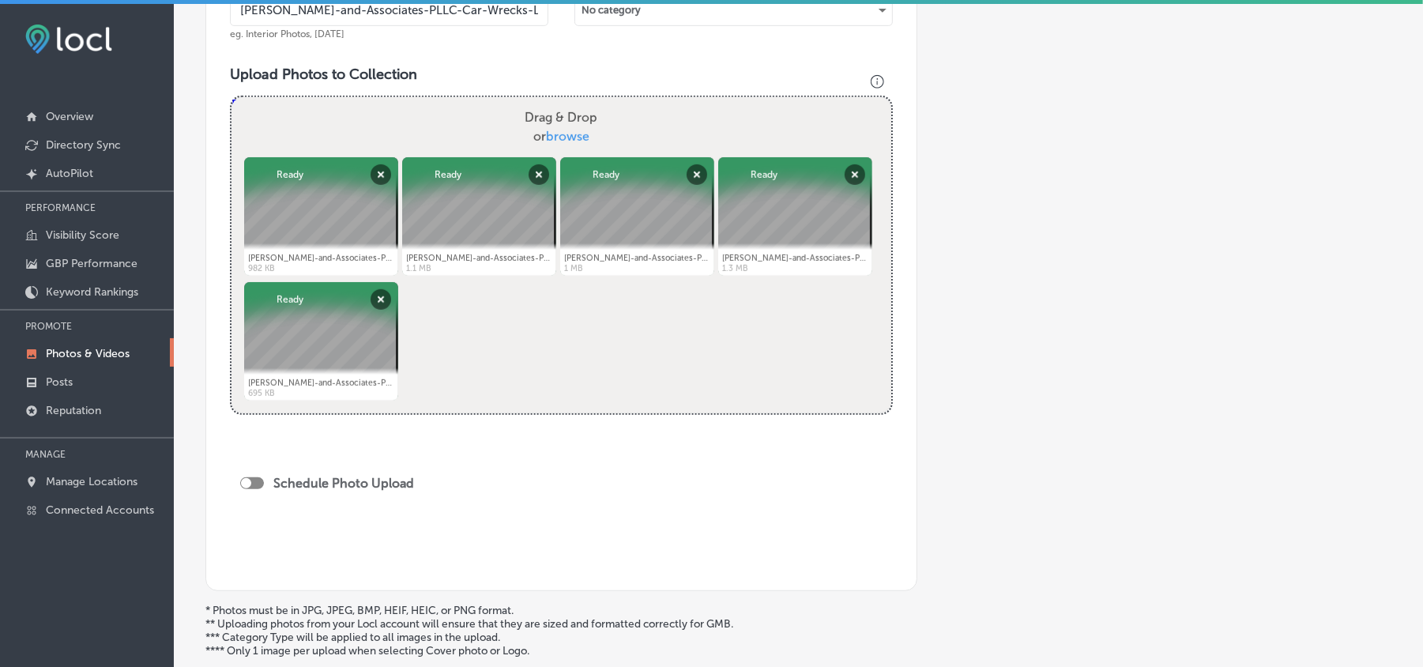
click at [254, 482] on div at bounding box center [252, 483] width 24 height 12
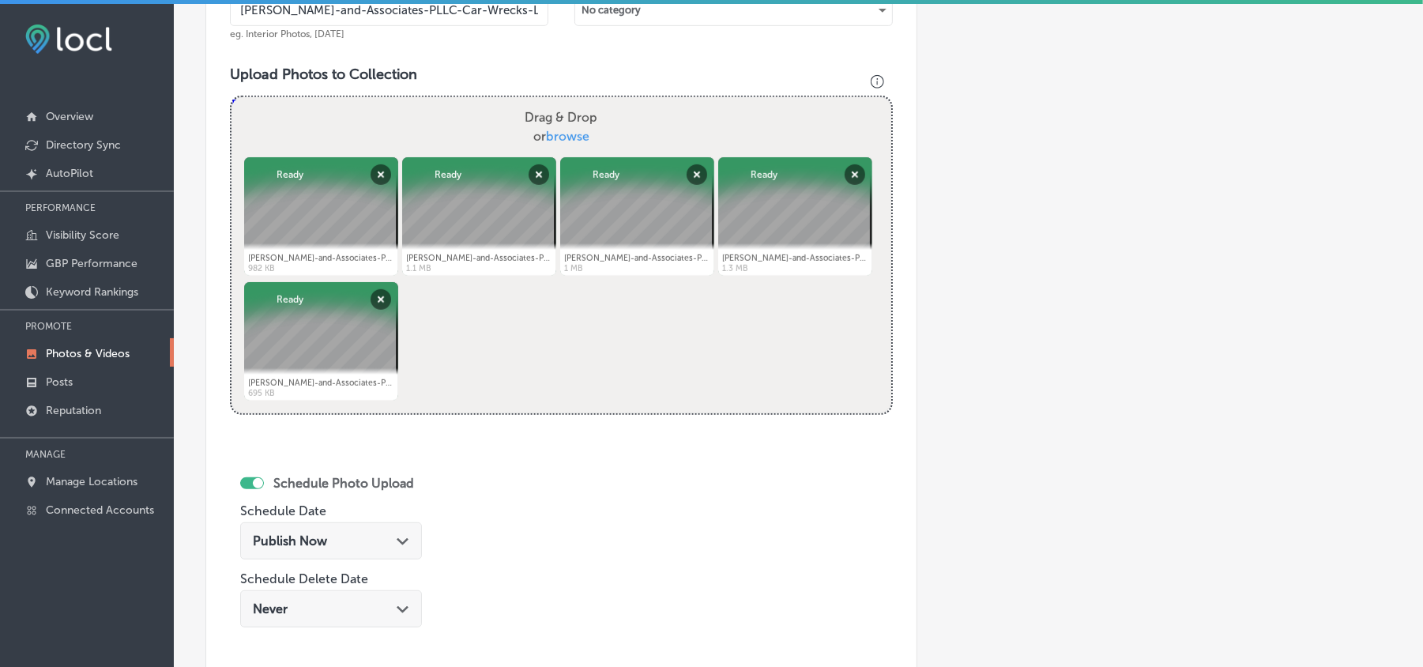
checkbox input "true"
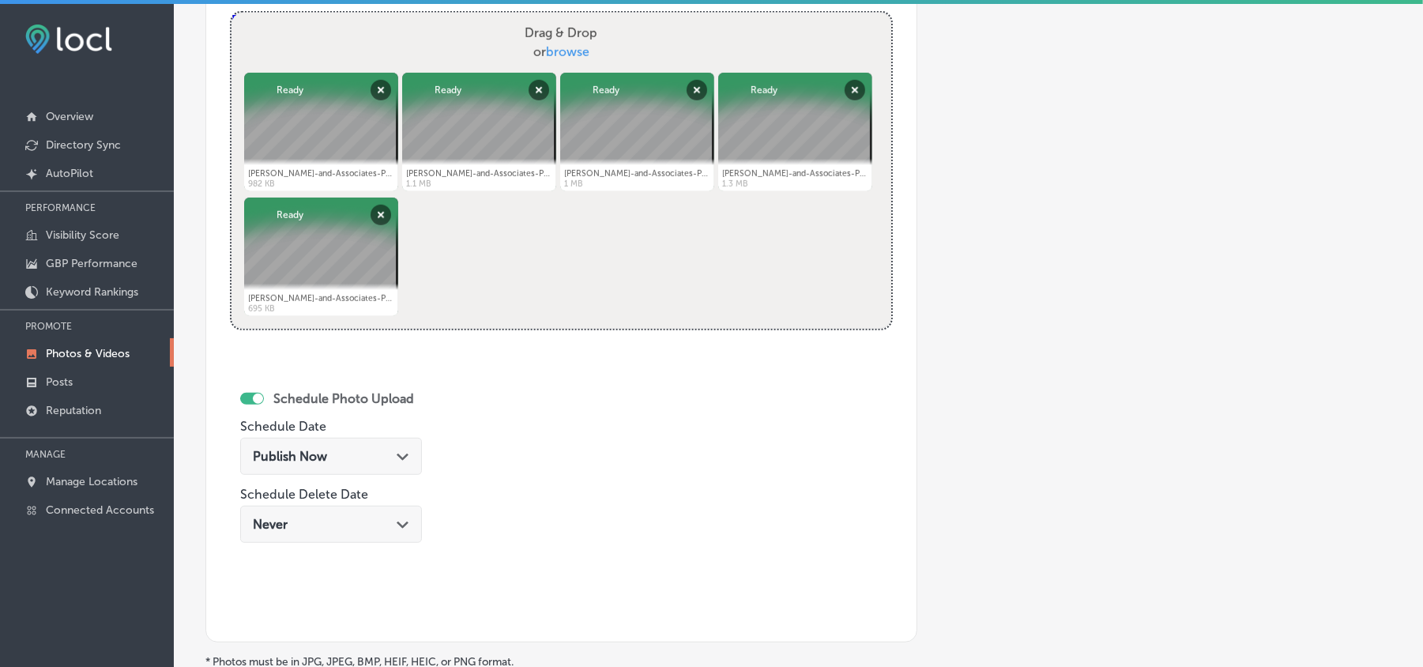
scroll to position [632, 0]
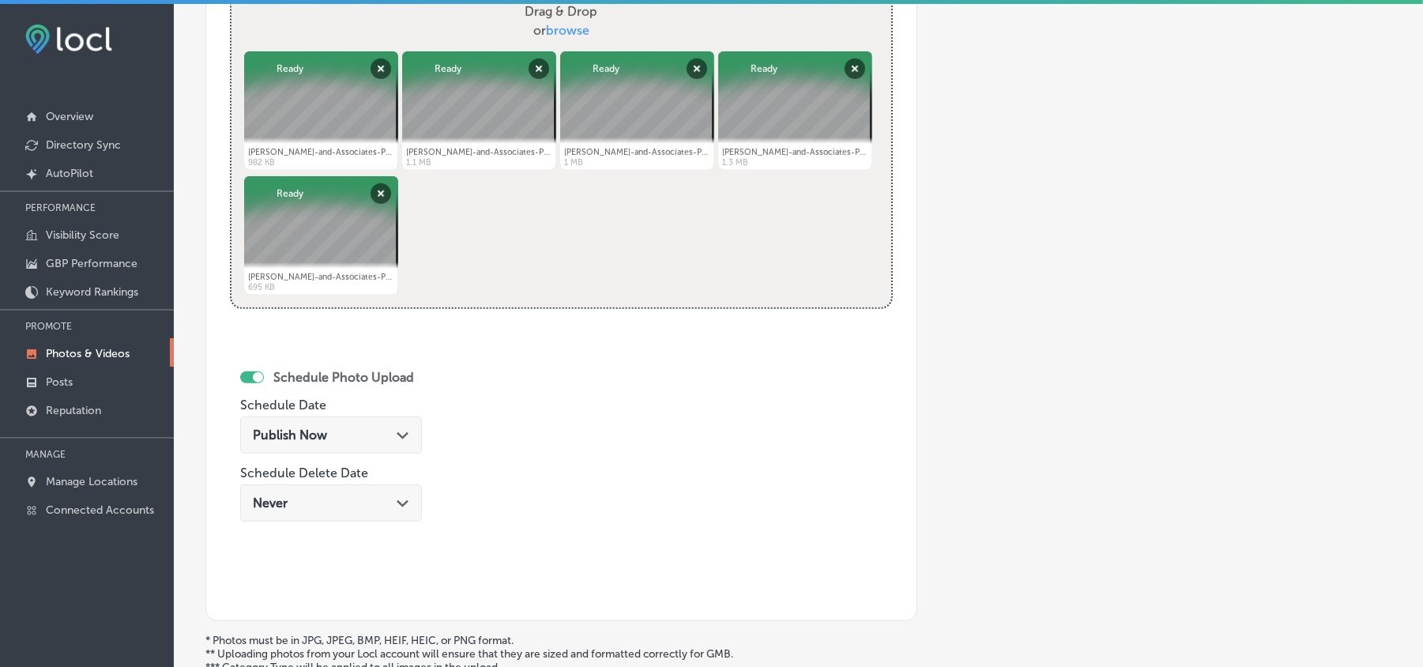
click at [383, 442] on div "Publish Now Path Created with Sketch." at bounding box center [331, 434] width 156 height 15
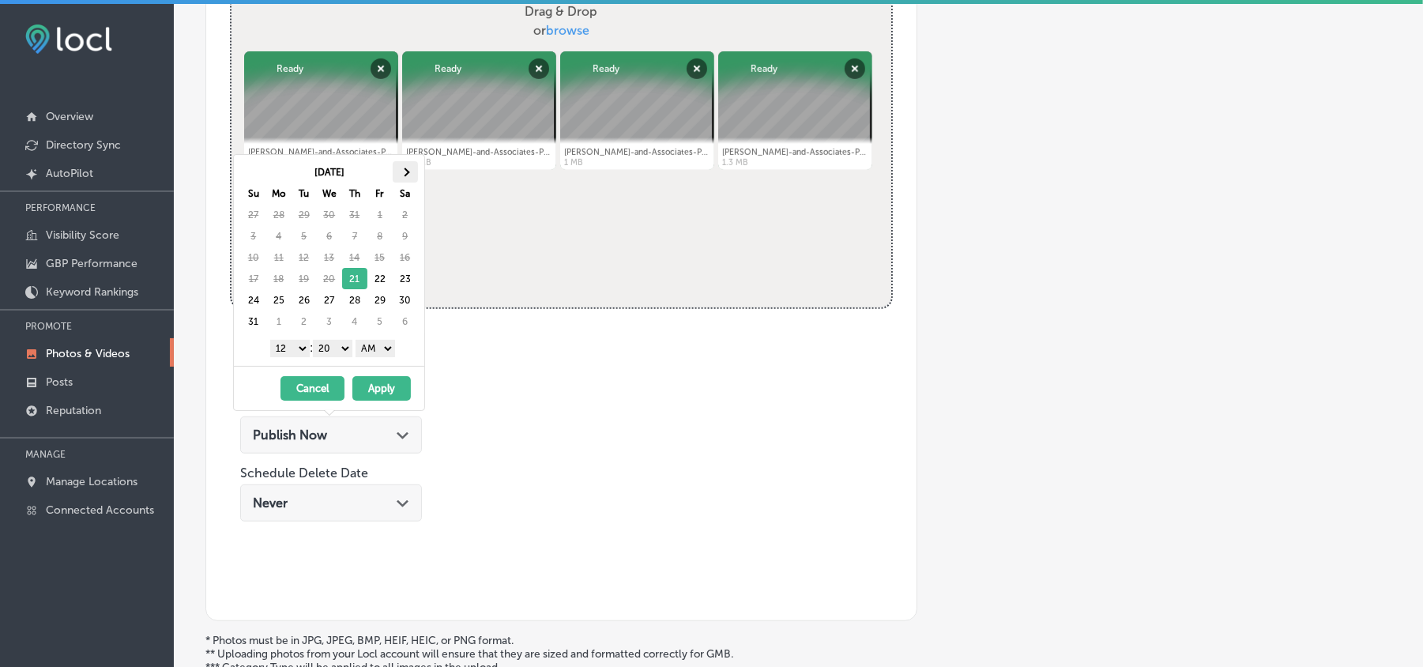
click at [405, 174] on span at bounding box center [404, 171] width 9 height 9
click at [295, 348] on select "1 2 3 4 5 6 7 8 9 10 11 12" at bounding box center [289, 348] width 39 height 17
drag, startPoint x: 329, startPoint y: 345, endPoint x: 333, endPoint y: 358, distance: 13.5
click at [329, 345] on select "00 10 20 30 40 50" at bounding box center [332, 348] width 39 height 17
click at [384, 349] on select "AM PM" at bounding box center [374, 348] width 39 height 17
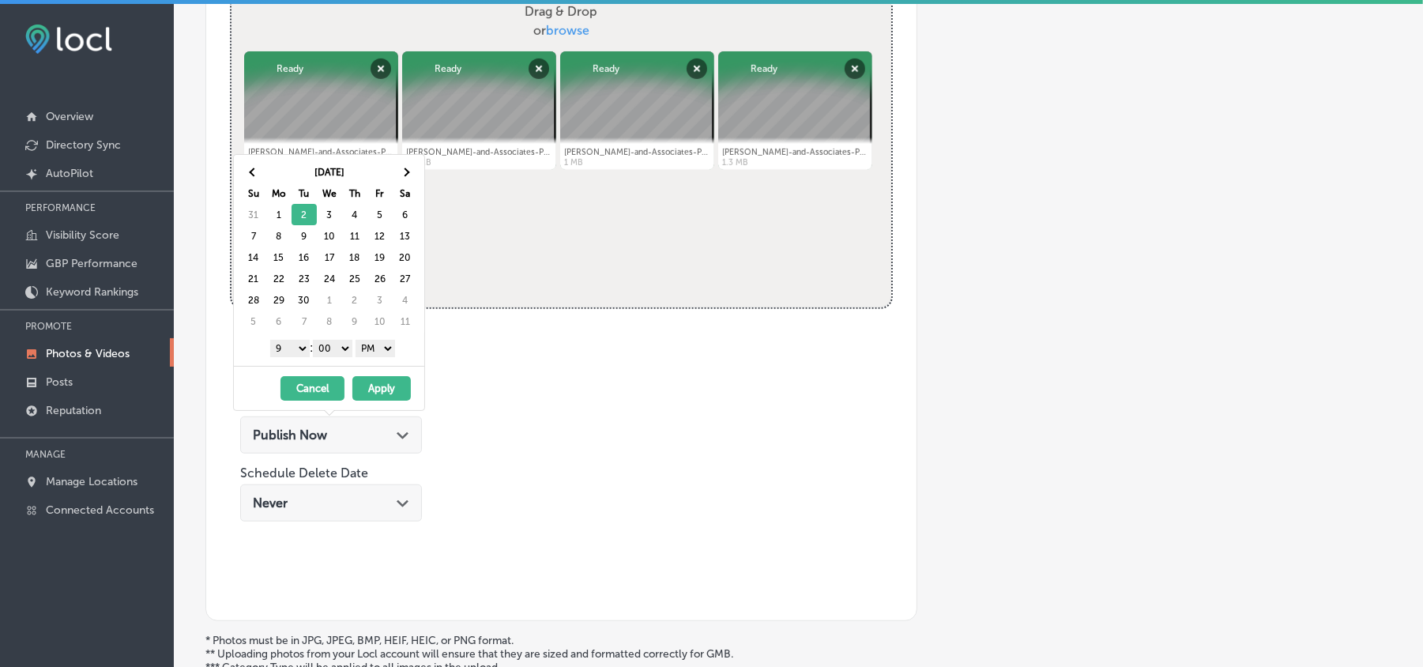
click at [381, 377] on div "[DATE] - [DATE] Cancel Apply" at bounding box center [329, 388] width 190 height 44
click at [383, 392] on button "Apply" at bounding box center [381, 388] width 58 height 24
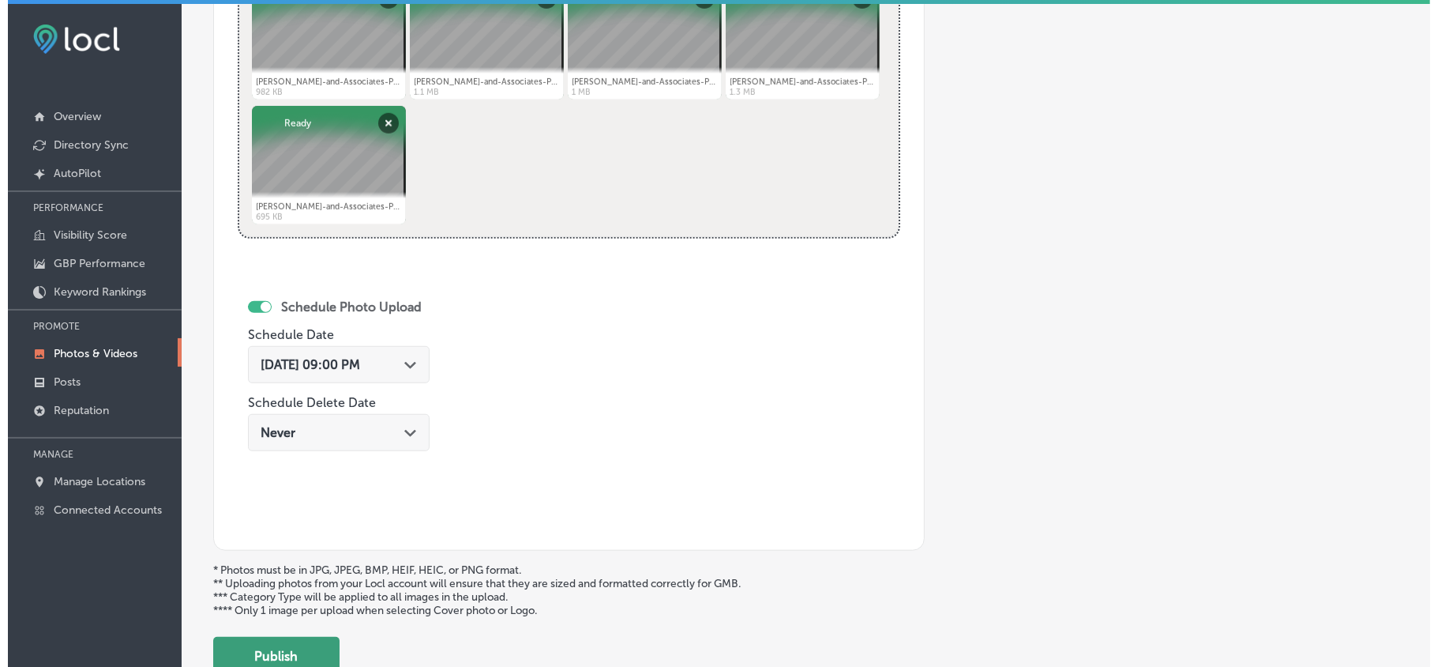
scroll to position [737, 0]
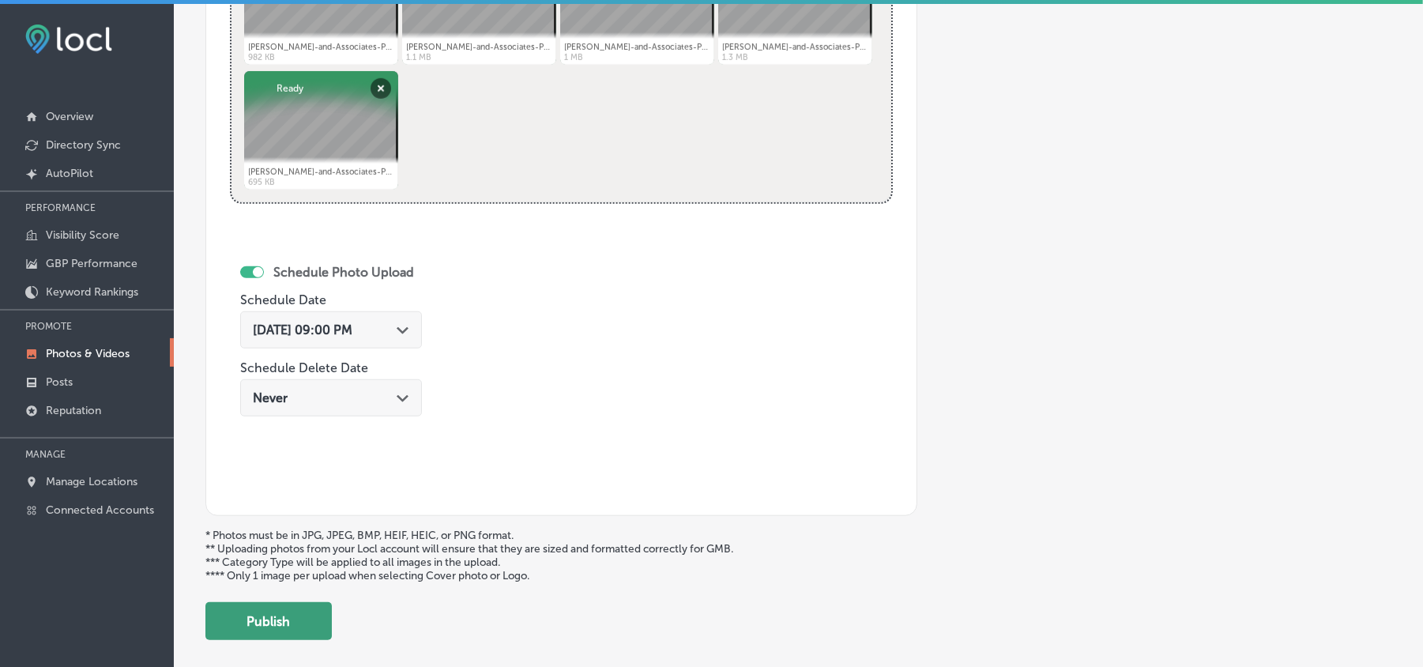
click at [291, 630] on button "Publish" at bounding box center [268, 621] width 126 height 38
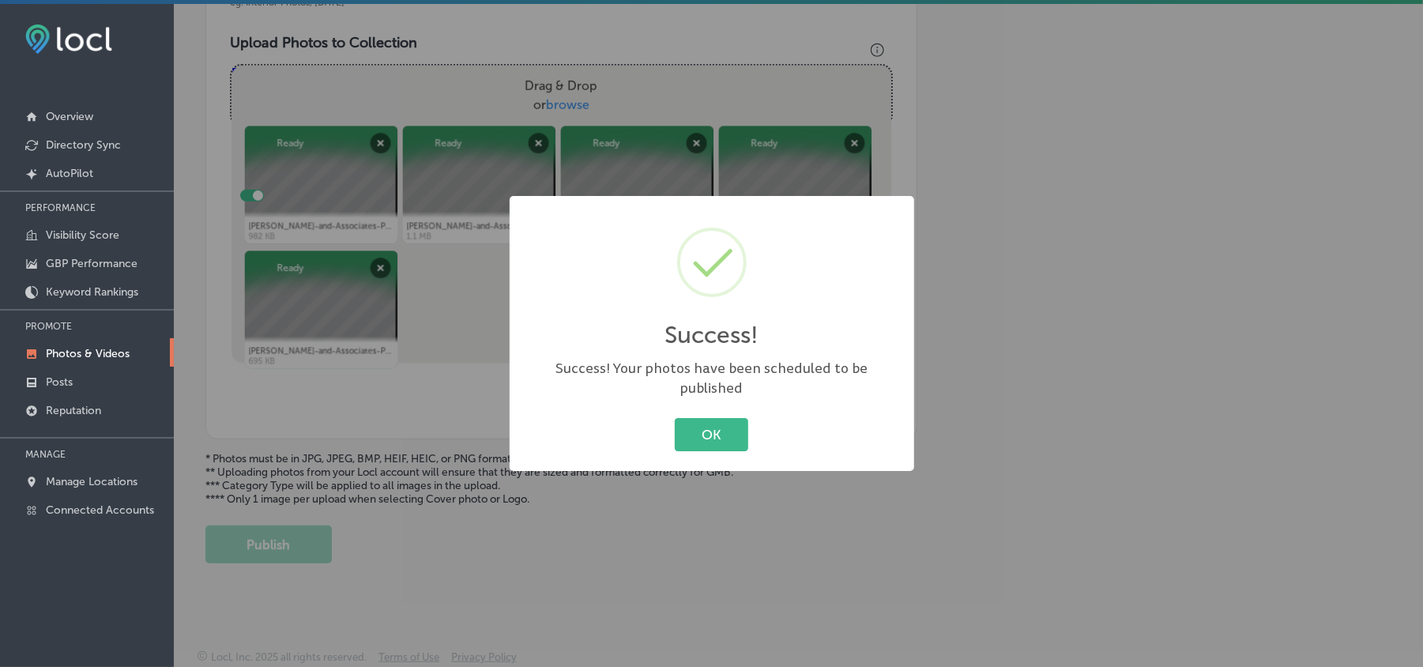
scroll to position [563, 0]
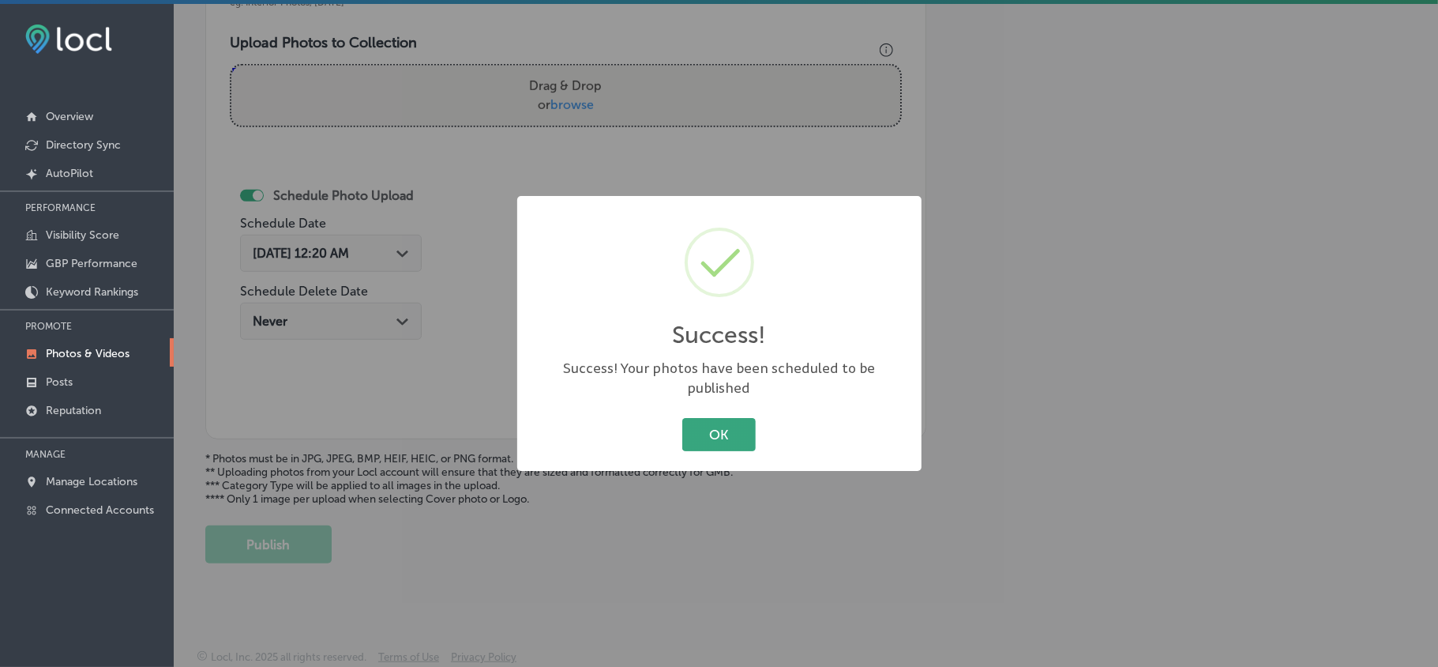
click at [702, 420] on button "OK" at bounding box center [718, 434] width 73 height 32
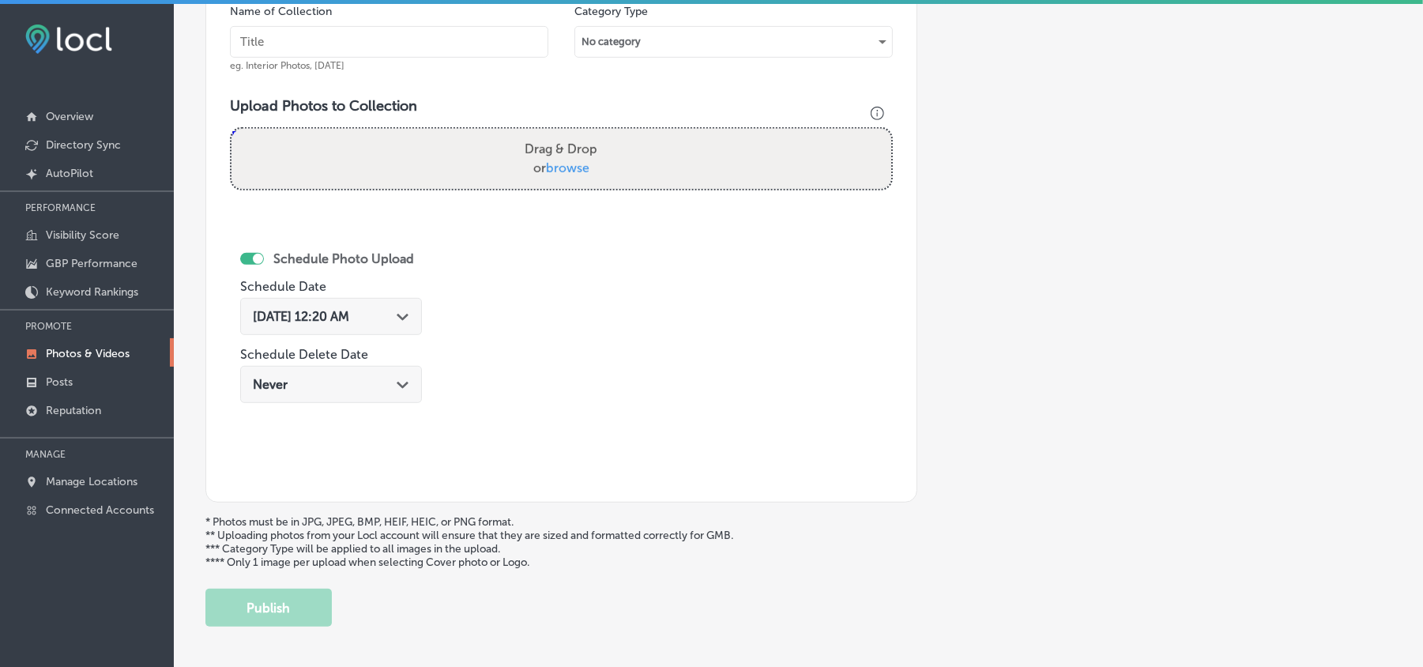
scroll to position [493, 0]
click at [289, 47] on input "text" at bounding box center [389, 44] width 318 height 32
paste input "[PERSON_NAME]-and-Associates-PLLC-Automobile-Collisions-Attorney"
type input "[PERSON_NAME]-and-Associates-PLLC-Automobile-Collisions-Attorney"
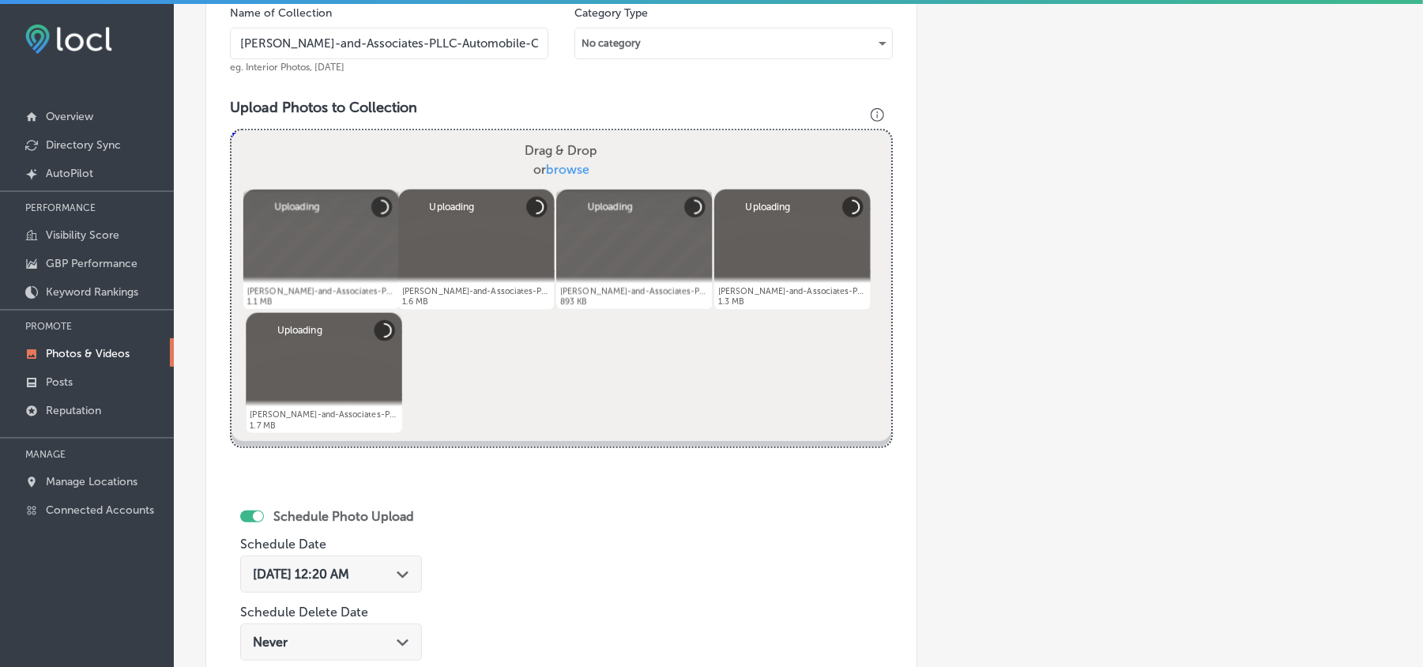
scroll to position [633, 0]
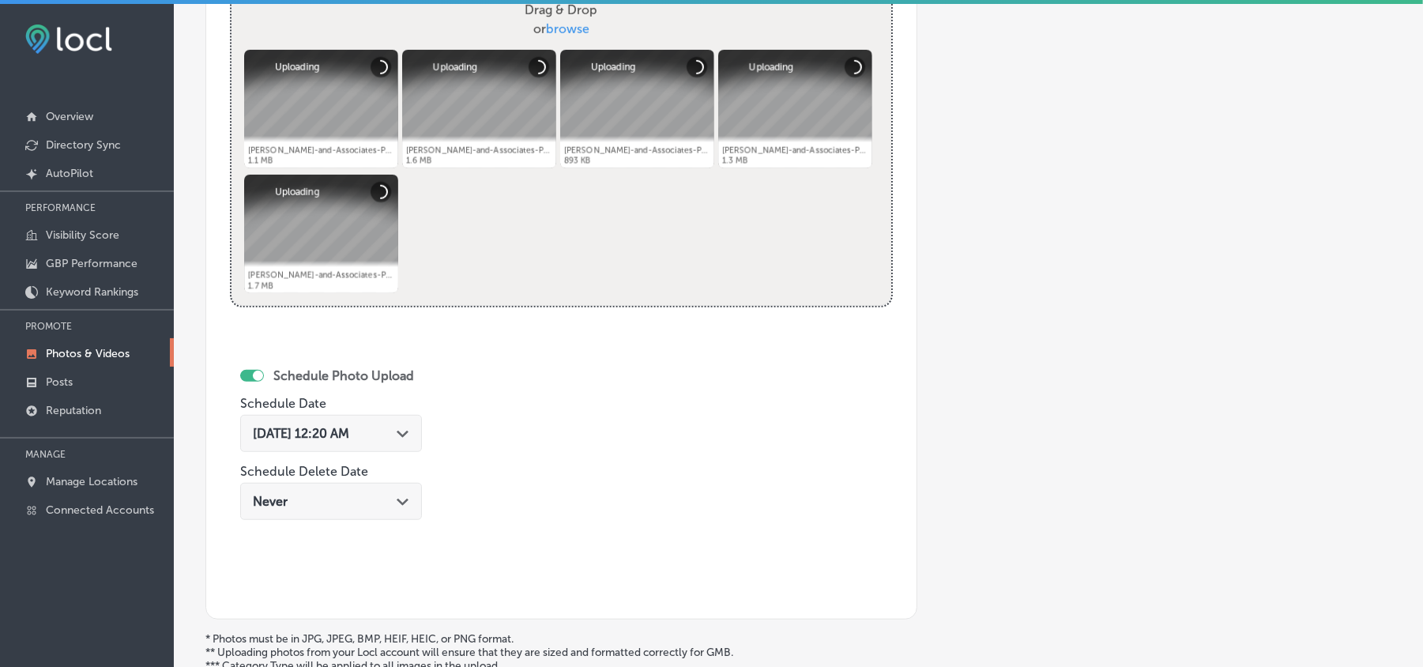
click at [408, 443] on div "[DATE] 12:20 AM Path Created with Sketch." at bounding box center [331, 433] width 182 height 37
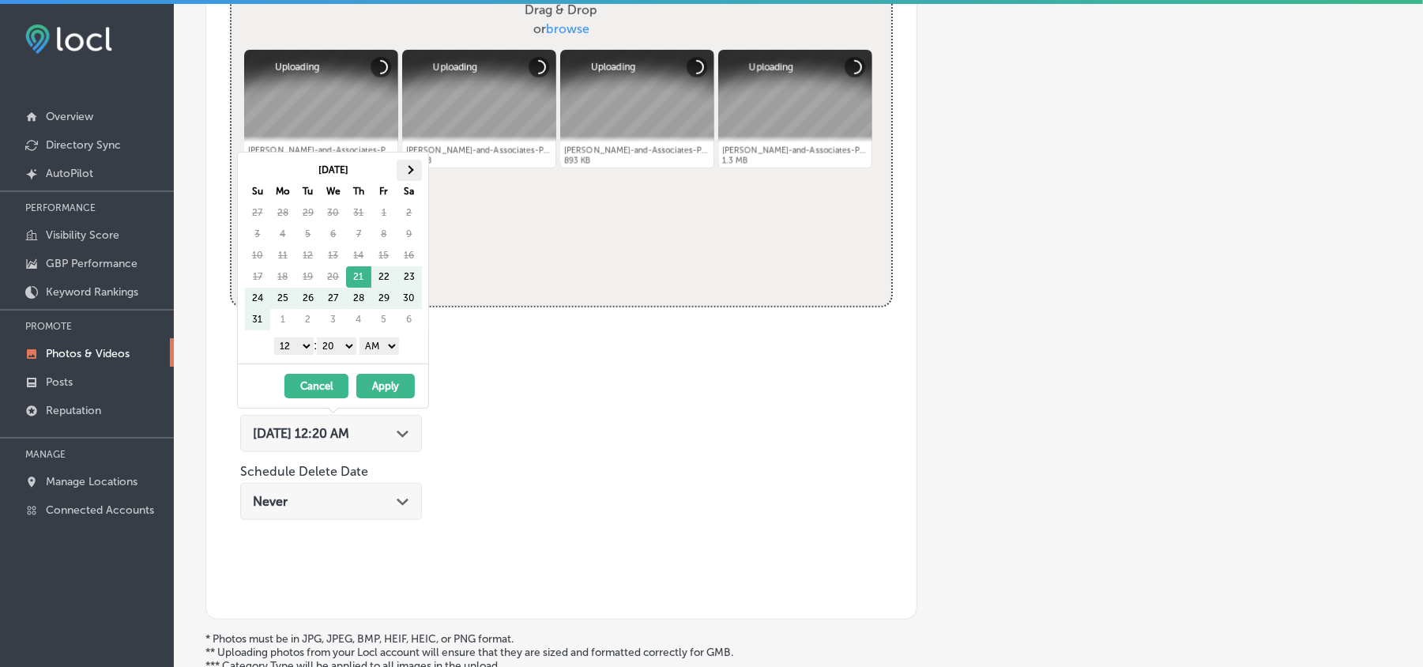
click at [408, 167] on span at bounding box center [408, 169] width 9 height 9
click at [303, 351] on select "1 2 3 4 5 6 7 8 9 10 11 12" at bounding box center [293, 345] width 39 height 17
click at [333, 348] on select "00 10 20 30 40 50" at bounding box center [336, 345] width 39 height 17
click at [386, 348] on select "AM PM" at bounding box center [378, 345] width 39 height 17
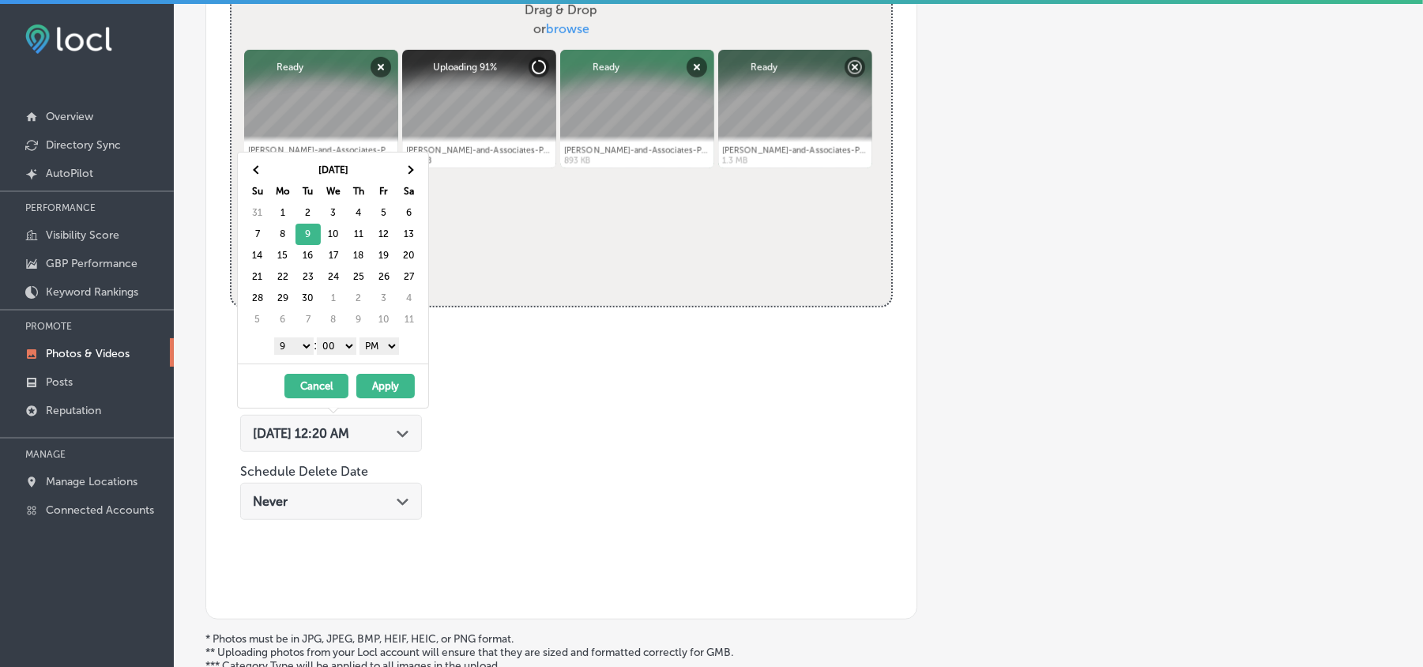
click at [390, 384] on button "Apply" at bounding box center [385, 386] width 58 height 24
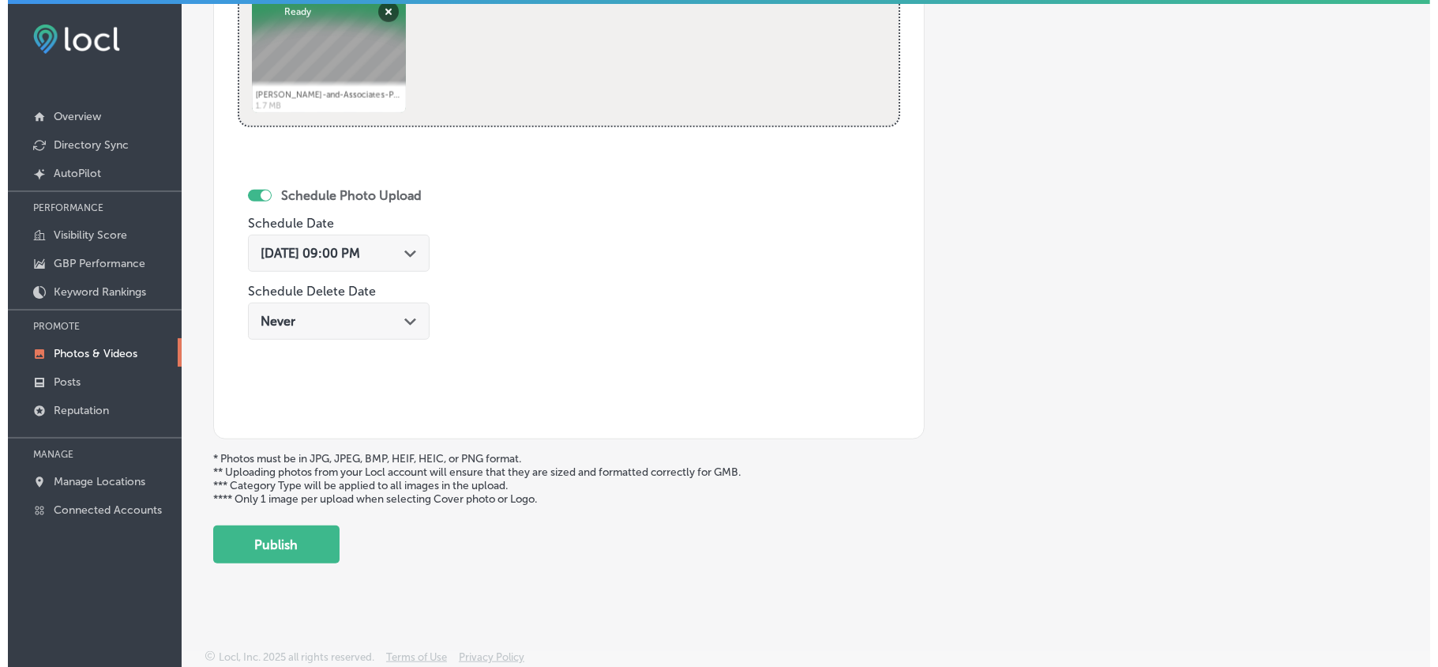
scroll to position [819, 0]
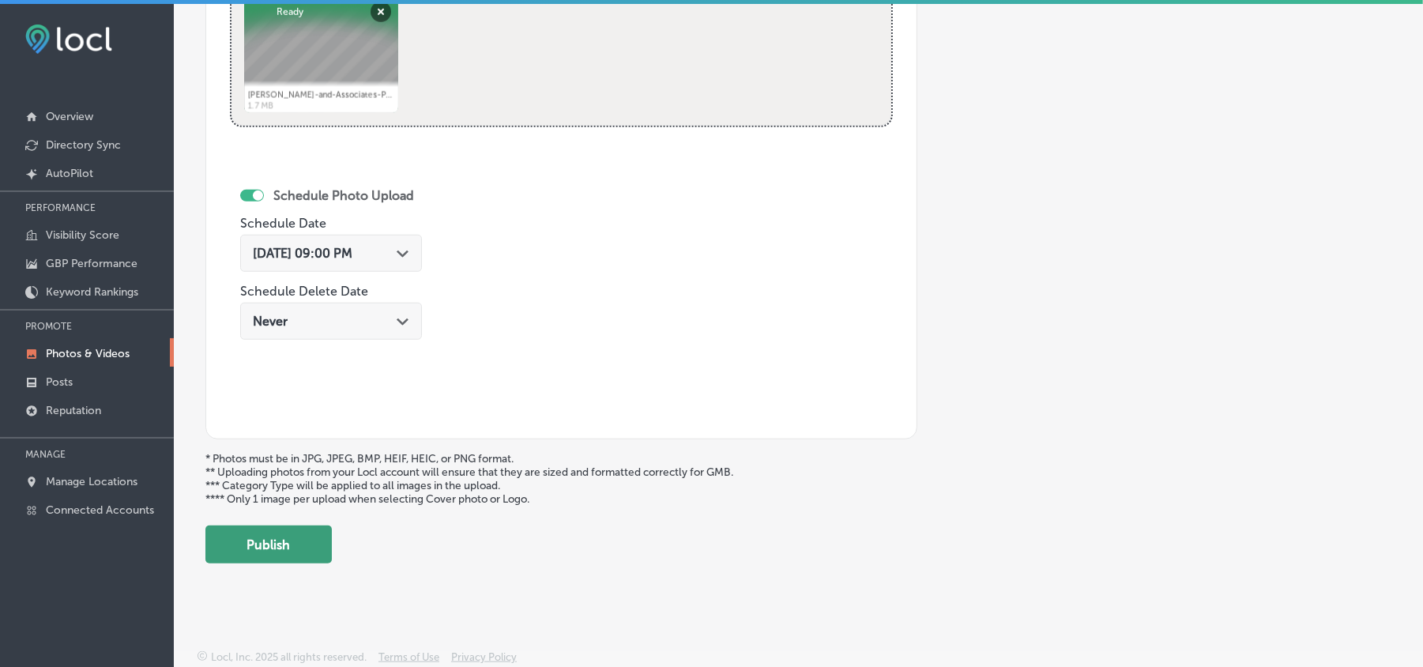
click at [278, 558] on button "Publish" at bounding box center [268, 544] width 126 height 38
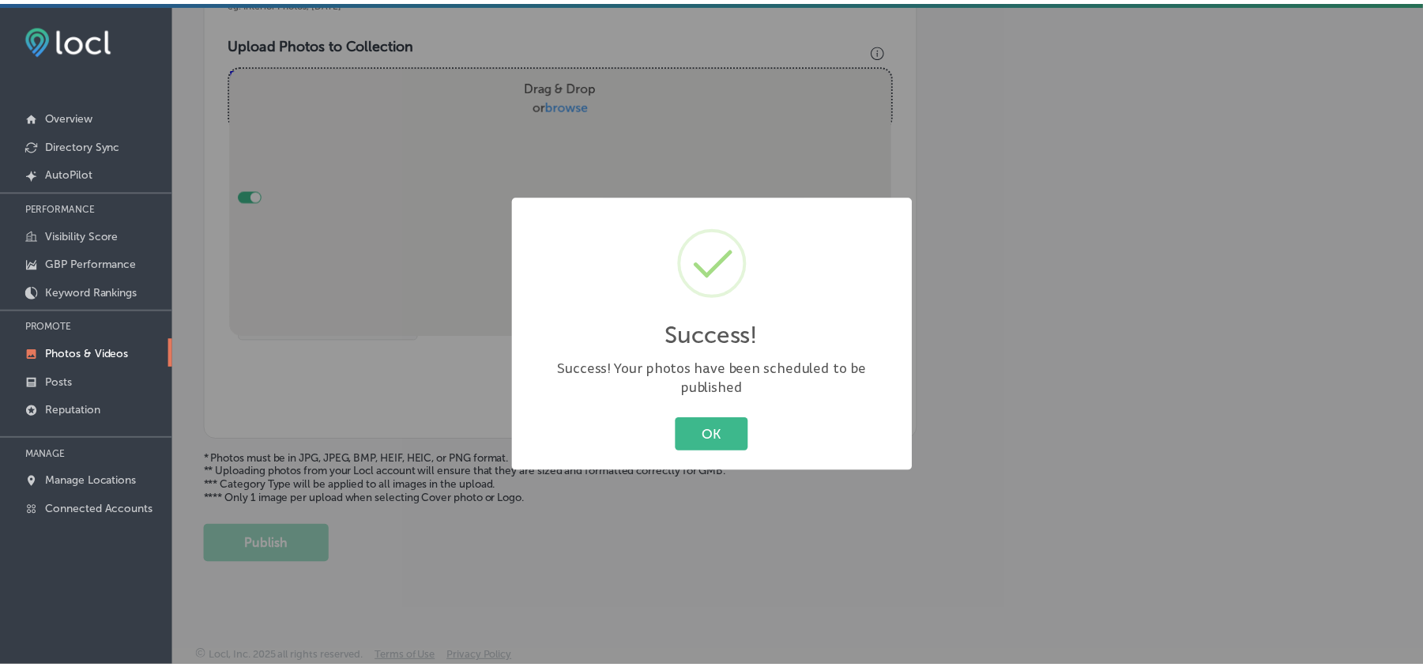
scroll to position [563, 0]
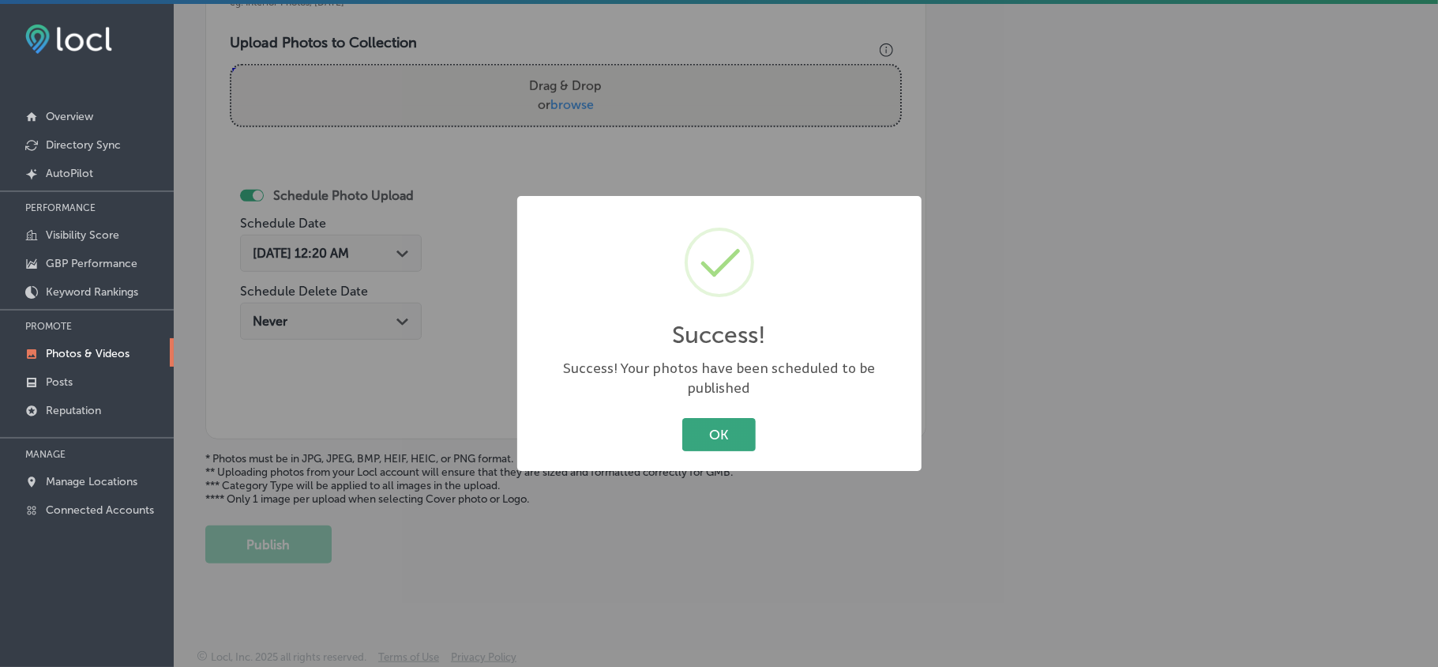
click at [716, 433] on button "OK" at bounding box center [718, 434] width 73 height 32
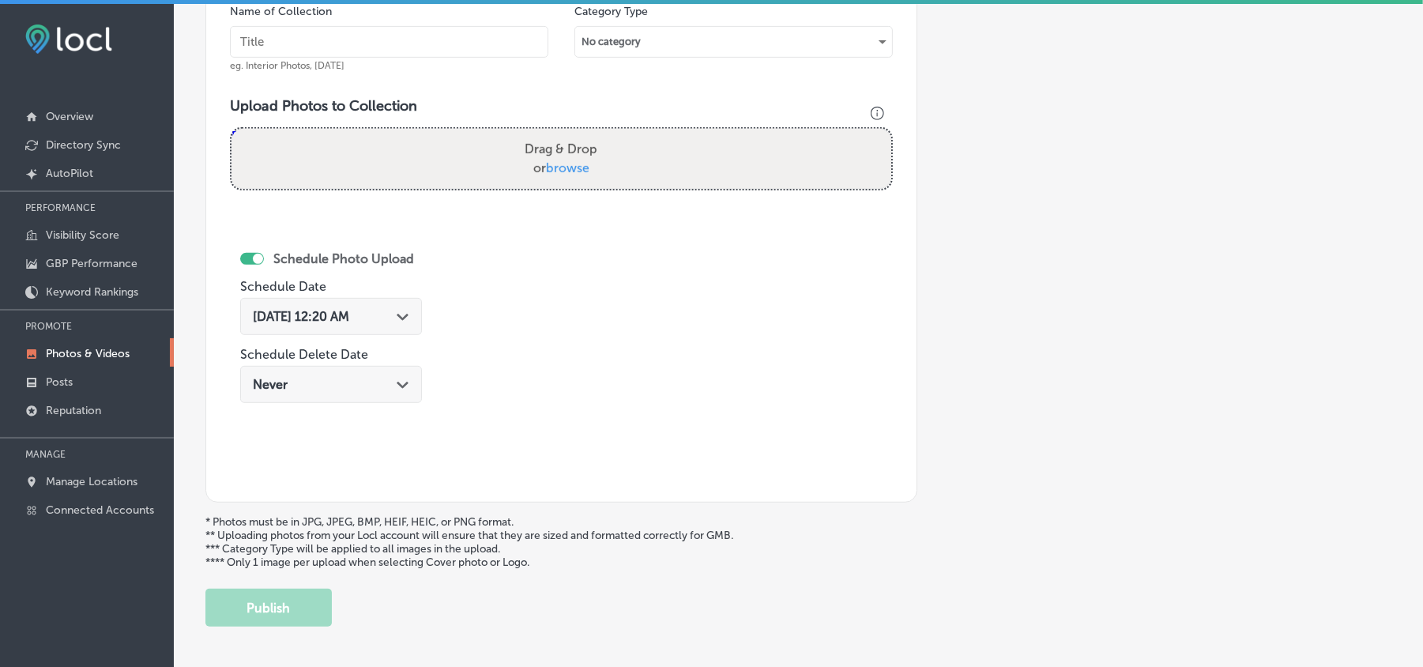
scroll to position [493, 0]
click at [343, 47] on input "text" at bounding box center [389, 44] width 318 height 32
paste input "[PERSON_NAME]-and-Associates-PLLC-Insurance-Claim-Lawyer"
type input "[PERSON_NAME]-and-Associates-PLLC-Insurance-Claim-Lawyer"
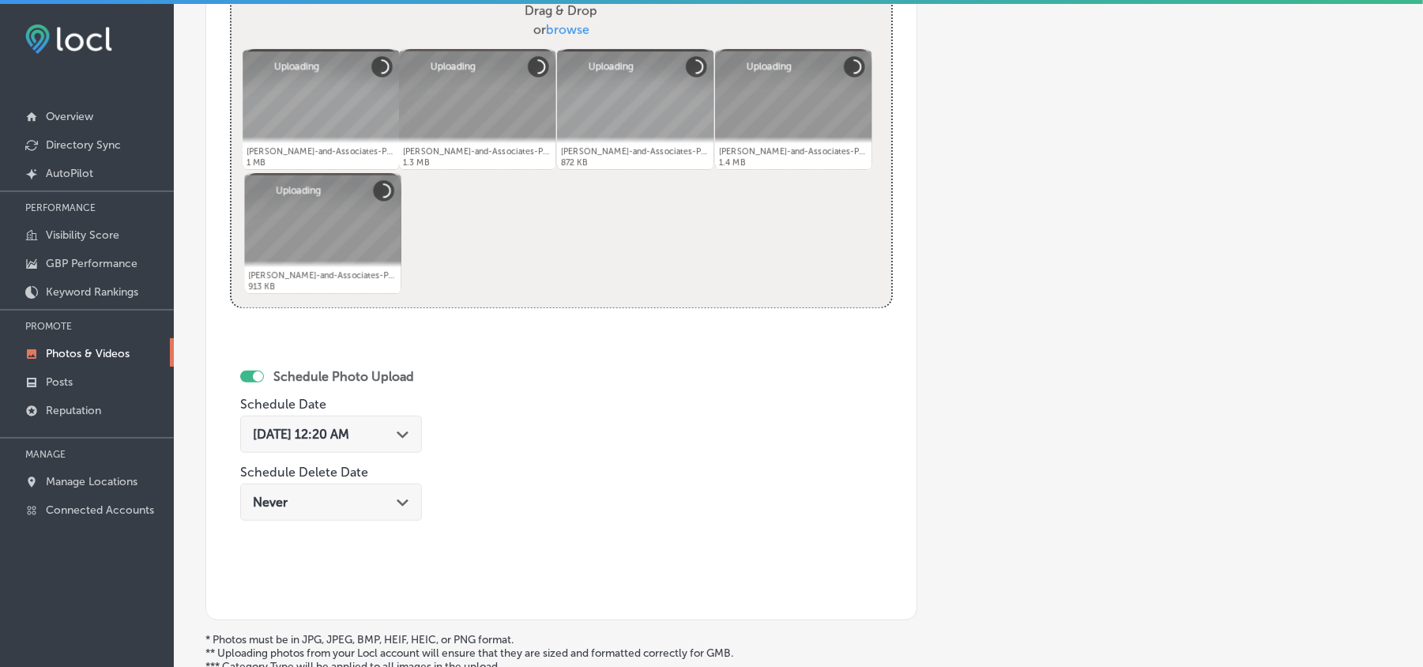
scroll to position [633, 0]
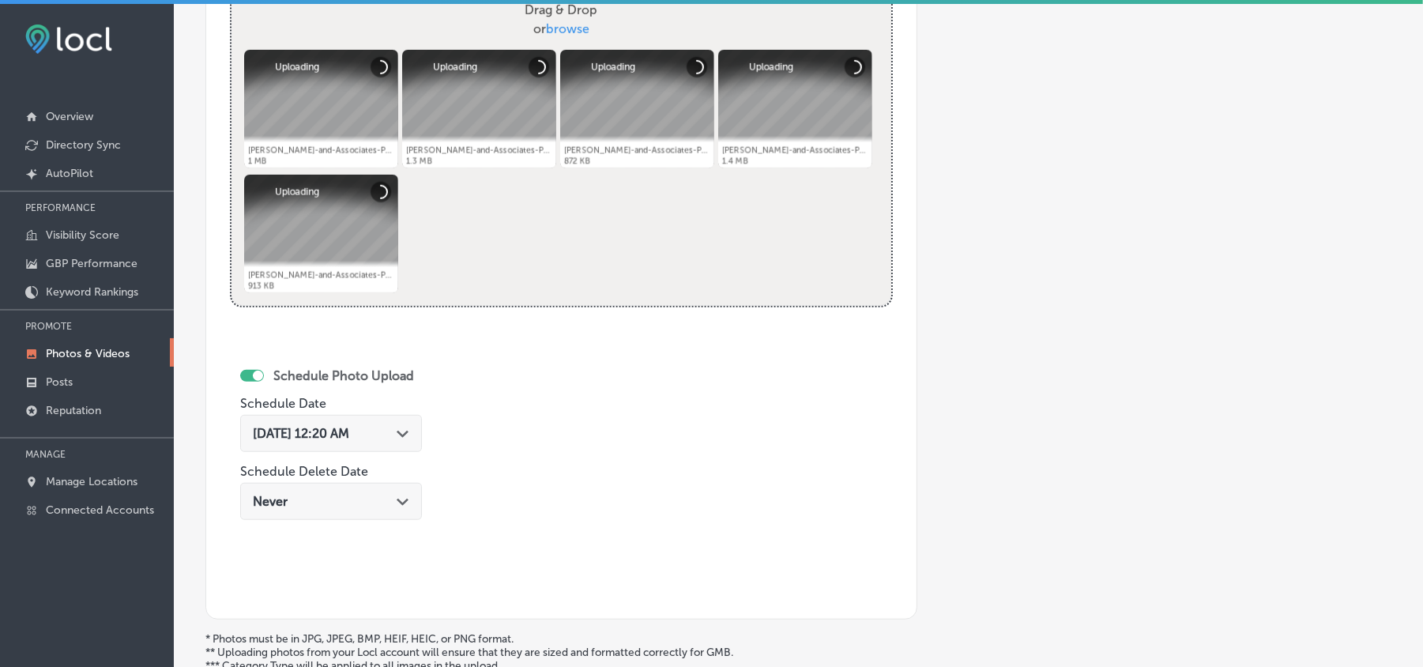
click at [405, 441] on div "[DATE] 12:20 AM Path Created with Sketch." at bounding box center [331, 433] width 156 height 15
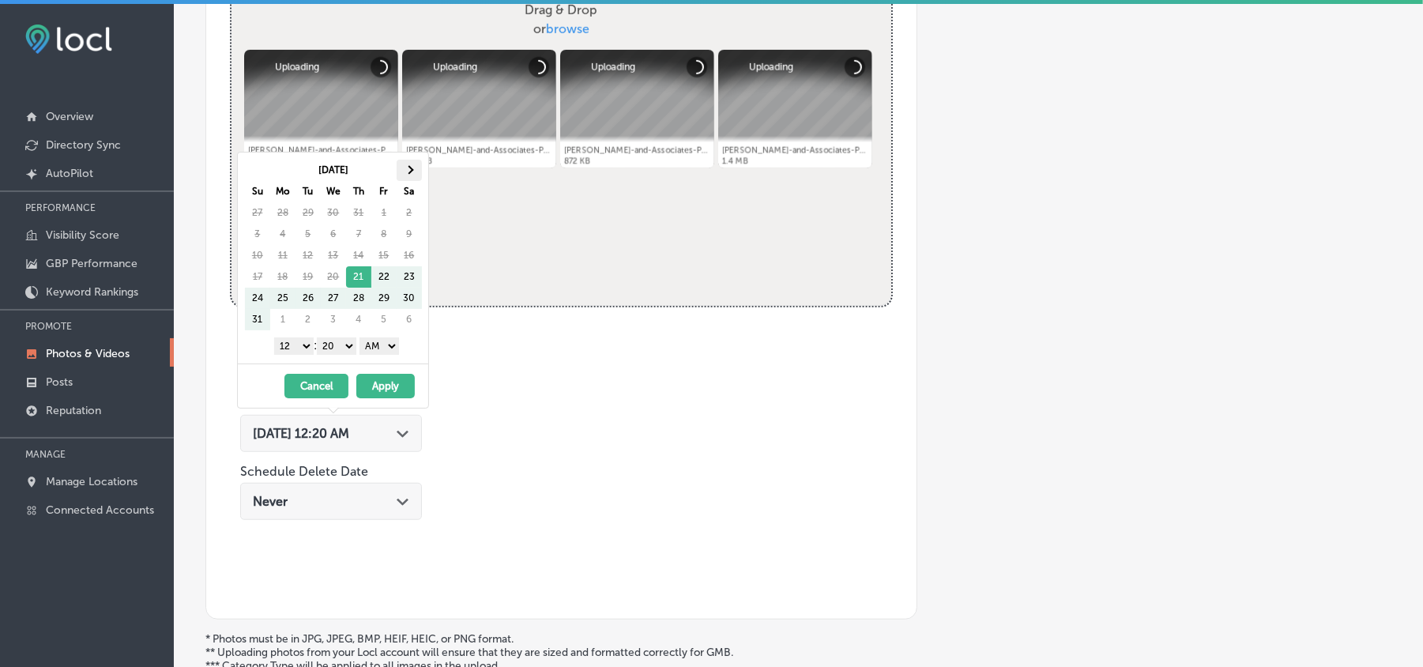
click at [415, 172] on th at bounding box center [409, 170] width 25 height 21
click at [298, 348] on select "1 2 3 4 5 6 7 8 9 10 11 12" at bounding box center [293, 345] width 39 height 17
click at [340, 348] on select "00 10 20 30 40 50" at bounding box center [336, 345] width 39 height 17
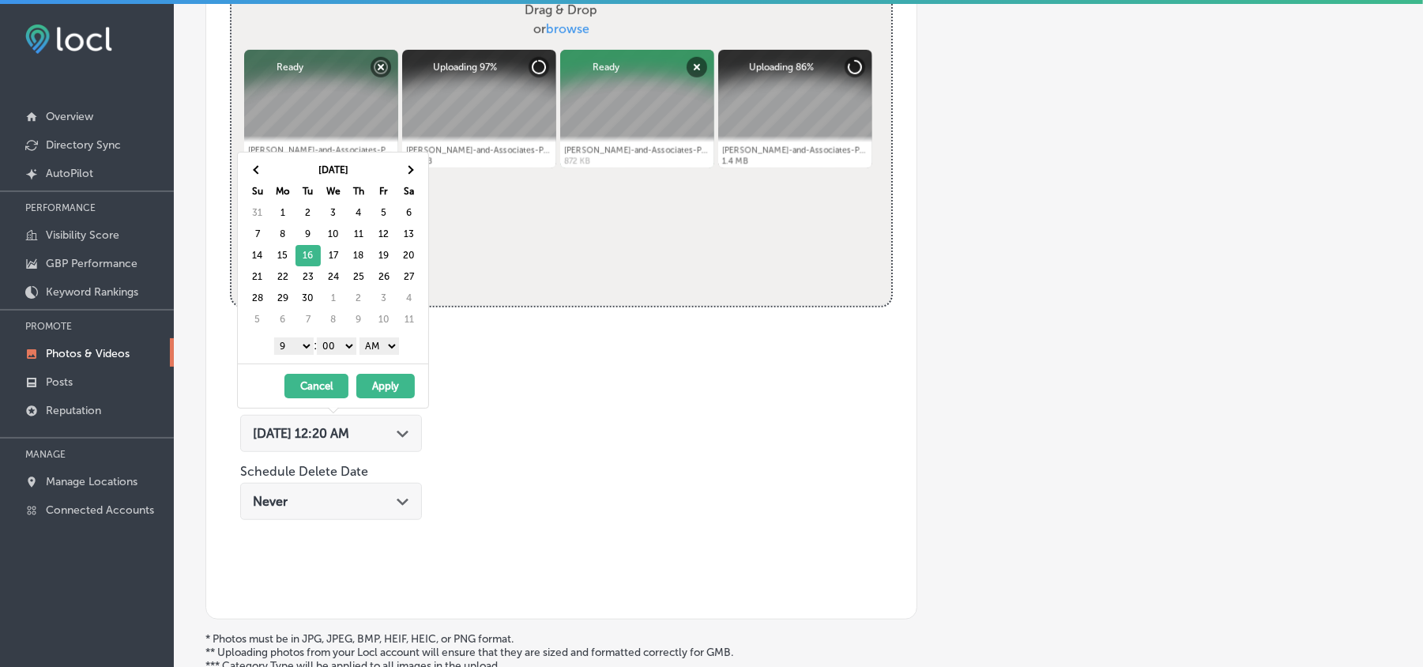
drag, startPoint x: 385, startPoint y: 340, endPoint x: 385, endPoint y: 355, distance: 15.8
click at [385, 340] on select "AM PM" at bounding box center [378, 345] width 39 height 17
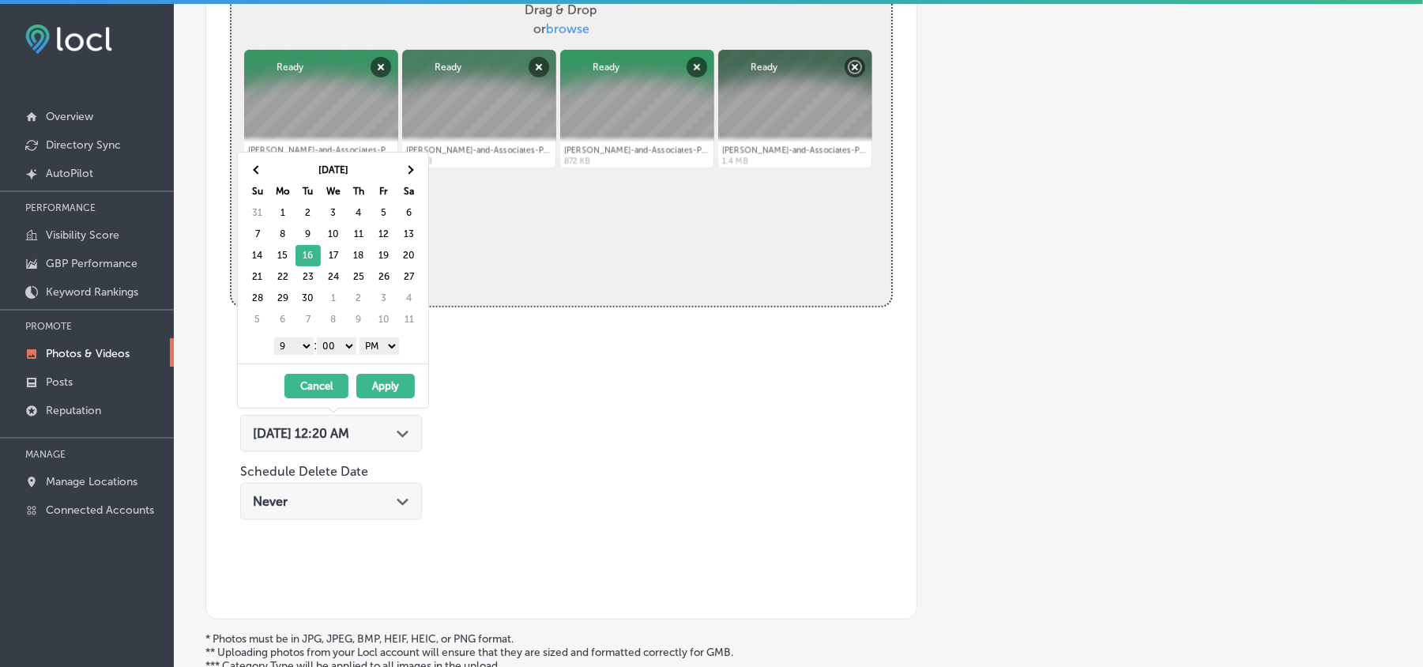
click at [377, 386] on button "Apply" at bounding box center [385, 386] width 58 height 24
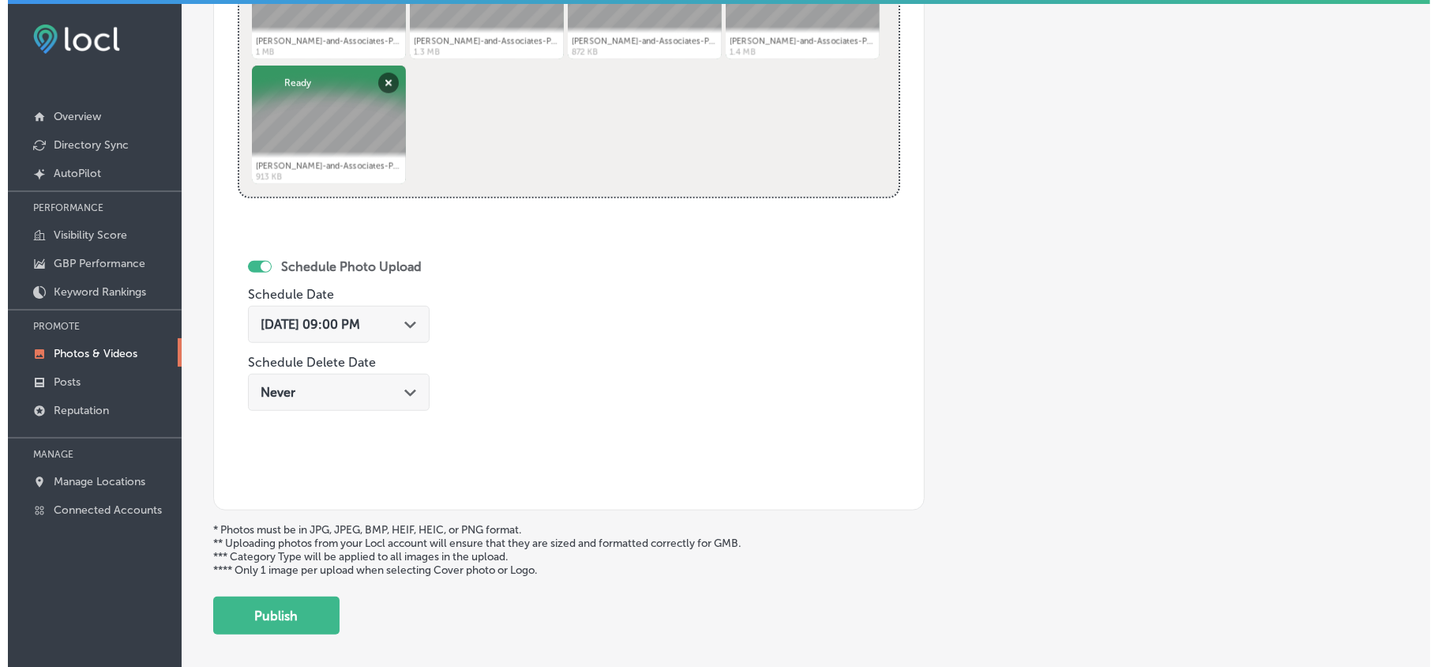
scroll to position [819, 0]
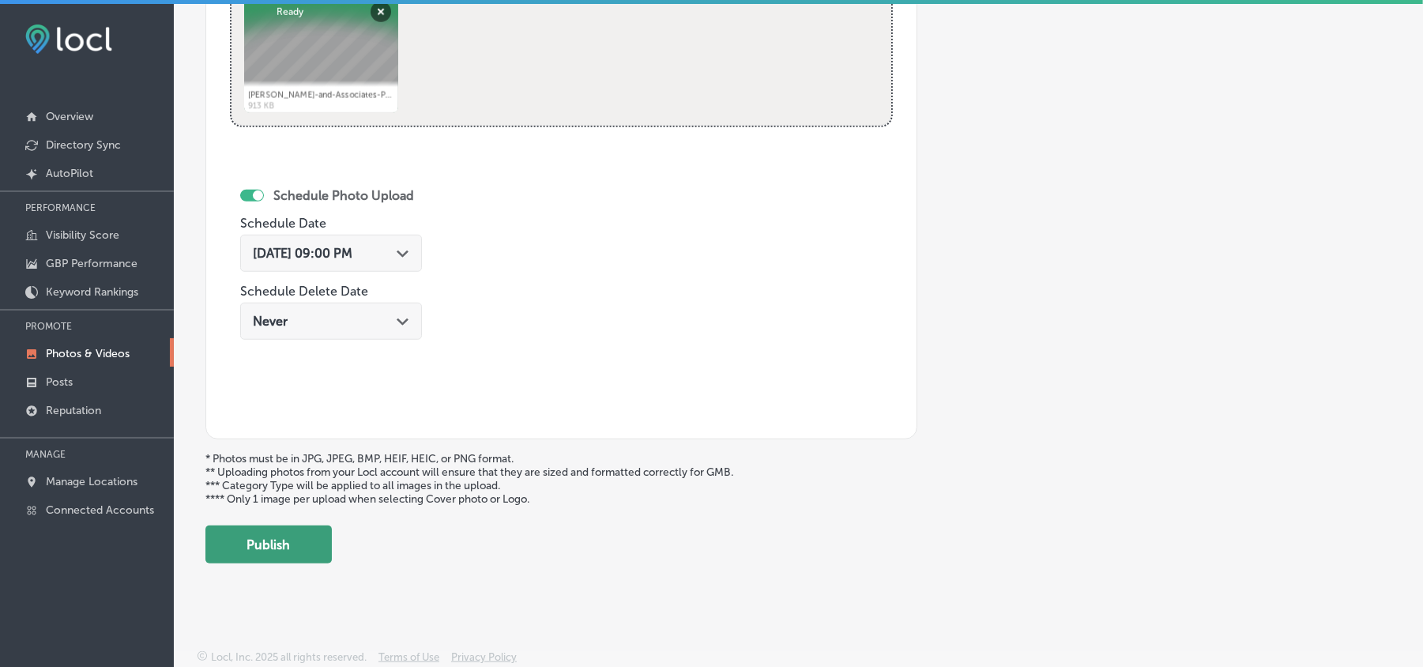
click at [278, 536] on button "Publish" at bounding box center [268, 544] width 126 height 38
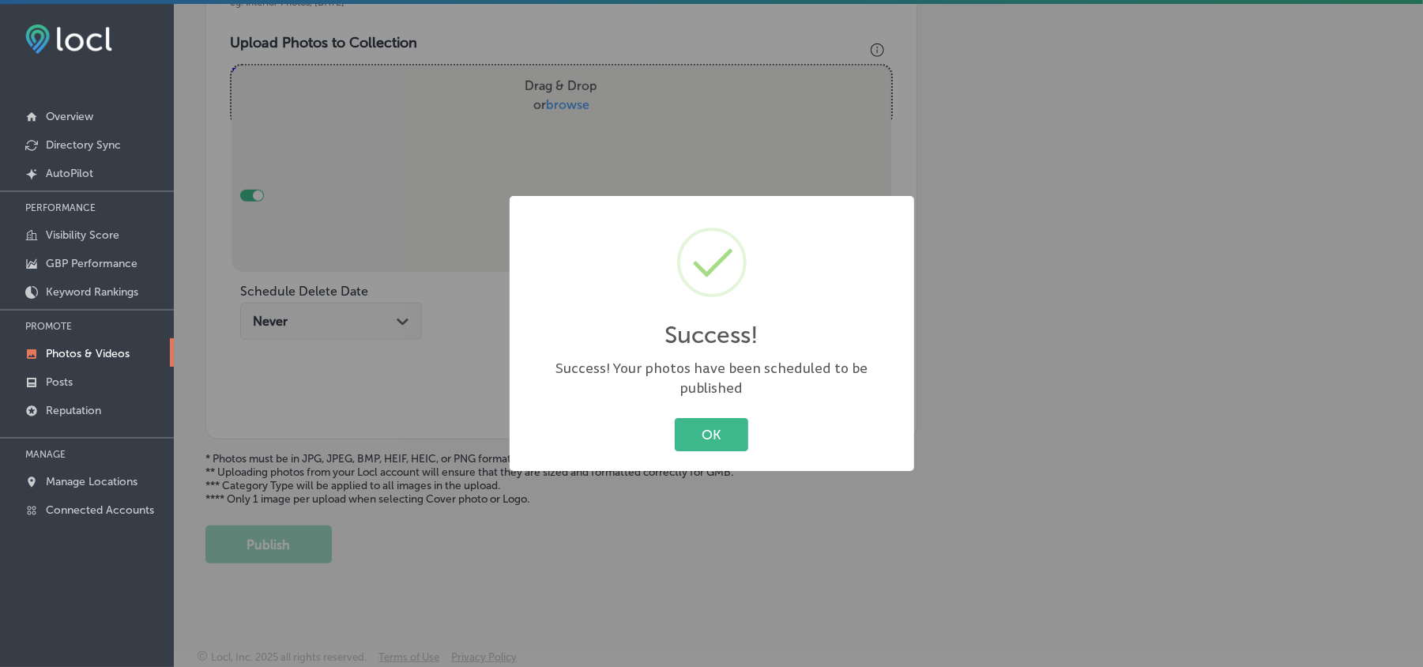
scroll to position [563, 0]
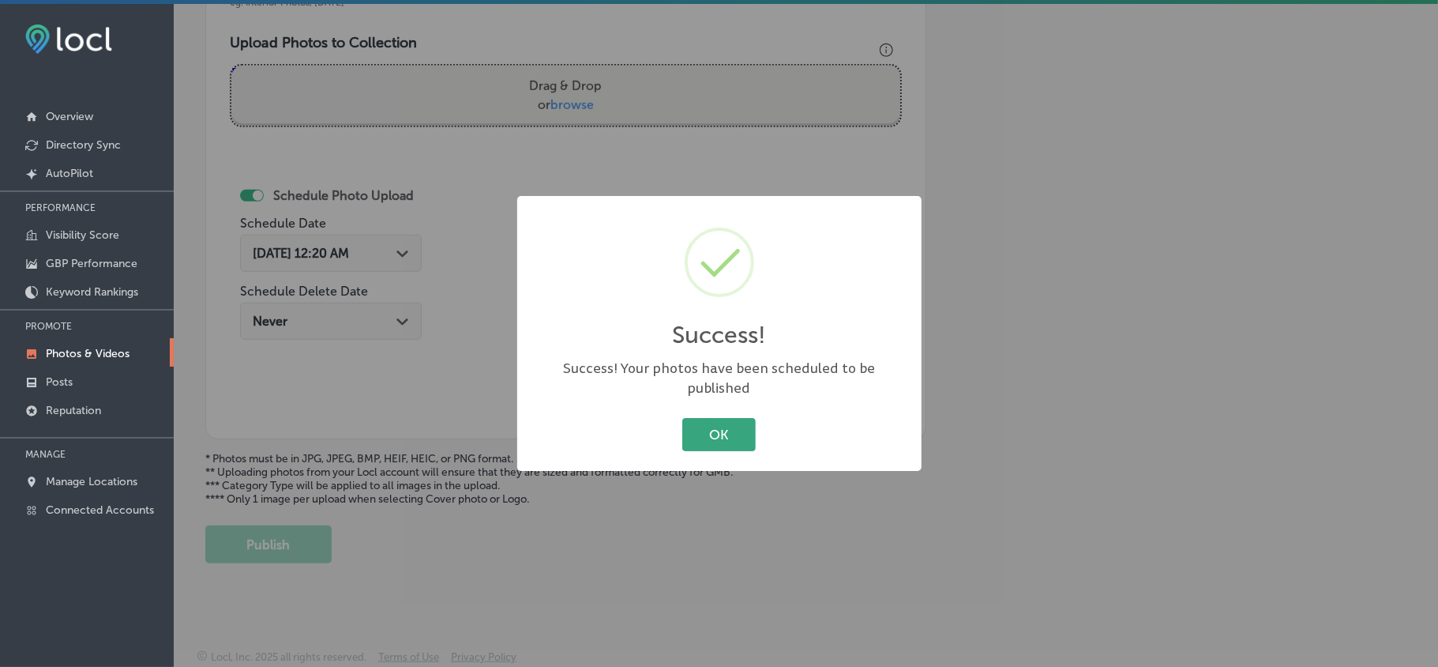
click at [699, 425] on button "OK" at bounding box center [718, 434] width 73 height 32
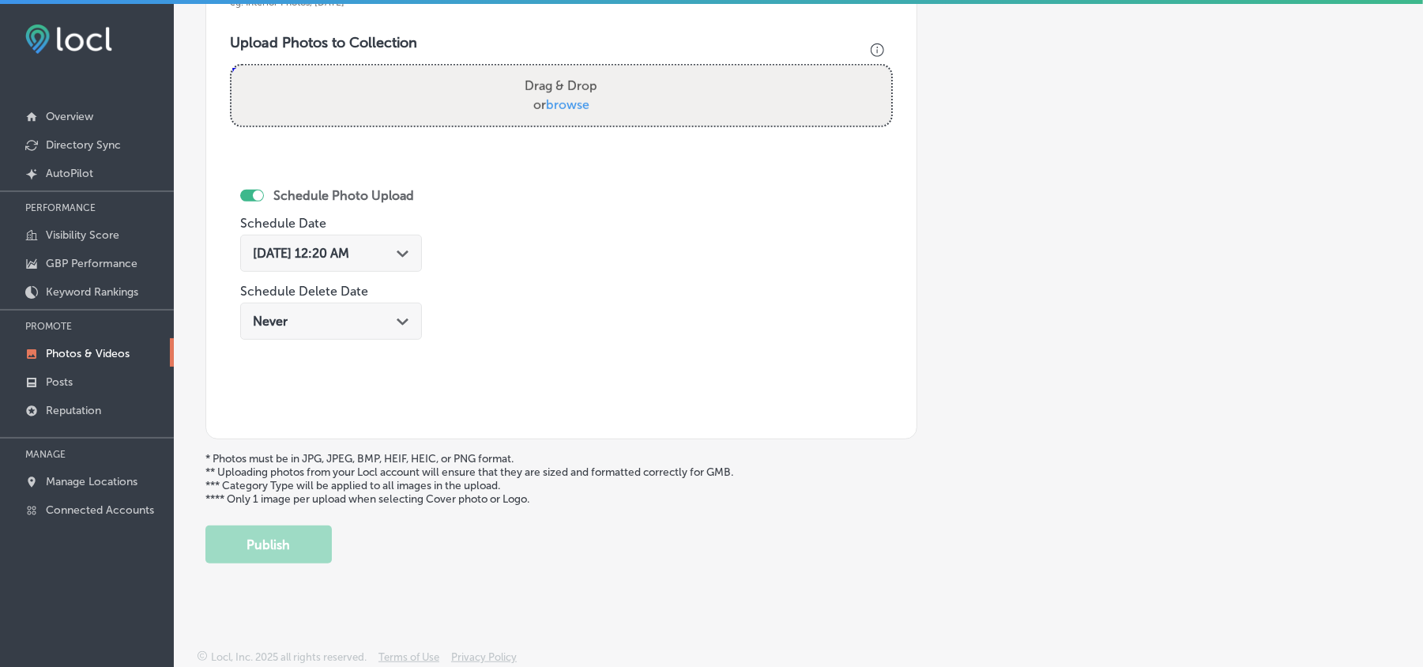
scroll to position [458, 0]
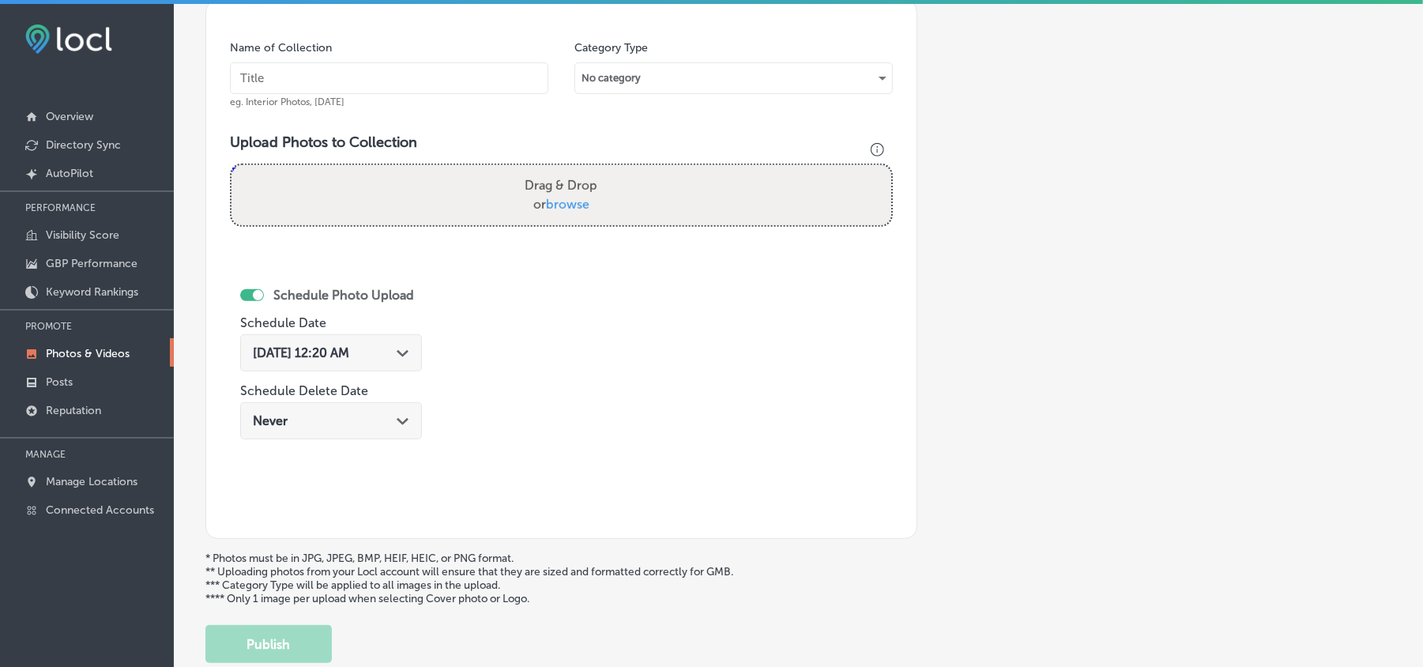
click at [382, 82] on input "text" at bounding box center [389, 78] width 318 height 32
paste input "[PERSON_NAME]-and-Associates-PLLC-Compensation-for-Car-Accidents"
type input "[PERSON_NAME]-and-Associates-PLLC-Compensation-for-Car-Accidents"
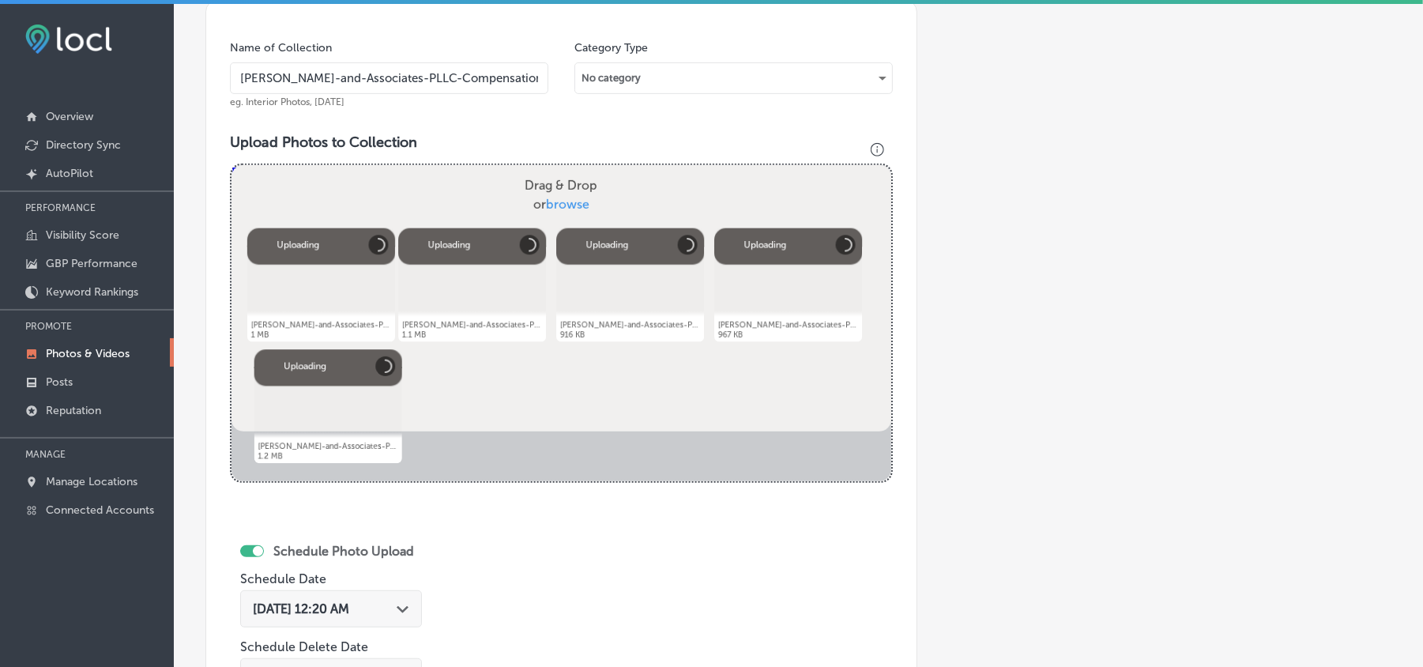
scroll to position [633, 0]
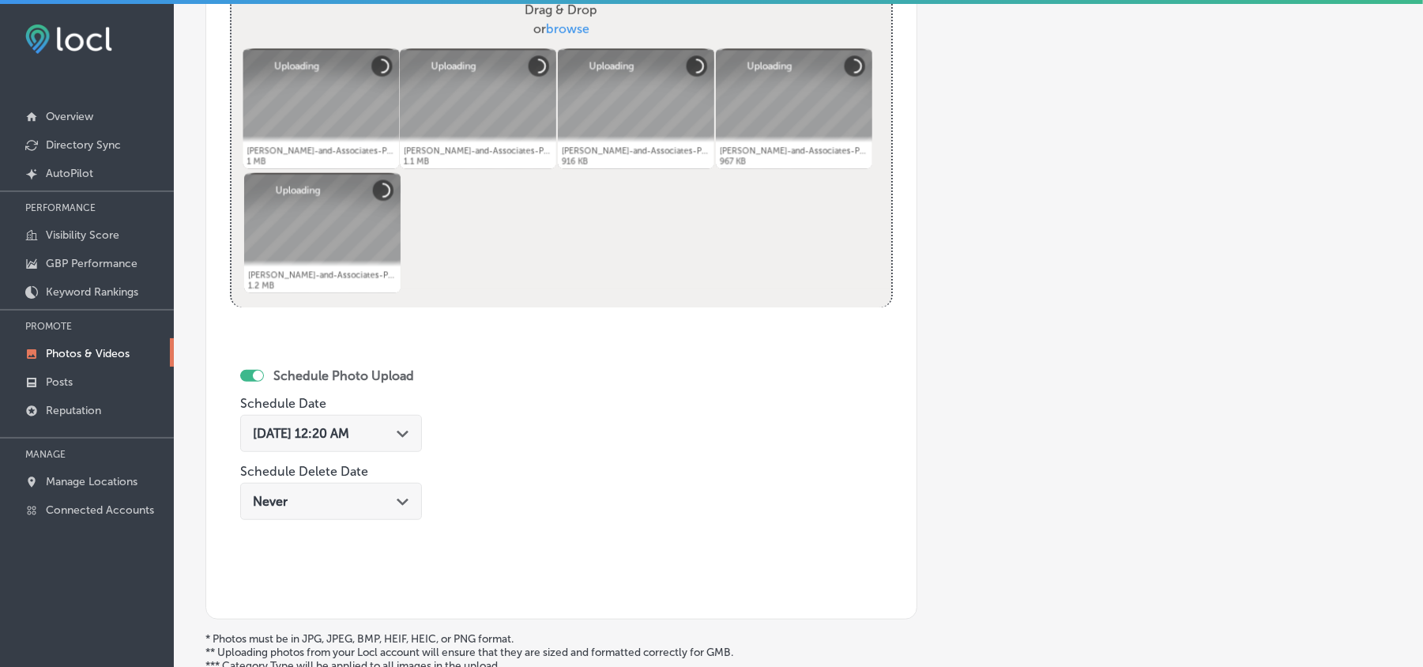
click at [406, 436] on polygon at bounding box center [403, 433] width 12 height 7
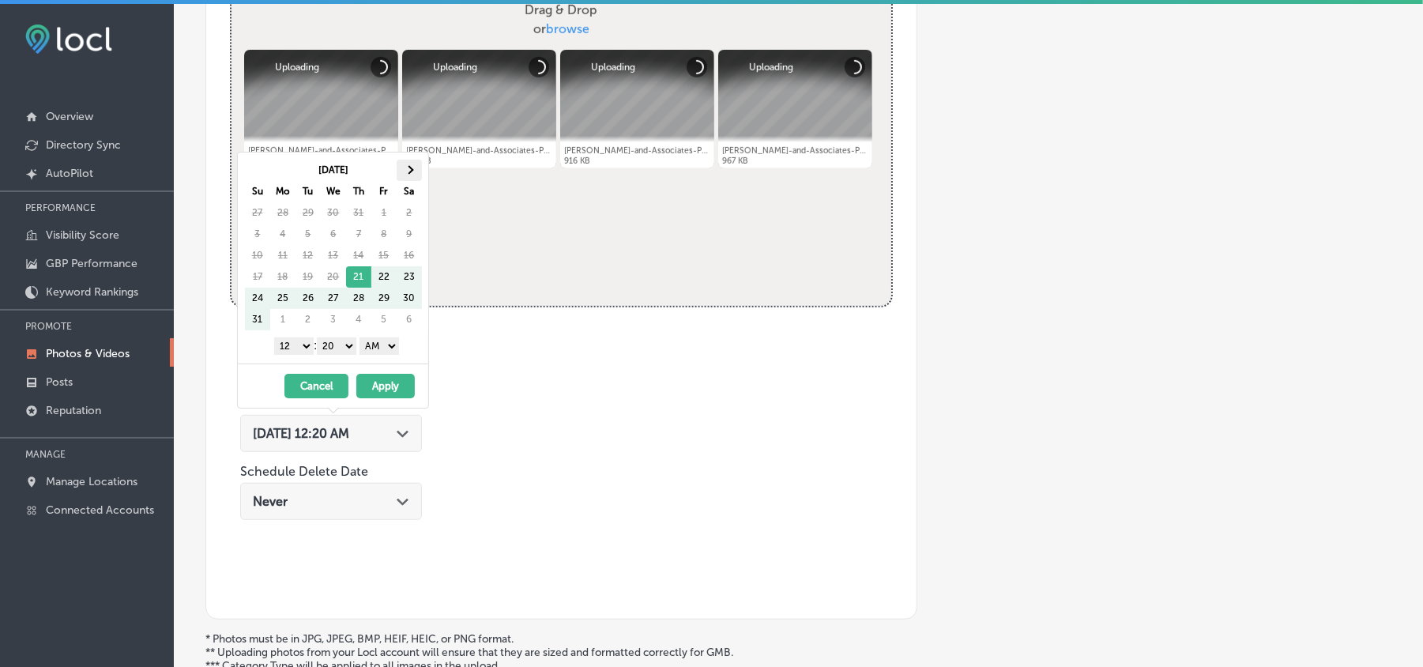
click at [408, 180] on th at bounding box center [409, 170] width 25 height 21
click at [297, 348] on select "1 2 3 4 5 6 7 8 9 10 11 12" at bounding box center [293, 345] width 39 height 17
drag, startPoint x: 345, startPoint y: 346, endPoint x: 345, endPoint y: 355, distance: 8.7
click at [345, 346] on select "00 10 20 30 40 50" at bounding box center [336, 345] width 39 height 17
click at [381, 348] on select "AM PM" at bounding box center [378, 345] width 39 height 17
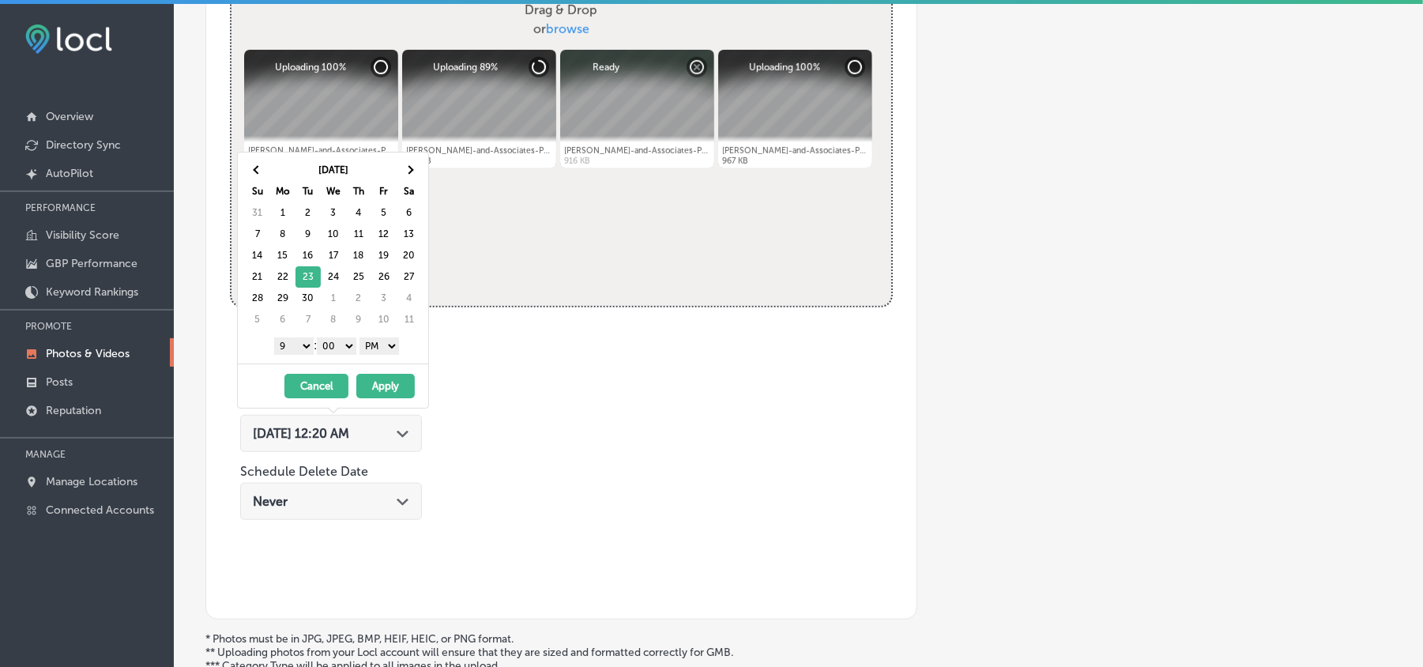
click at [380, 389] on button "Apply" at bounding box center [385, 386] width 58 height 24
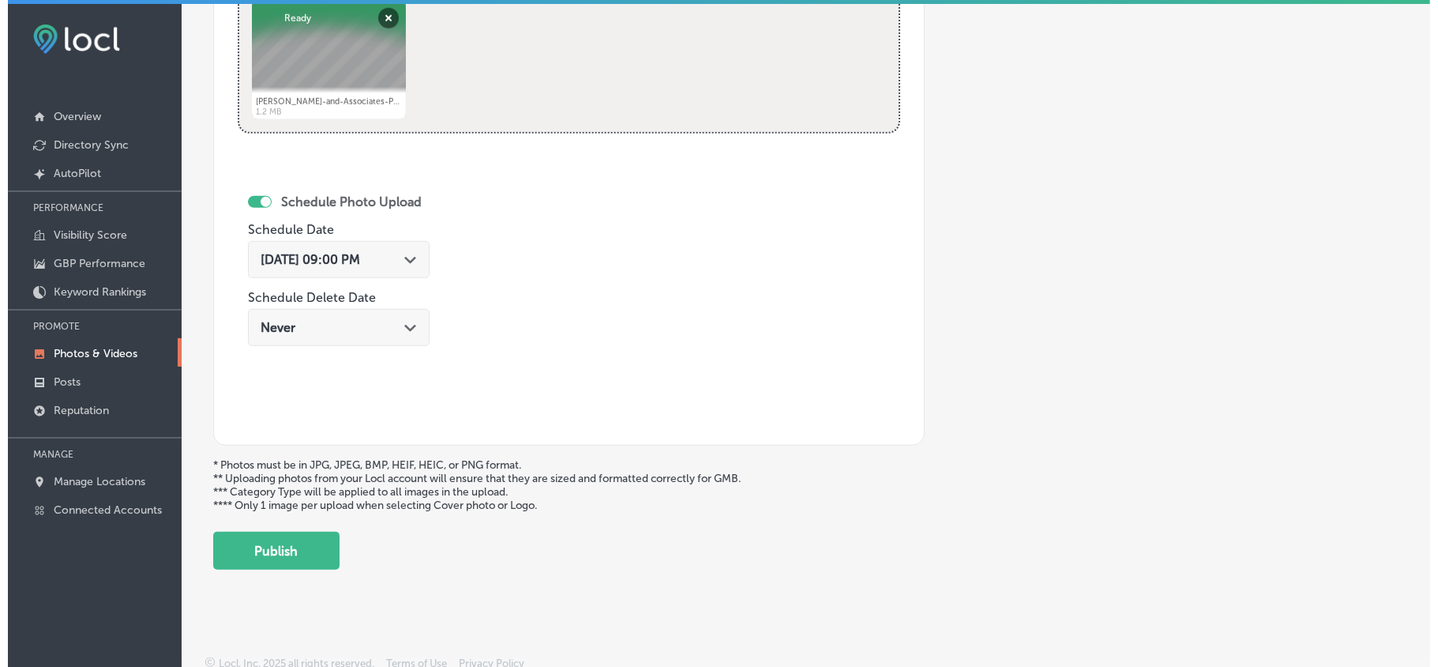
scroll to position [809, 0]
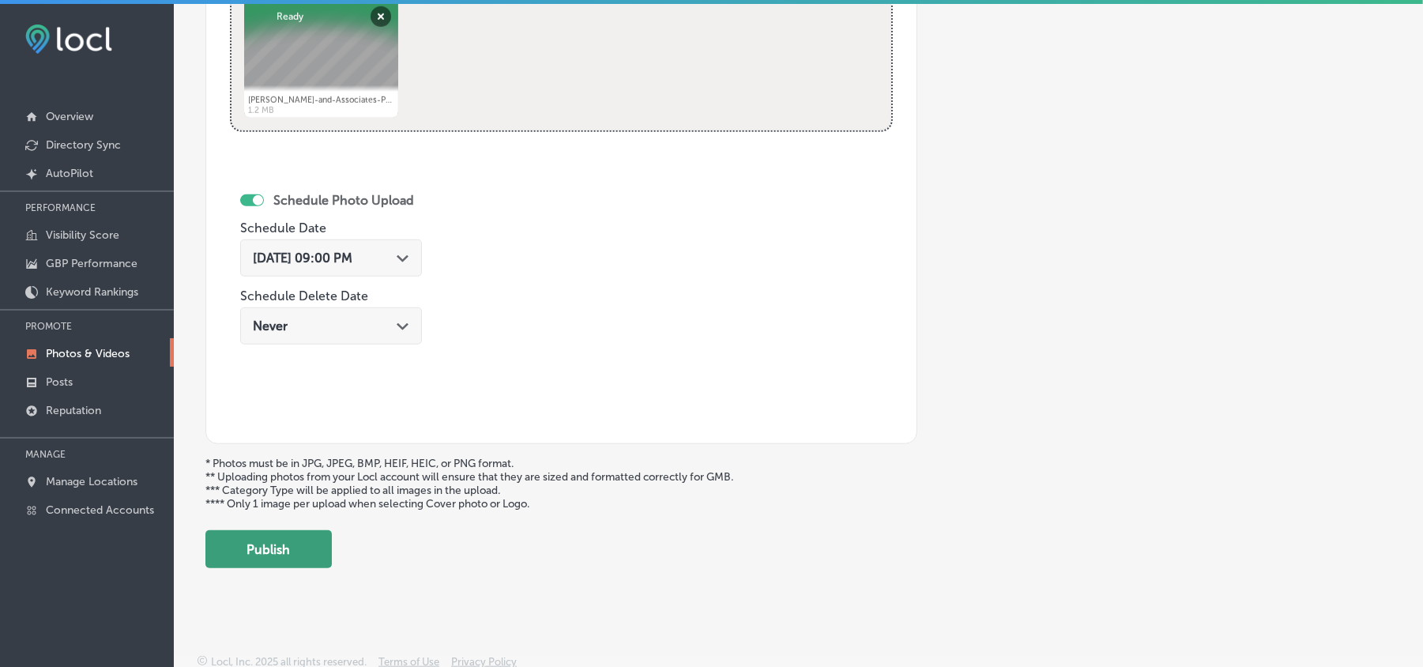
click at [276, 554] on button "Publish" at bounding box center [268, 549] width 126 height 38
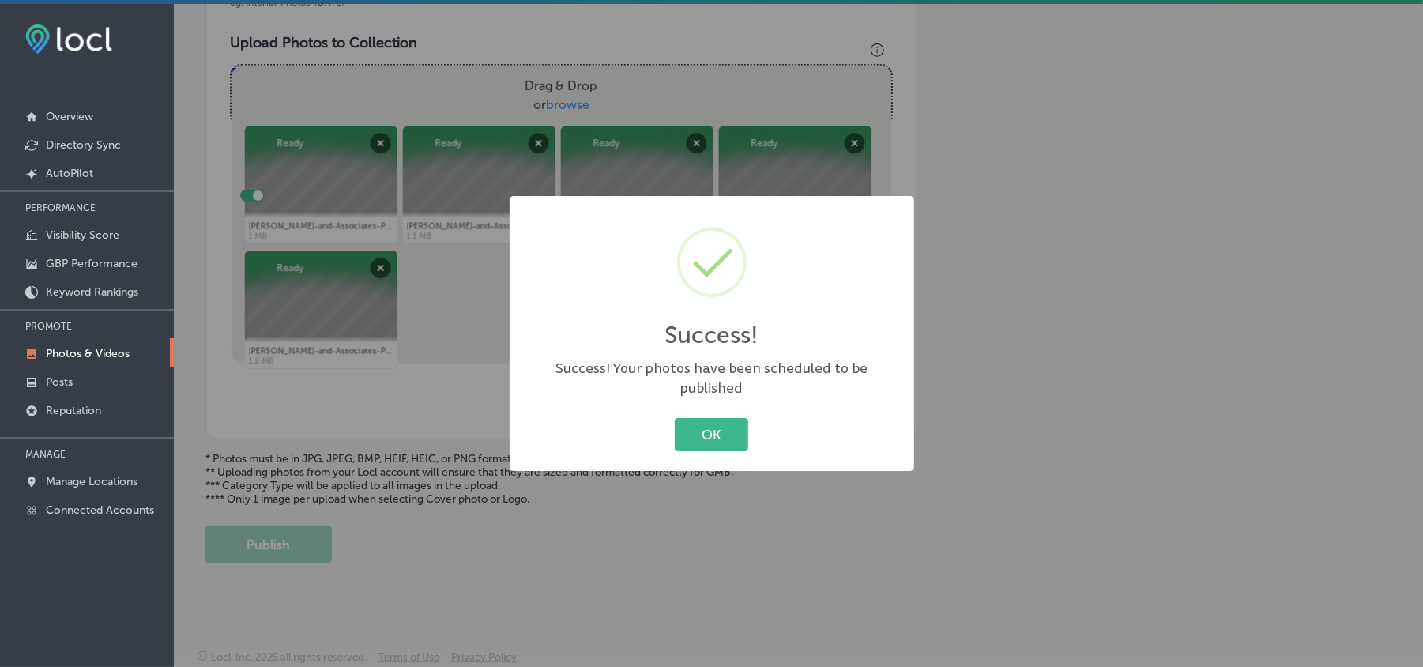
scroll to position [563, 0]
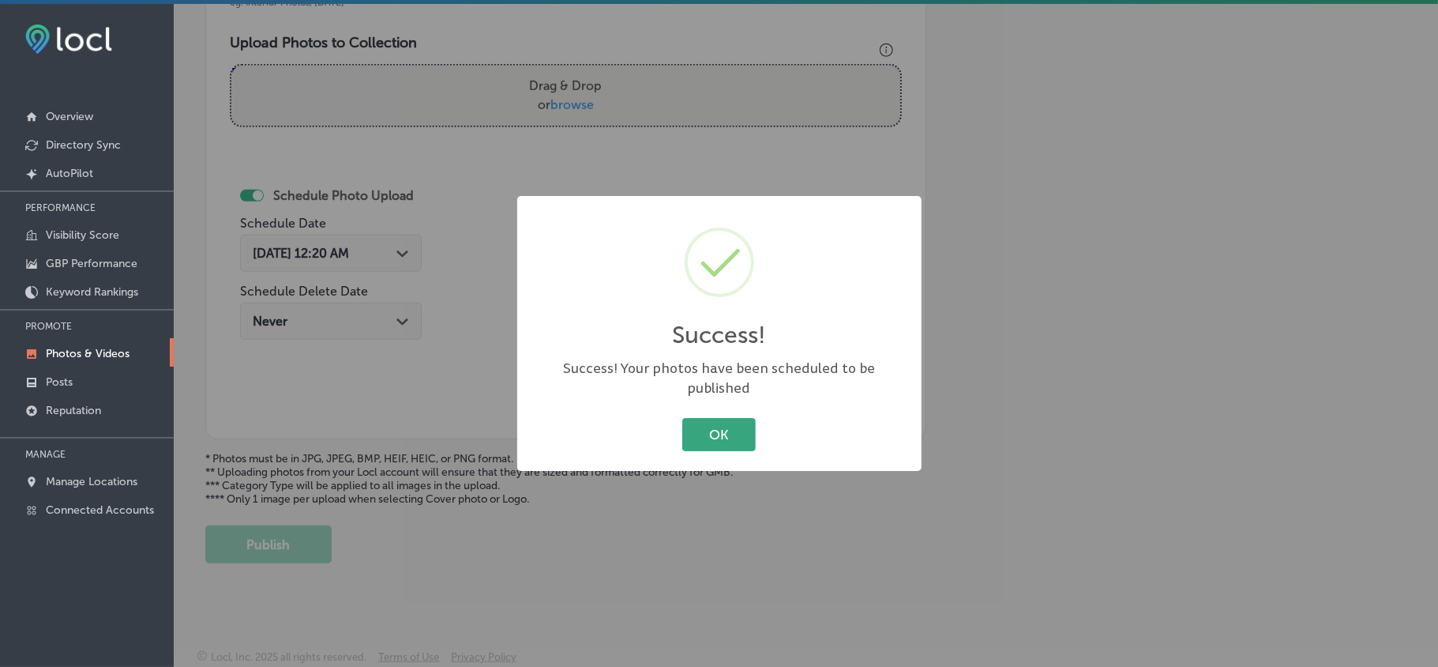
click at [719, 428] on button "OK" at bounding box center [718, 434] width 73 height 32
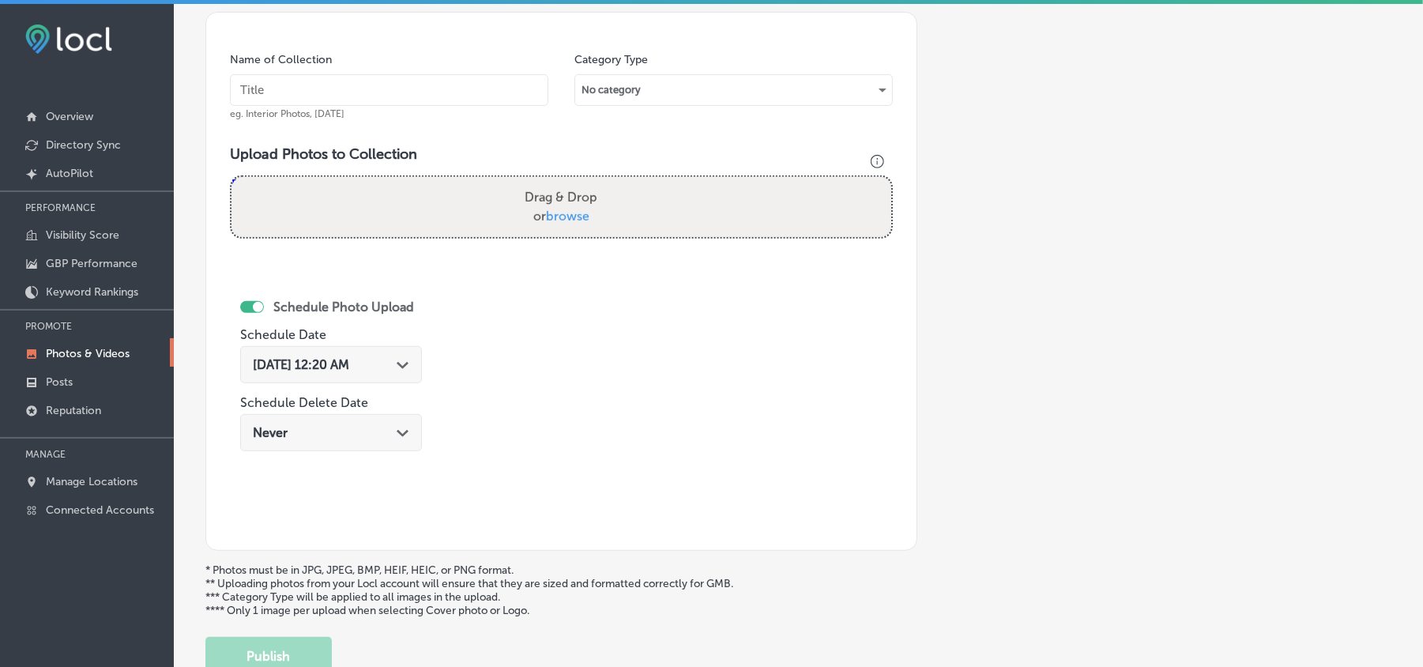
scroll to position [458, 0]
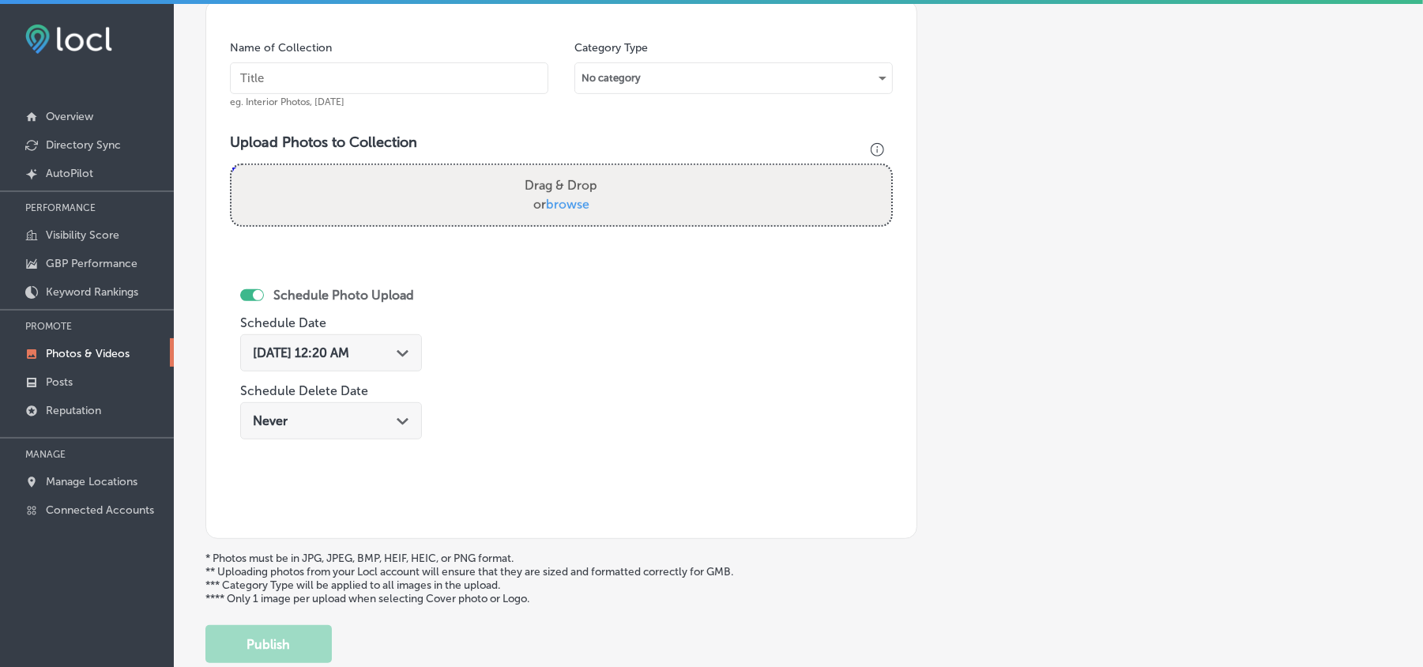
click at [344, 85] on input "text" at bounding box center [389, 78] width 318 height 32
paste input "[PERSON_NAME]-and-Associates-PLLC-Car-Accident-Injury-Lawyer"
type input "[PERSON_NAME]-and-Associates-PLLC-Car-Accident-Injury-Lawyer"
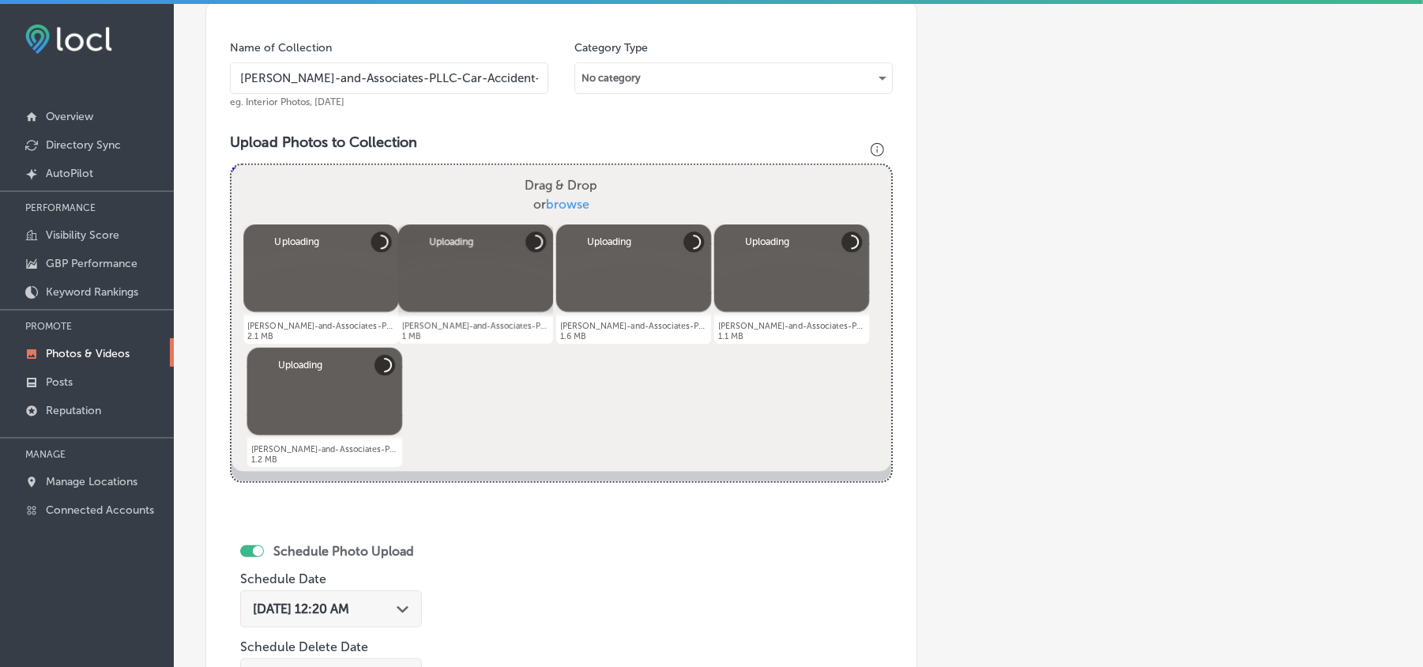
scroll to position [599, 0]
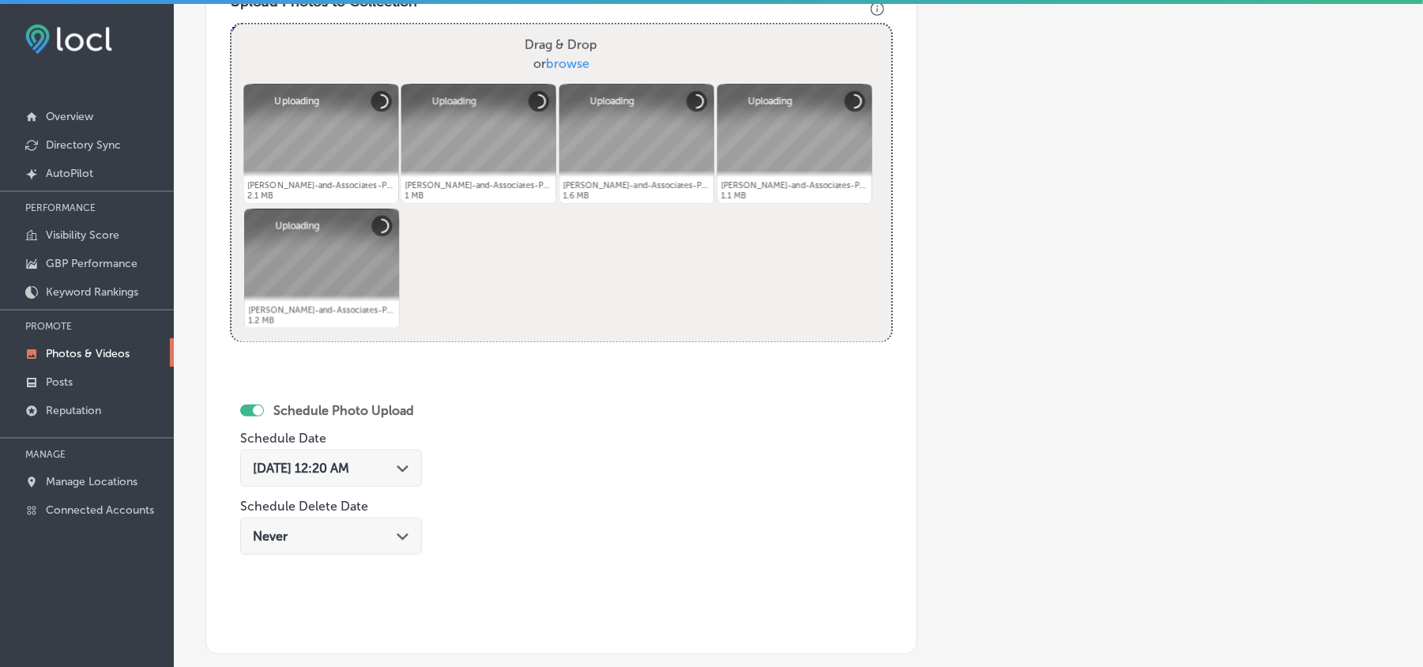
click at [398, 463] on div "[DATE] 12:20 AM Path Created with Sketch." at bounding box center [331, 467] width 156 height 15
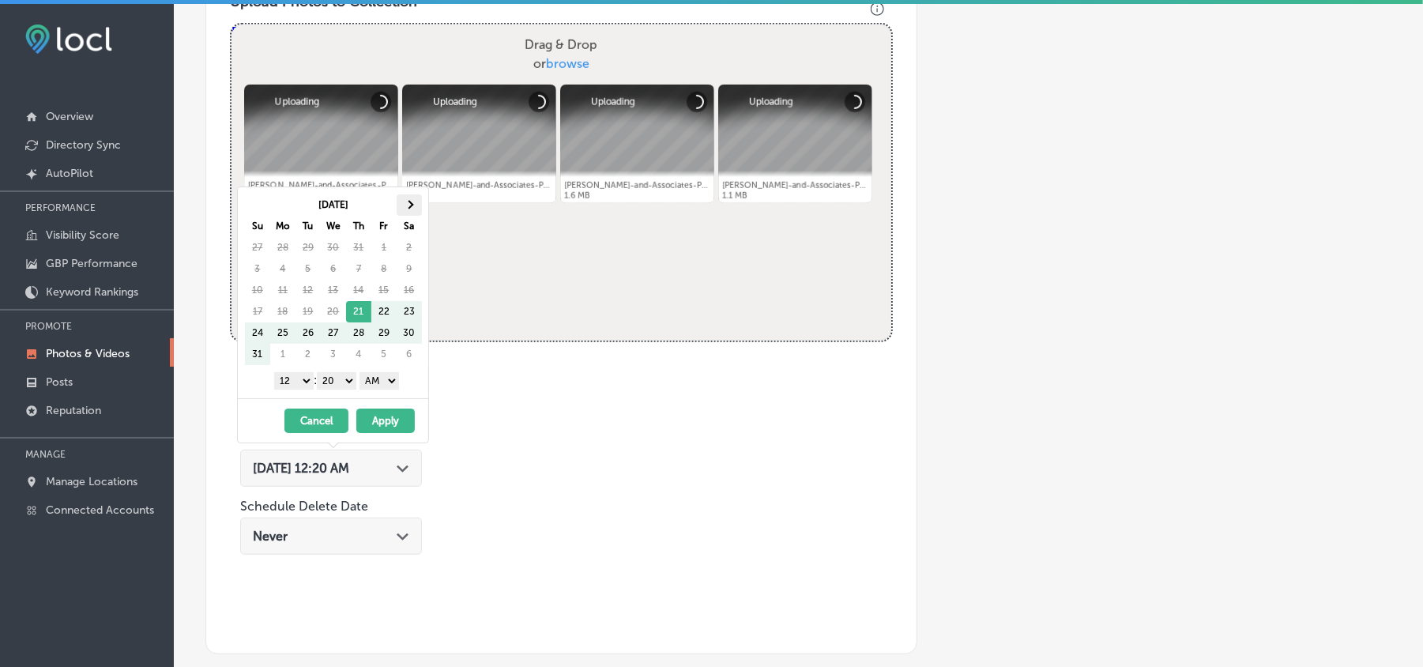
click at [403, 210] on th at bounding box center [409, 204] width 25 height 21
click at [305, 379] on select "1 2 3 4 5 6 7 8 9 10 11 12" at bounding box center [293, 380] width 39 height 17
click at [342, 384] on select "00 10 20 30 40 50" at bounding box center [336, 380] width 39 height 17
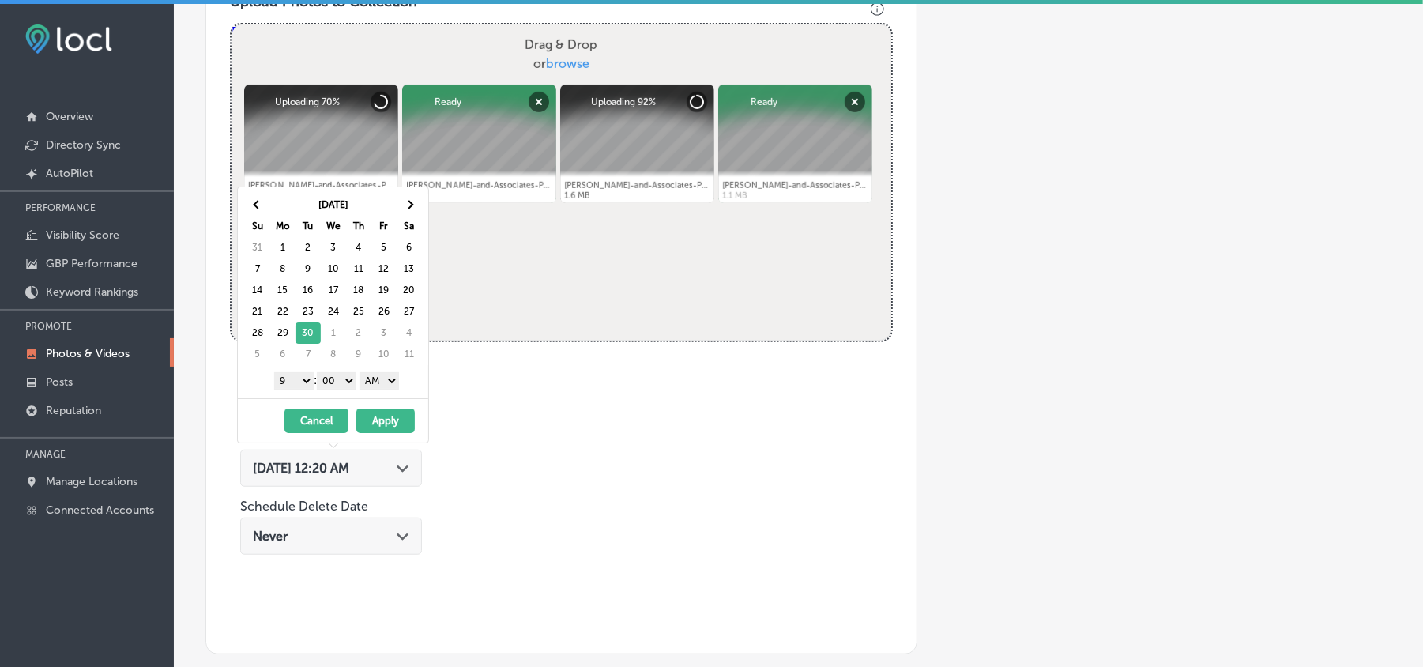
drag, startPoint x: 374, startPoint y: 377, endPoint x: 378, endPoint y: 387, distance: 11.0
click at [374, 377] on select "AM PM" at bounding box center [378, 380] width 39 height 17
click at [385, 427] on button "Apply" at bounding box center [385, 420] width 58 height 24
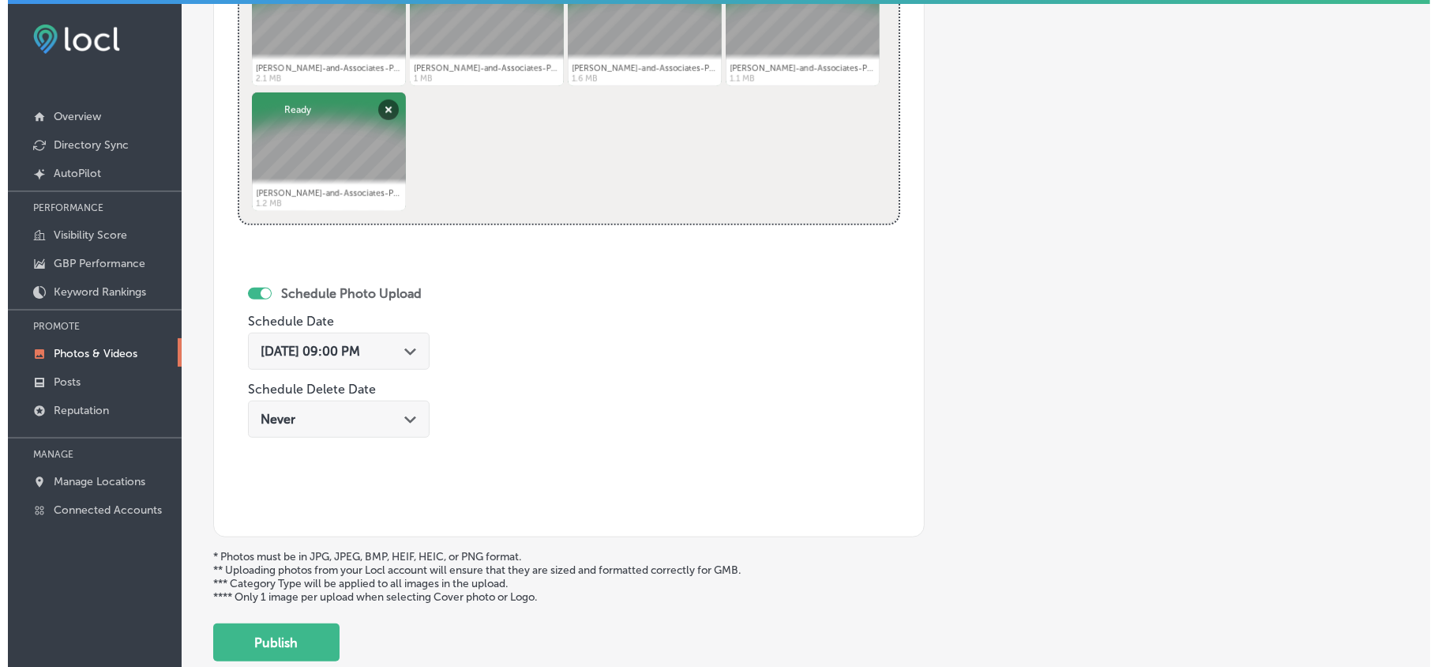
scroll to position [739, 0]
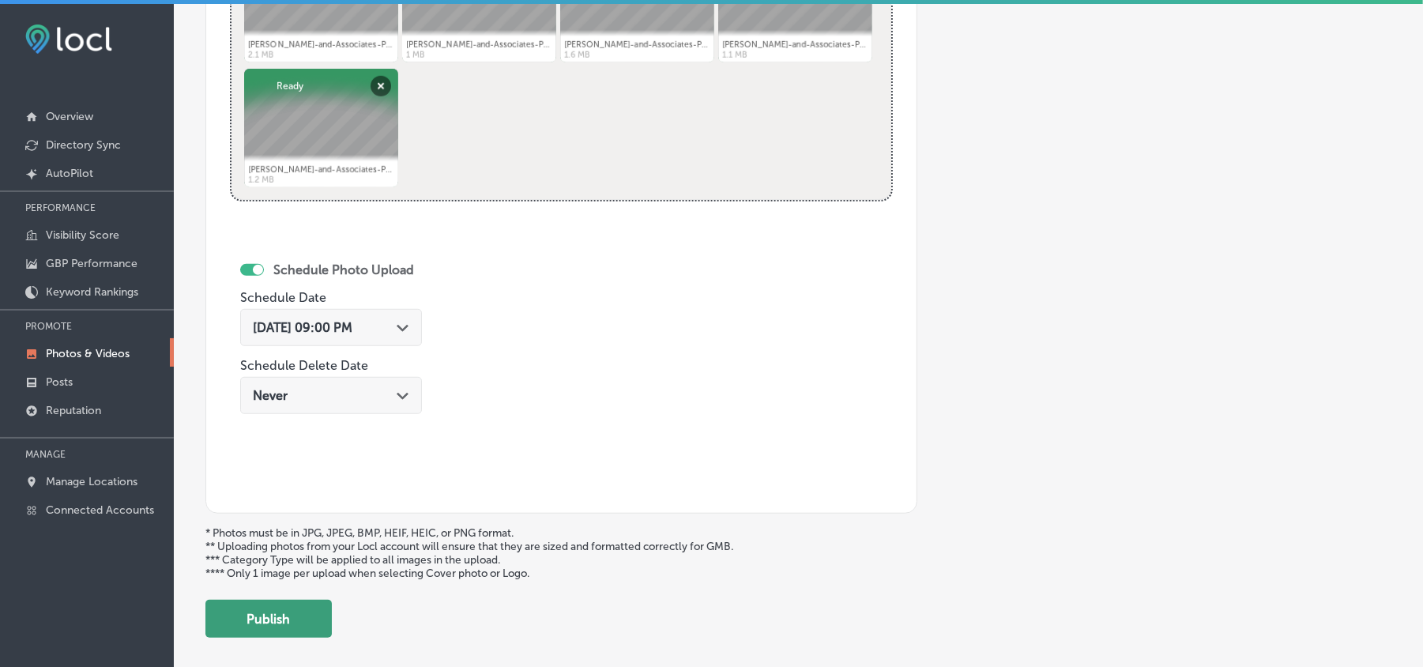
click at [281, 630] on button "Publish" at bounding box center [268, 619] width 126 height 38
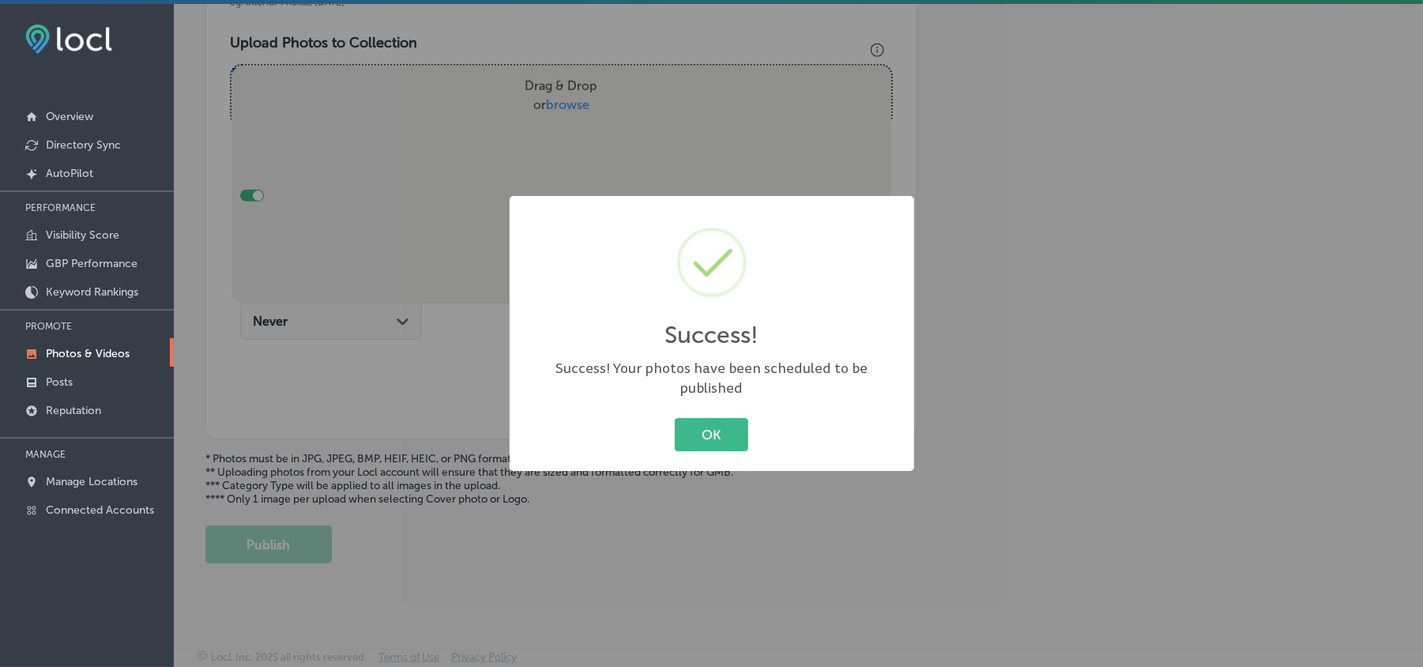
scroll to position [563, 0]
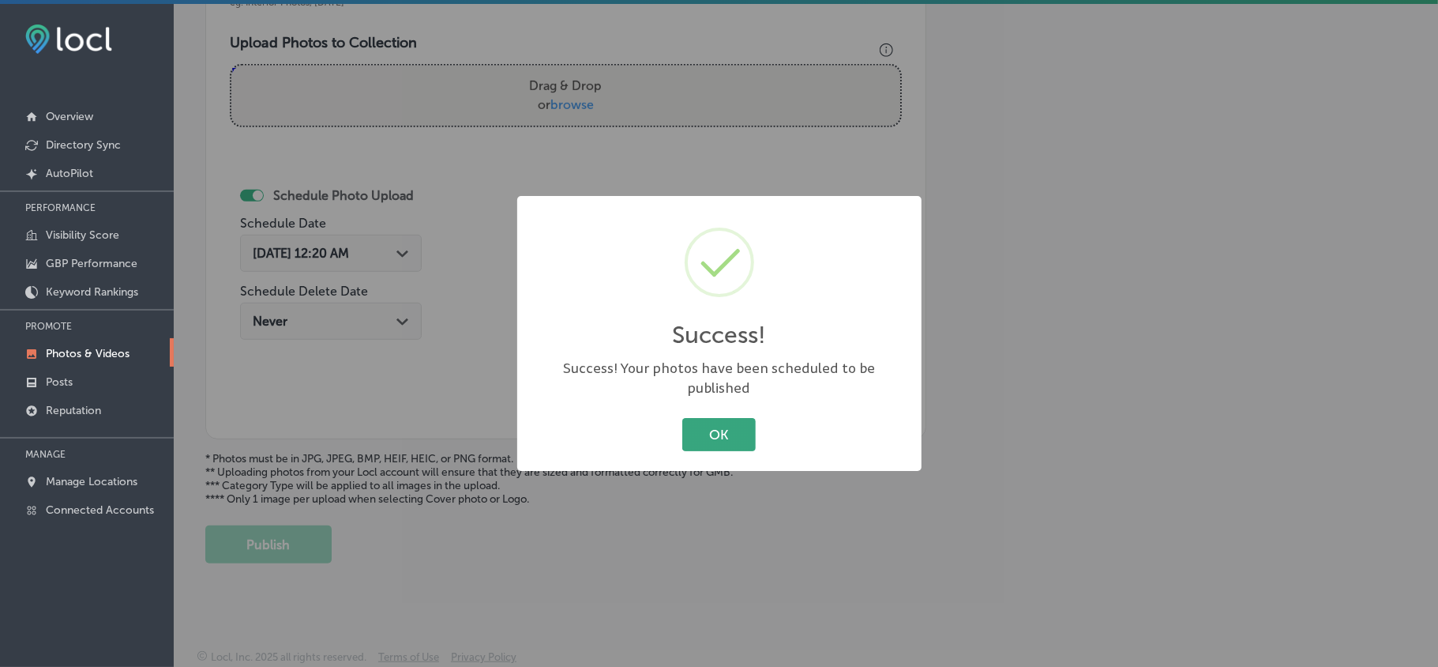
click at [698, 423] on button "OK" at bounding box center [718, 434] width 73 height 32
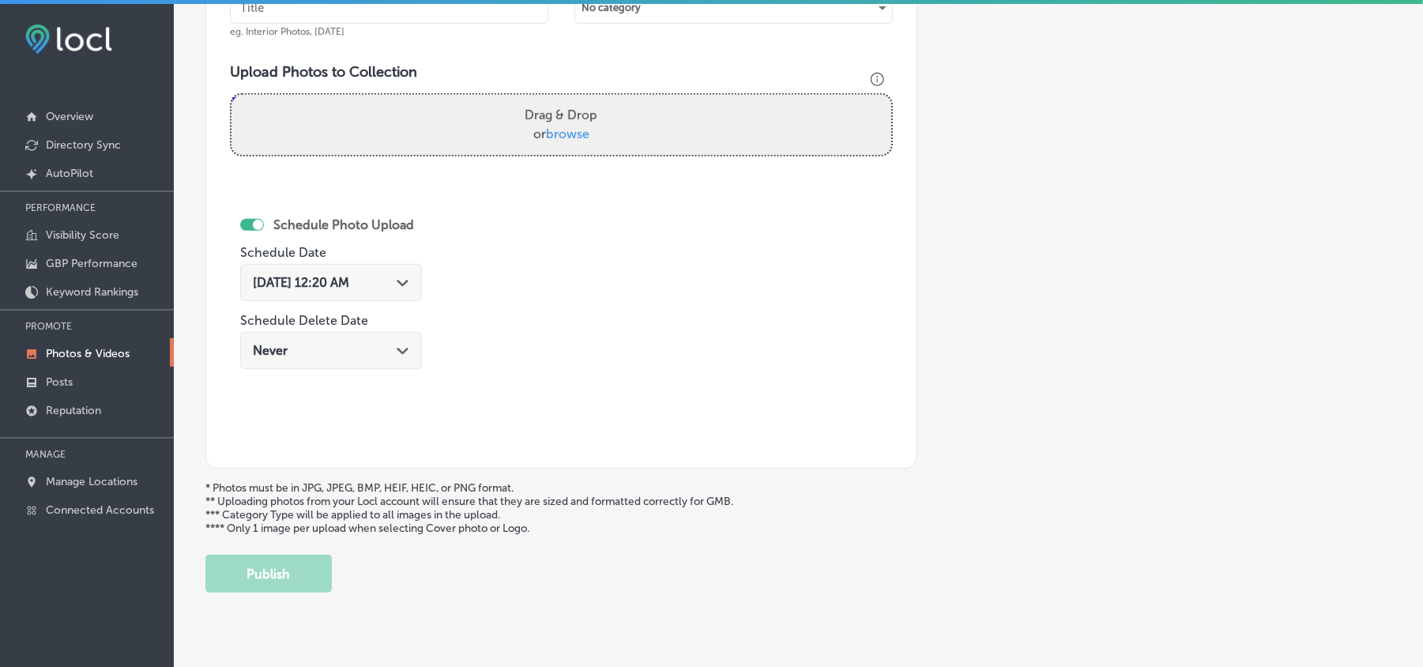
scroll to position [493, 0]
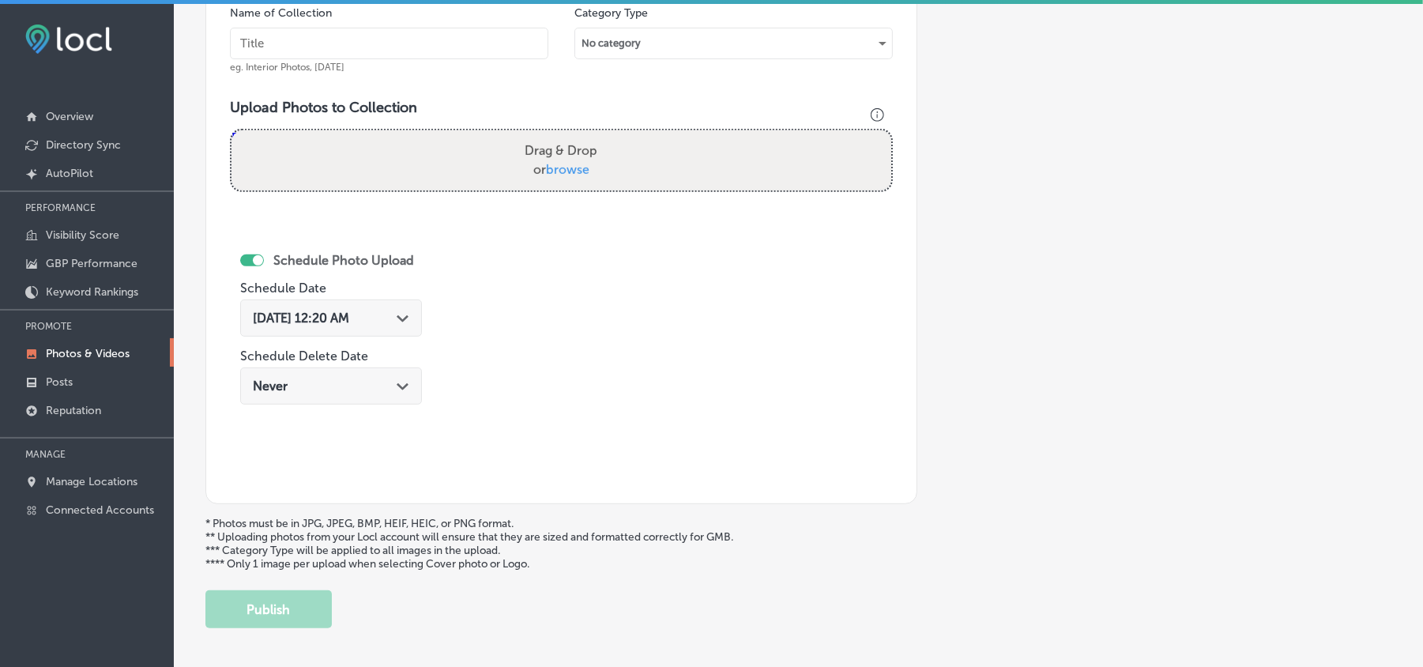
click at [381, 36] on input "text" at bounding box center [389, 44] width 318 height 32
paste input "[PERSON_NAME]-and-Associates-PLLC-Car-Wrecks-Lawyer"
type input "[PERSON_NAME]-and-Associates-PLLC-Car-Wrecks-Lawyer"
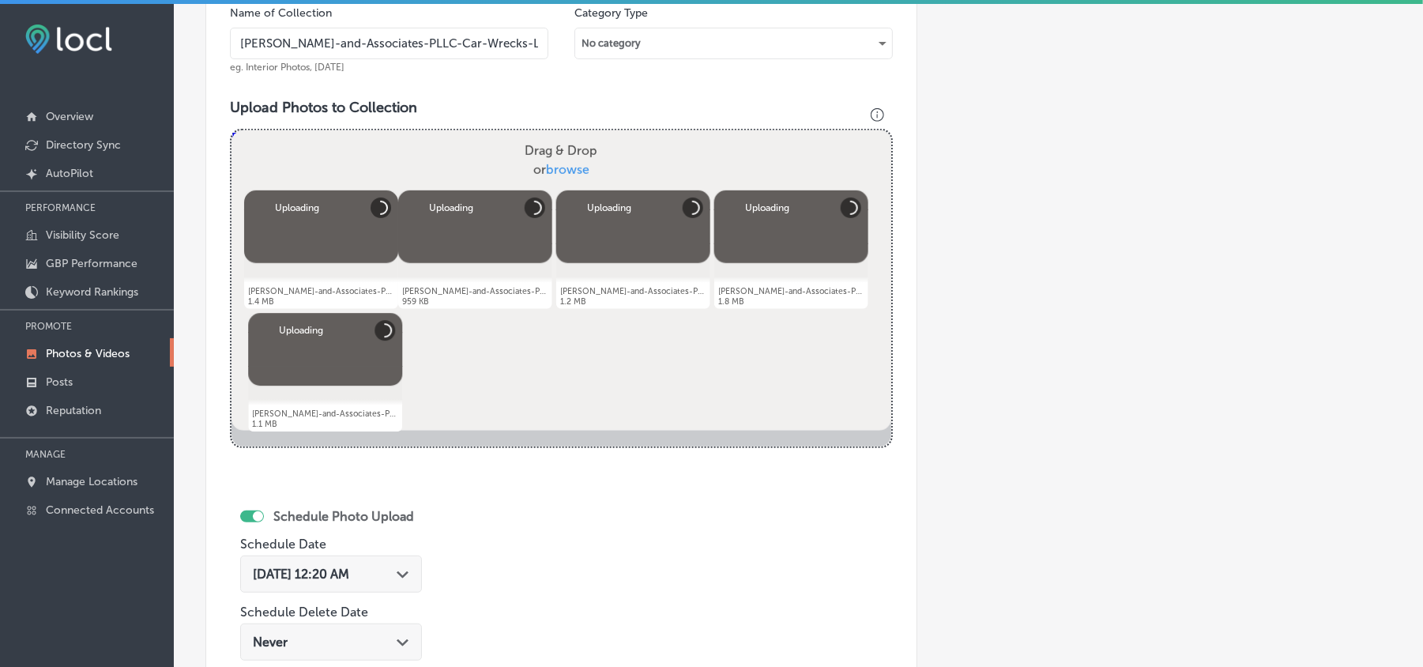
scroll to position [598, 0]
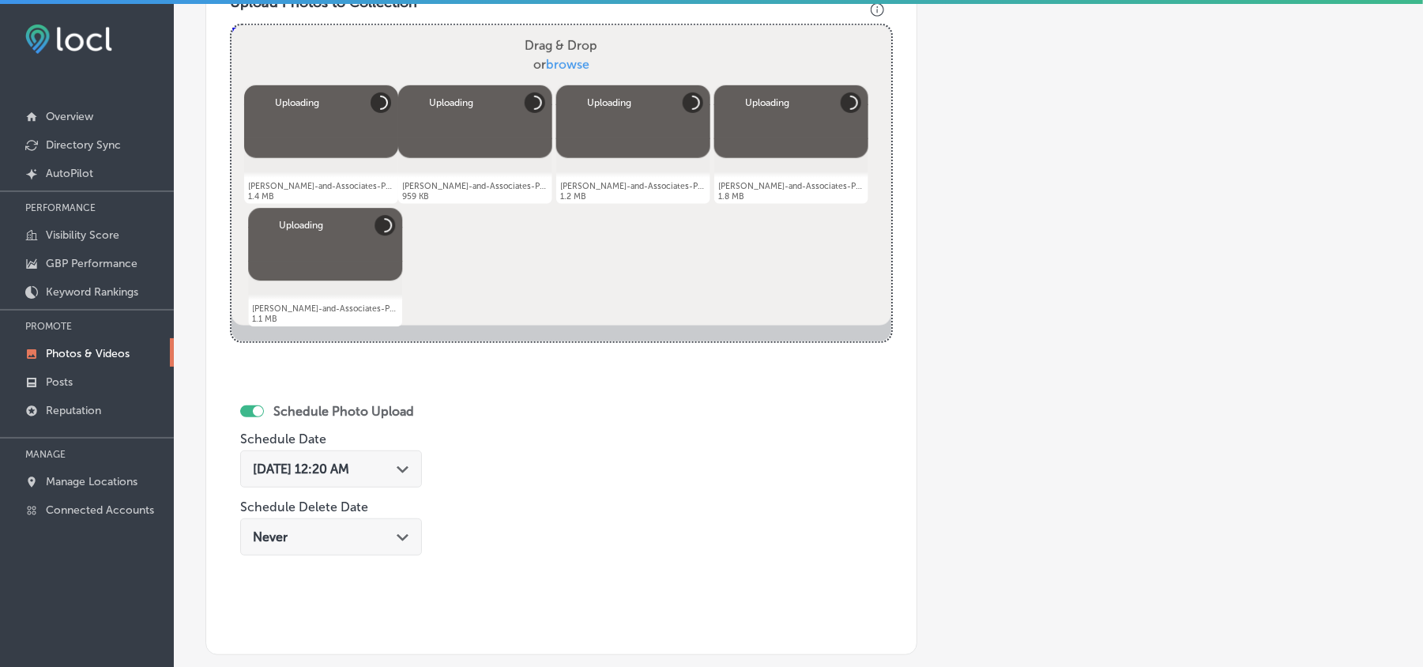
click at [402, 468] on icon "Path Created with Sketch." at bounding box center [403, 469] width 12 height 7
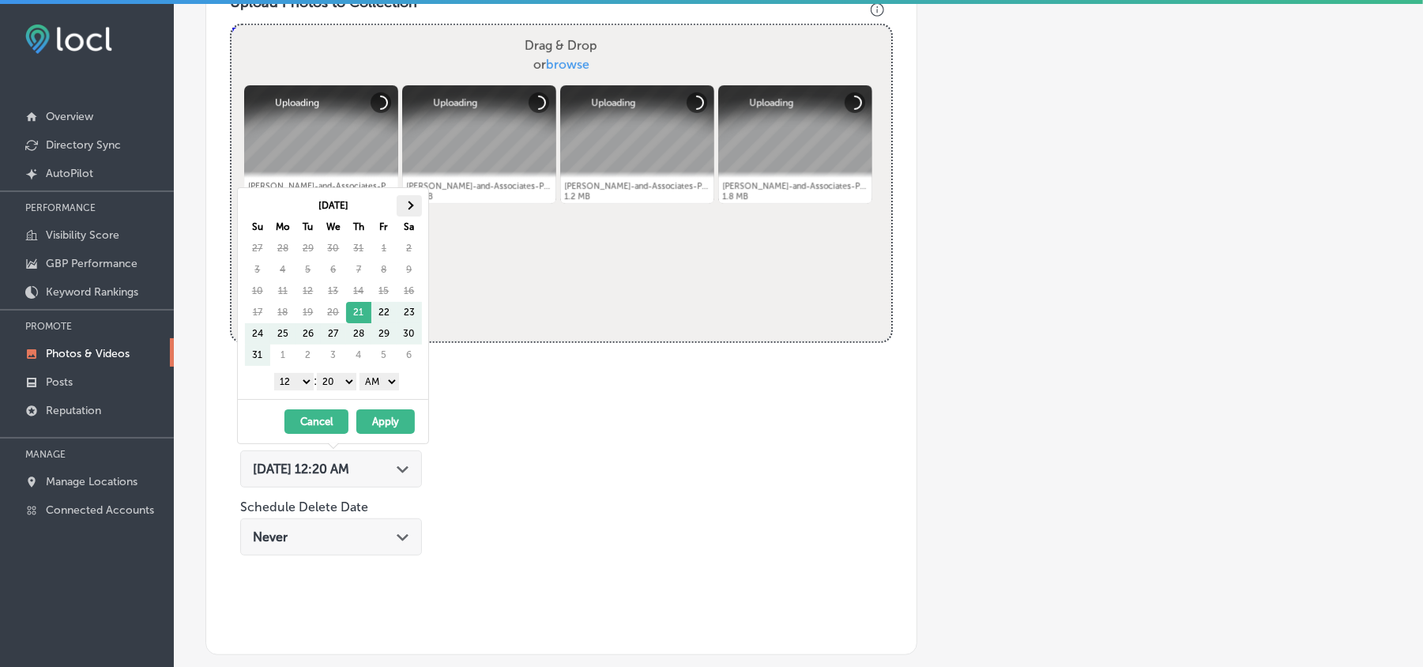
click at [412, 210] on th at bounding box center [409, 205] width 25 height 21
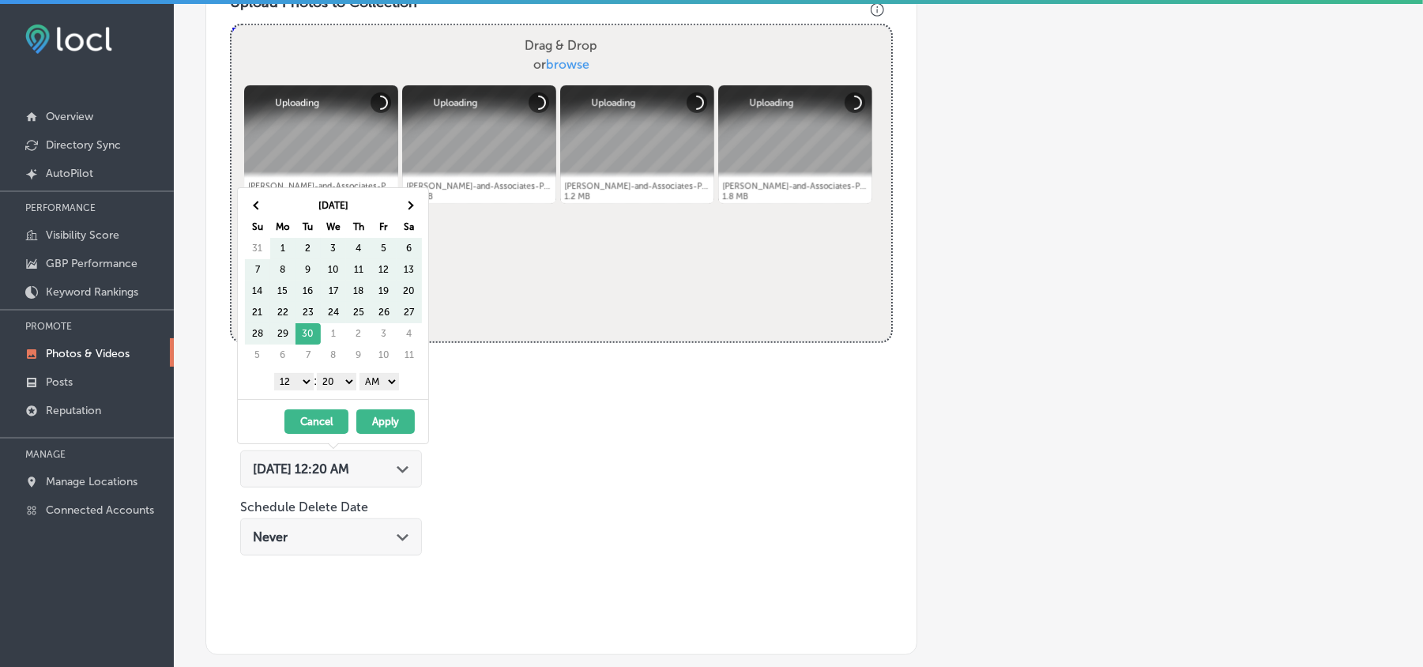
click at [412, 210] on th at bounding box center [409, 205] width 25 height 21
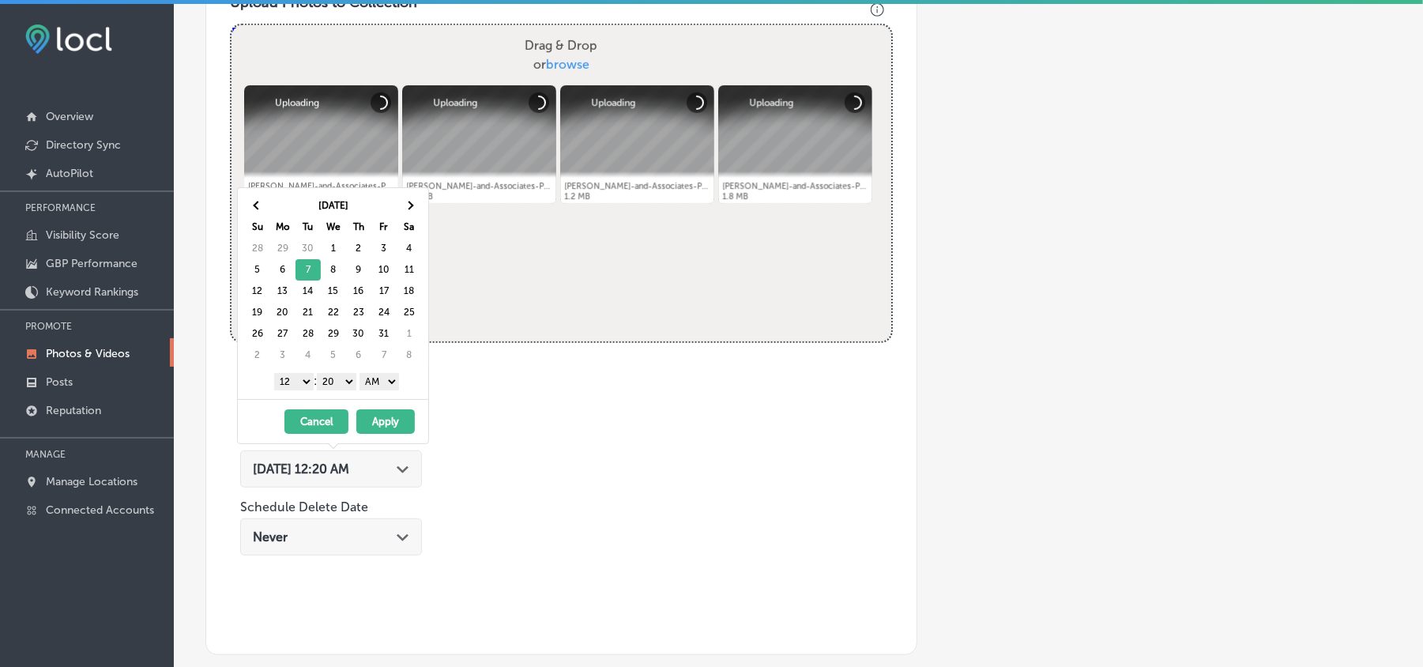
drag, startPoint x: 300, startPoint y: 385, endPoint x: 299, endPoint y: 414, distance: 28.5
click at [300, 385] on select "1 2 3 4 5 6 7 8 9 10 11 12" at bounding box center [293, 381] width 39 height 17
click at [325, 384] on select "00 10 20 30 40 50" at bounding box center [336, 381] width 39 height 17
drag, startPoint x: 383, startPoint y: 381, endPoint x: 383, endPoint y: 392, distance: 11.1
click at [383, 381] on select "AM PM" at bounding box center [378, 381] width 39 height 17
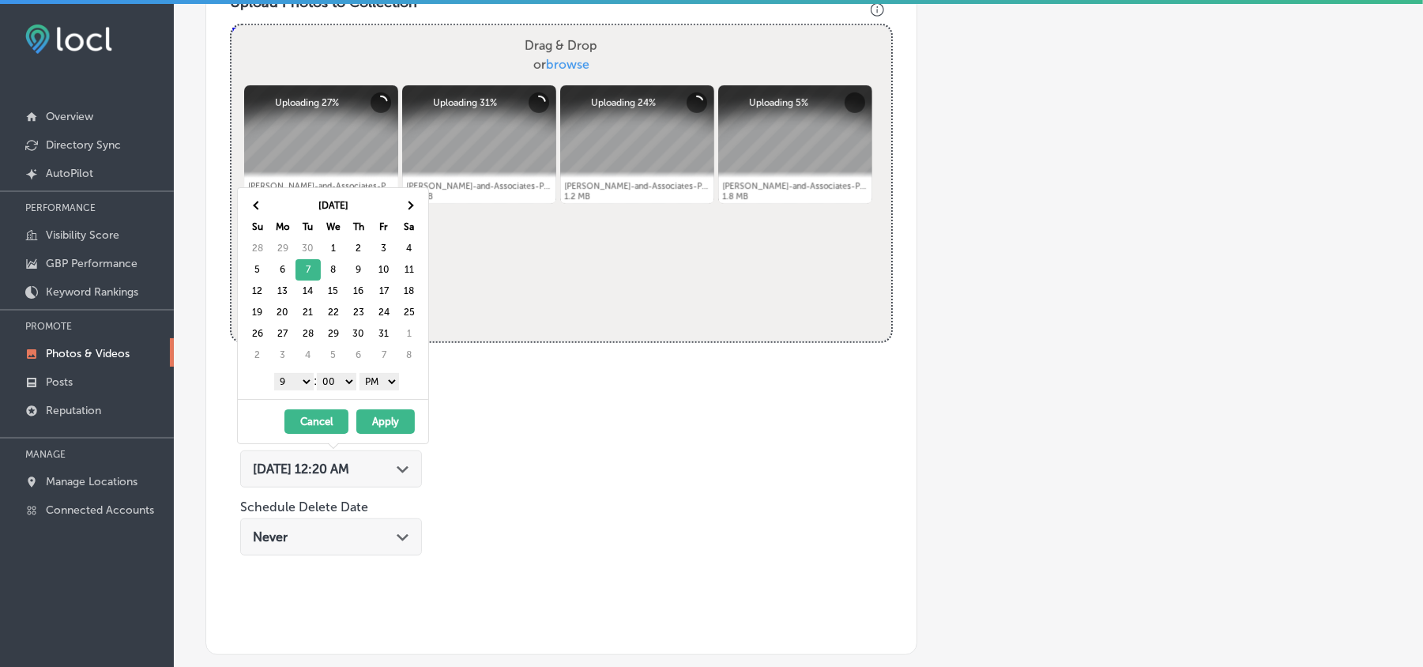
click at [385, 428] on button "Apply" at bounding box center [385, 421] width 58 height 24
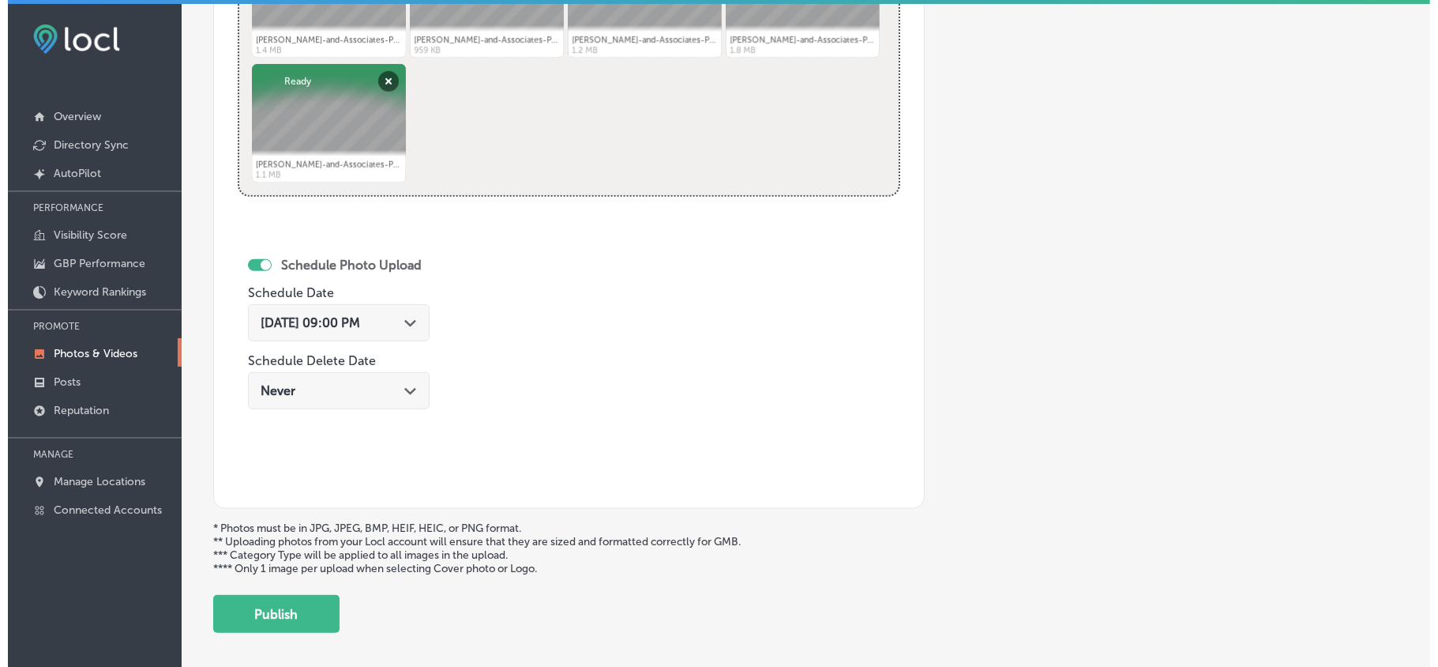
scroll to position [809, 0]
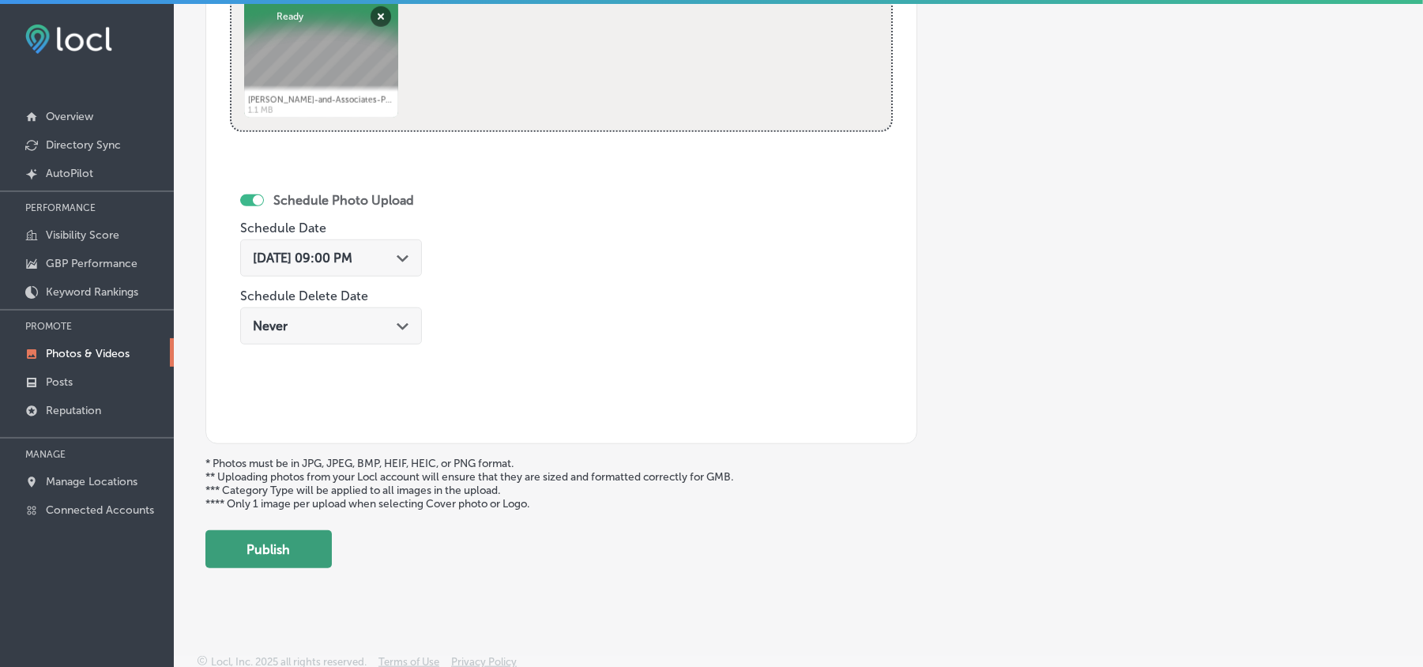
click at [276, 559] on button "Publish" at bounding box center [268, 549] width 126 height 38
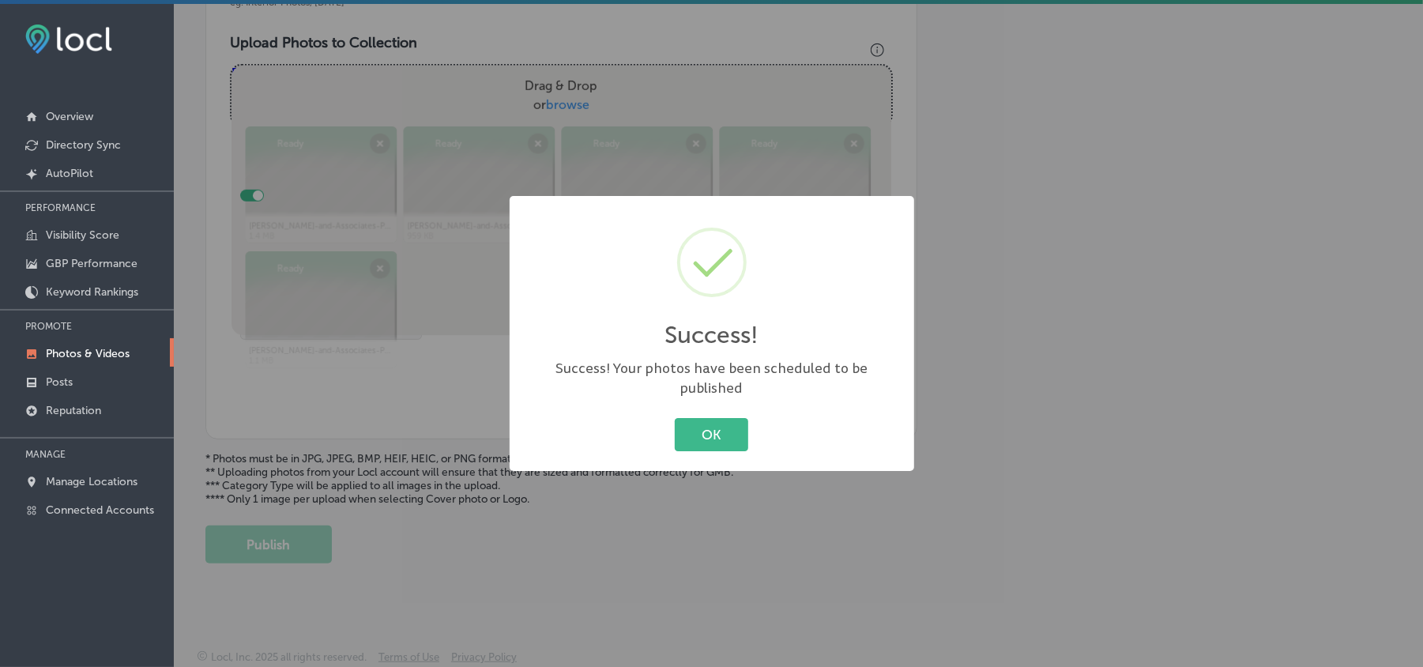
scroll to position [563, 0]
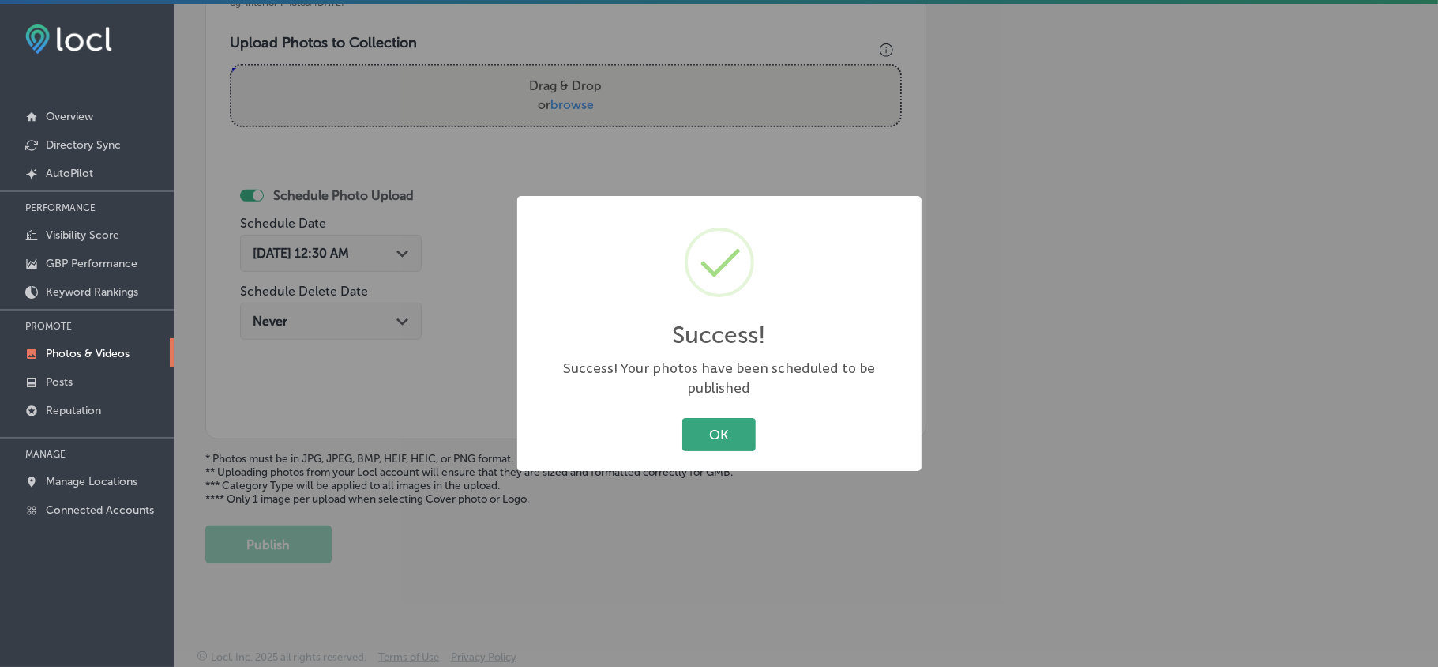
click at [719, 424] on button "OK" at bounding box center [718, 434] width 73 height 32
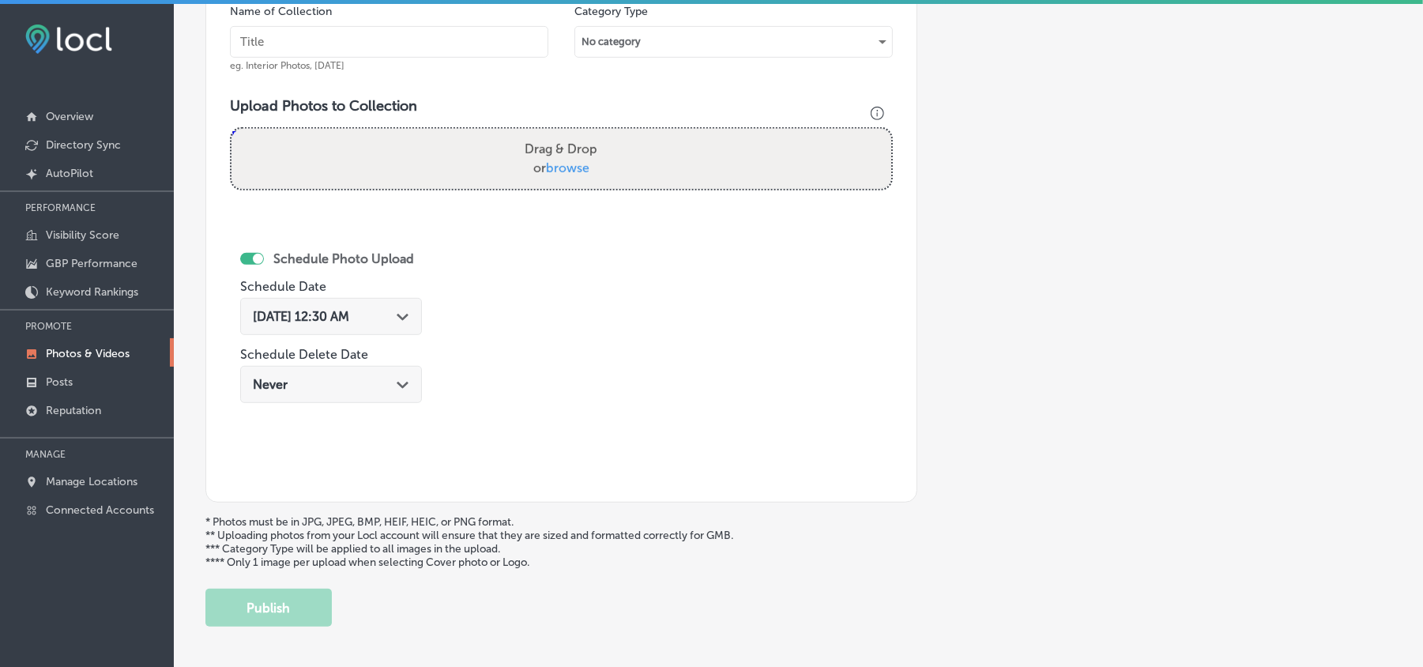
scroll to position [494, 0]
click at [389, 28] on input "text" at bounding box center [389, 43] width 318 height 32
click at [385, 49] on input "text" at bounding box center [389, 43] width 318 height 32
paste input "[PERSON_NAME]-and-Associates-PLLC-Automobile-Collisions-Attorney"
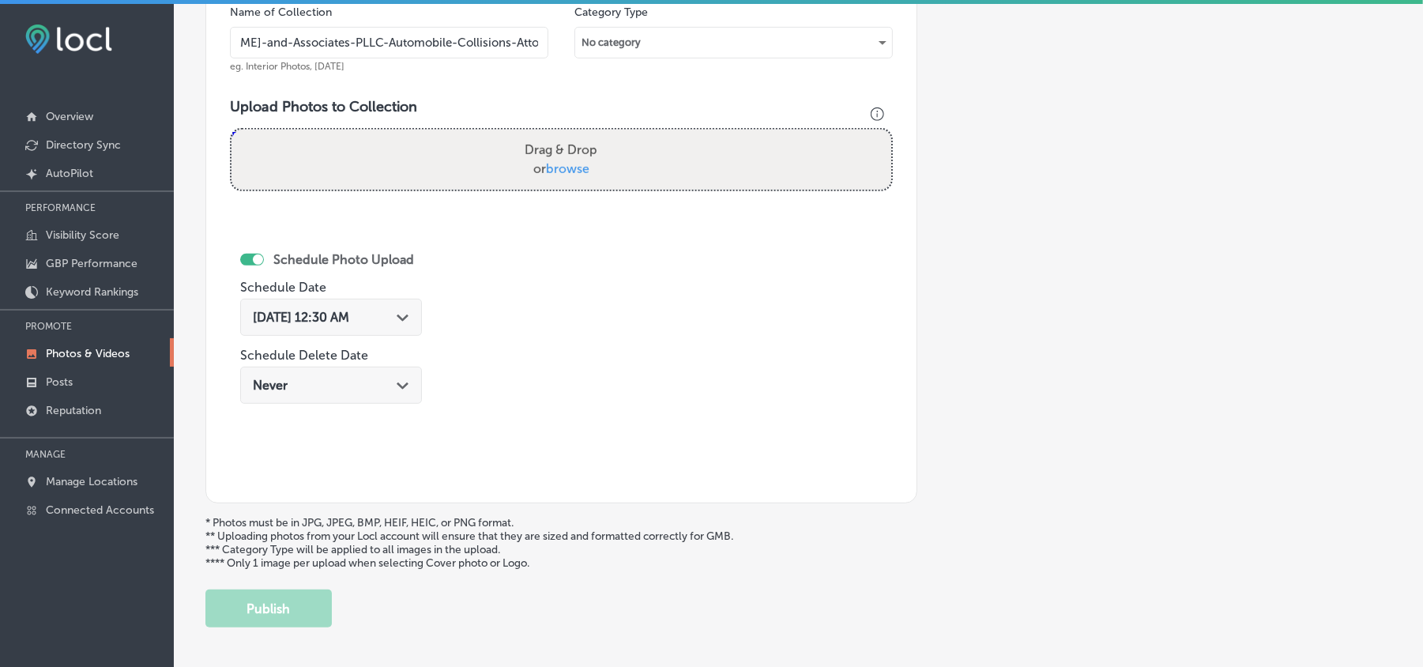
type input "[PERSON_NAME]-and-Associates-PLLC-Automobile-Collisions-Attorney"
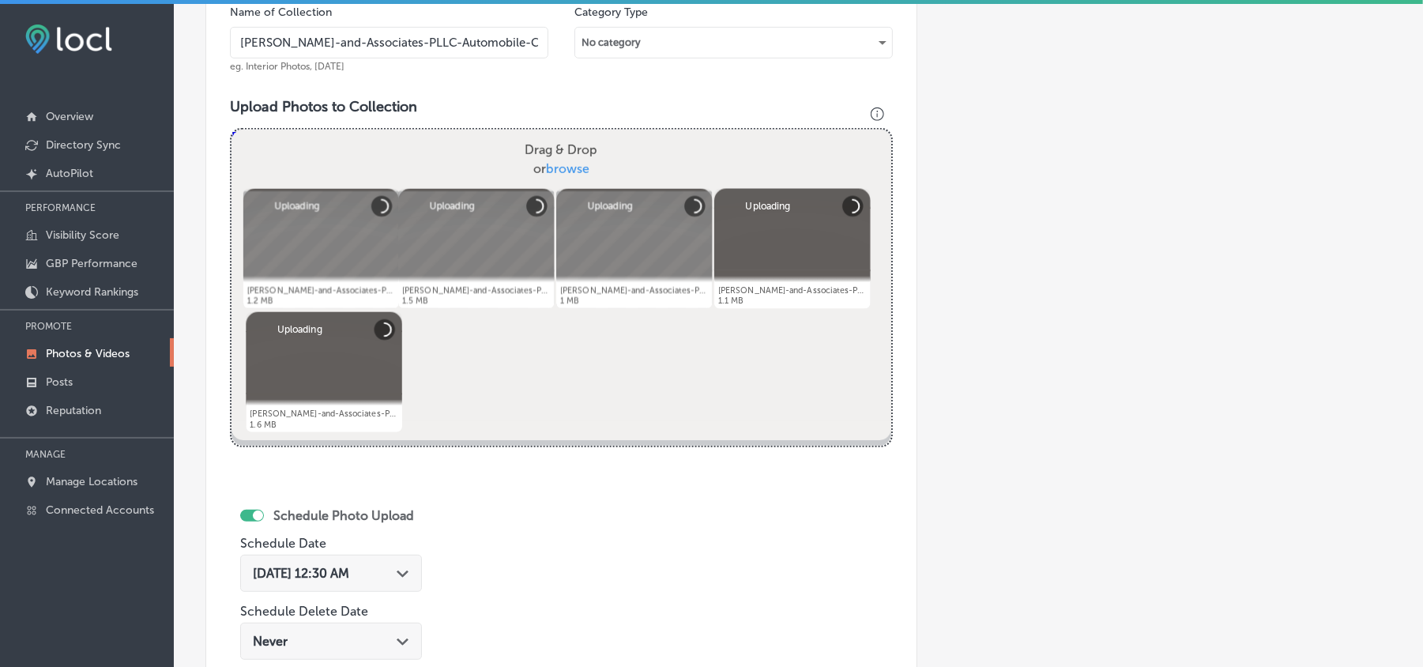
scroll to position [563, 0]
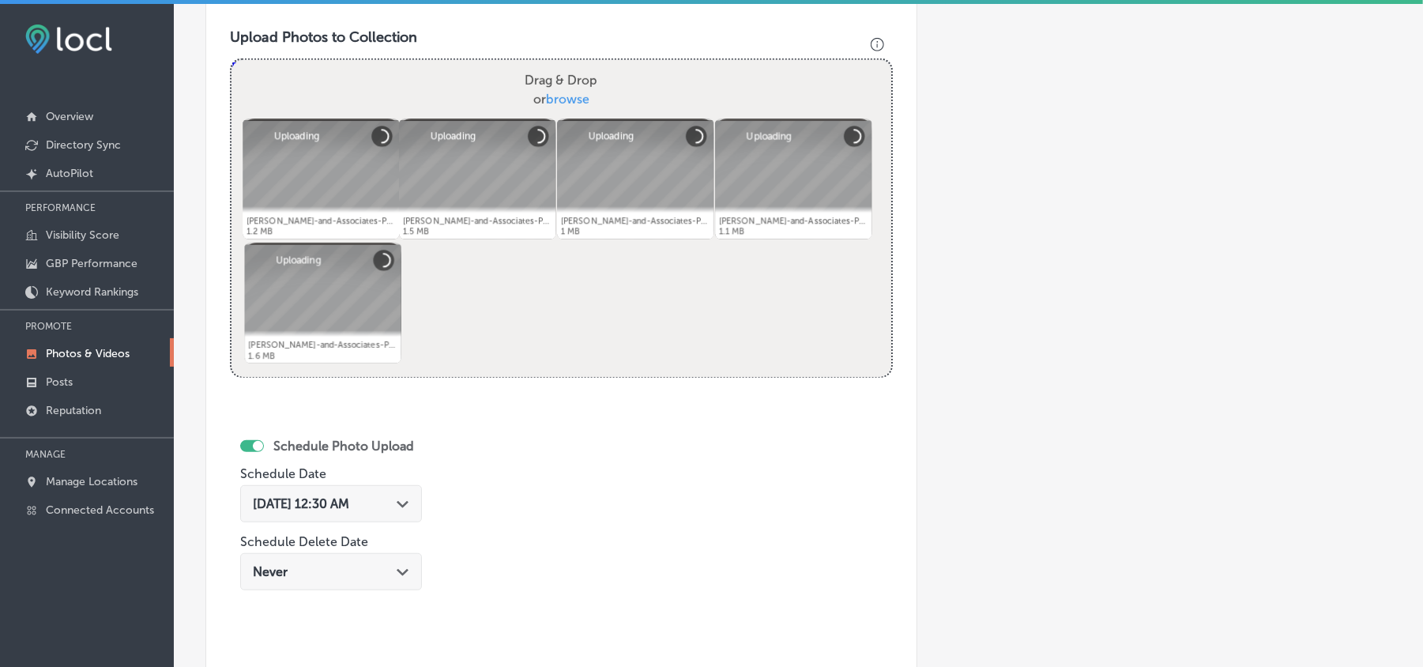
click at [393, 503] on div "[DATE] 12:30 AM Path Created with Sketch." at bounding box center [331, 503] width 156 height 15
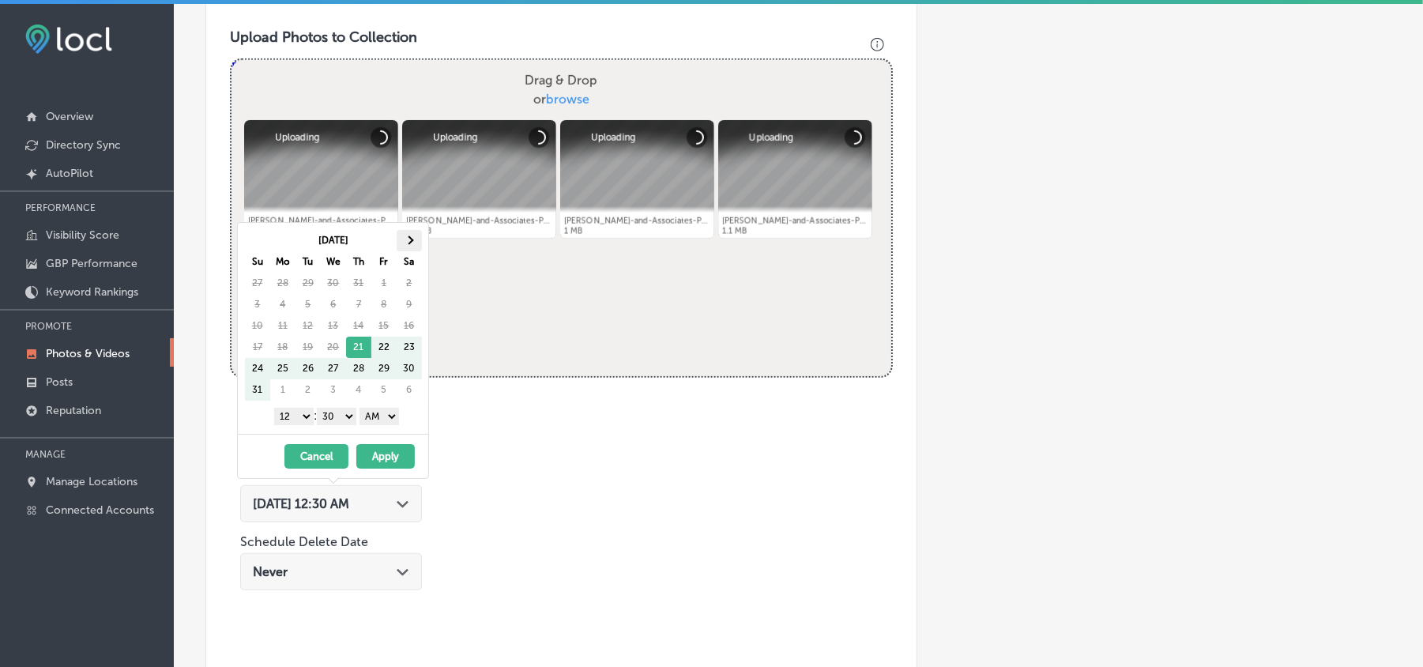
click at [408, 245] on th at bounding box center [409, 240] width 25 height 21
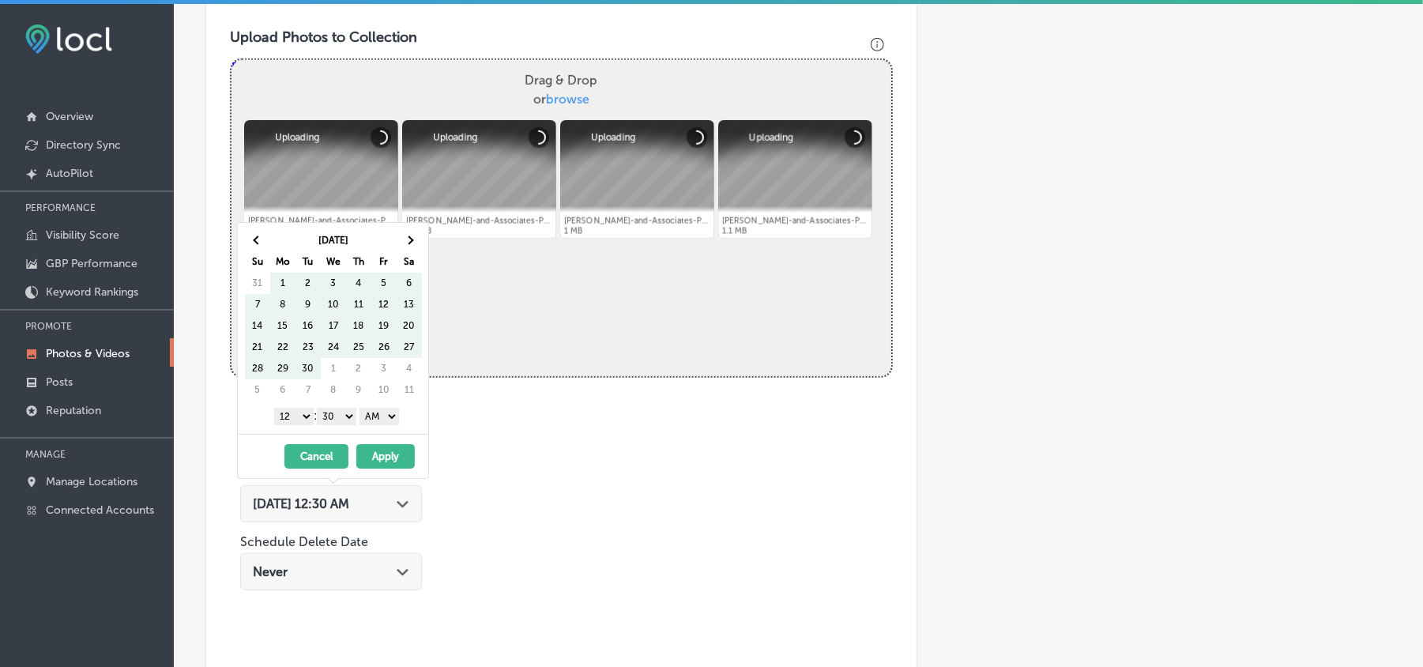
click at [408, 245] on th at bounding box center [409, 240] width 25 height 21
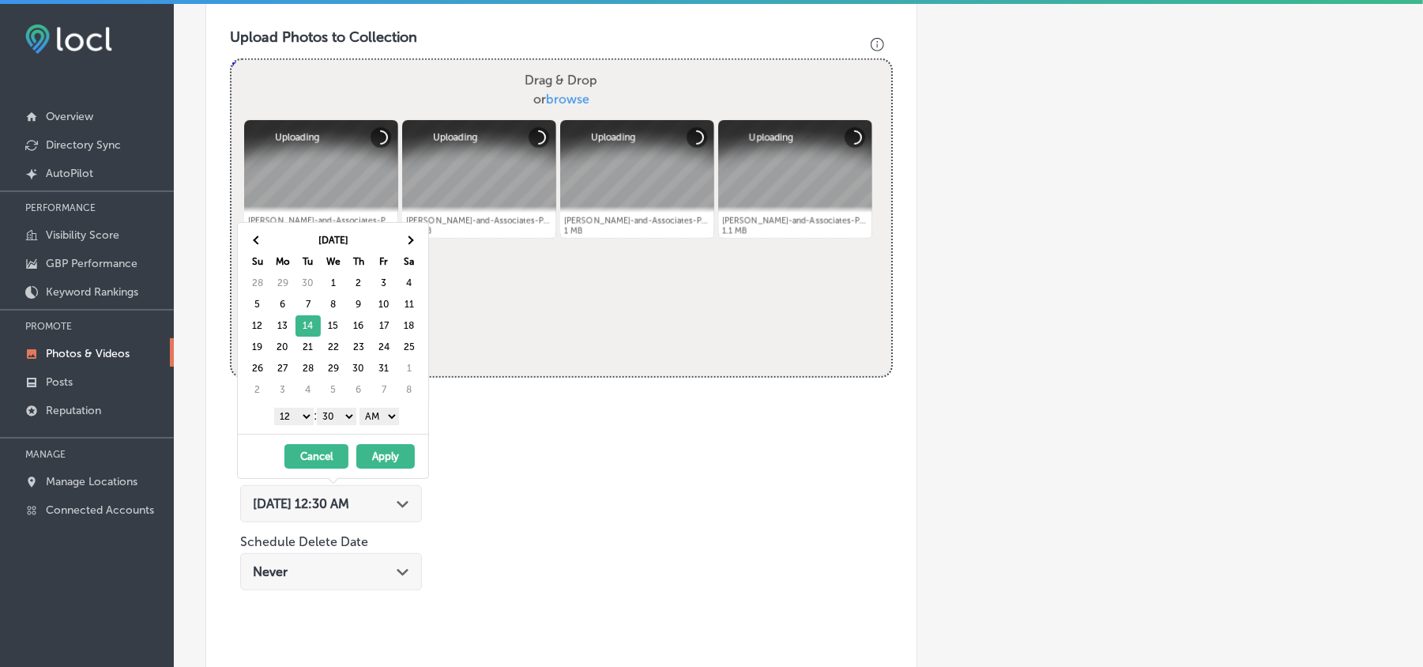
drag, startPoint x: 295, startPoint y: 415, endPoint x: 295, endPoint y: 424, distance: 9.5
click at [295, 415] on select "1 2 3 4 5 6 7 8 9 10 11 12" at bounding box center [293, 416] width 39 height 17
click at [330, 419] on select "00 10 20 30 40 50" at bounding box center [336, 416] width 39 height 17
click at [385, 414] on select "AM PM" at bounding box center [378, 416] width 39 height 17
click at [384, 456] on button "Apply" at bounding box center [385, 456] width 58 height 24
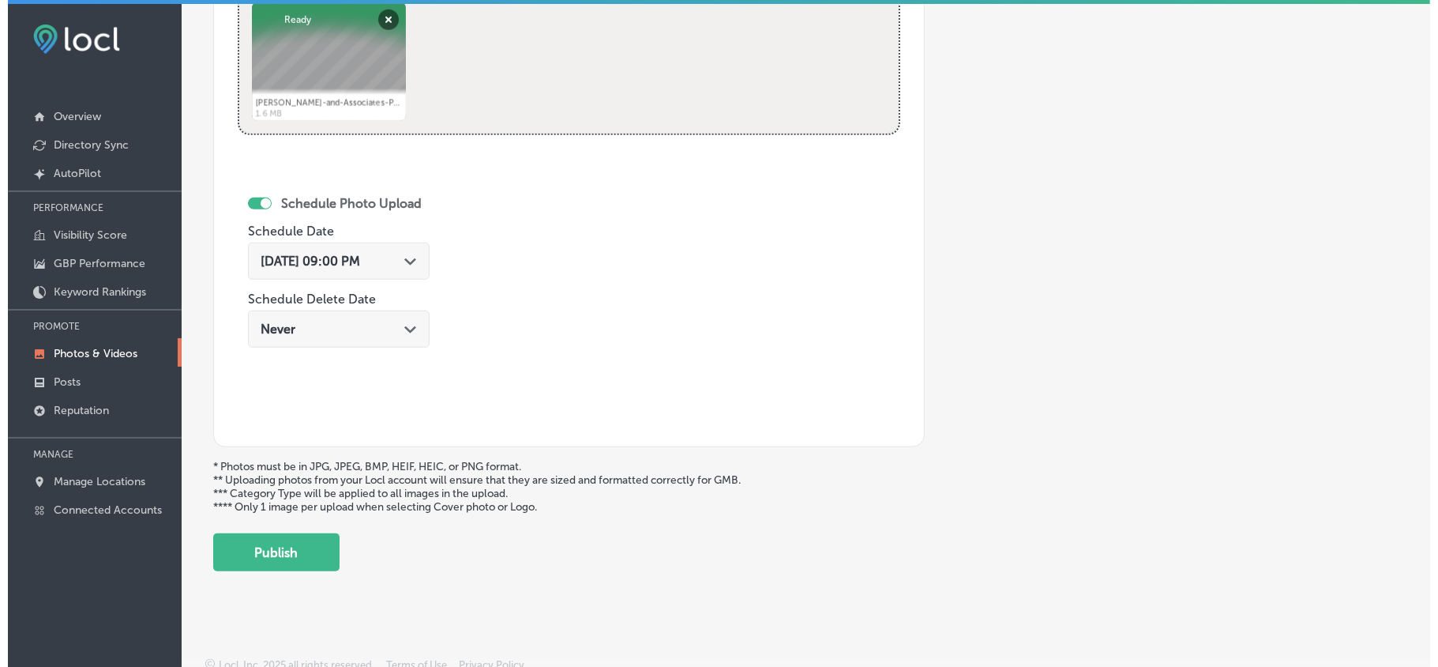
scroll to position [810, 0]
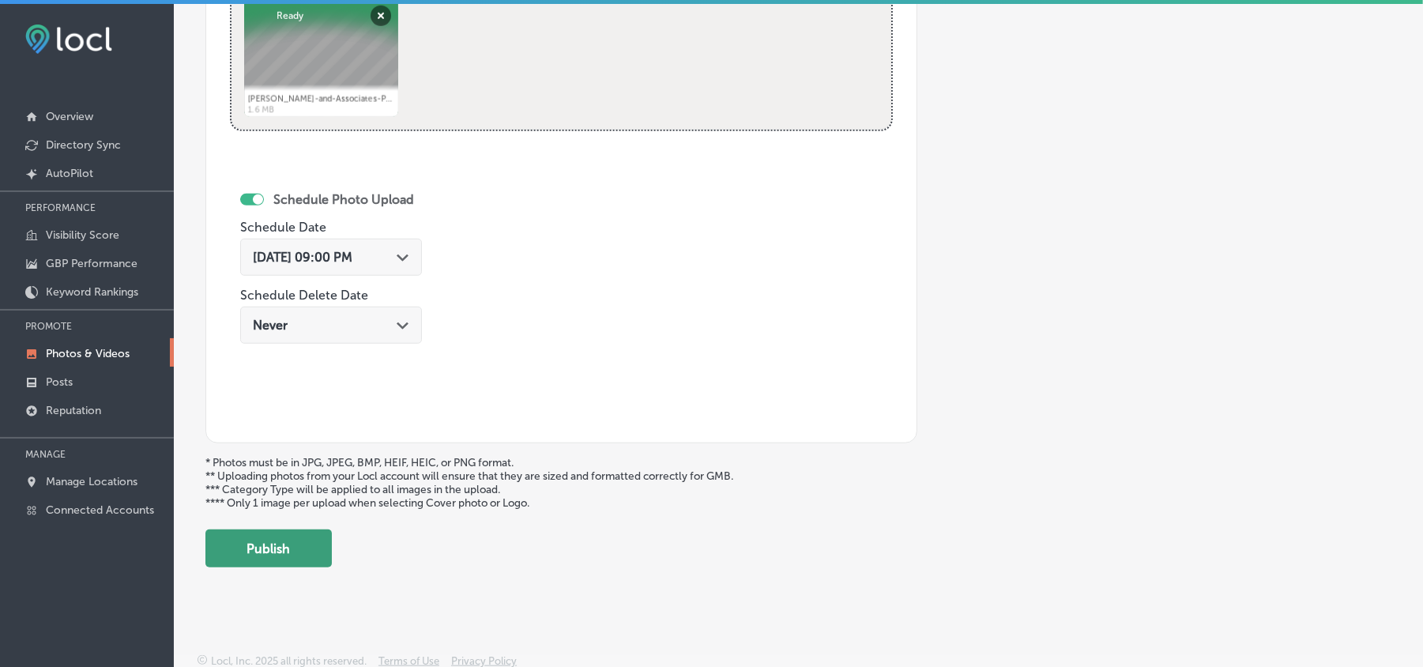
click at [291, 544] on button "Publish" at bounding box center [268, 548] width 126 height 38
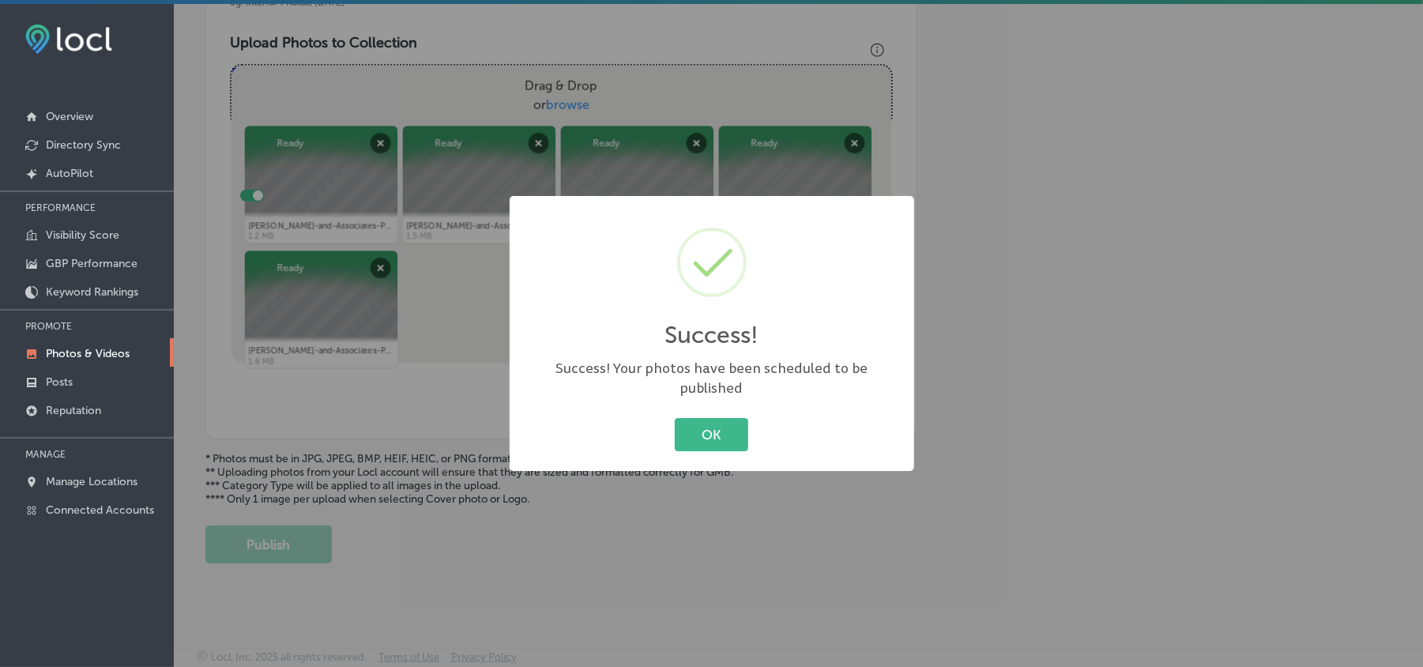
scroll to position [563, 0]
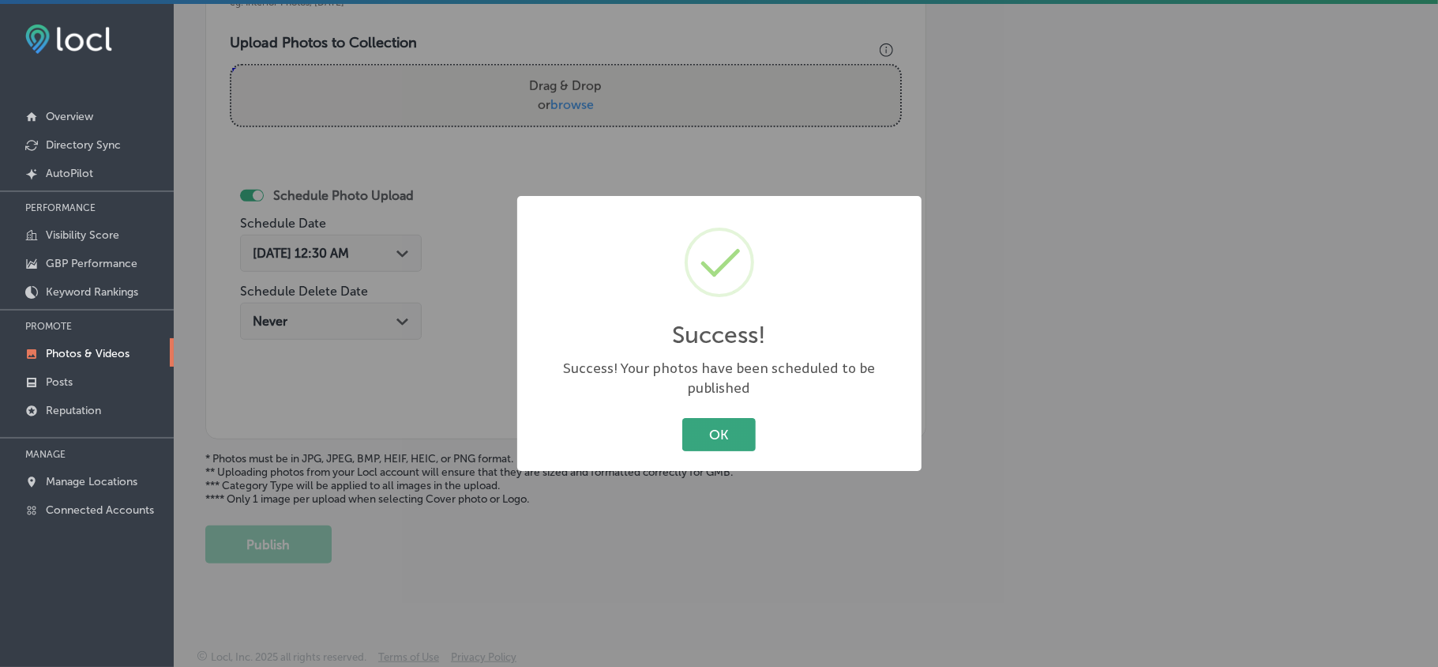
click at [721, 436] on button "OK" at bounding box center [718, 434] width 73 height 32
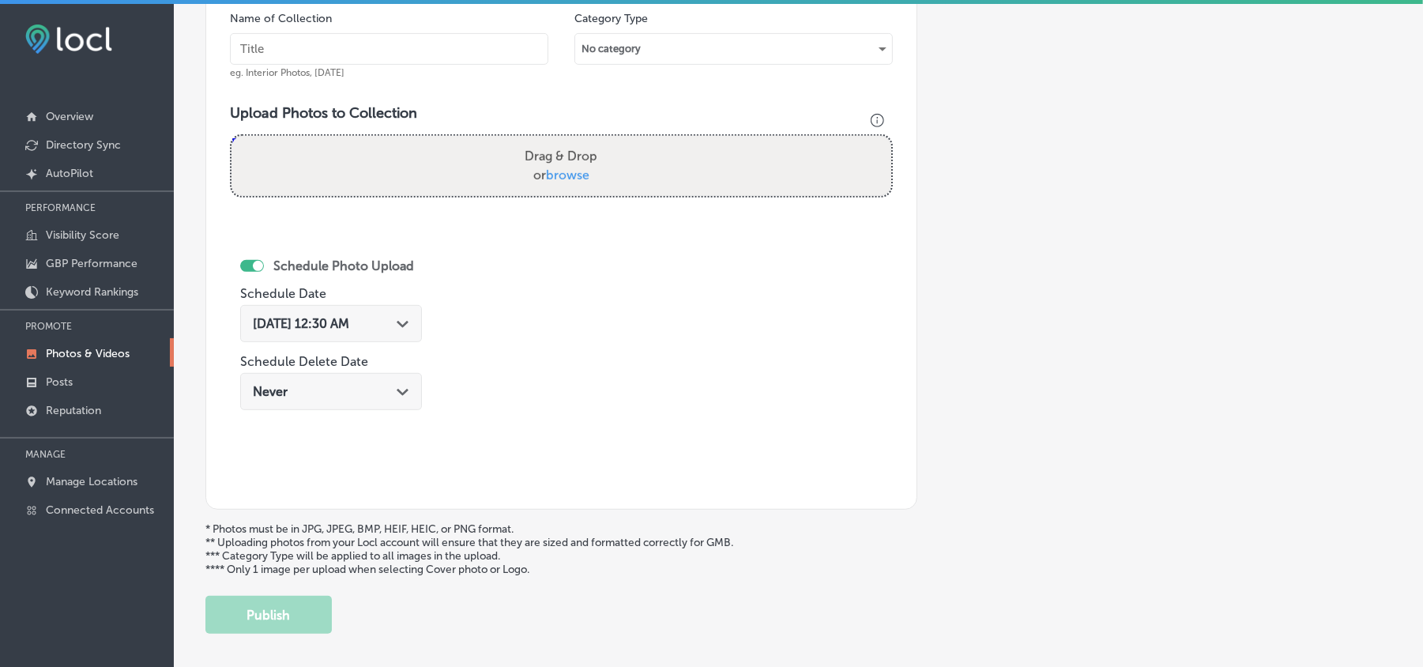
scroll to position [458, 0]
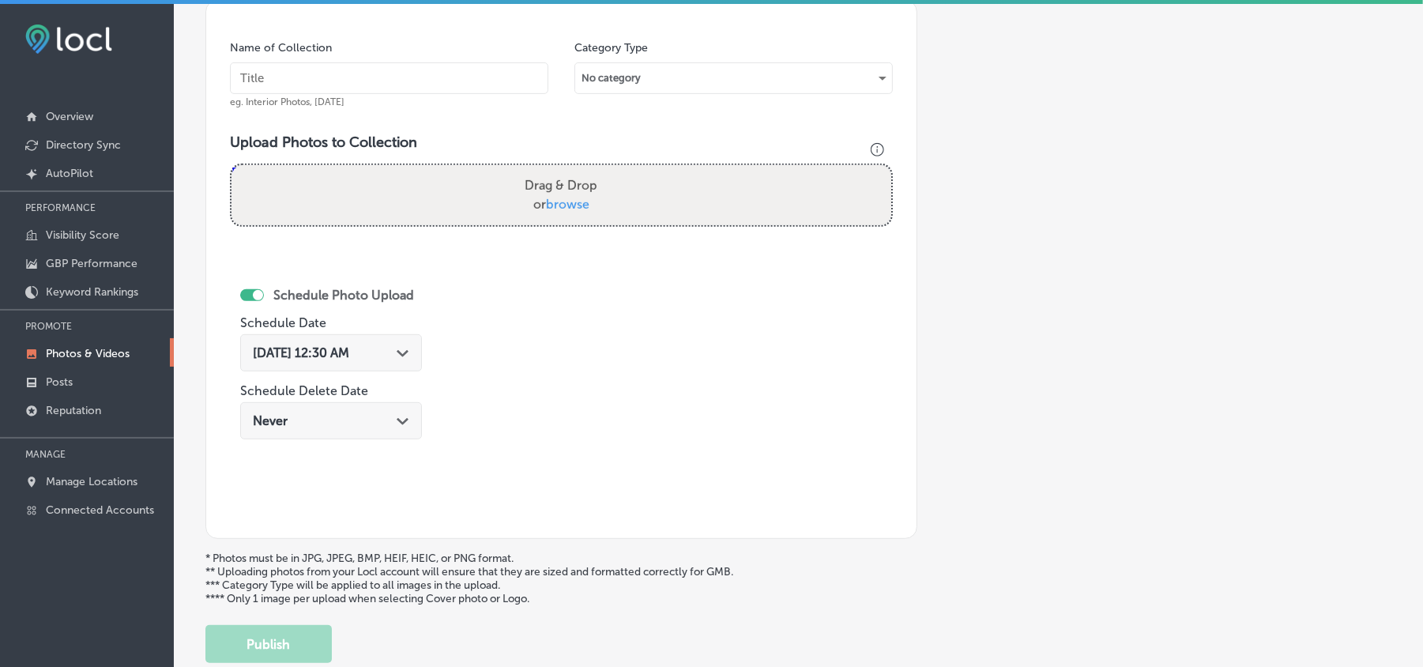
click at [333, 77] on input "text" at bounding box center [389, 78] width 318 height 32
paste input "[PERSON_NAME]-and-Associates-PLLC-Insurance-Claim-Lawyer"
type input "[PERSON_NAME]-and-Associates-PLLC-Insurance-Claim-Lawyer"
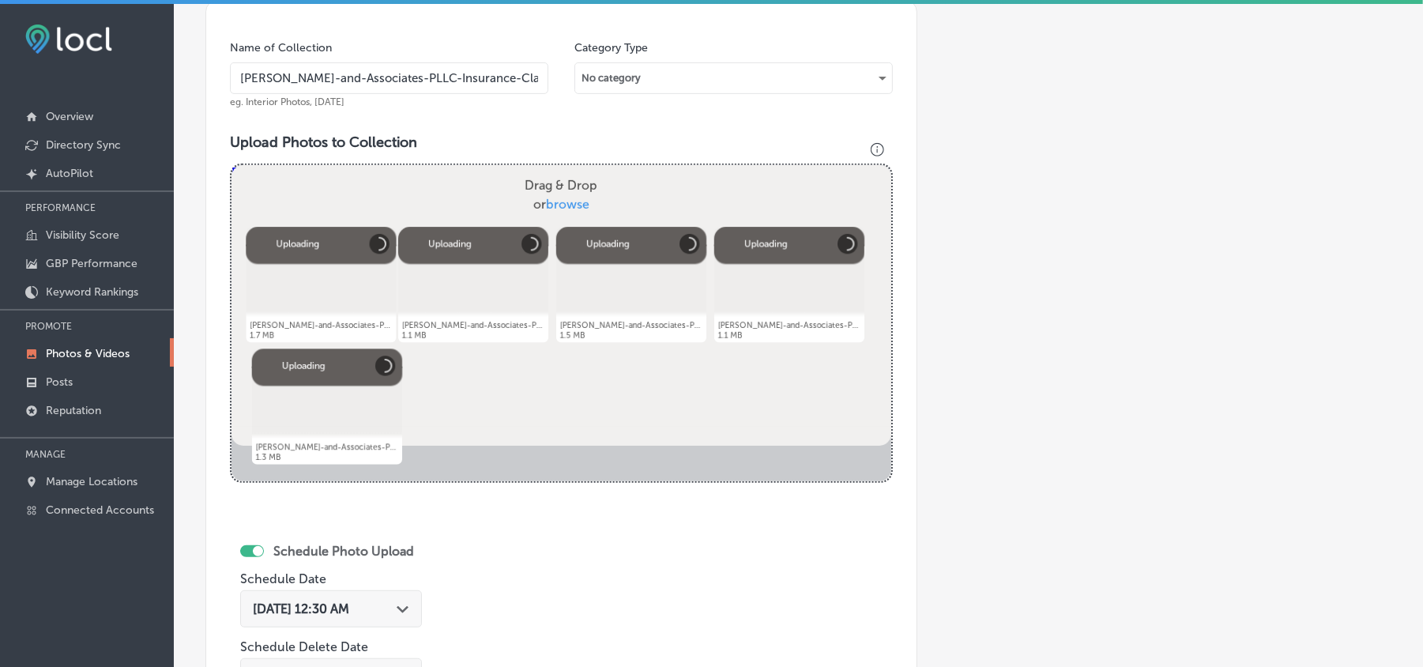
scroll to position [630, 0]
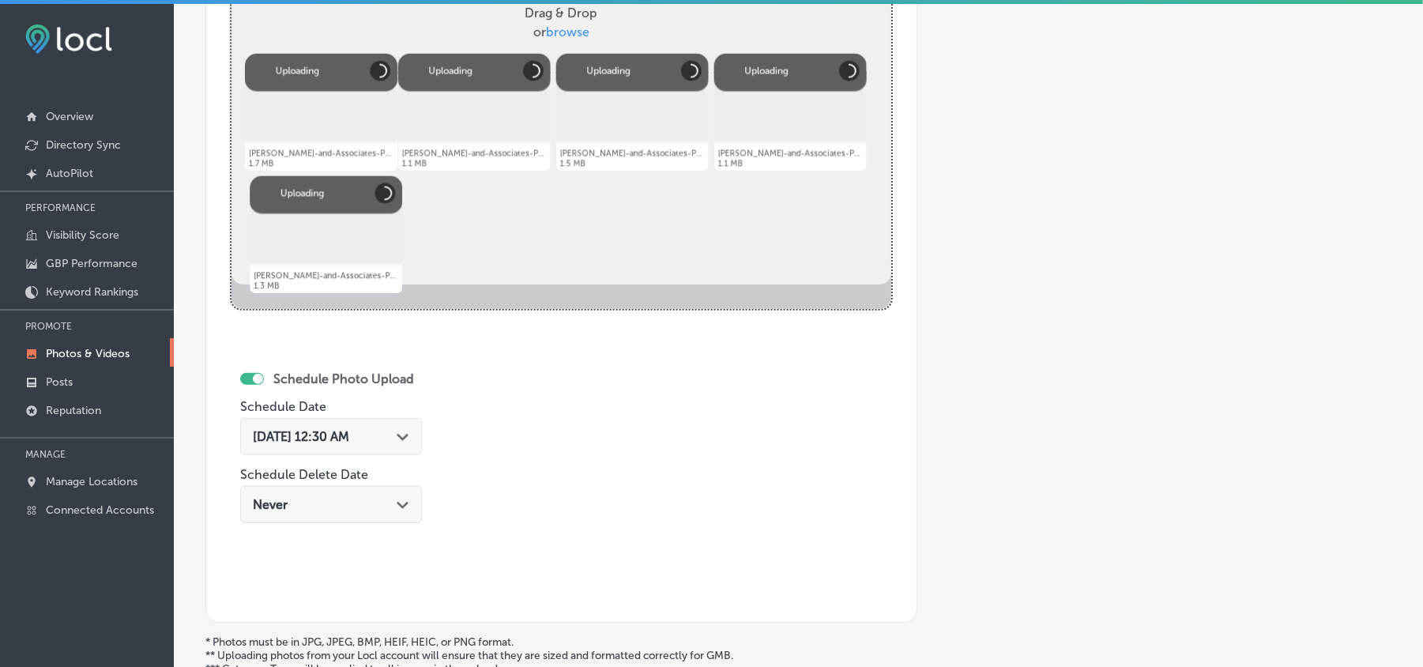
click at [406, 427] on div "[DATE] 12:30 AM Path Created with Sketch." at bounding box center [331, 436] width 182 height 37
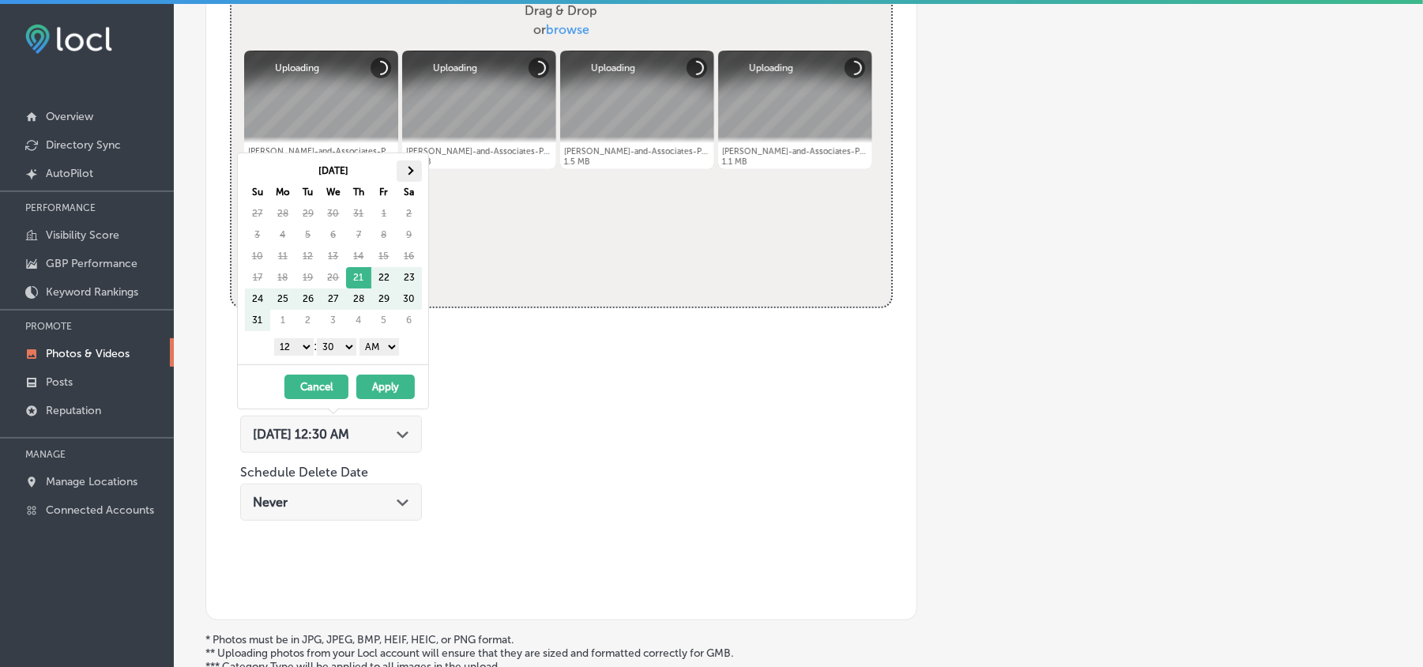
click at [414, 171] on th at bounding box center [409, 170] width 25 height 21
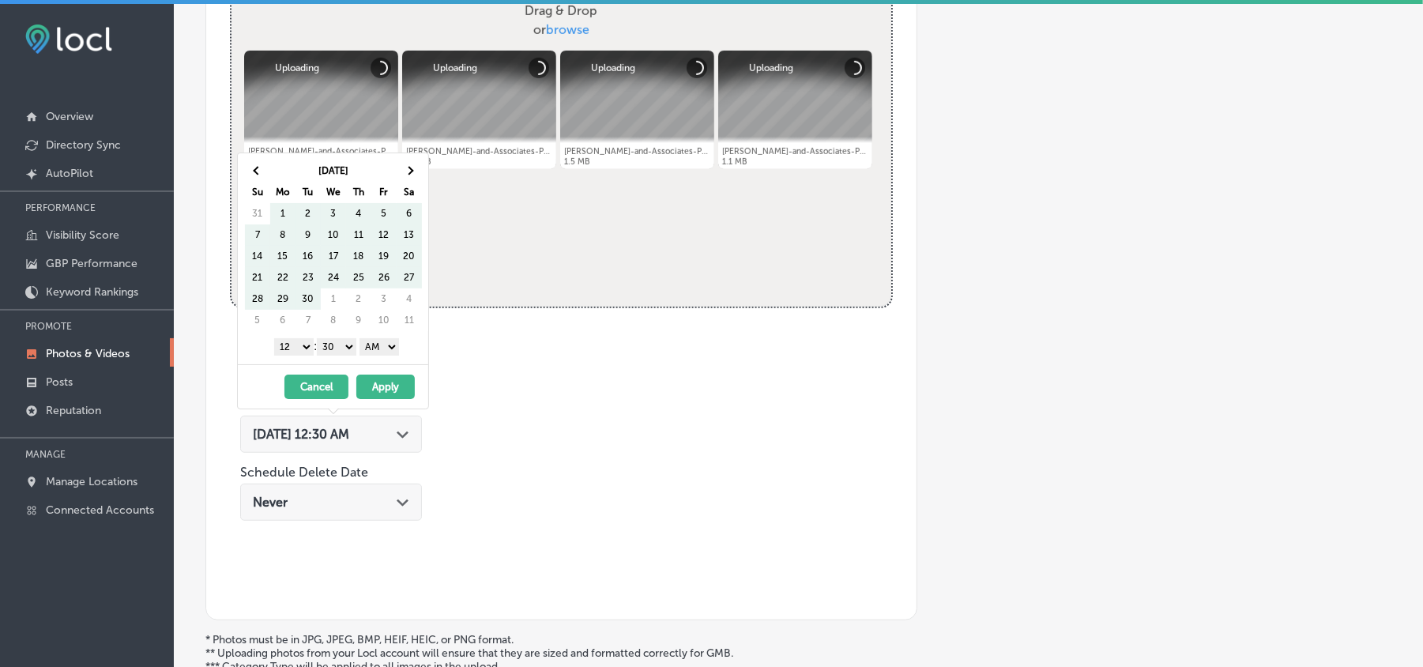
click at [414, 171] on th at bounding box center [409, 170] width 25 height 21
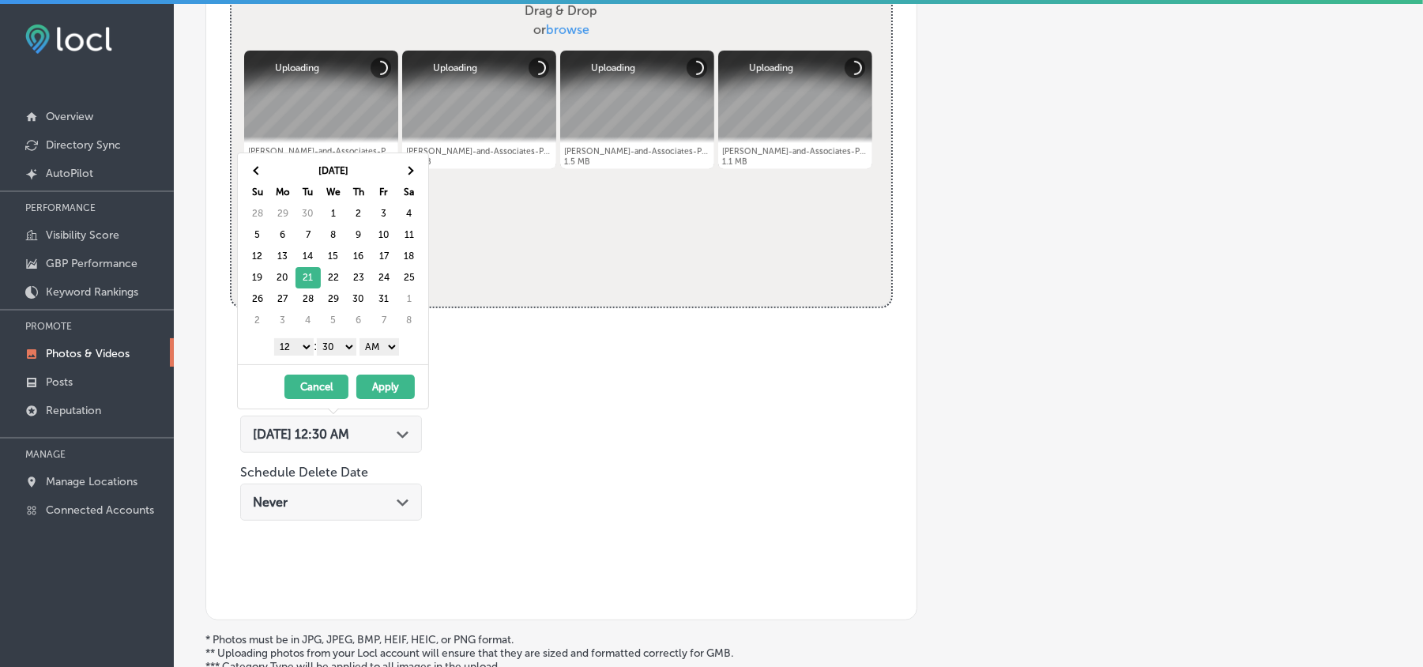
click at [295, 348] on select "1 2 3 4 5 6 7 8 9 10 11 12" at bounding box center [293, 346] width 39 height 17
click at [336, 354] on select "00 10 20 30 40 50" at bounding box center [336, 346] width 39 height 17
click at [389, 346] on select "AM PM" at bounding box center [378, 346] width 39 height 17
click at [380, 393] on button "Apply" at bounding box center [385, 386] width 58 height 24
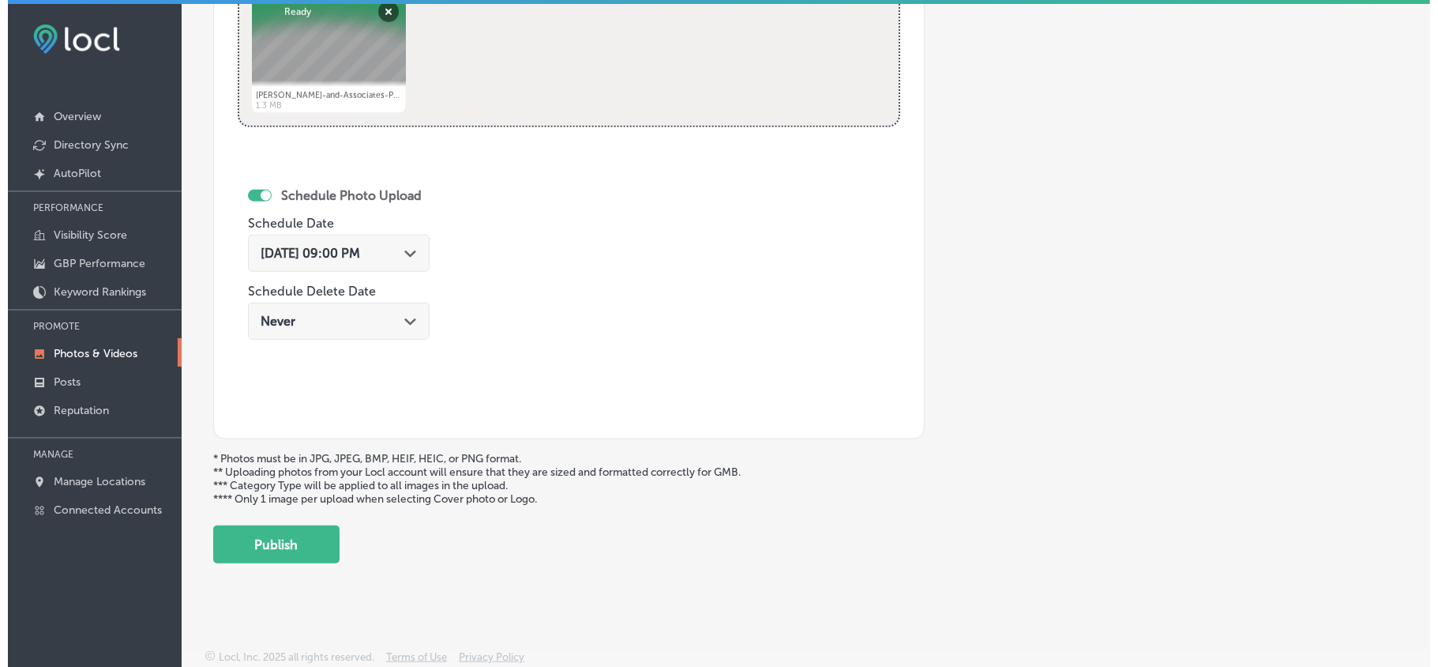
scroll to position [819, 0]
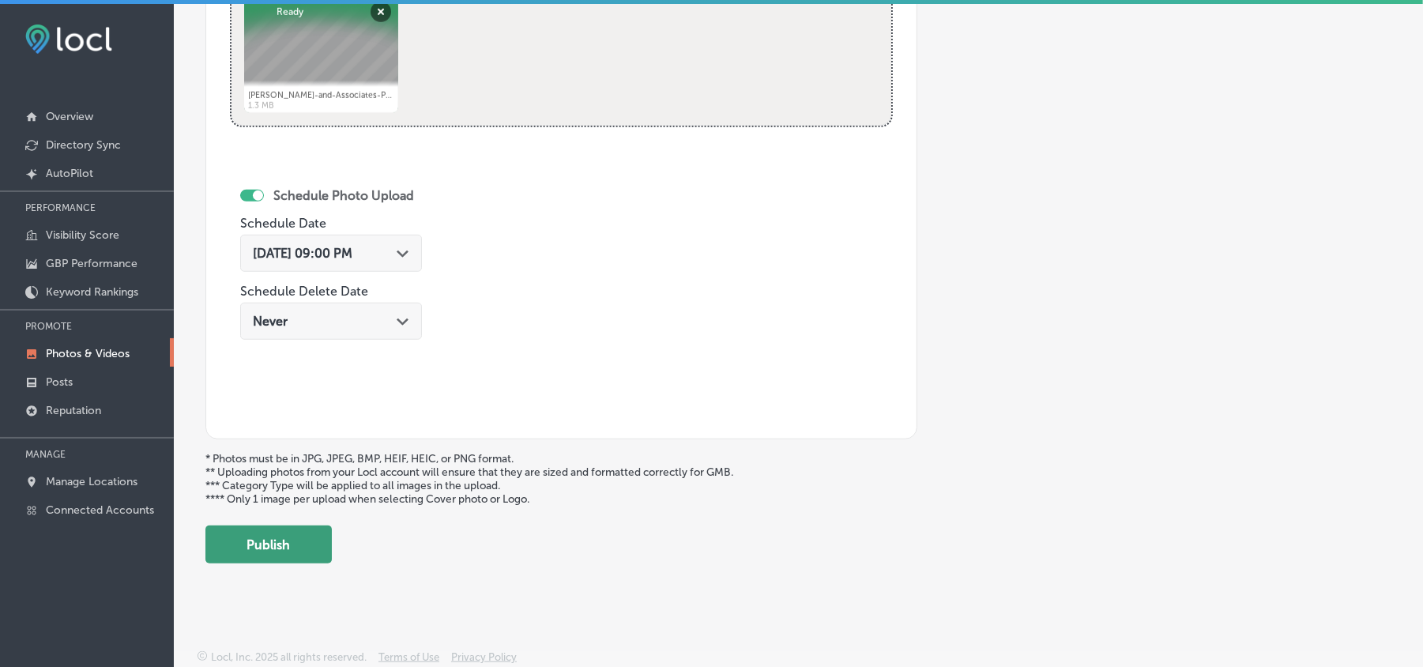
click at [269, 547] on button "Publish" at bounding box center [268, 544] width 126 height 38
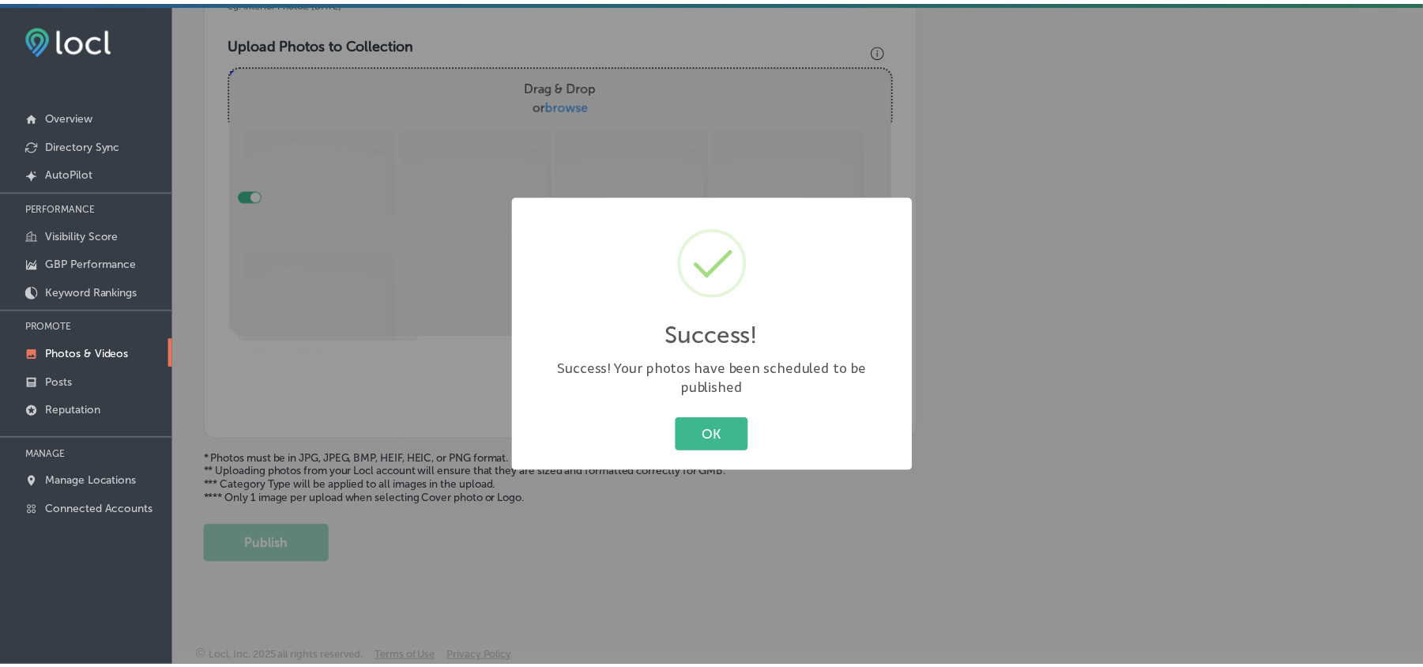
scroll to position [563, 0]
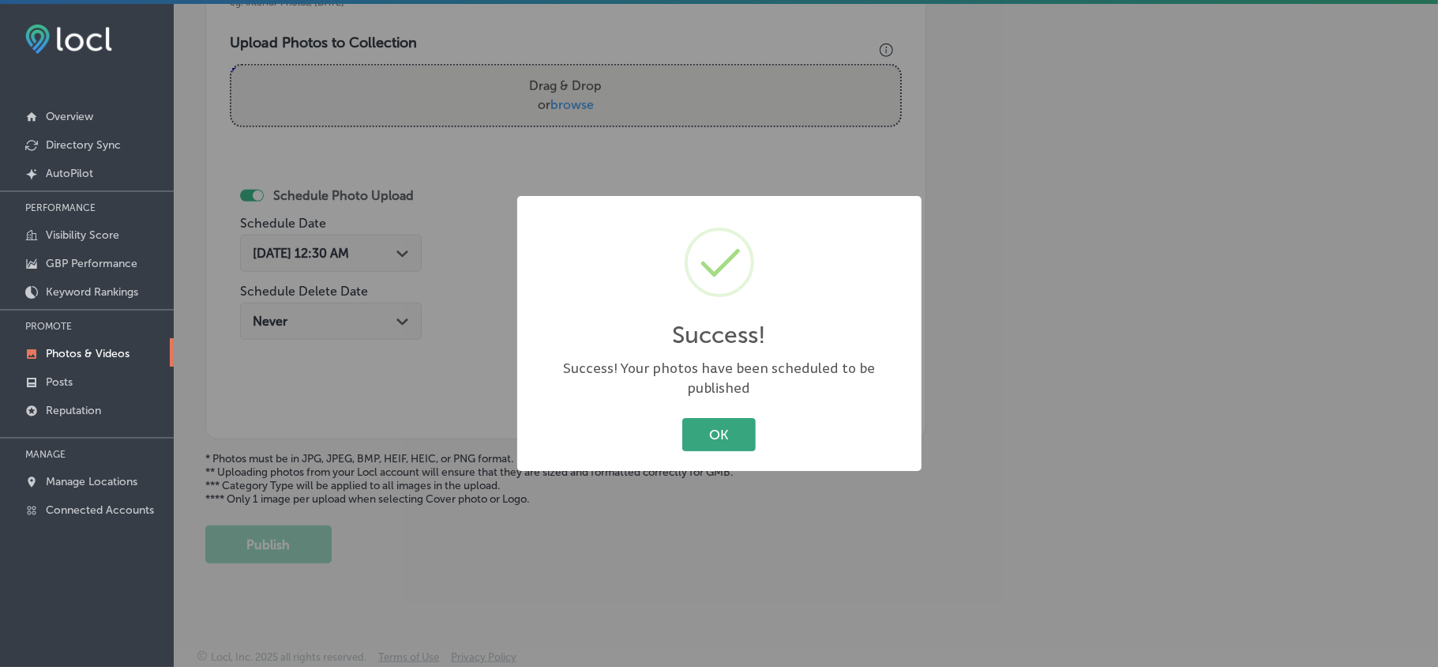
click at [733, 428] on button "OK" at bounding box center [718, 434] width 73 height 32
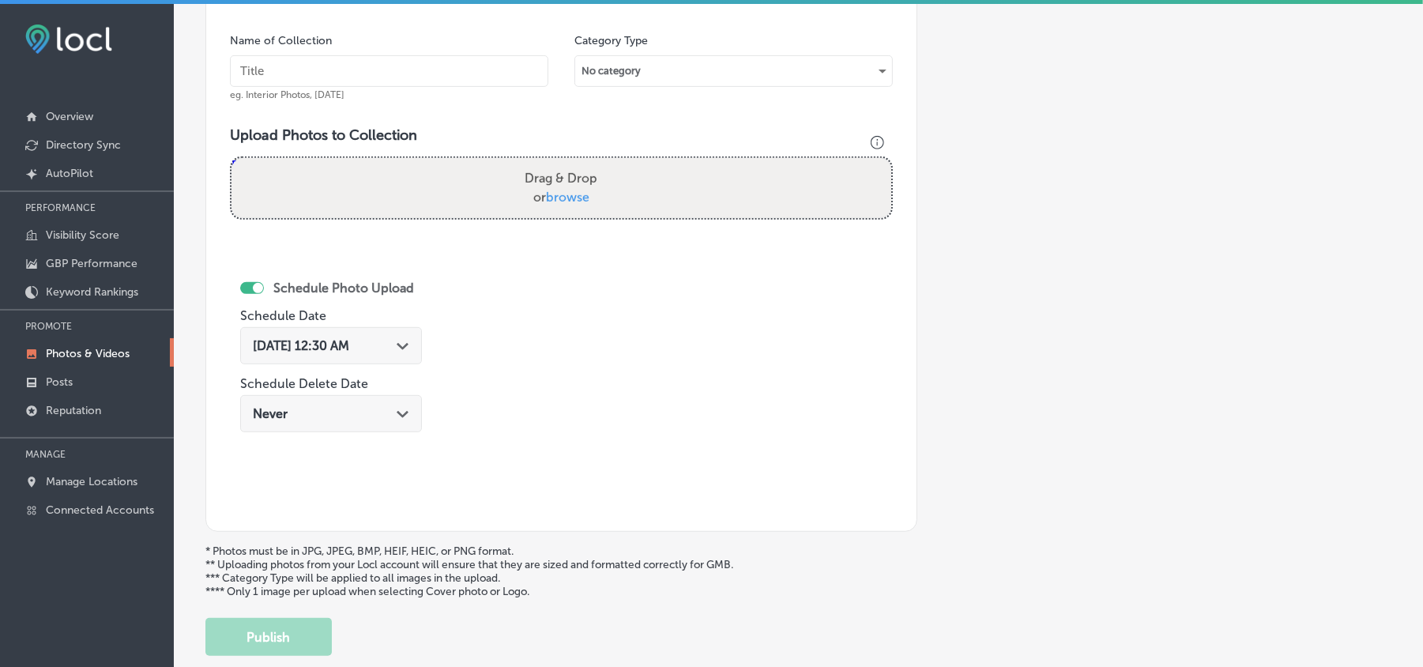
scroll to position [423, 0]
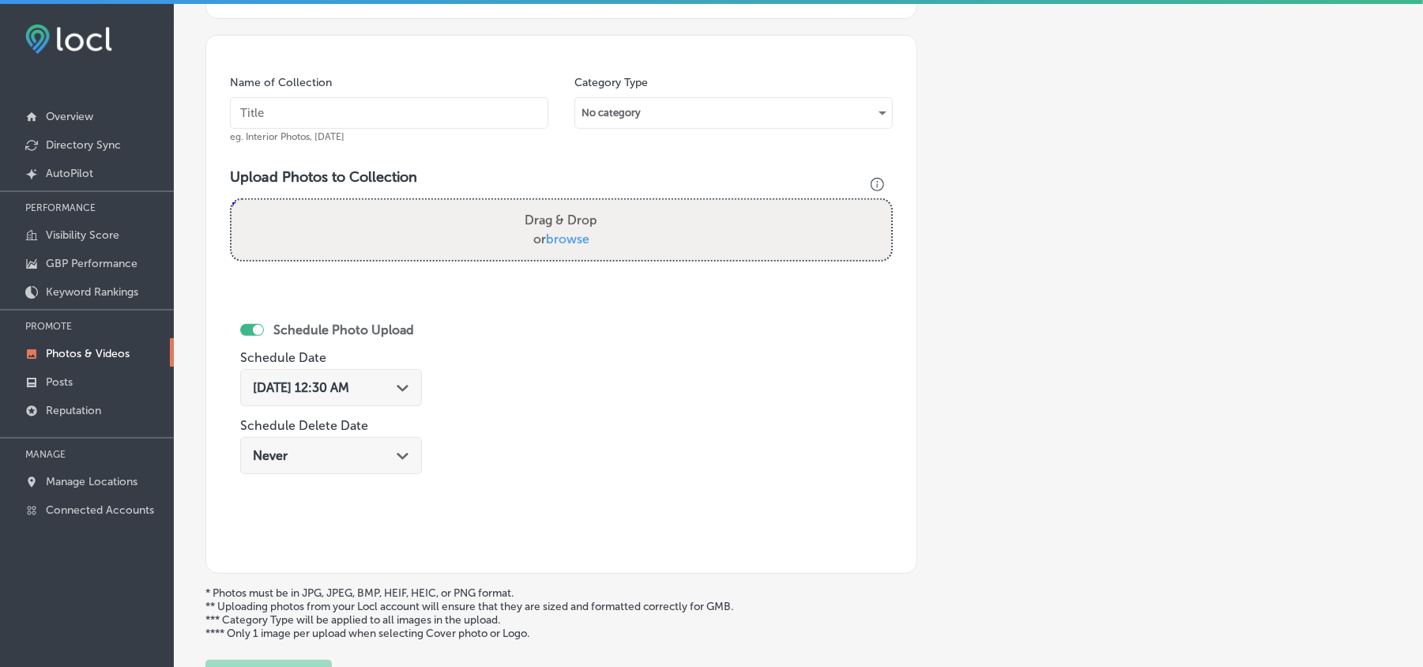
click at [430, 108] on input "text" at bounding box center [389, 113] width 318 height 32
paste input "[PERSON_NAME]-and-Associates-PLLC-Compensation-for-Car-Accidents"
type input "[PERSON_NAME]-and-Associates-PLLC-Compensation-for-Car-Accidents"
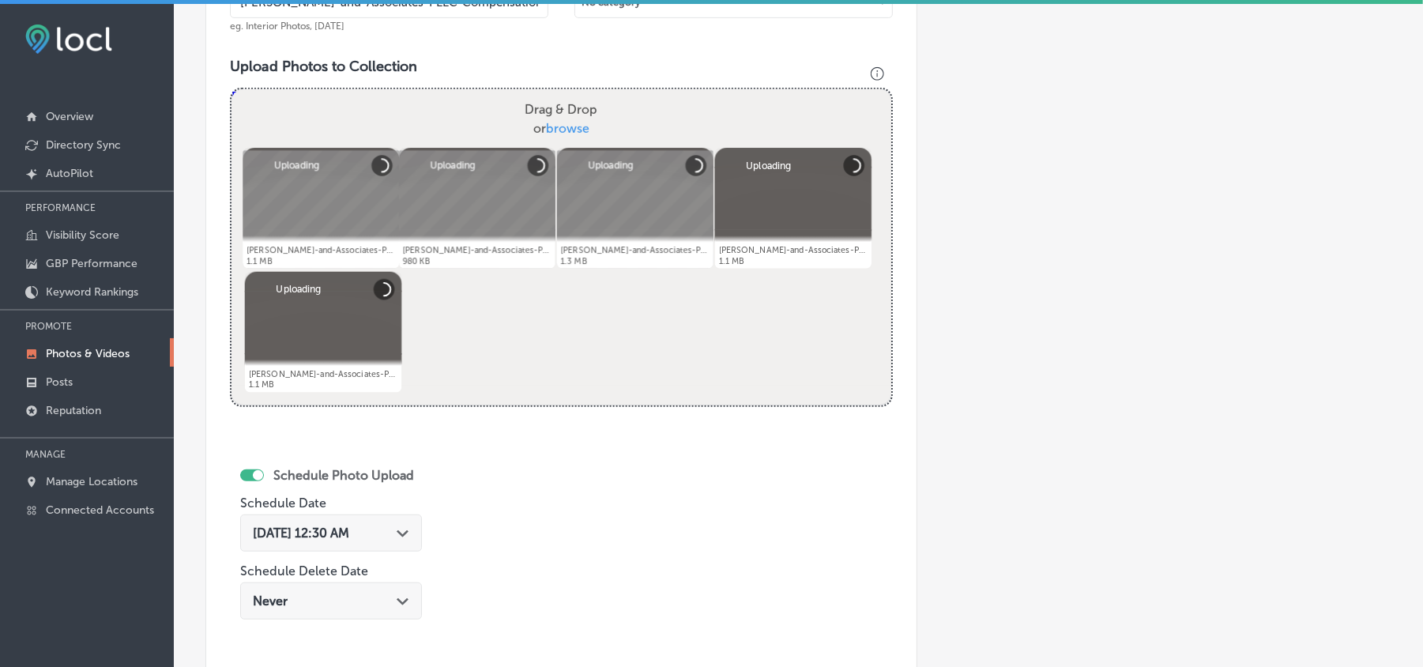
scroll to position [633, 0]
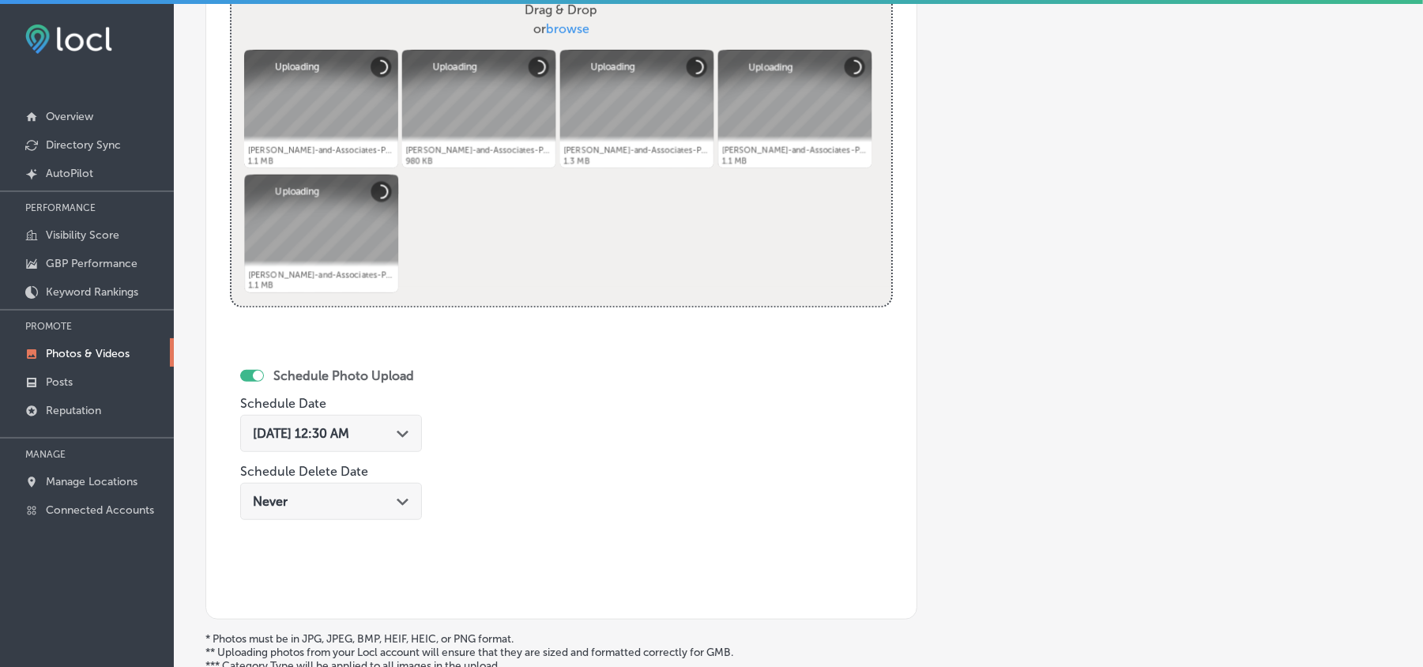
click at [406, 436] on icon "Path Created with Sketch." at bounding box center [403, 433] width 12 height 7
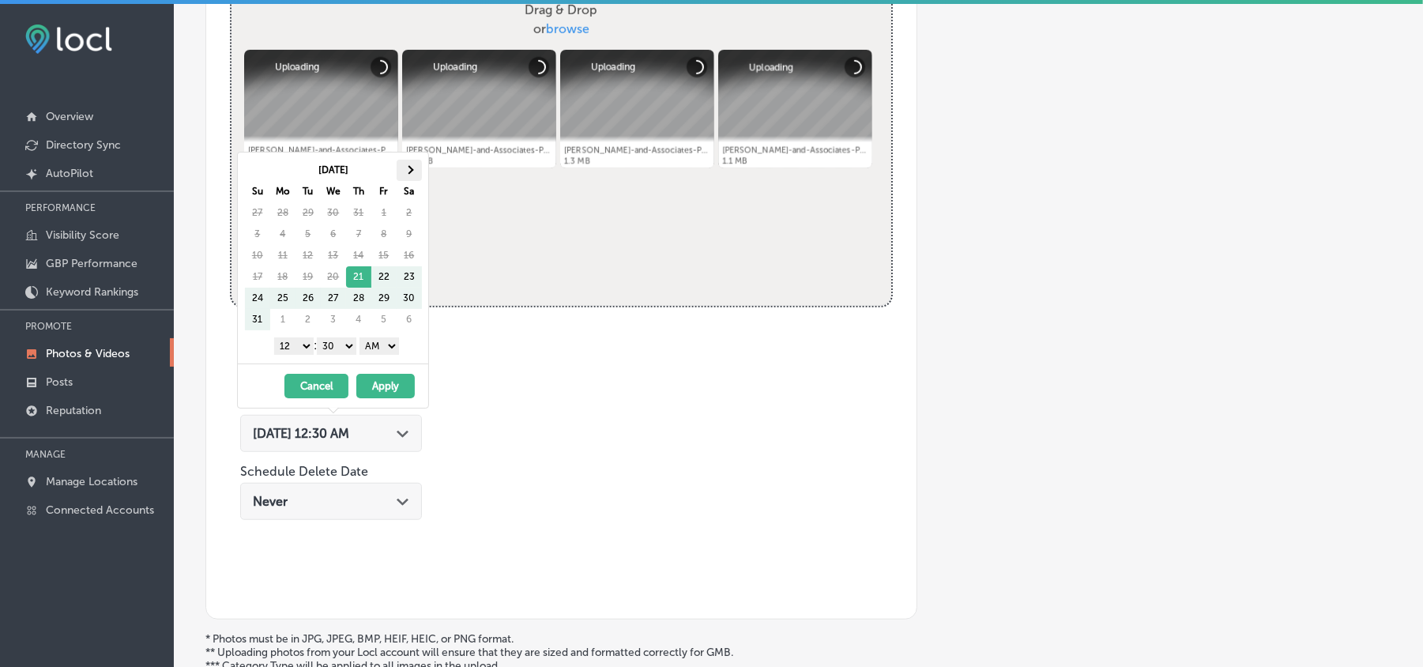
click at [408, 169] on span at bounding box center [408, 169] width 9 height 9
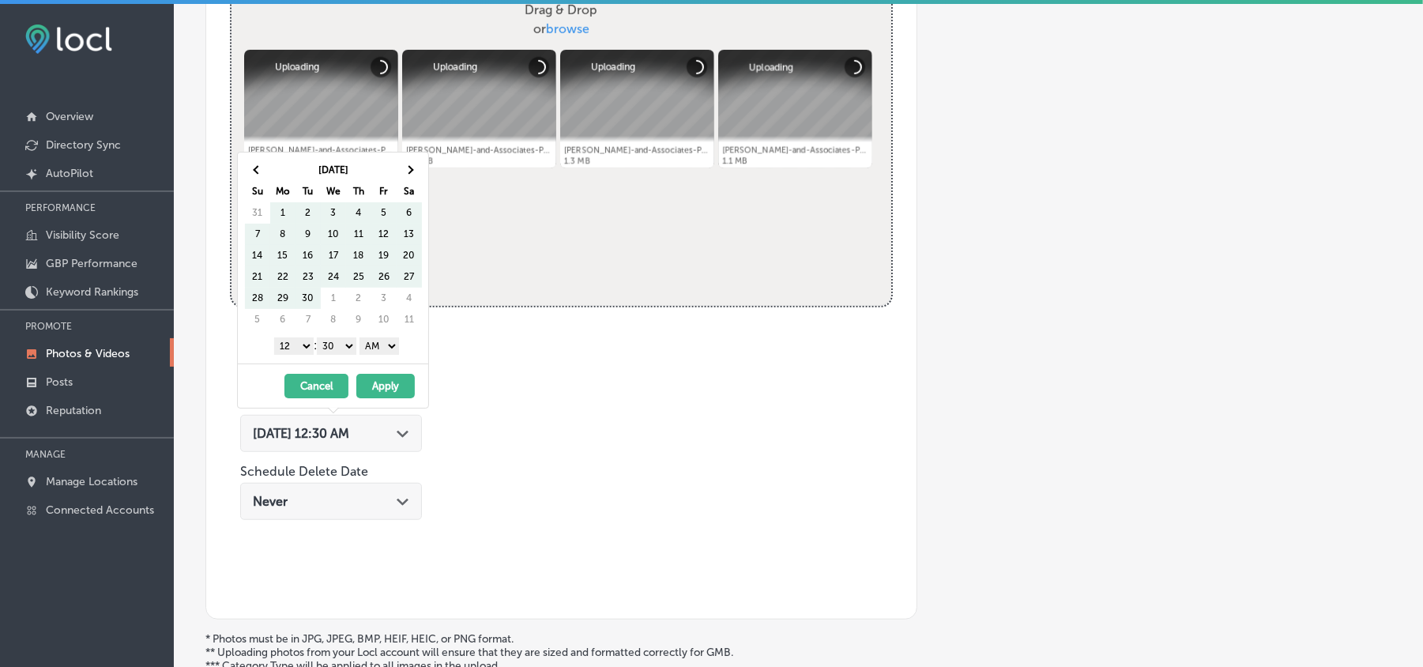
click at [408, 169] on span at bounding box center [408, 169] width 9 height 9
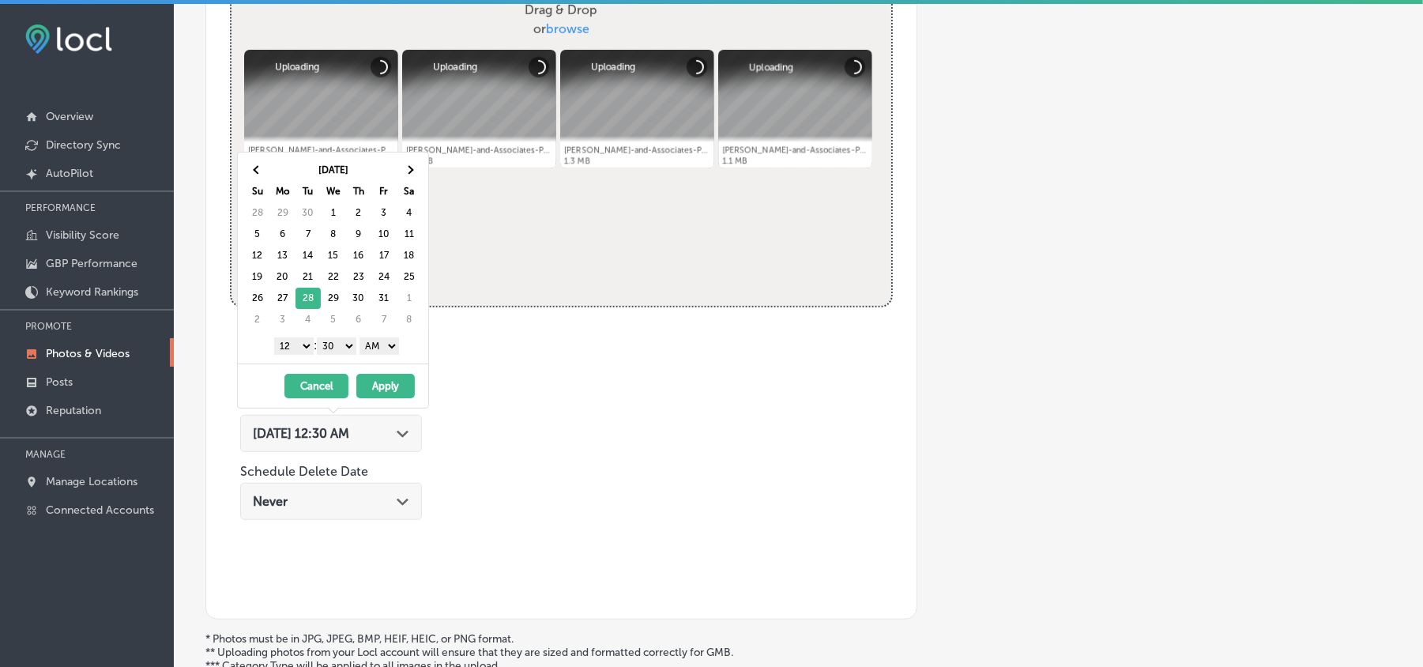
click at [299, 341] on select "1 2 3 4 5 6 7 8 9 10 11 12" at bounding box center [293, 345] width 39 height 17
click at [341, 351] on select "00 10 20 30 40 50" at bounding box center [336, 345] width 39 height 17
click at [373, 351] on select "AM PM" at bounding box center [378, 345] width 39 height 17
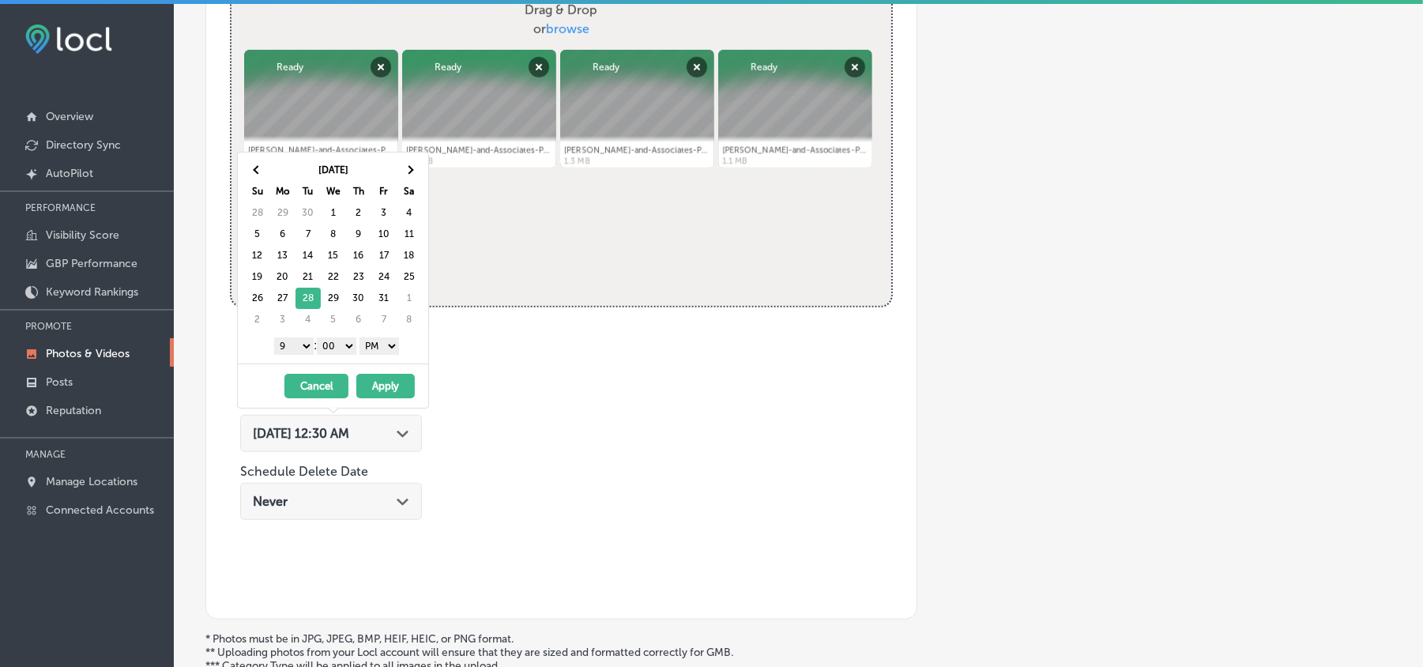
click at [383, 389] on button "Apply" at bounding box center [385, 386] width 58 height 24
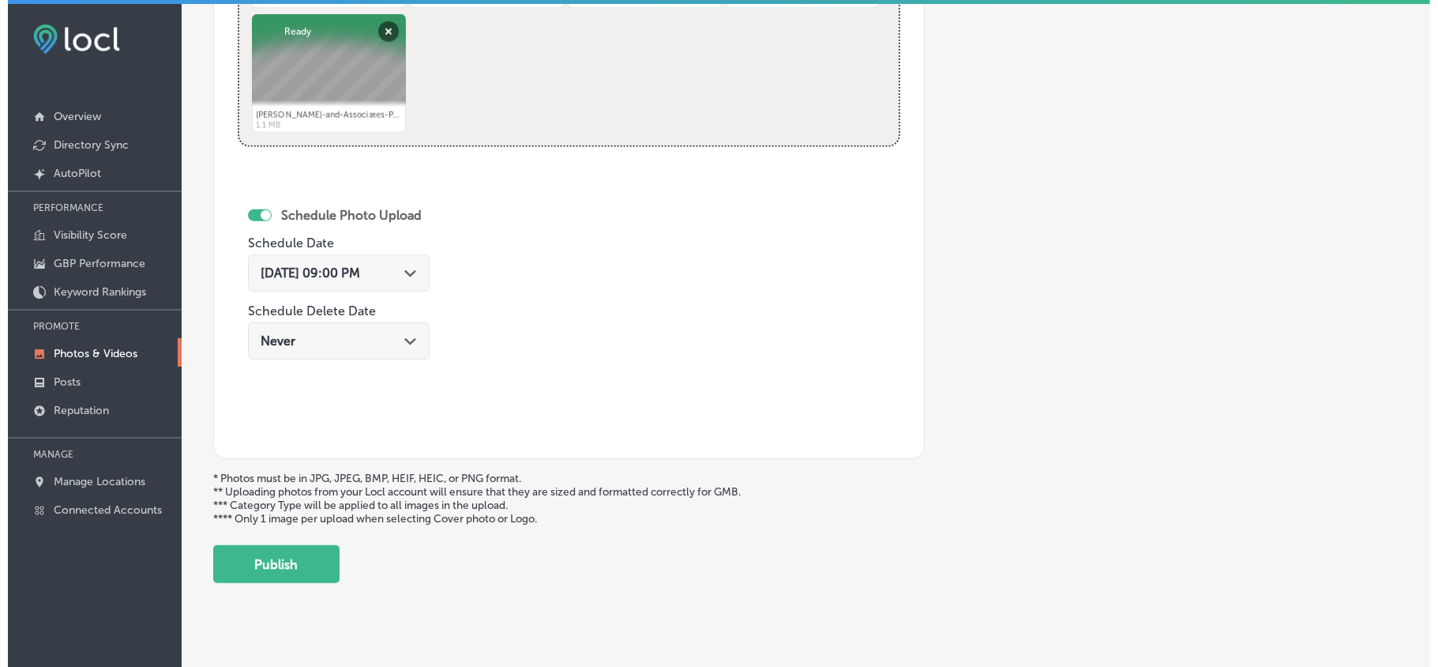
scroll to position [819, 0]
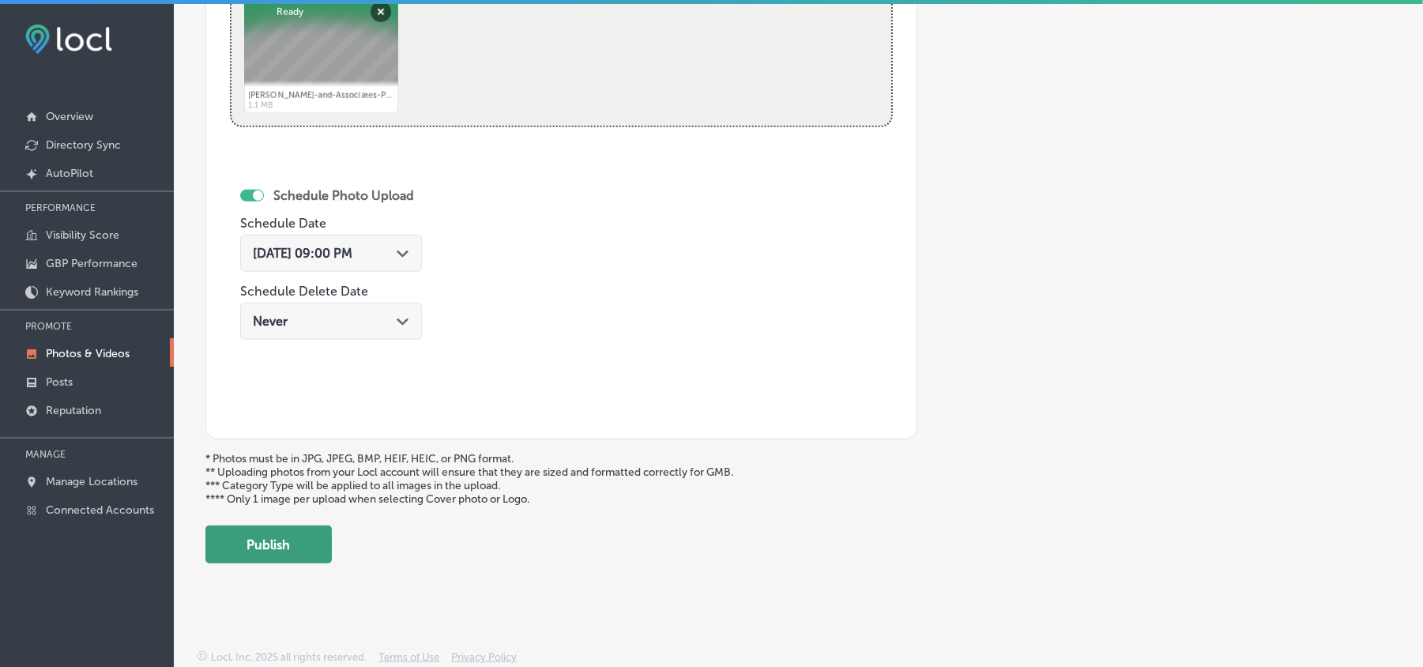
click at [281, 559] on button "Publish" at bounding box center [268, 544] width 126 height 38
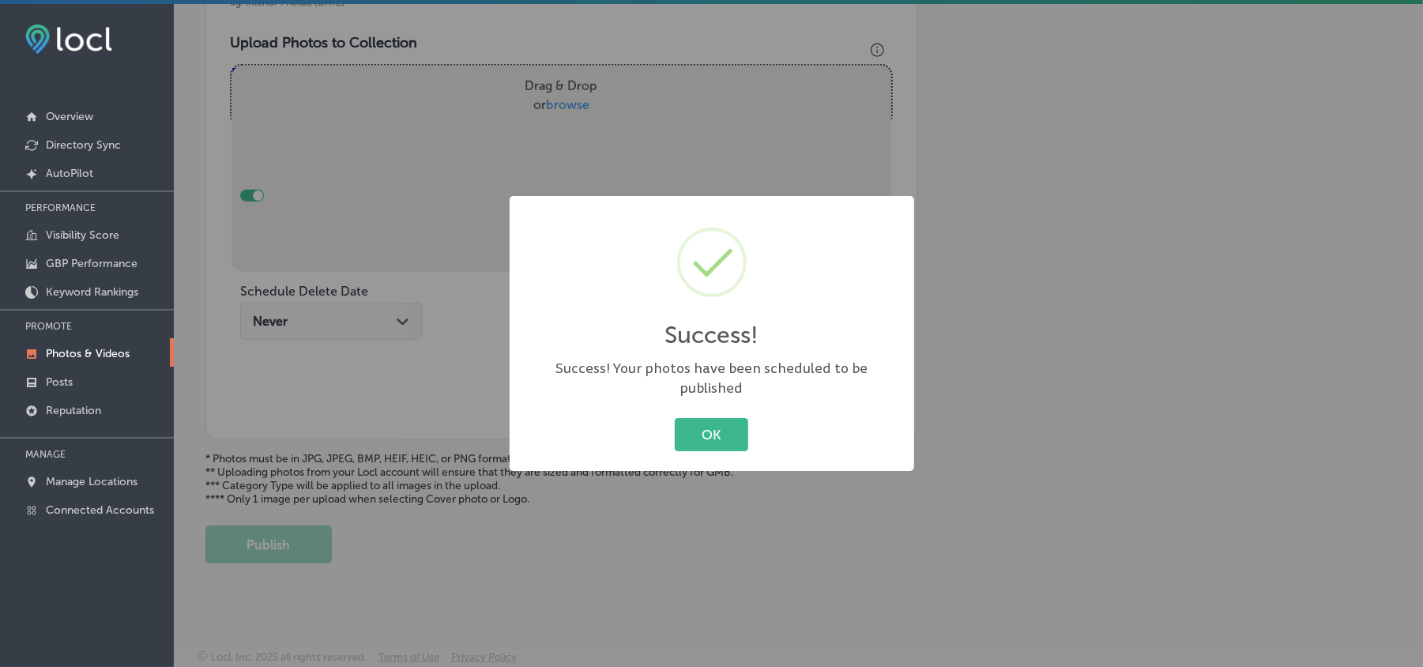
scroll to position [563, 0]
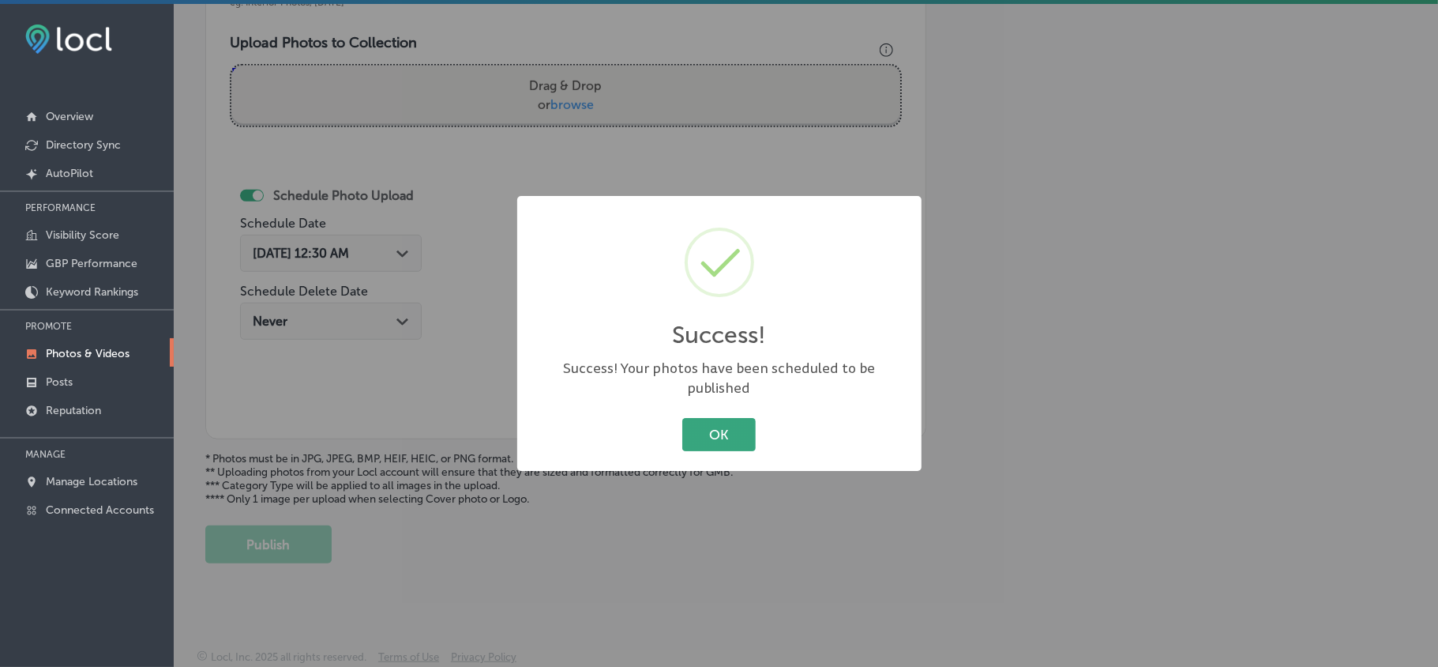
click at [702, 424] on button "OK" at bounding box center [718, 434] width 73 height 32
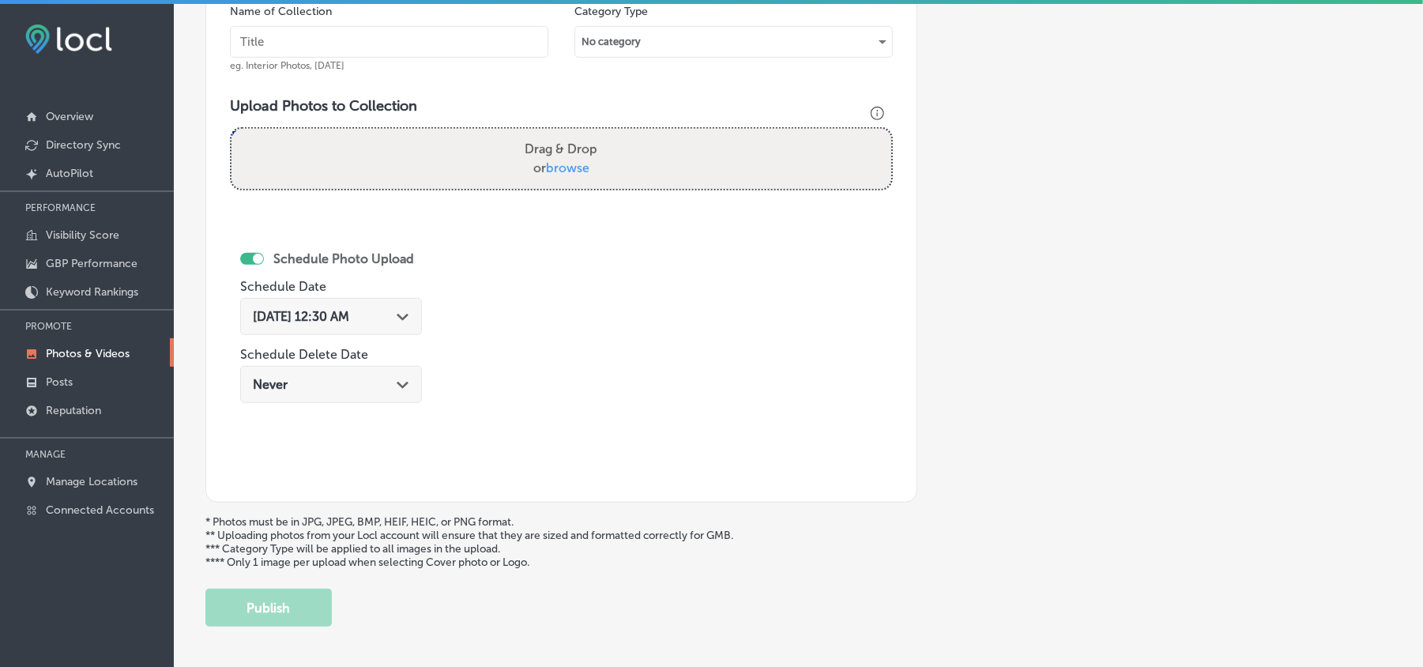
scroll to position [458, 0]
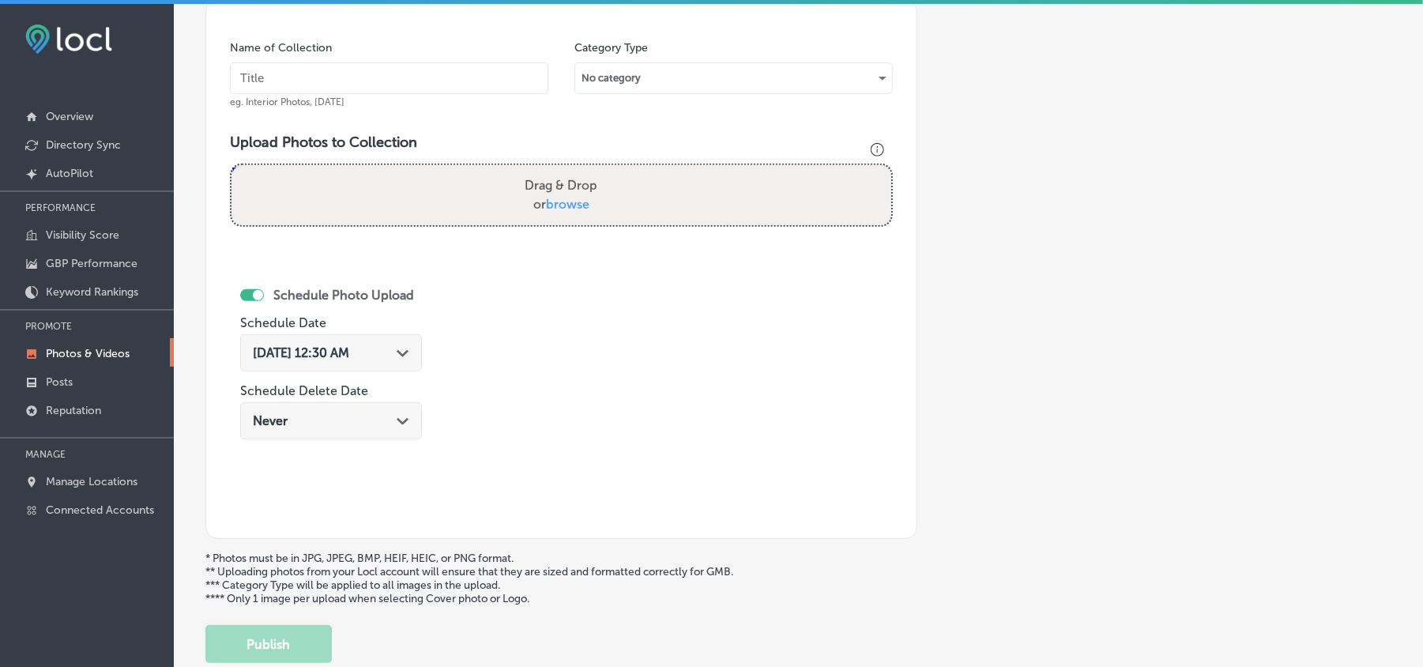
click at [389, 80] on input "text" at bounding box center [389, 78] width 318 height 32
paste input "[PERSON_NAME]-and-Associates-PLLC-Car-Accident-Injury-Lawyer"
type input "[PERSON_NAME]-and-Associates-PLLC-Car-Accident-Injury-Lawyer"
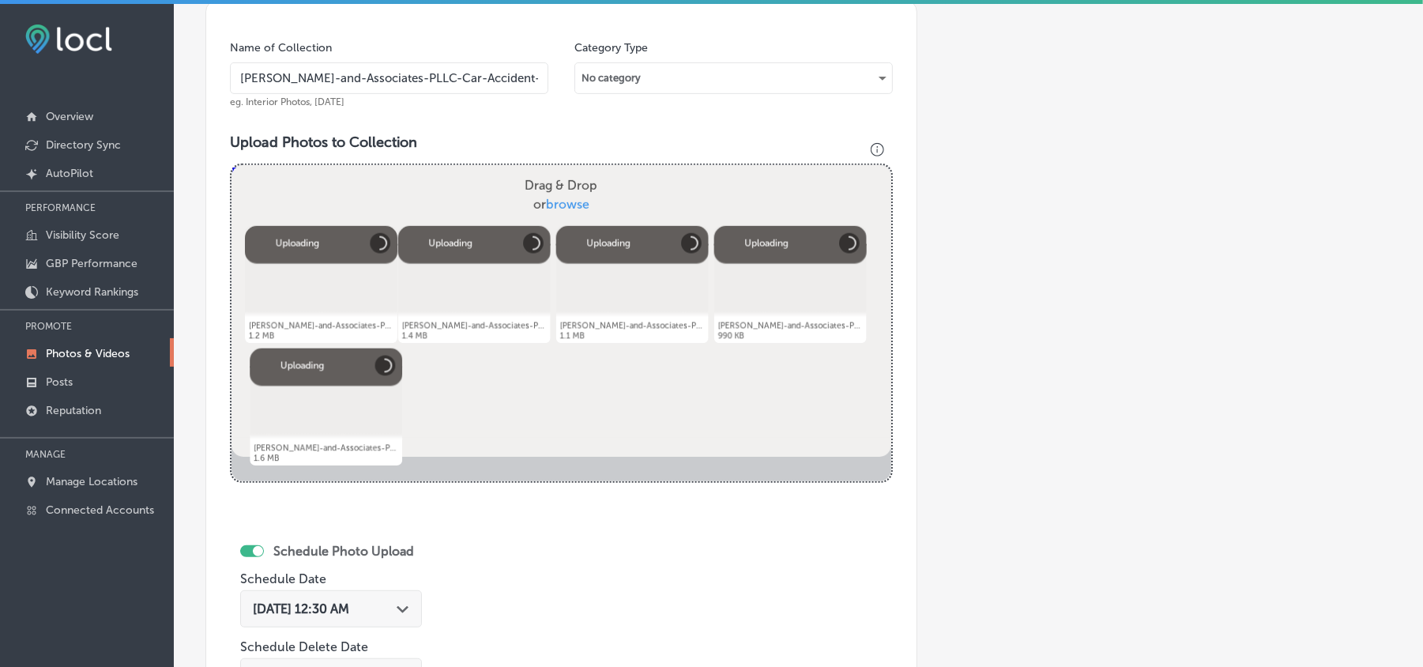
scroll to position [598, 0]
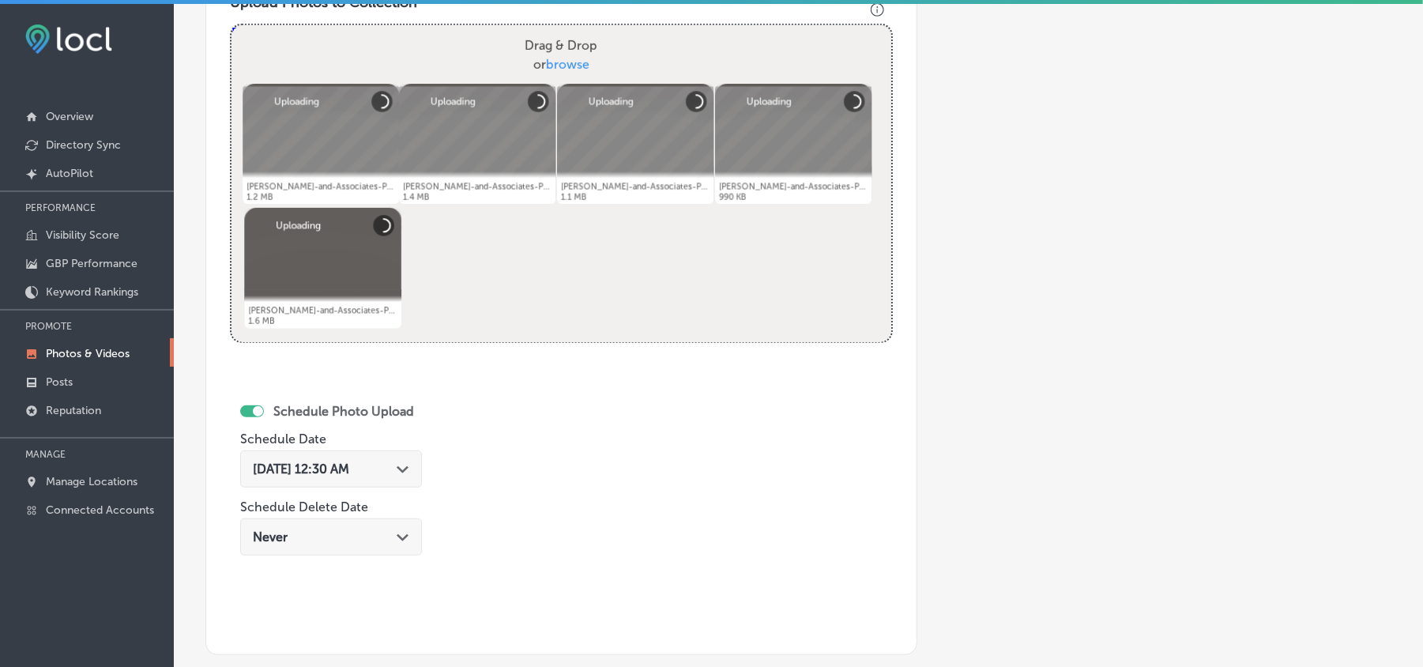
click at [402, 468] on icon "Path Created with Sketch." at bounding box center [403, 469] width 12 height 7
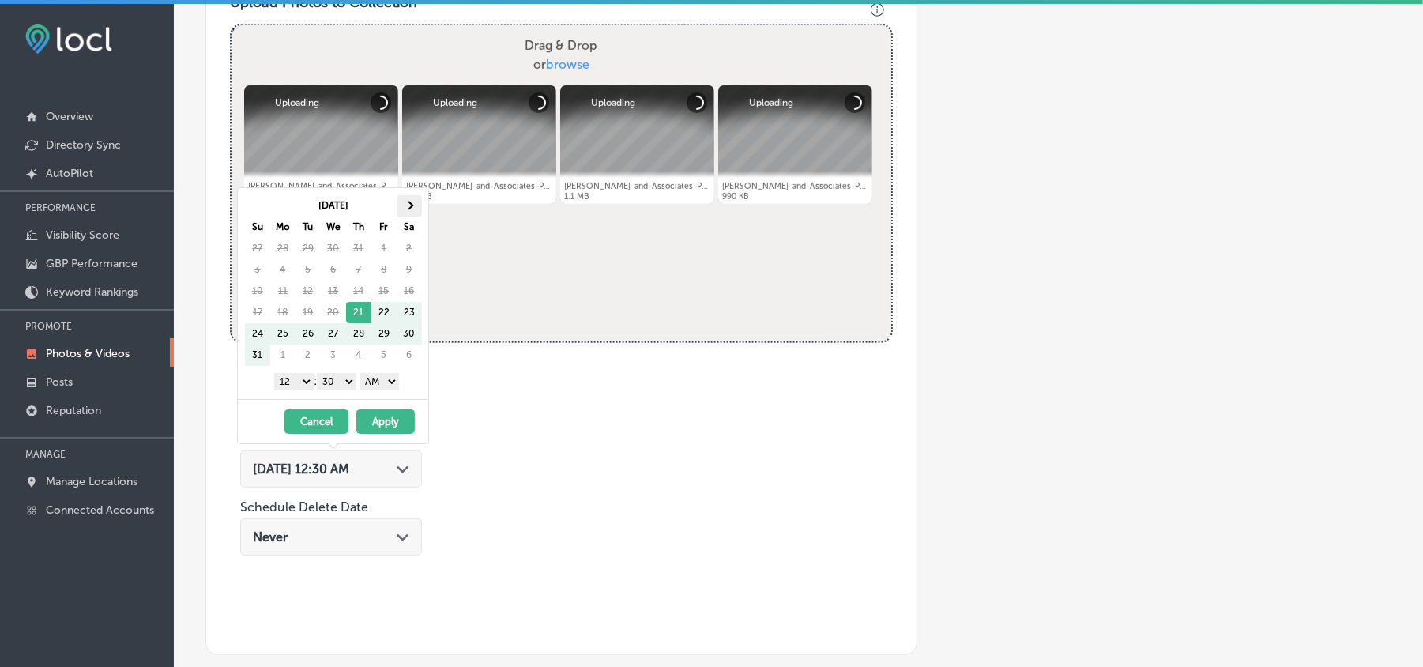
click at [420, 197] on th at bounding box center [409, 205] width 25 height 21
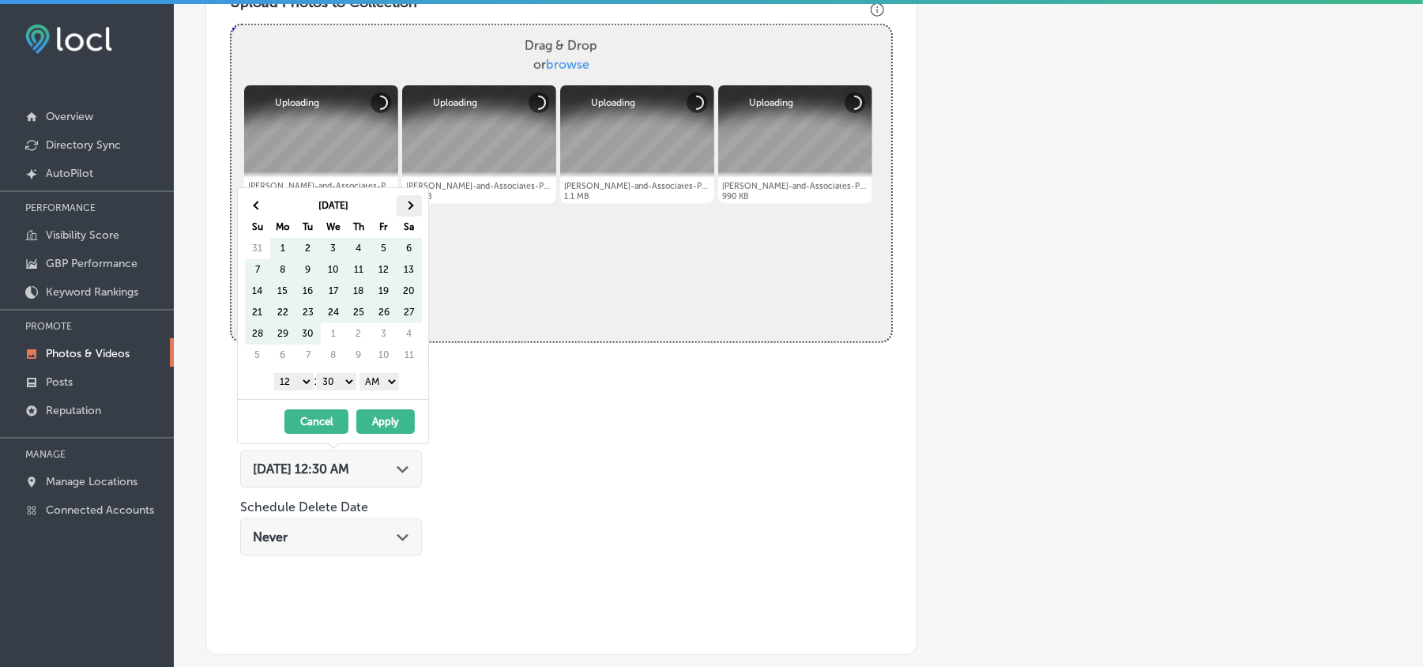
click at [417, 202] on th at bounding box center [409, 205] width 25 height 21
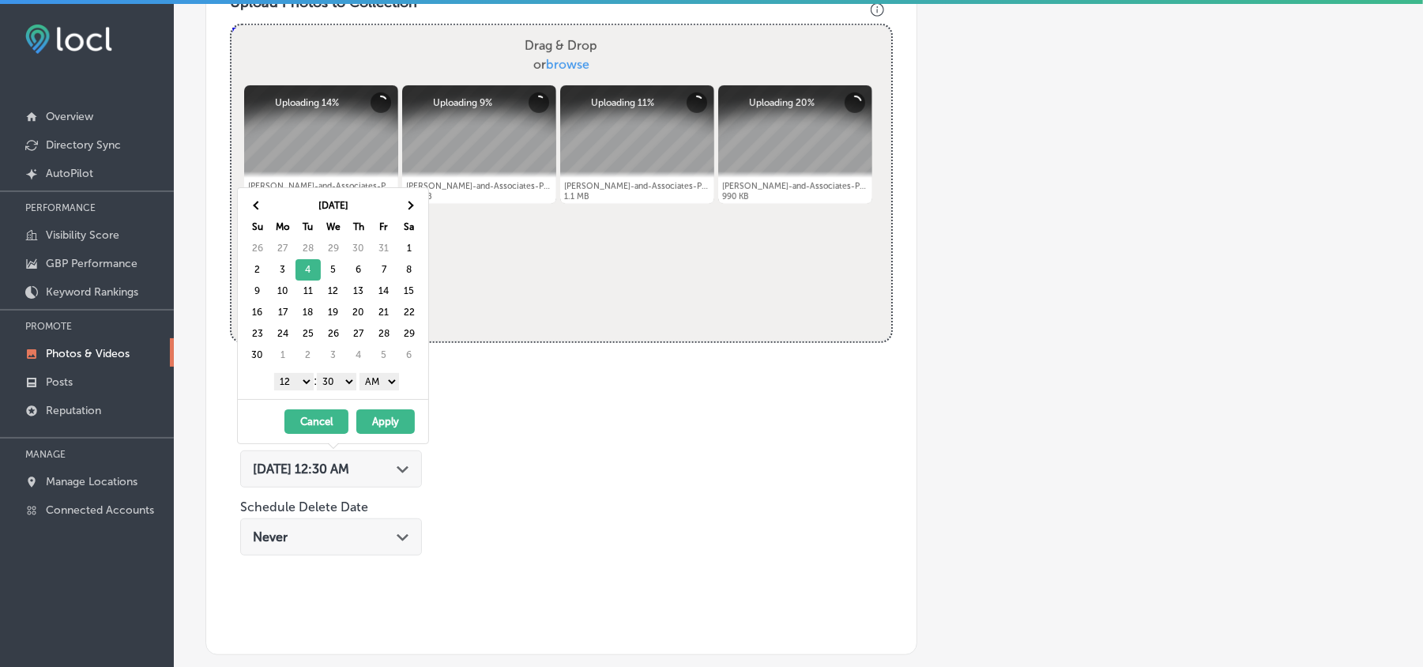
click at [295, 384] on select "1 2 3 4 5 6 7 8 9 10 11 12" at bounding box center [293, 381] width 39 height 17
click at [332, 386] on select "00 10 20 30 40 50" at bounding box center [336, 381] width 39 height 17
click at [379, 384] on select "AM PM" at bounding box center [378, 381] width 39 height 17
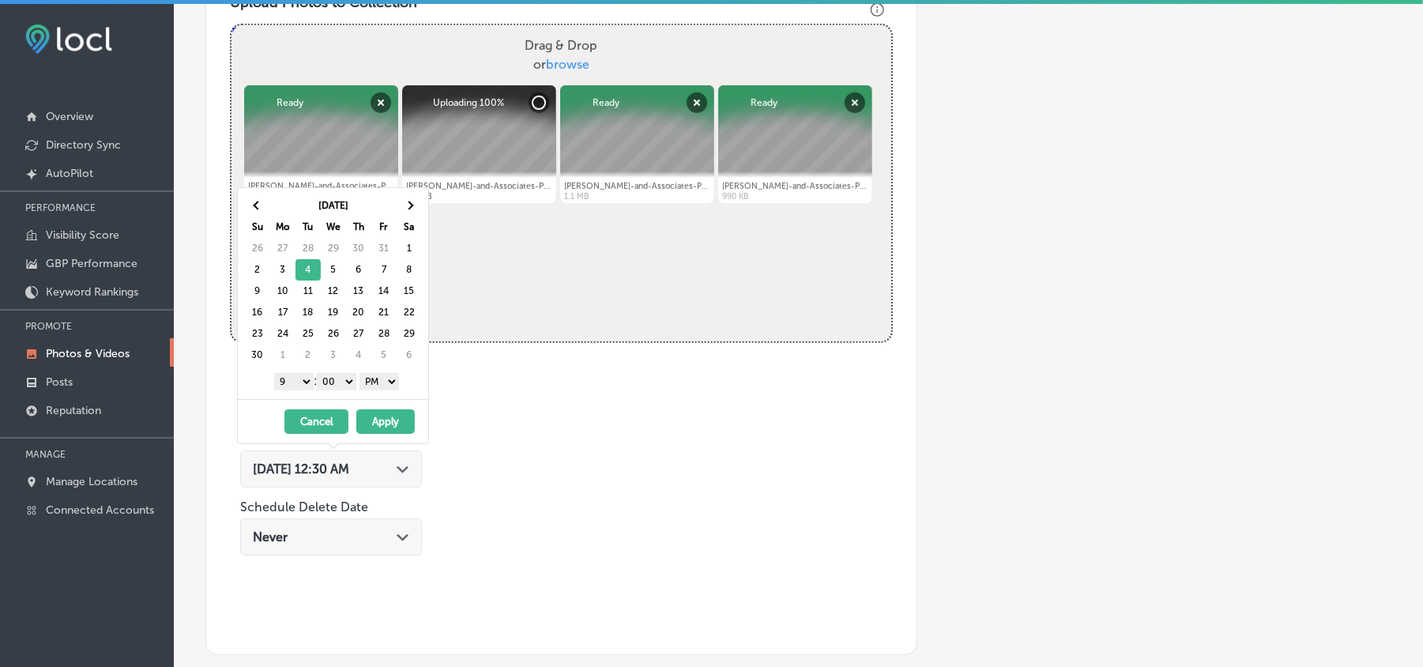
click at [387, 420] on button "Apply" at bounding box center [385, 421] width 58 height 24
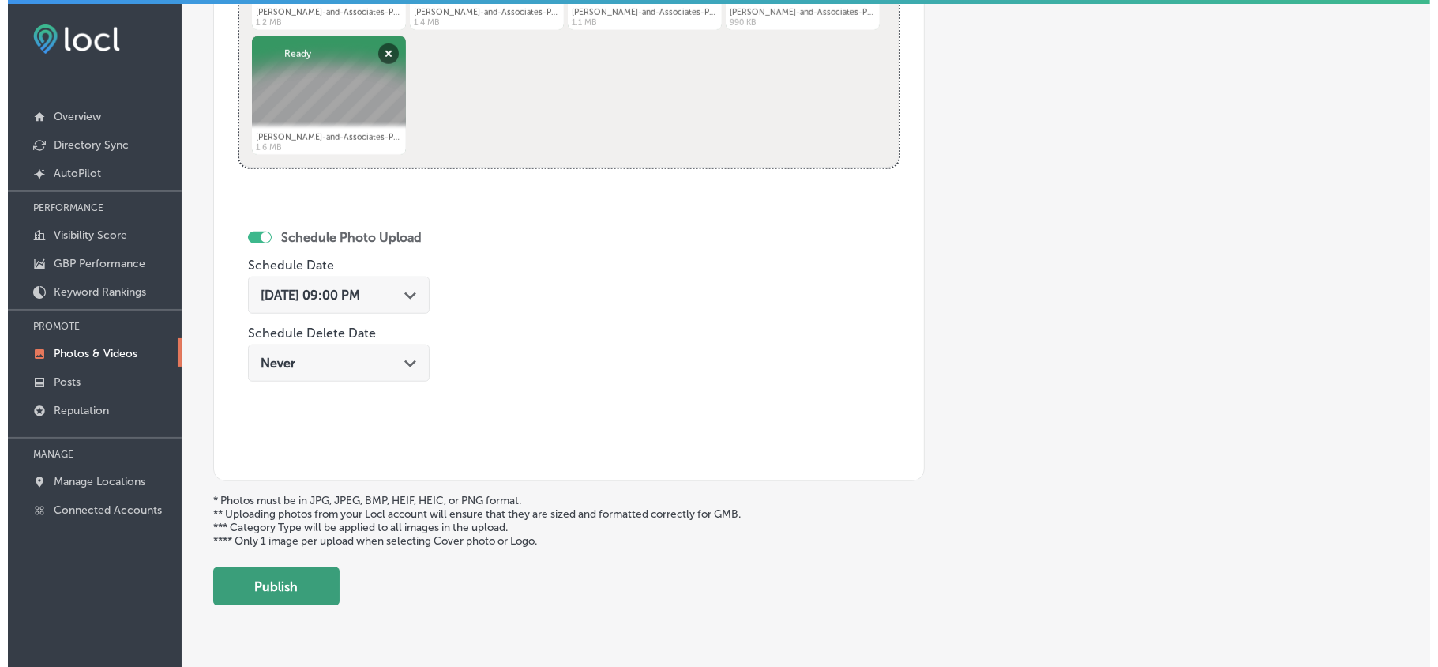
scroll to position [809, 0]
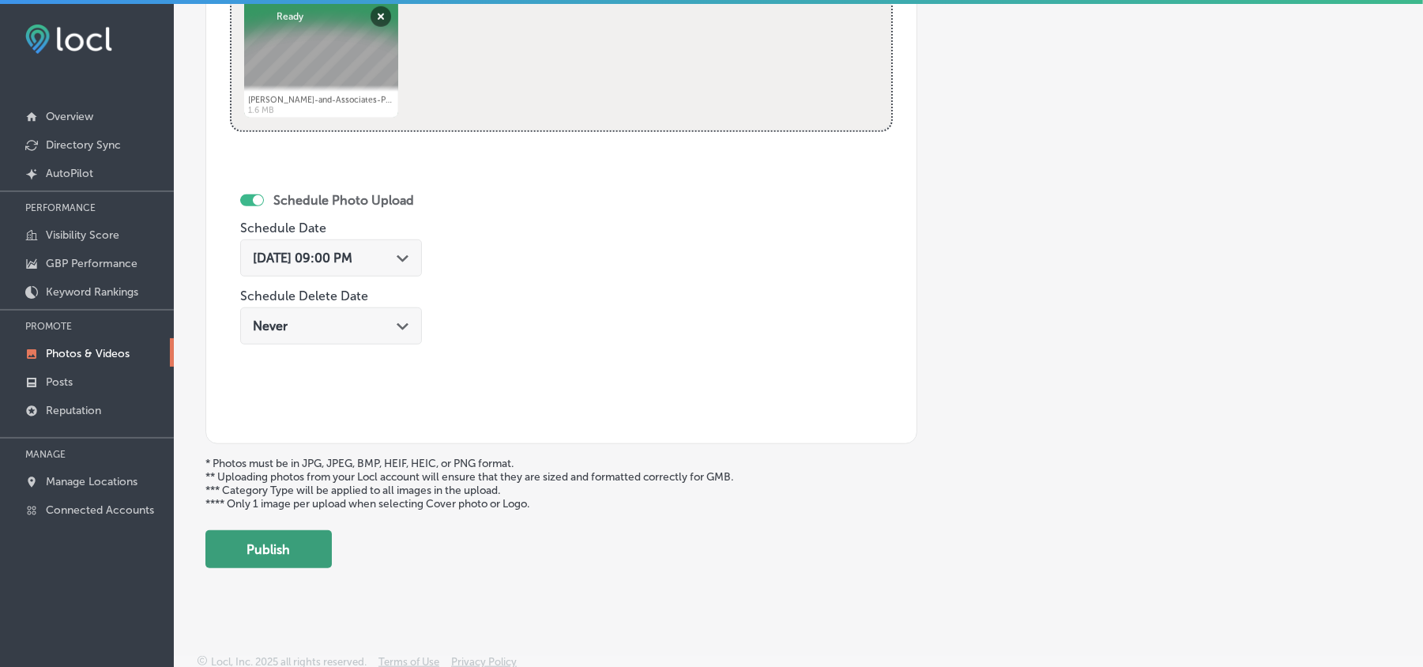
click at [260, 553] on button "Publish" at bounding box center [268, 549] width 126 height 38
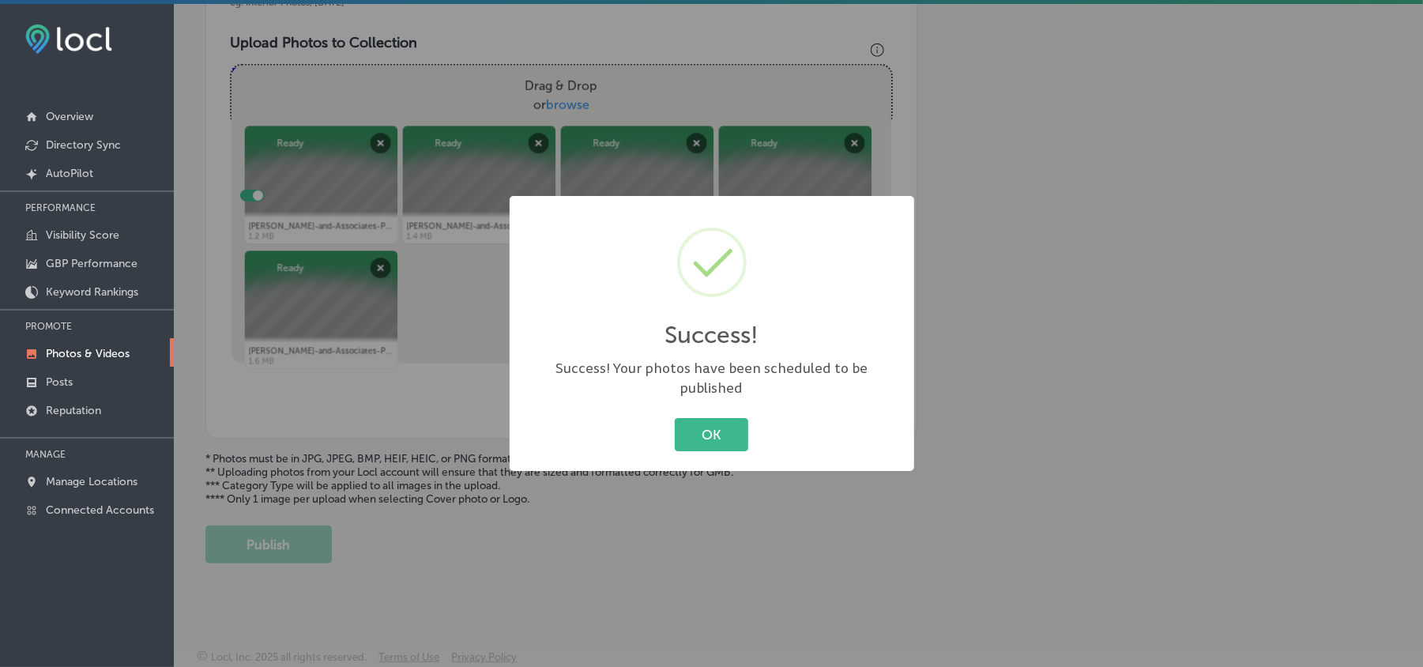
scroll to position [563, 0]
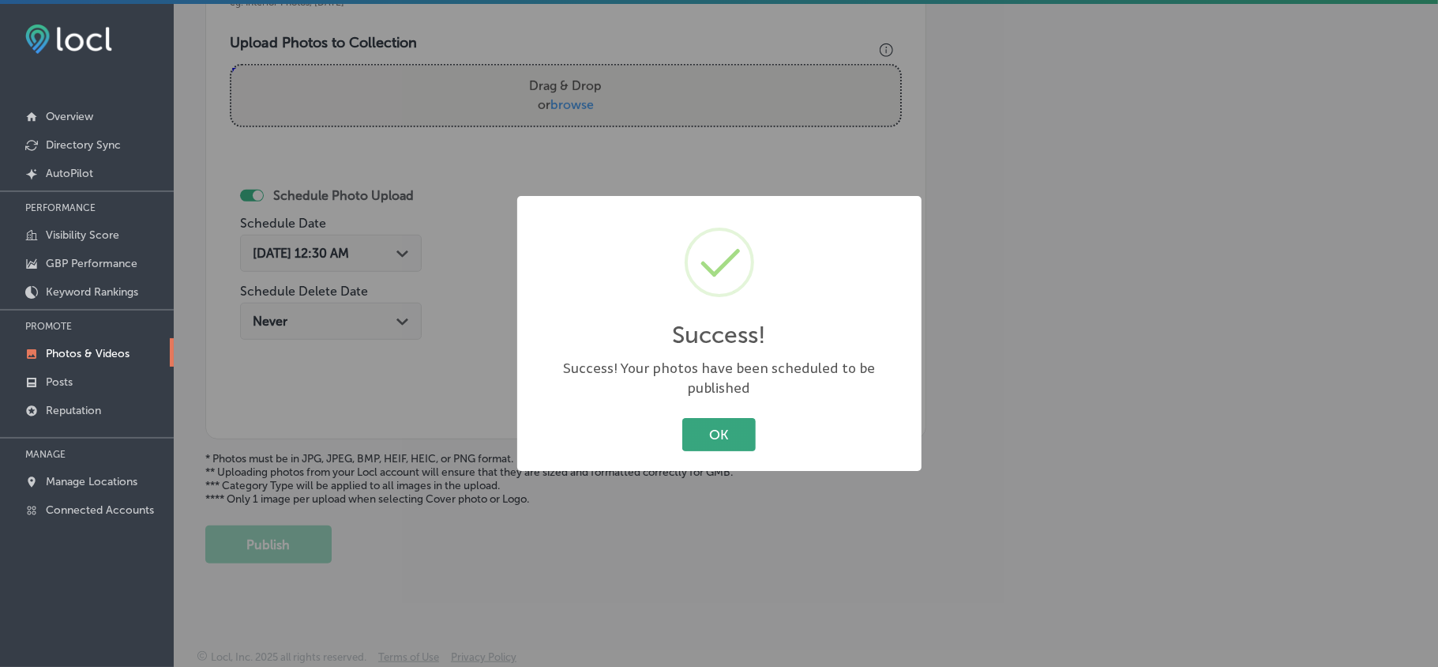
click at [701, 425] on button "OK" at bounding box center [718, 434] width 73 height 32
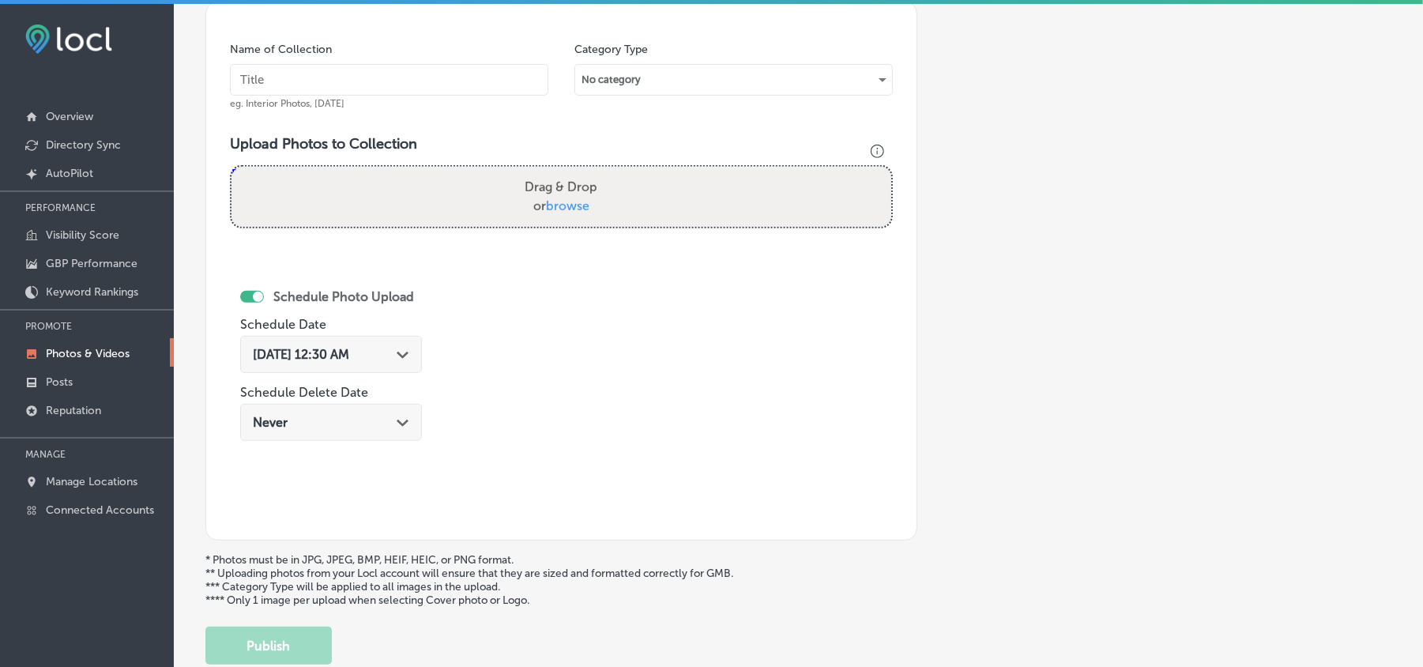
scroll to position [423, 0]
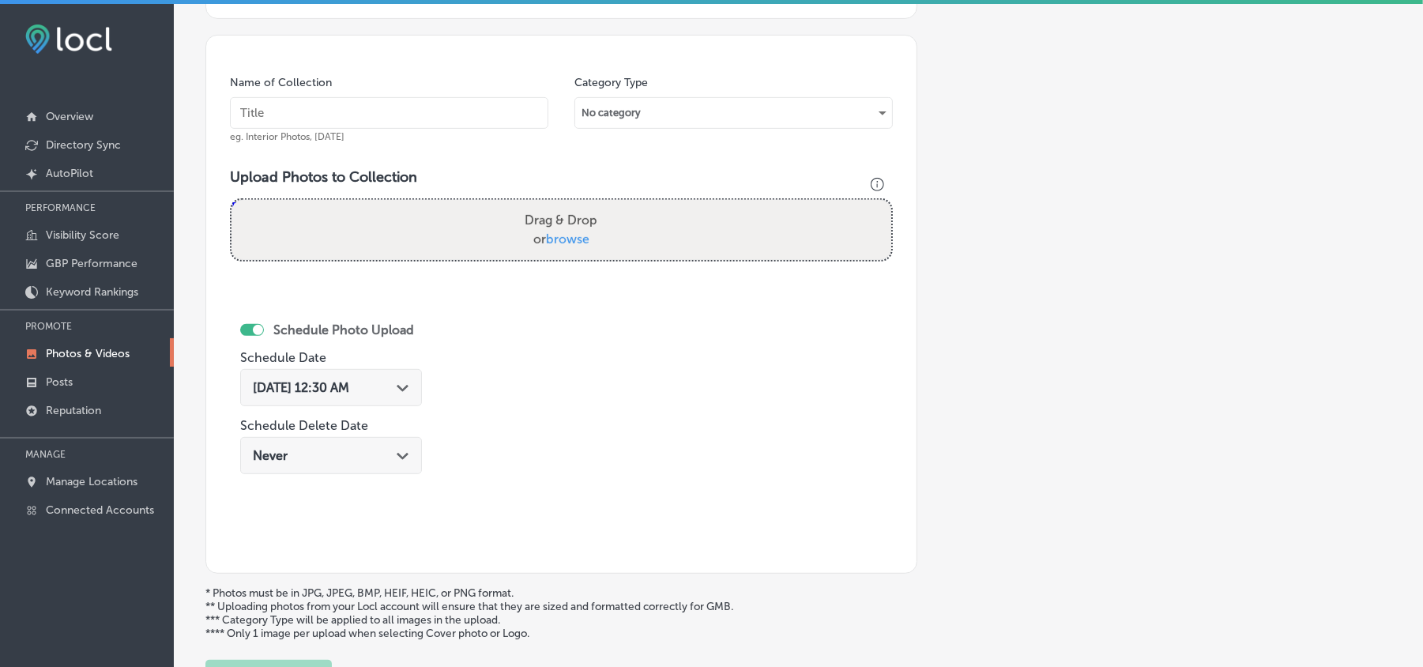
click at [456, 104] on input "text" at bounding box center [389, 113] width 318 height 32
paste input "[PERSON_NAME]-and-Associates-PLLC-Car-Wrecks-Lawyer"
type input "[PERSON_NAME]-and-Associates-PLLC-Car-Wrecks-Lawyer"
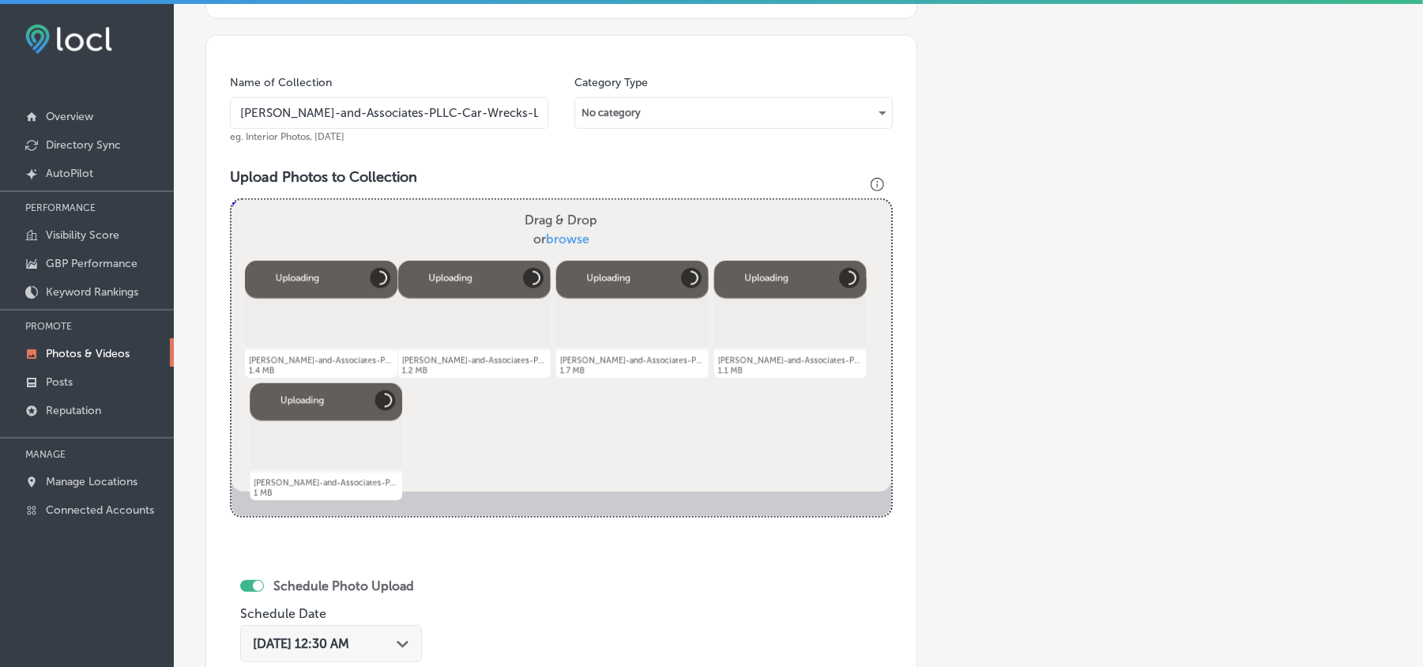
scroll to position [599, 0]
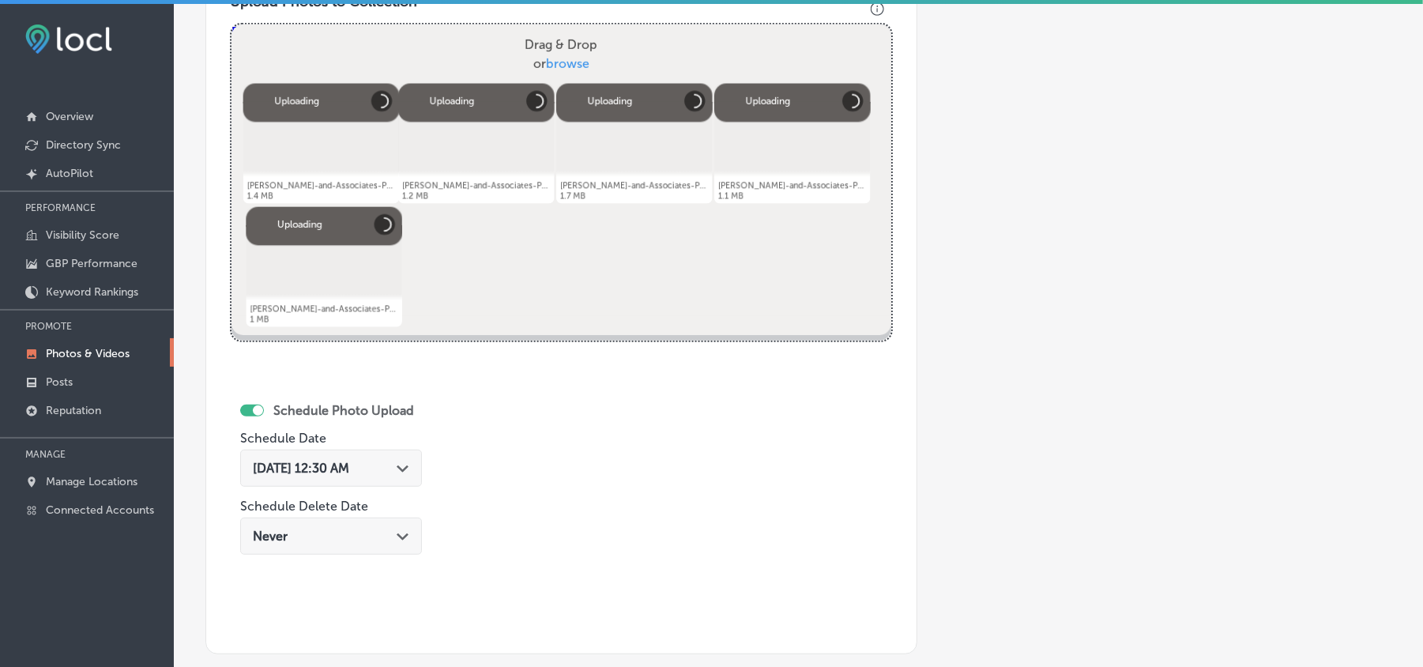
click at [399, 474] on div "[DATE] 12:30 AM Path Created with Sketch." at bounding box center [331, 467] width 156 height 15
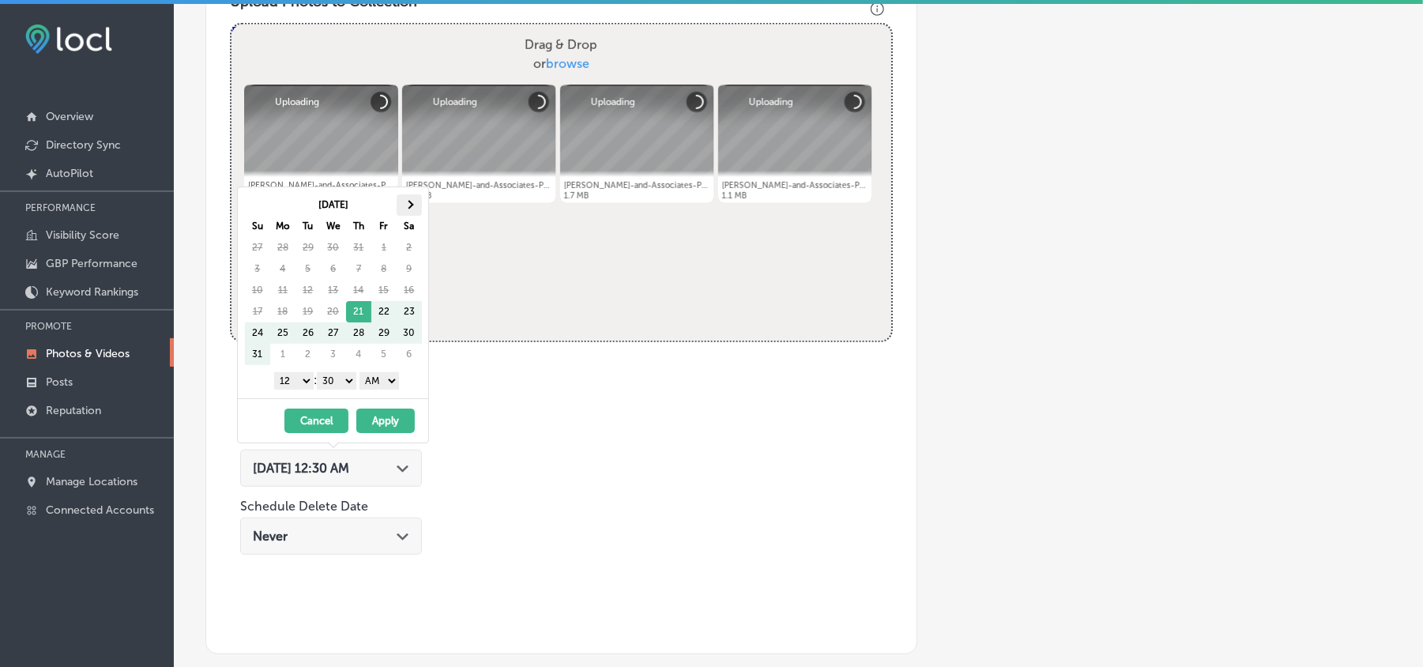
click at [412, 202] on th at bounding box center [409, 204] width 25 height 21
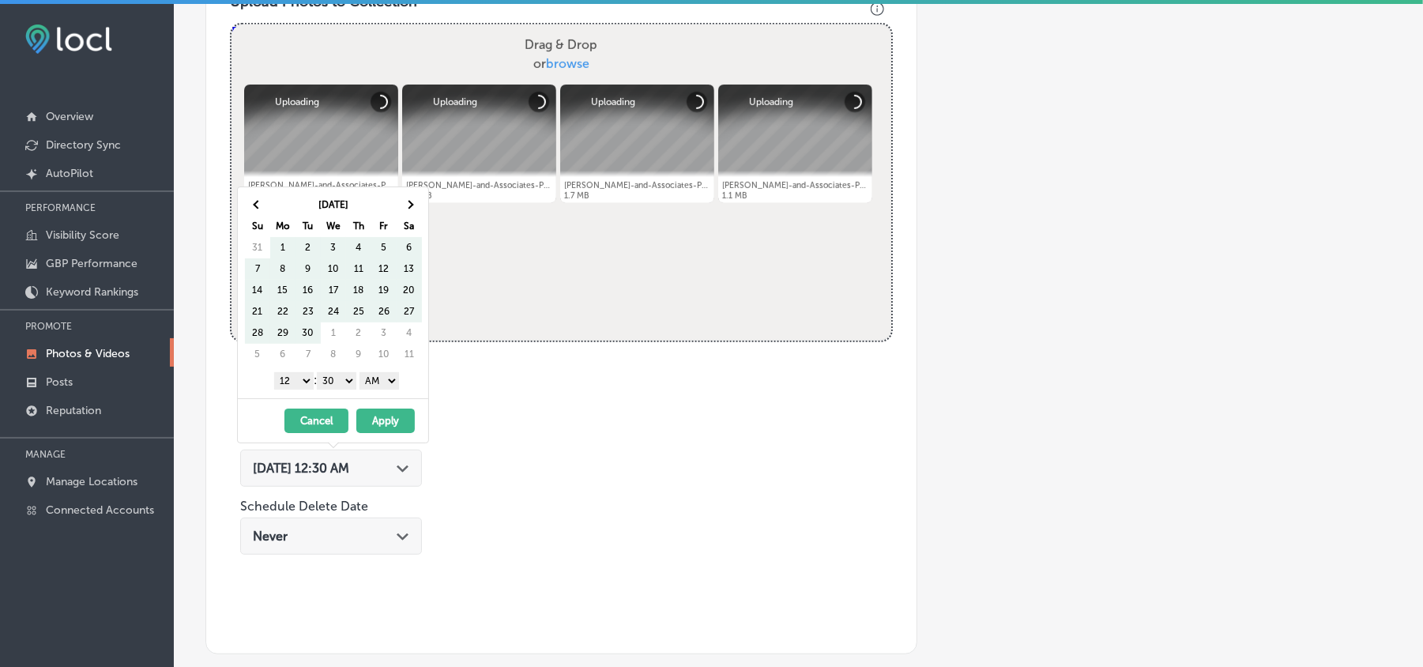
click at [412, 202] on th at bounding box center [409, 204] width 25 height 21
click at [414, 202] on th at bounding box center [409, 204] width 25 height 21
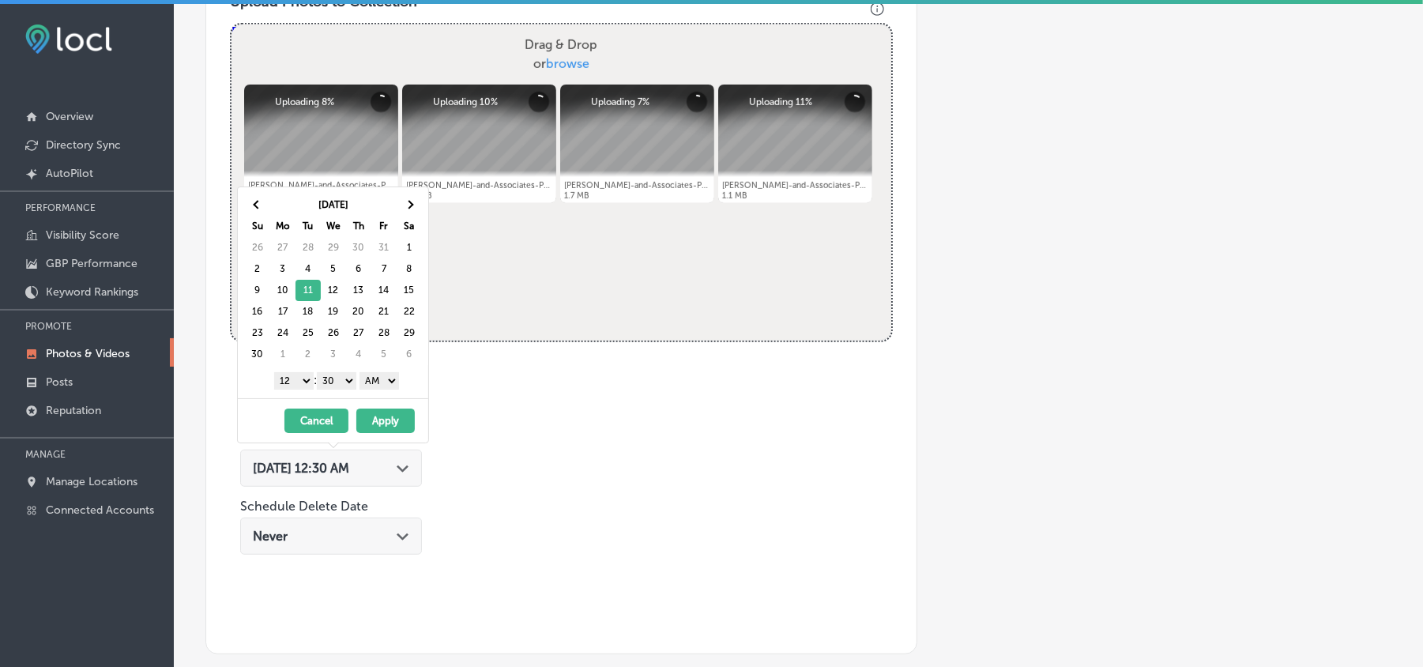
drag, startPoint x: 299, startPoint y: 386, endPoint x: 306, endPoint y: 408, distance: 22.7
click at [299, 386] on select "1 2 3 4 5 6 7 8 9 10 11 12" at bounding box center [293, 380] width 39 height 17
click at [336, 384] on select "00 10 20 30 40 50" at bounding box center [336, 380] width 39 height 17
drag, startPoint x: 384, startPoint y: 379, endPoint x: 389, endPoint y: 387, distance: 9.6
click at [384, 379] on select "AM PM" at bounding box center [378, 380] width 39 height 17
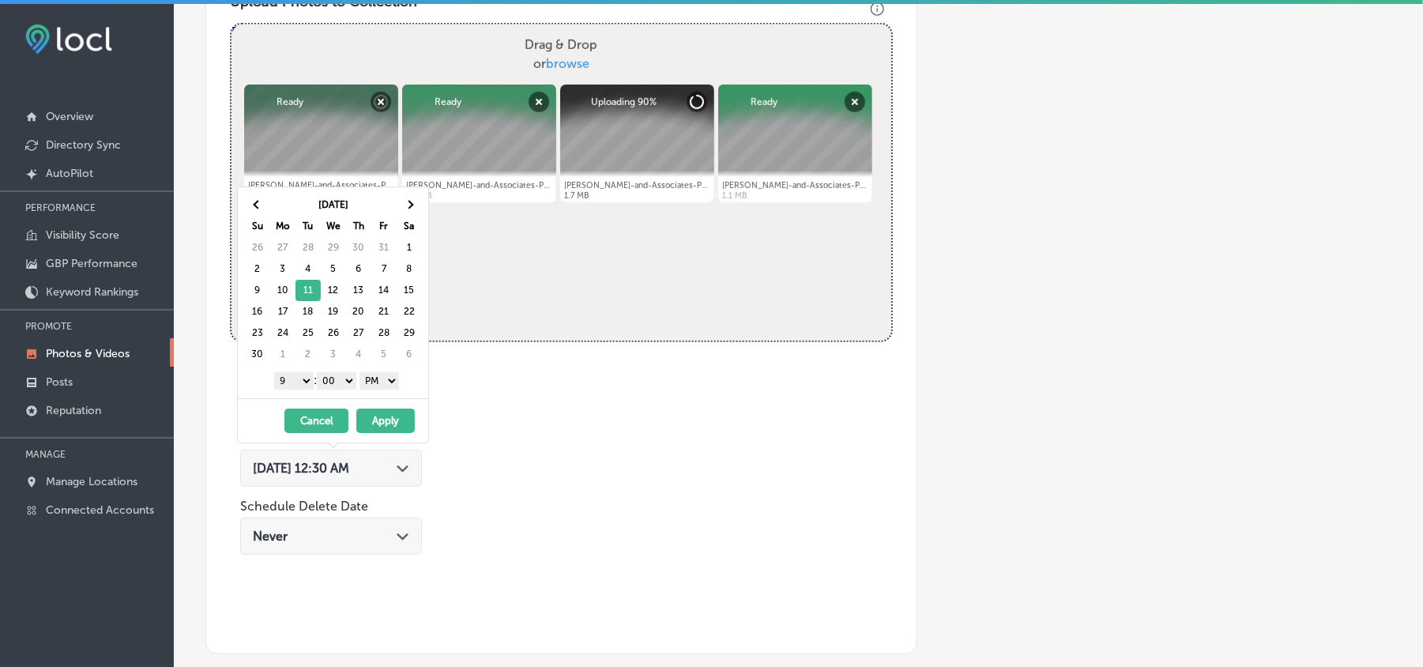
click at [378, 427] on button "Apply" at bounding box center [385, 420] width 58 height 24
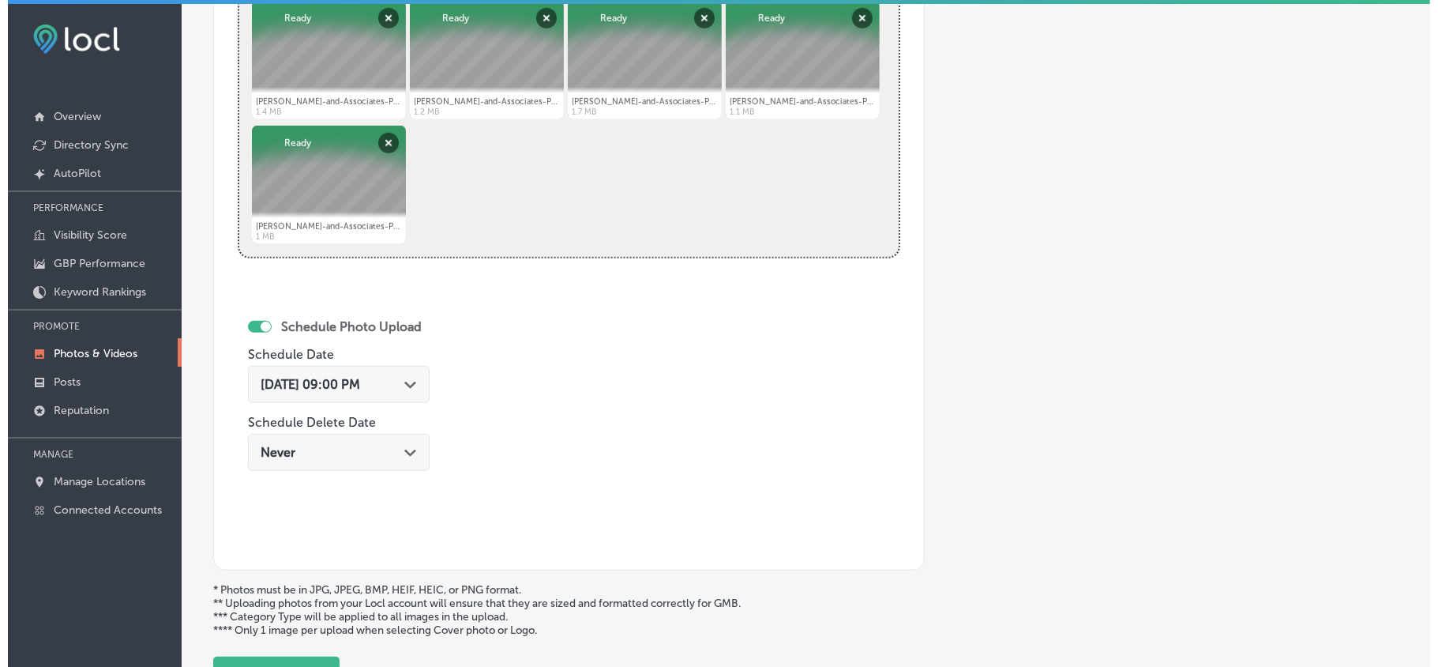
scroll to position [774, 0]
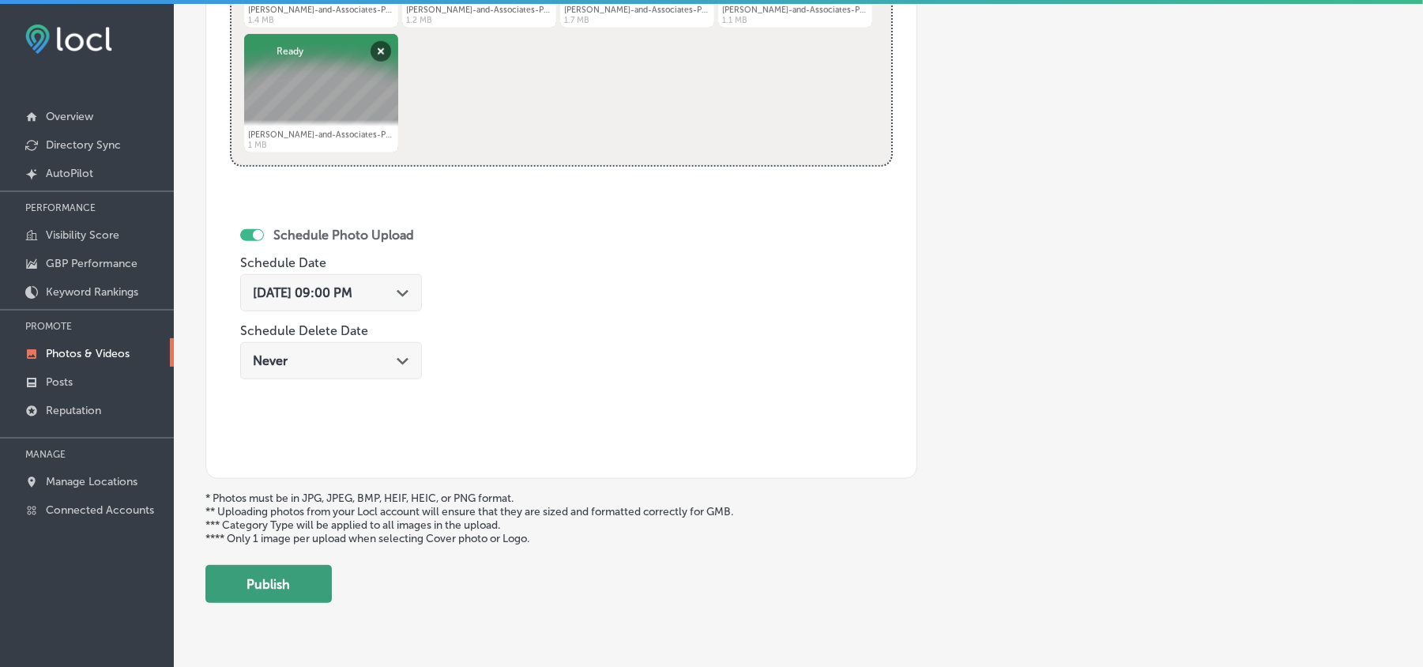
click at [310, 594] on button "Publish" at bounding box center [268, 584] width 126 height 38
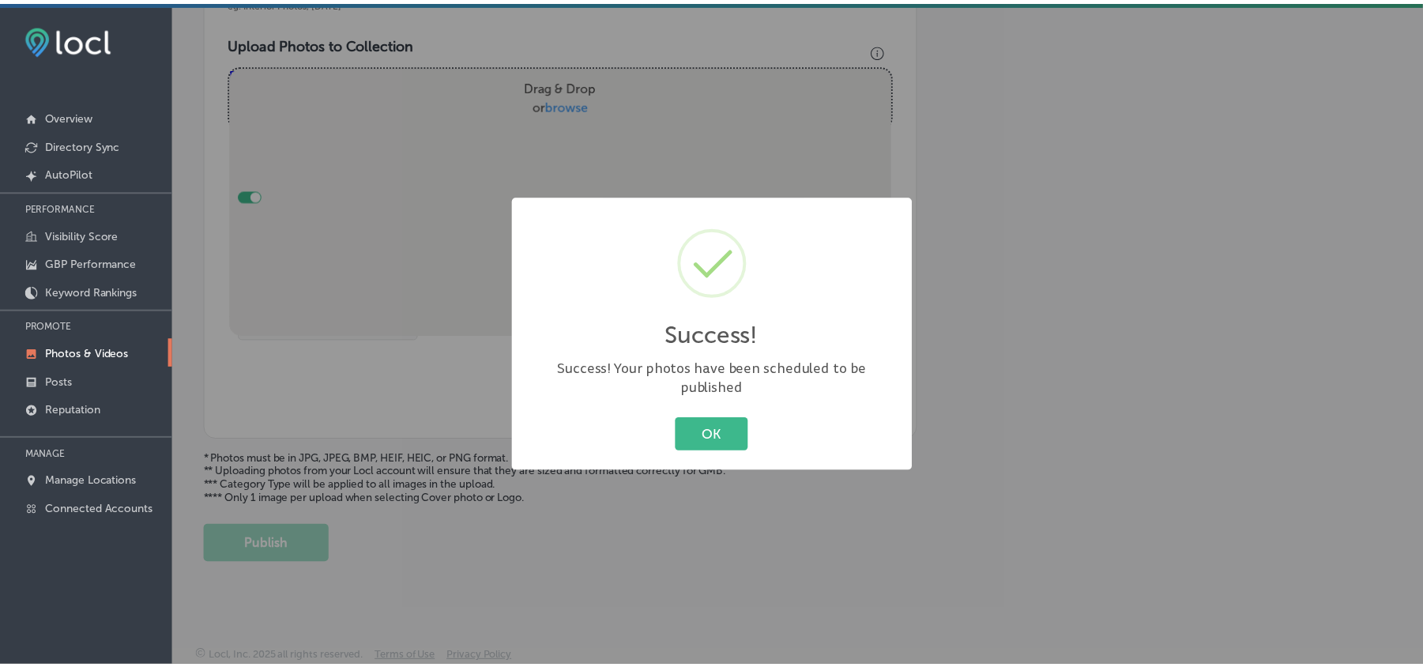
scroll to position [563, 0]
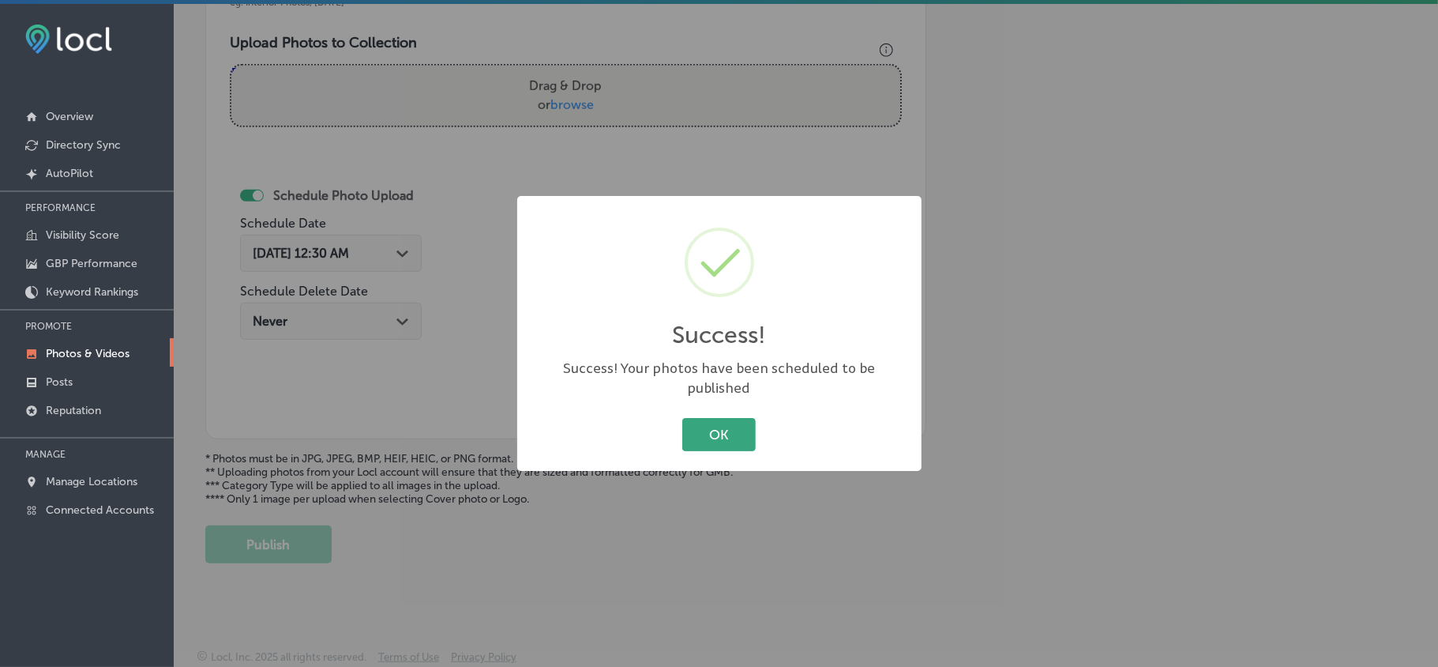
click at [696, 418] on button "OK" at bounding box center [718, 434] width 73 height 32
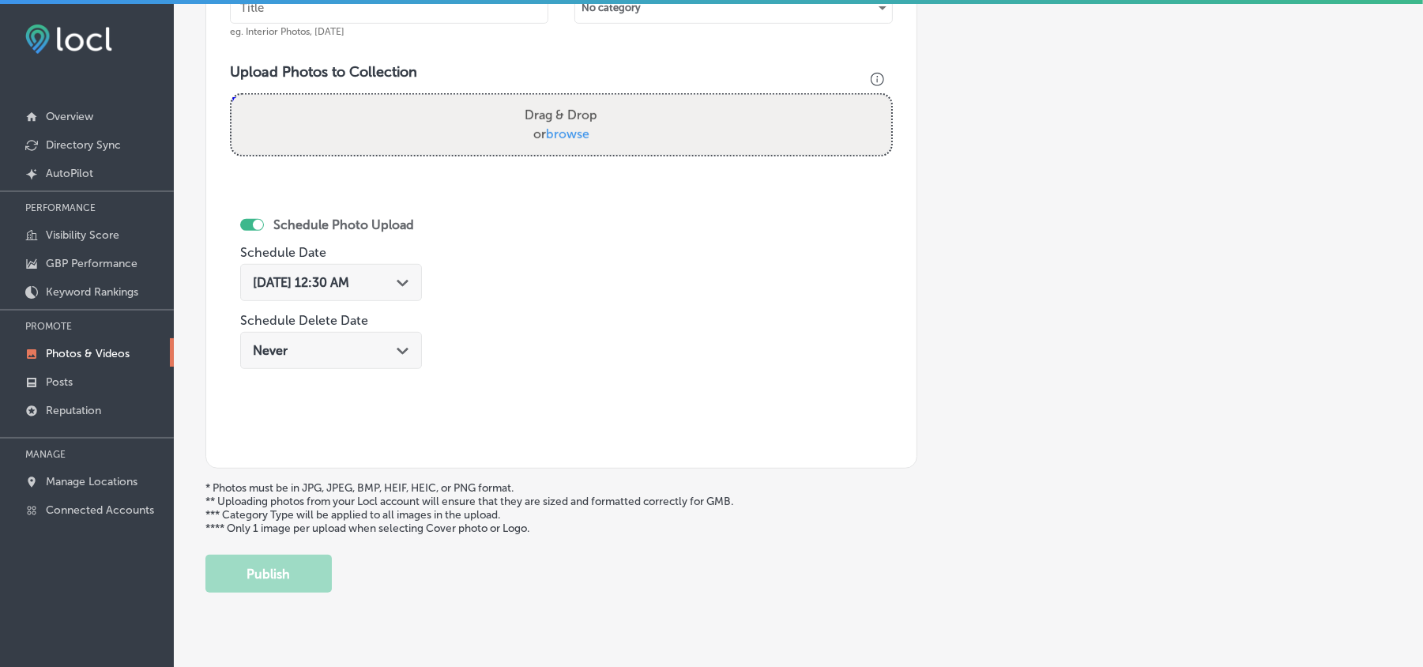
scroll to position [494, 0]
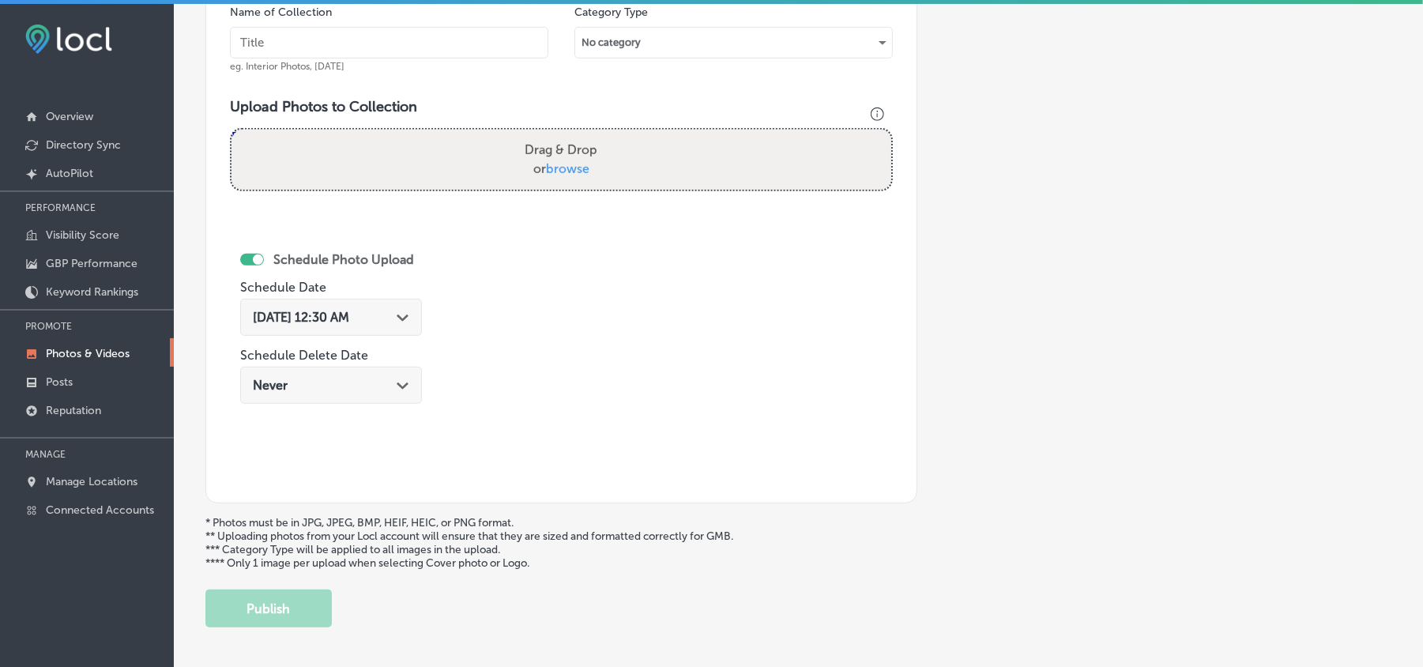
click at [275, 38] on input "text" at bounding box center [389, 43] width 318 height 32
paste input "[PERSON_NAME]-and-Associates-PLLC-Automobile-Collisions-Attorney"
type input "[PERSON_NAME]-and-Associates-PLLC-Automobile-Collisions-Attorney"
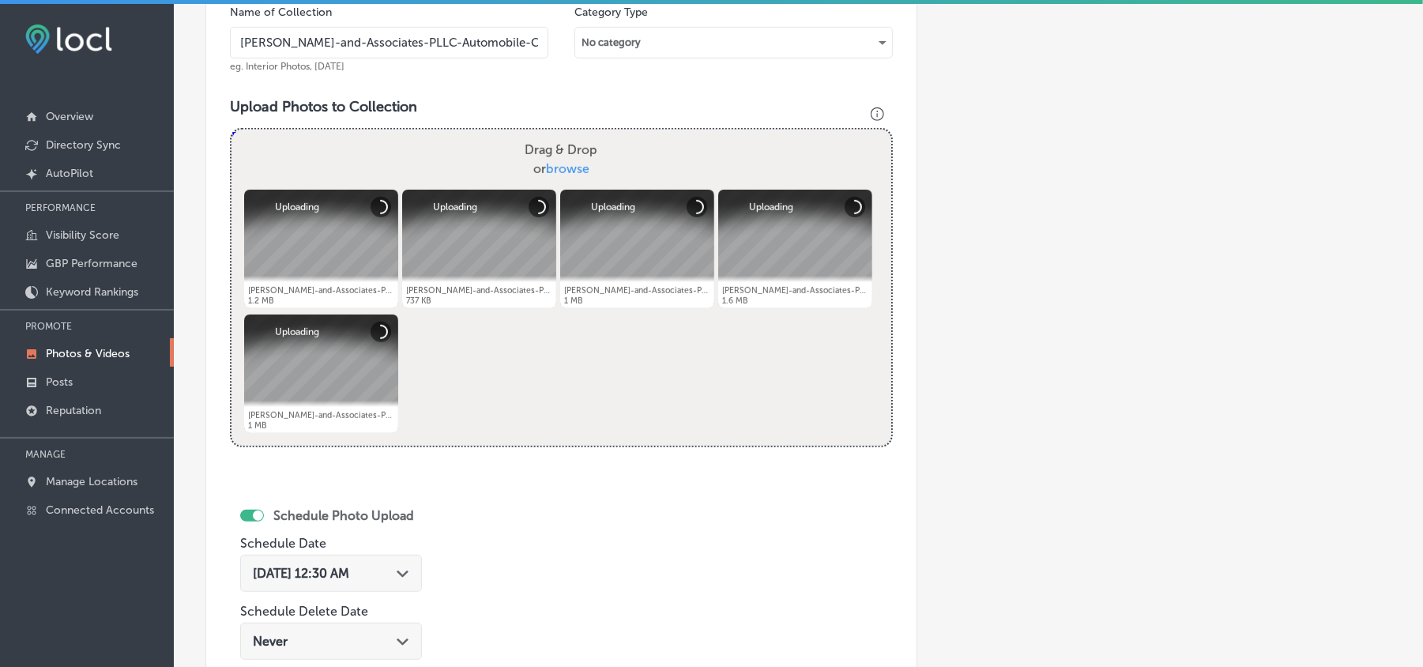
click at [395, 592] on div "[DATE] 12:30 AM Path Created with Sketch." at bounding box center [331, 572] width 182 height 37
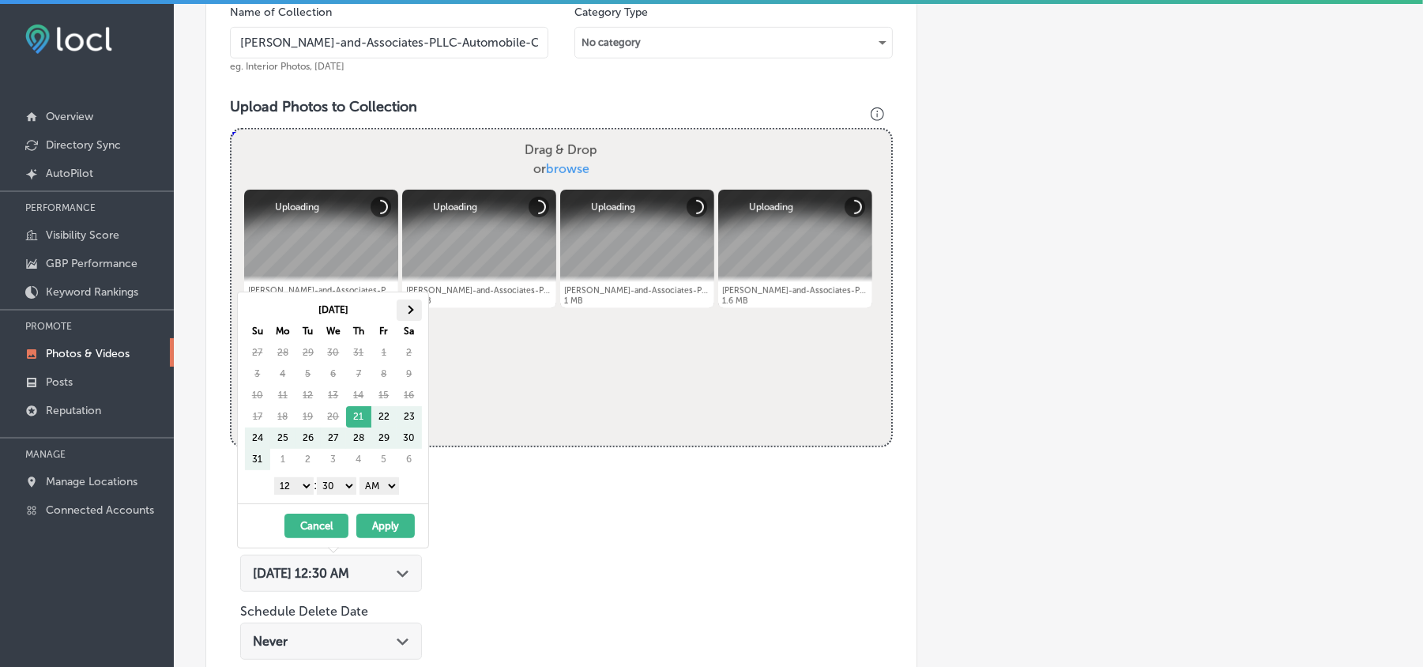
click at [406, 305] on th at bounding box center [409, 309] width 25 height 21
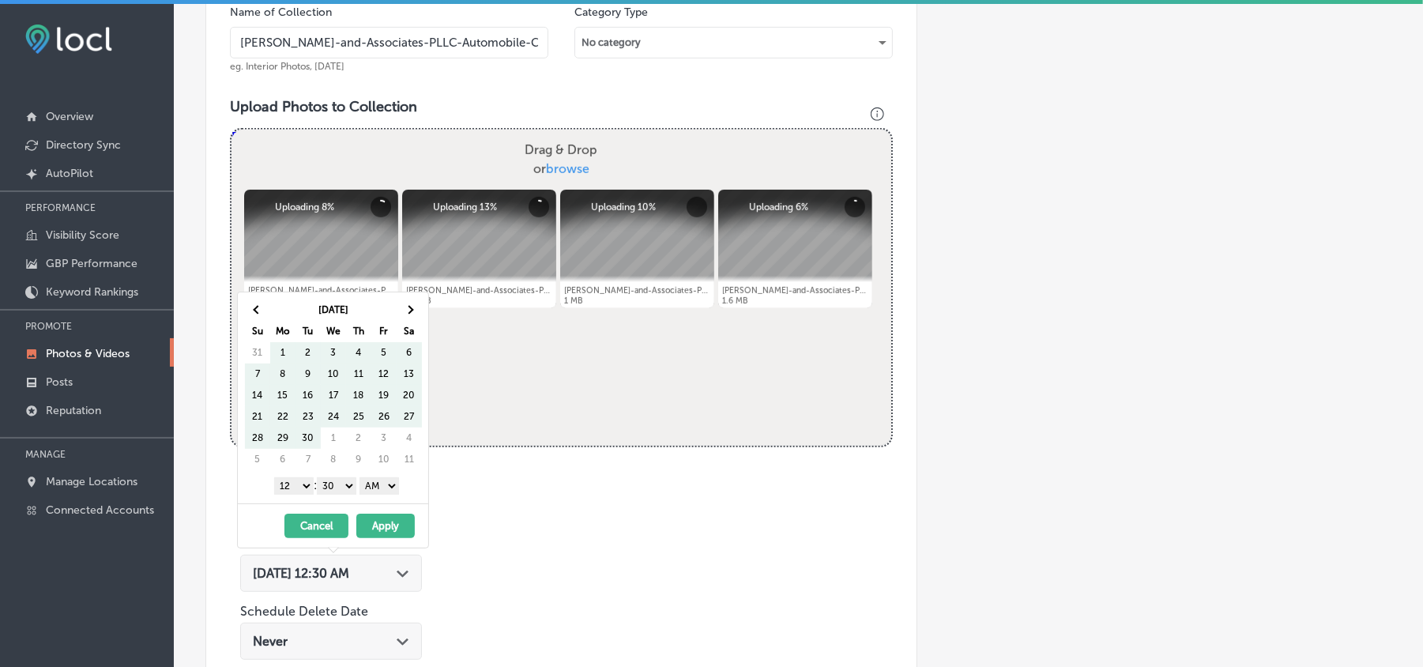
click at [406, 305] on th at bounding box center [409, 309] width 25 height 21
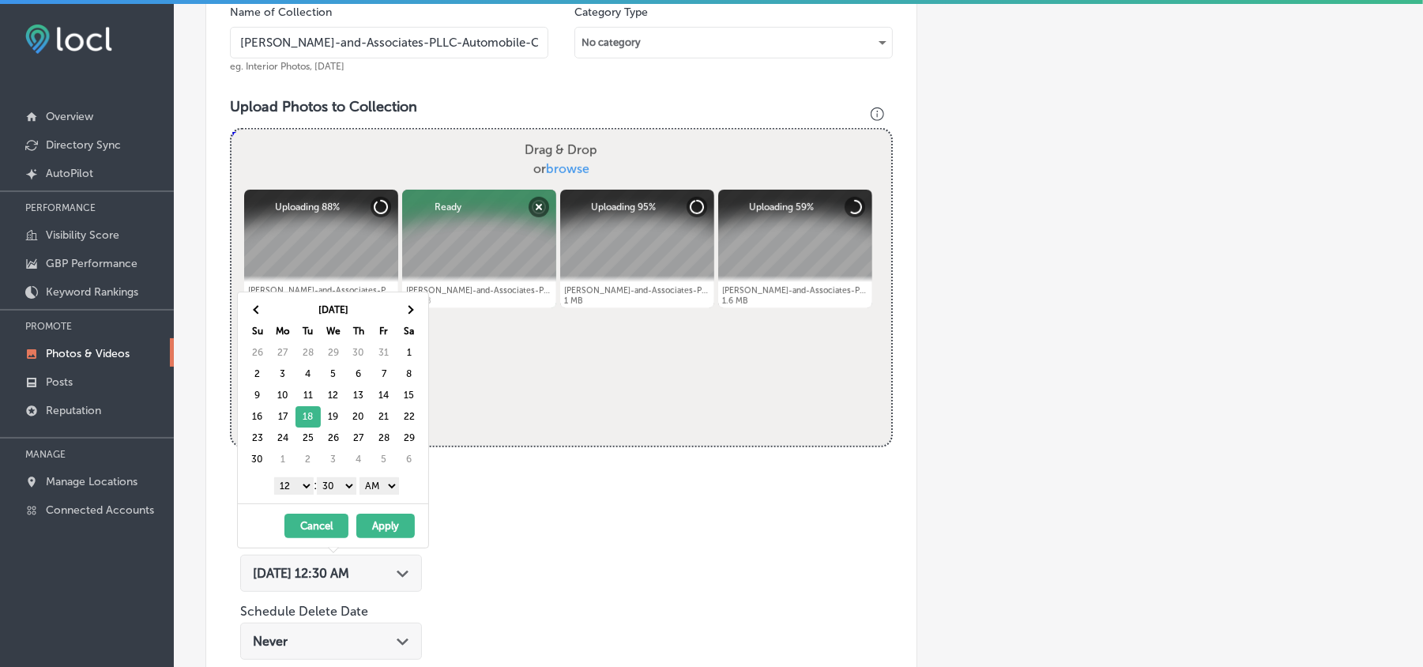
click at [301, 494] on select "1 2 3 4 5 6 7 8 9 10 11 12" at bounding box center [293, 485] width 39 height 17
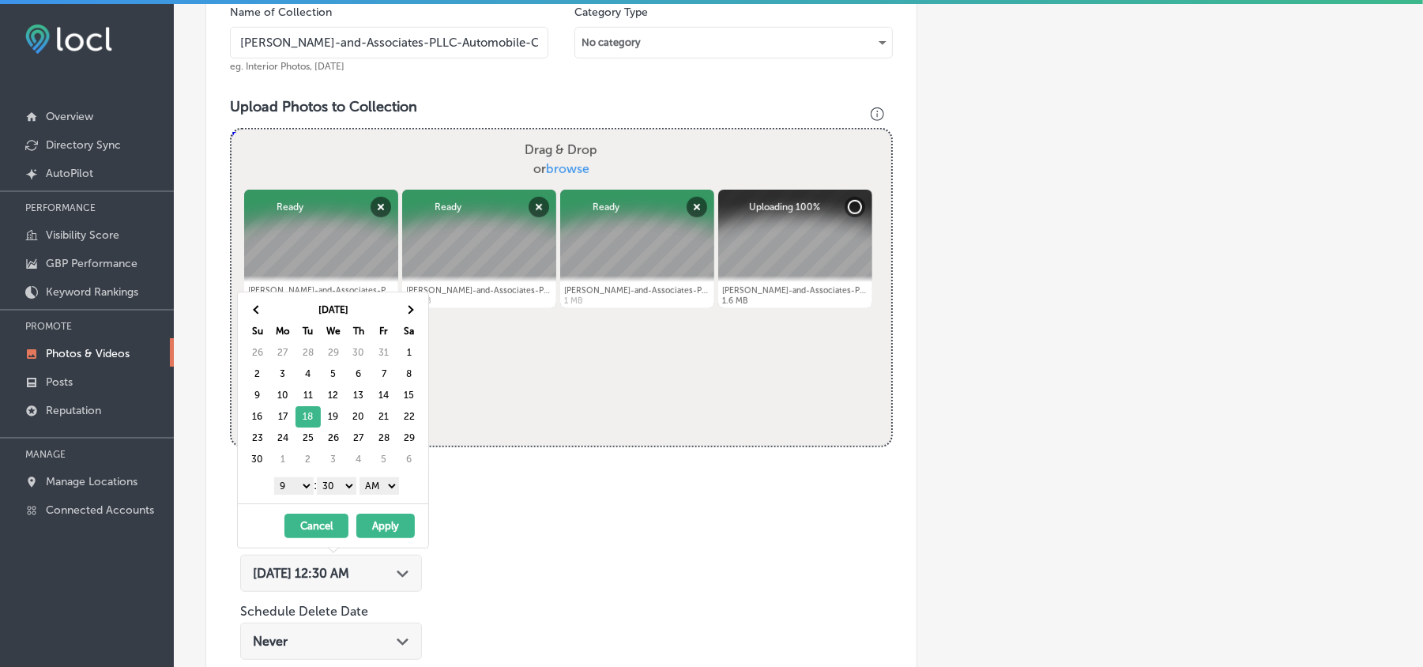
click at [336, 491] on select "00 10 20 30 40 50" at bounding box center [336, 485] width 39 height 17
drag, startPoint x: 381, startPoint y: 487, endPoint x: 384, endPoint y: 494, distance: 8.5
click at [381, 487] on select "AM PM" at bounding box center [378, 485] width 39 height 17
click at [384, 532] on button "Apply" at bounding box center [385, 525] width 58 height 24
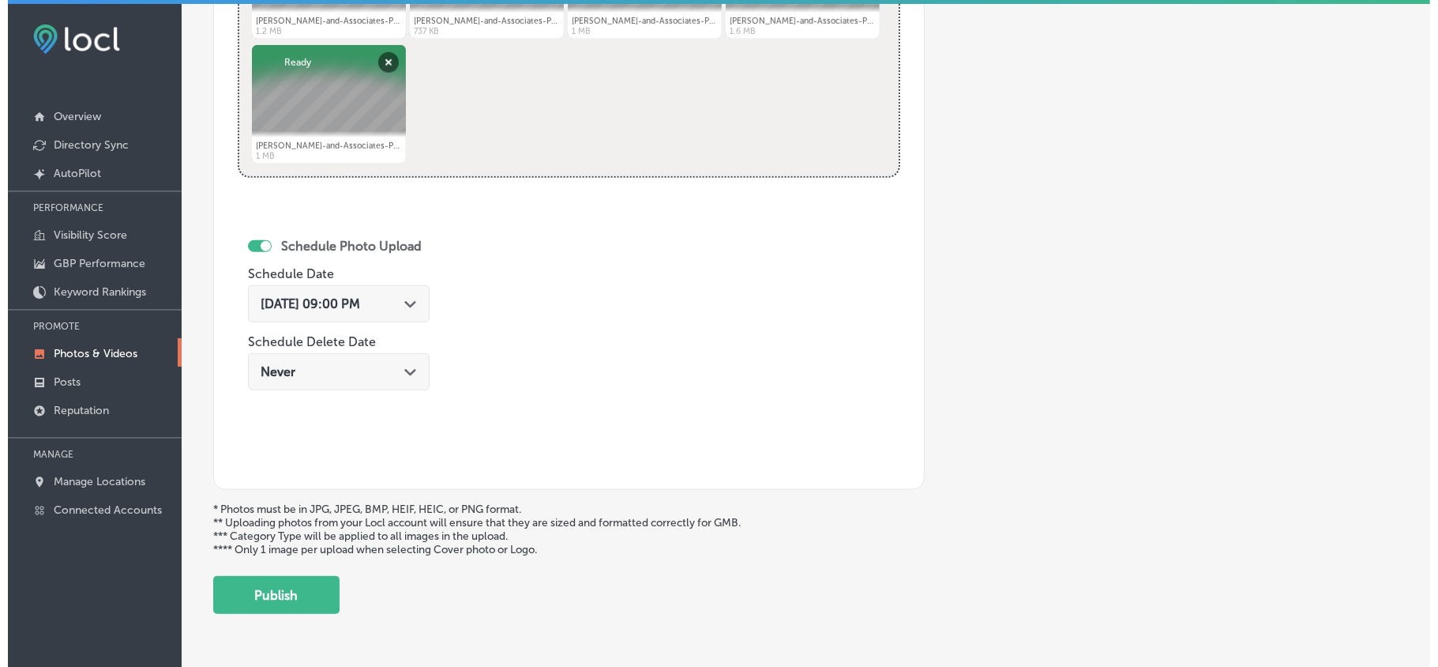
scroll to position [819, 0]
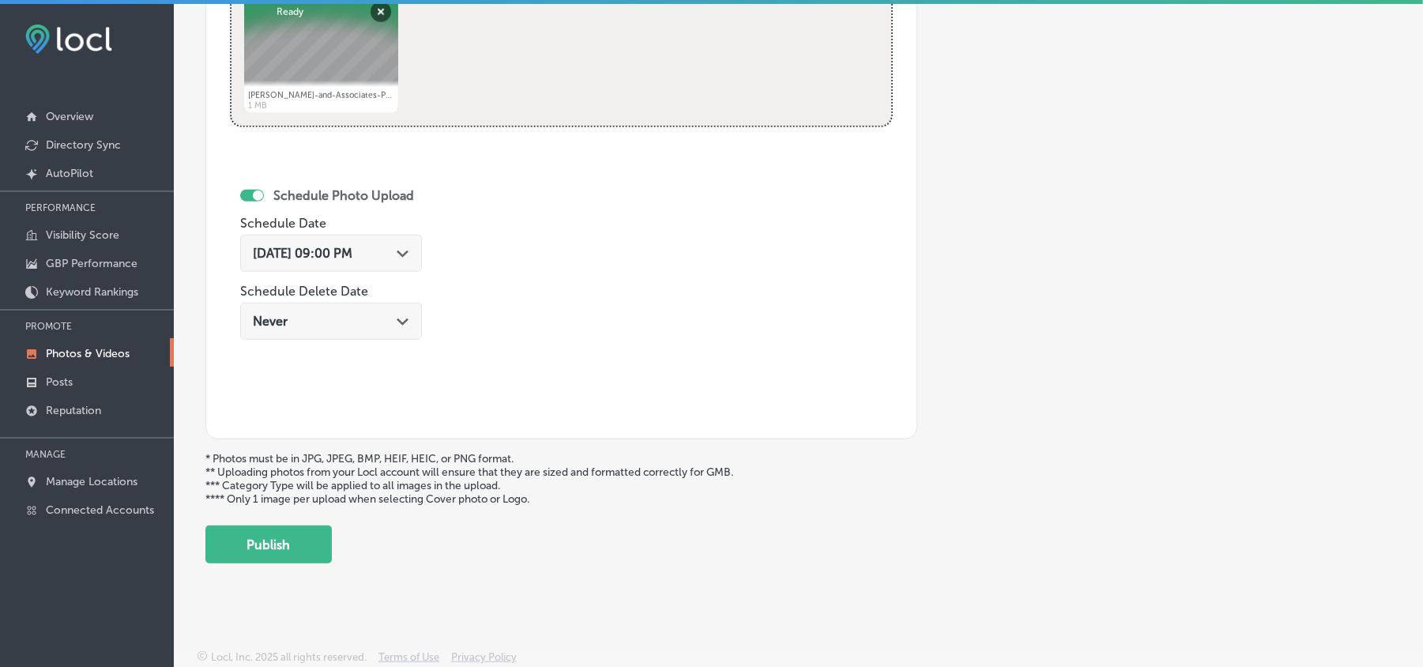
click at [264, 543] on button "Publish" at bounding box center [268, 544] width 126 height 38
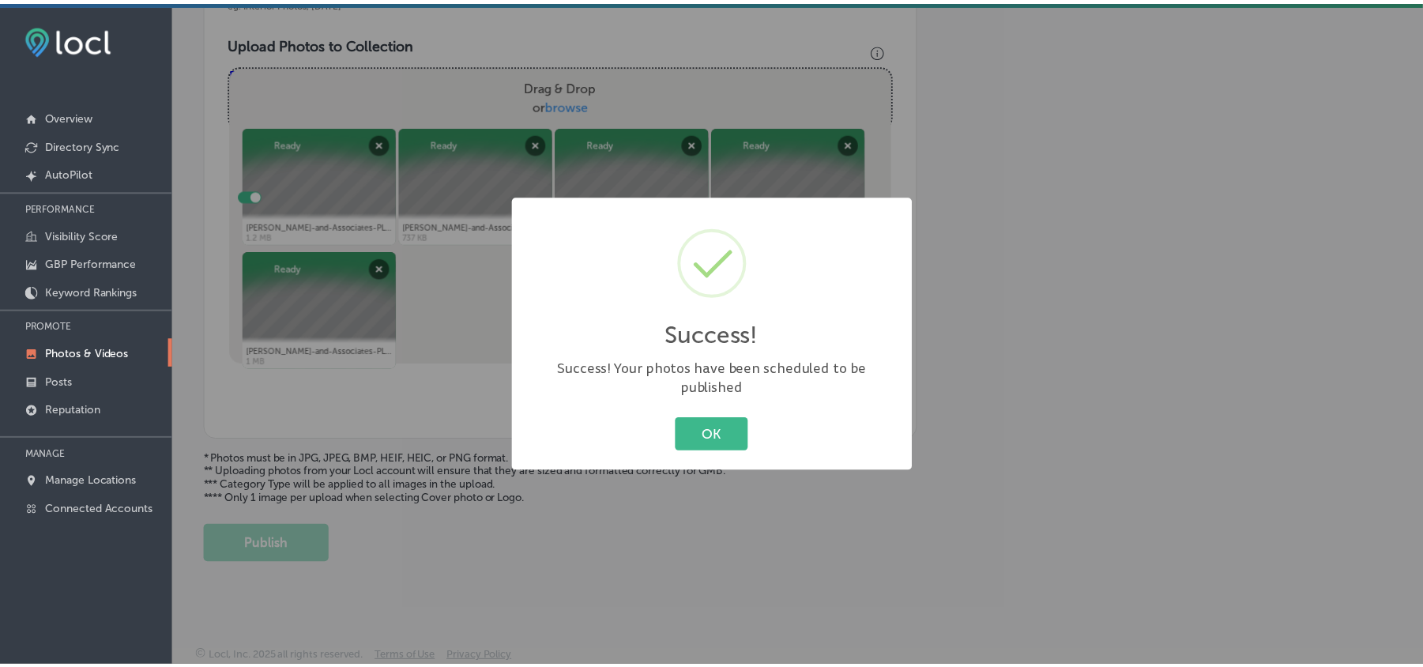
scroll to position [563, 0]
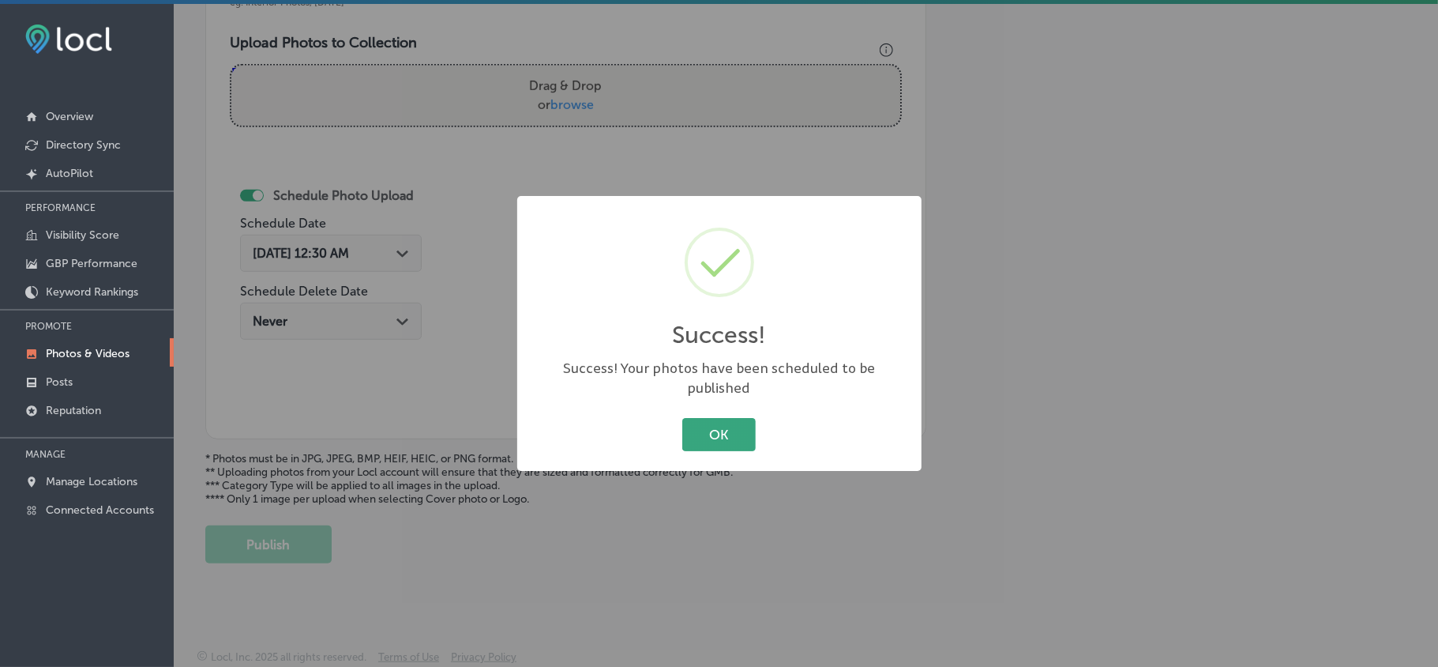
click at [736, 423] on button "OK" at bounding box center [718, 434] width 73 height 32
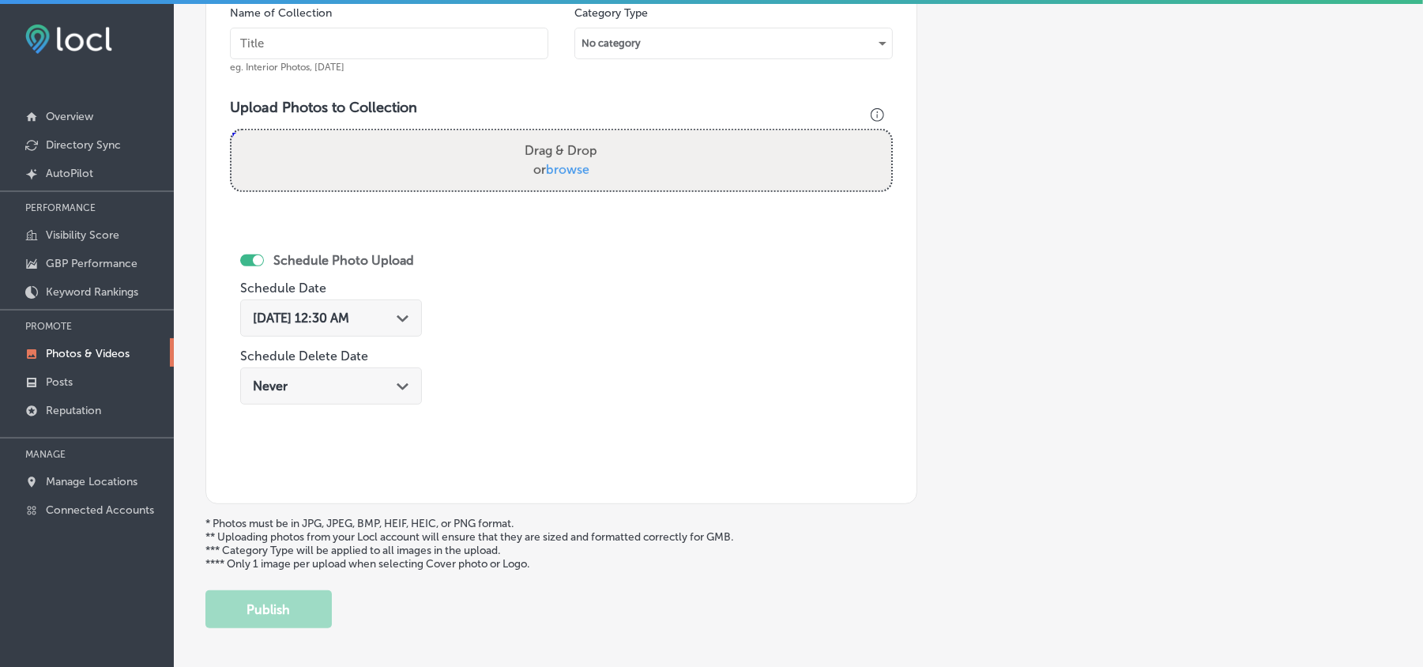
scroll to position [458, 0]
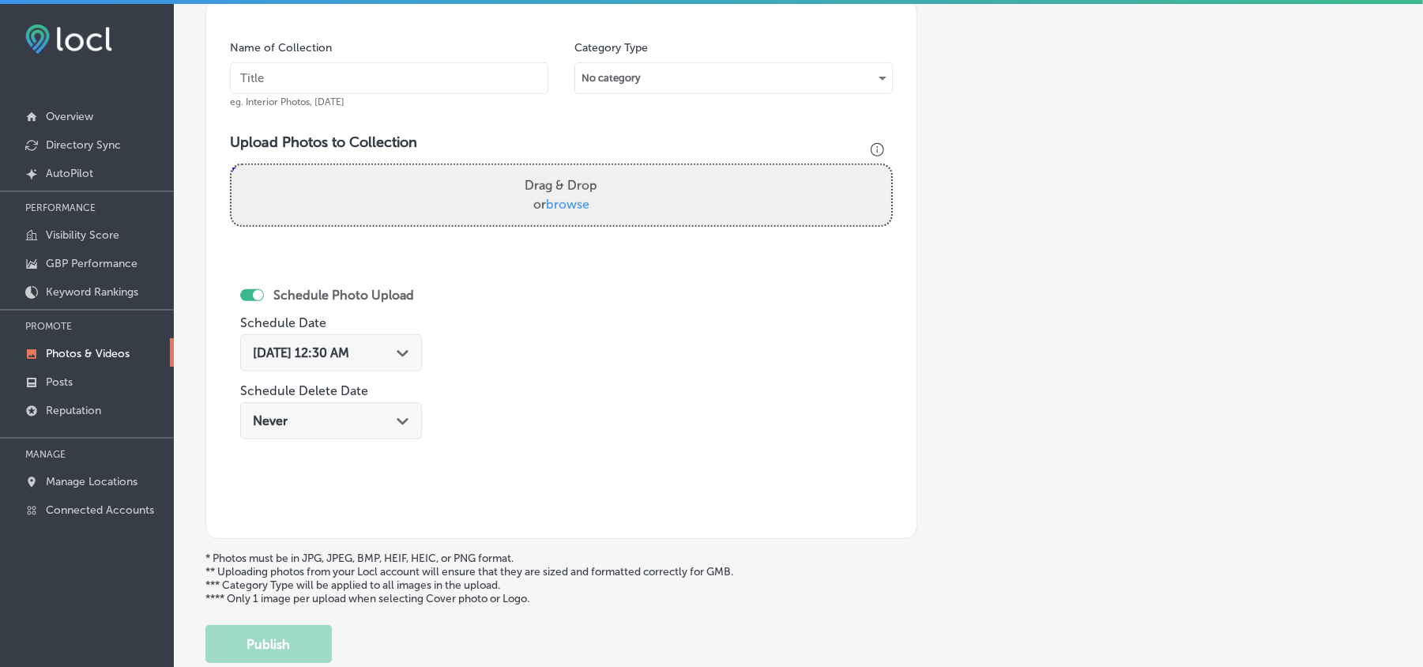
click at [444, 89] on input "text" at bounding box center [389, 78] width 318 height 32
paste input "[PERSON_NAME]-and-Associates-PLLC-Insurance-Claim-Lawyer"
type input "[PERSON_NAME]-and-Associates-PLLC-Insurance-Claim-Lawyer"
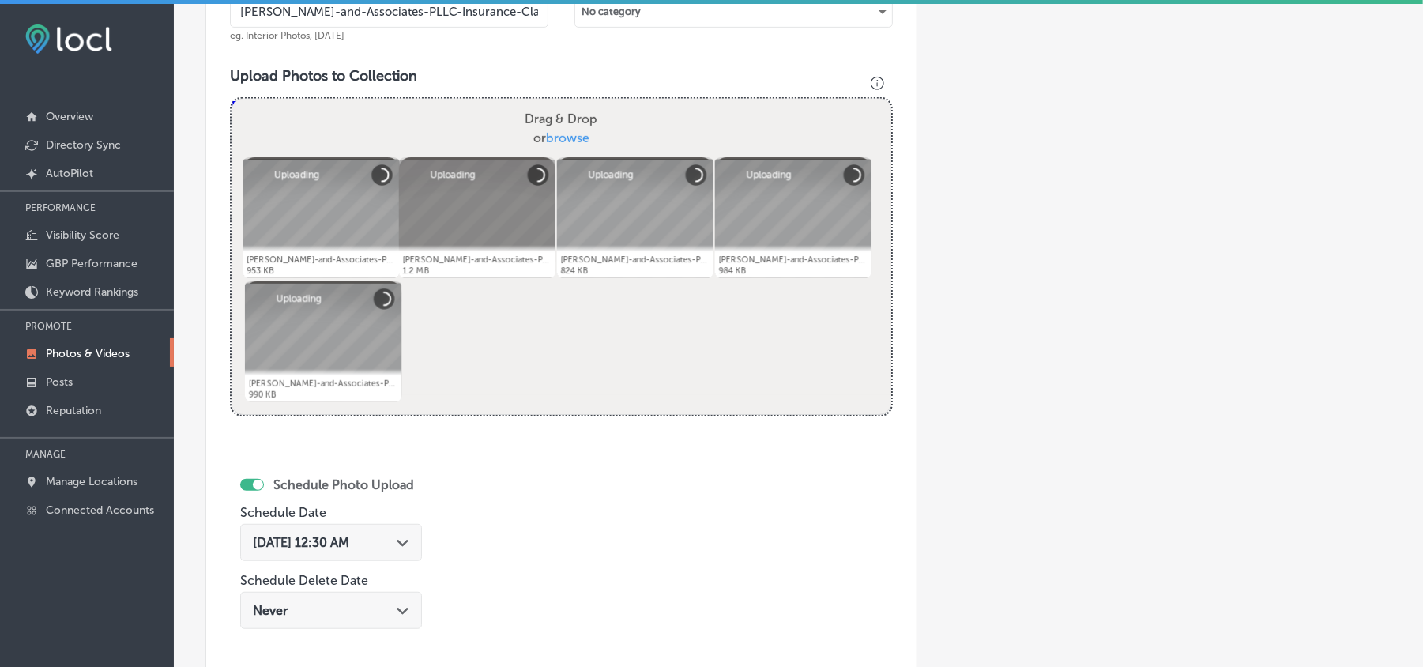
scroll to position [598, 0]
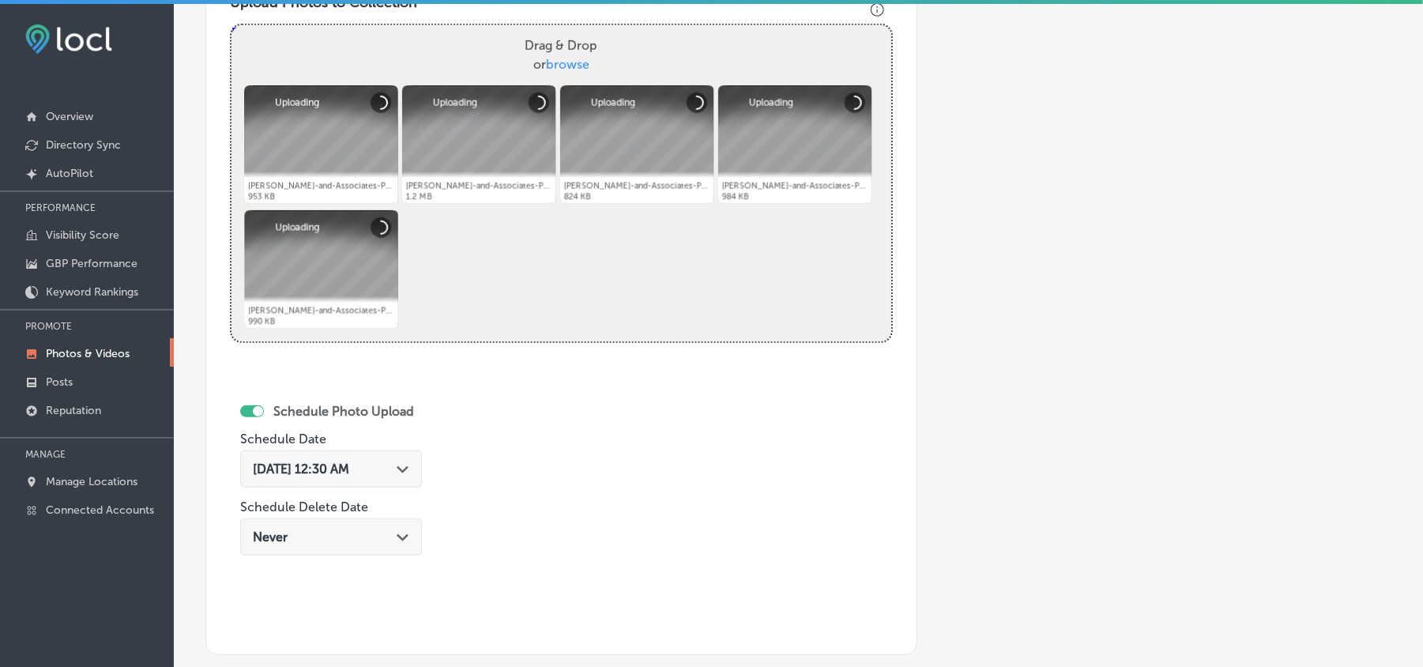
click at [400, 472] on div "[DATE] 12:30 AM Path Created with Sketch." at bounding box center [331, 468] width 156 height 15
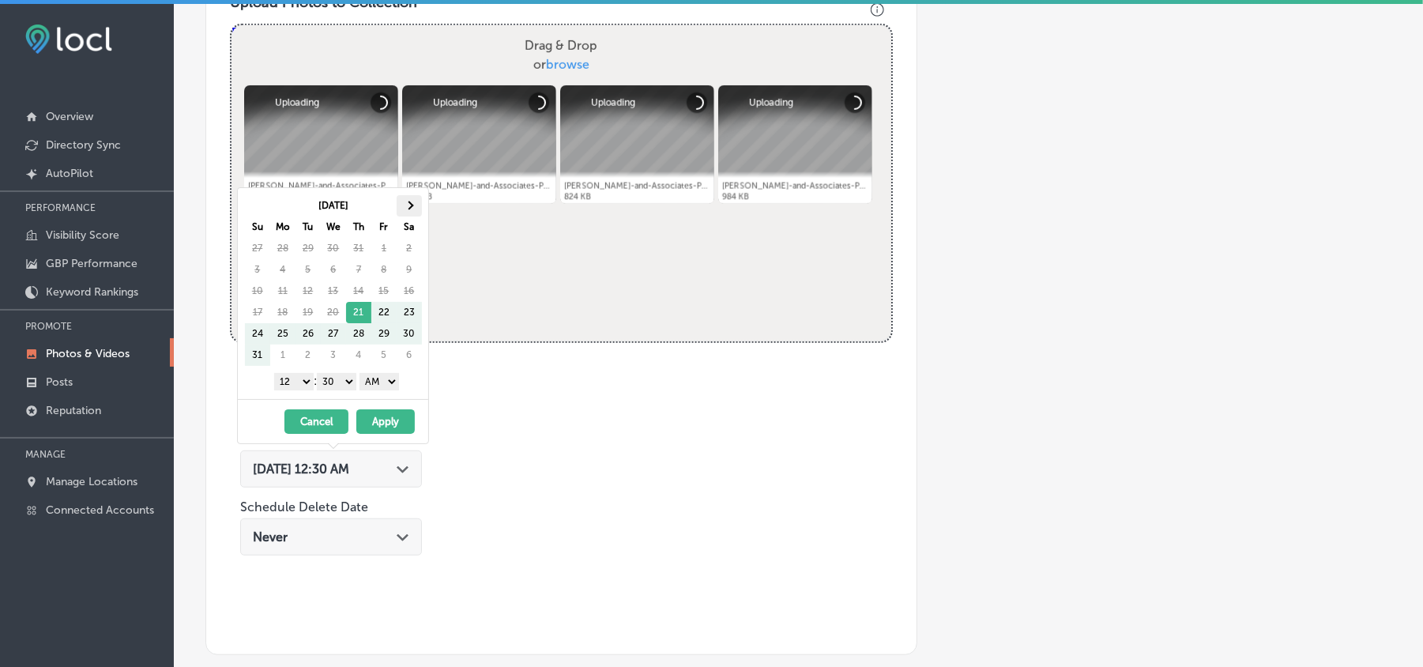
click at [412, 205] on span at bounding box center [408, 205] width 9 height 9
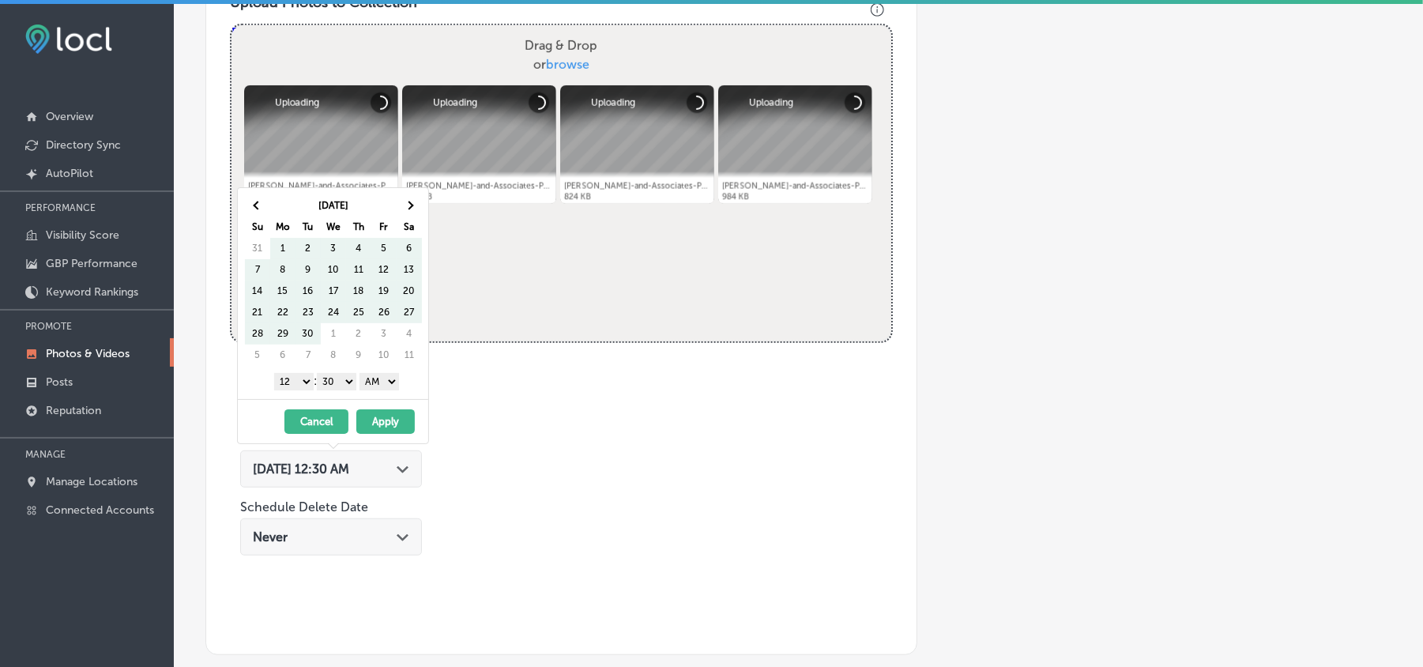
click at [412, 205] on span at bounding box center [408, 205] width 9 height 9
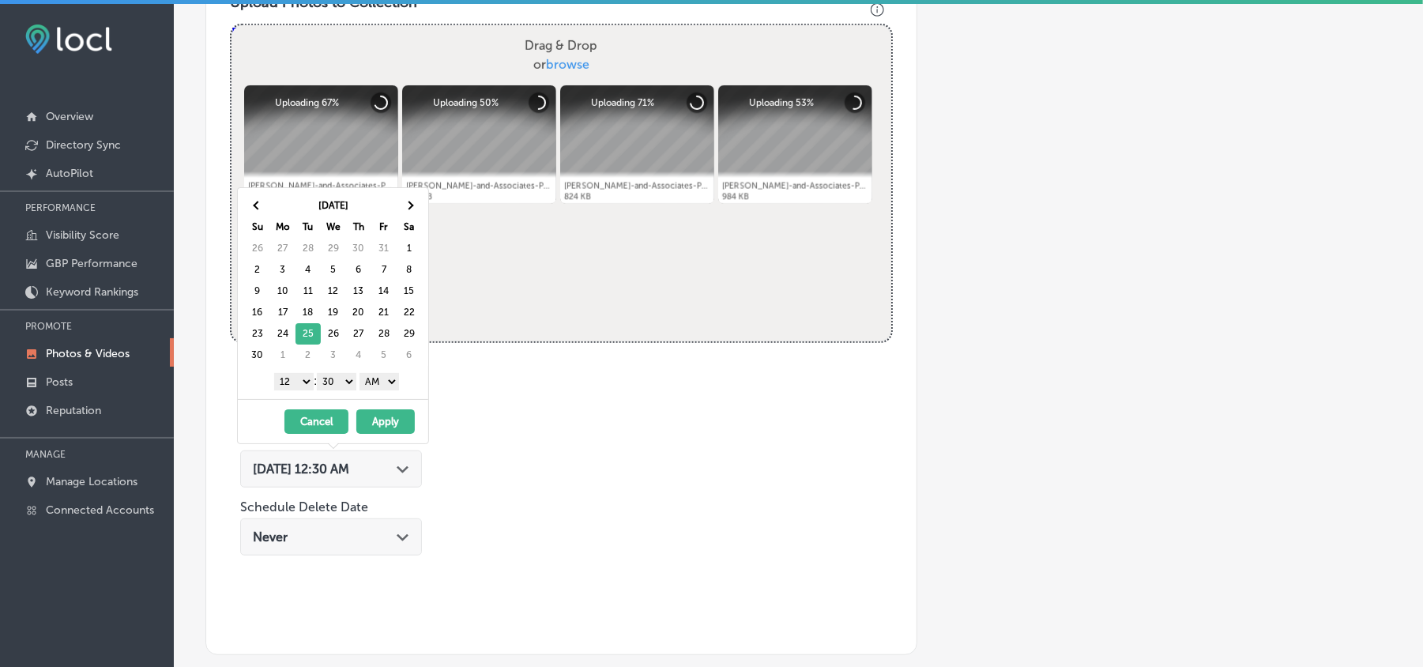
click at [298, 387] on select "1 2 3 4 5 6 7 8 9 10 11 12" at bounding box center [293, 381] width 39 height 17
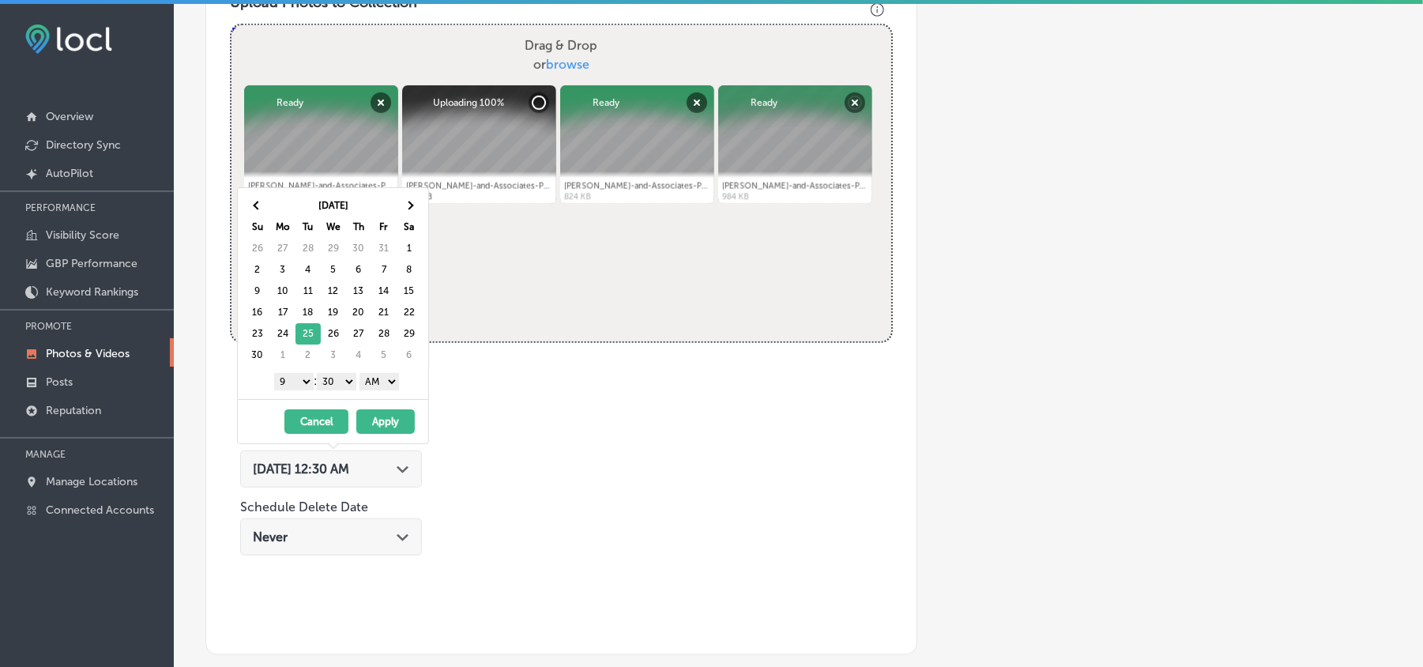
click at [342, 389] on select "00 10 20 30 40 50" at bounding box center [336, 381] width 39 height 17
click at [378, 380] on select "AM PM" at bounding box center [378, 381] width 39 height 17
click at [373, 424] on button "Apply" at bounding box center [385, 421] width 58 height 24
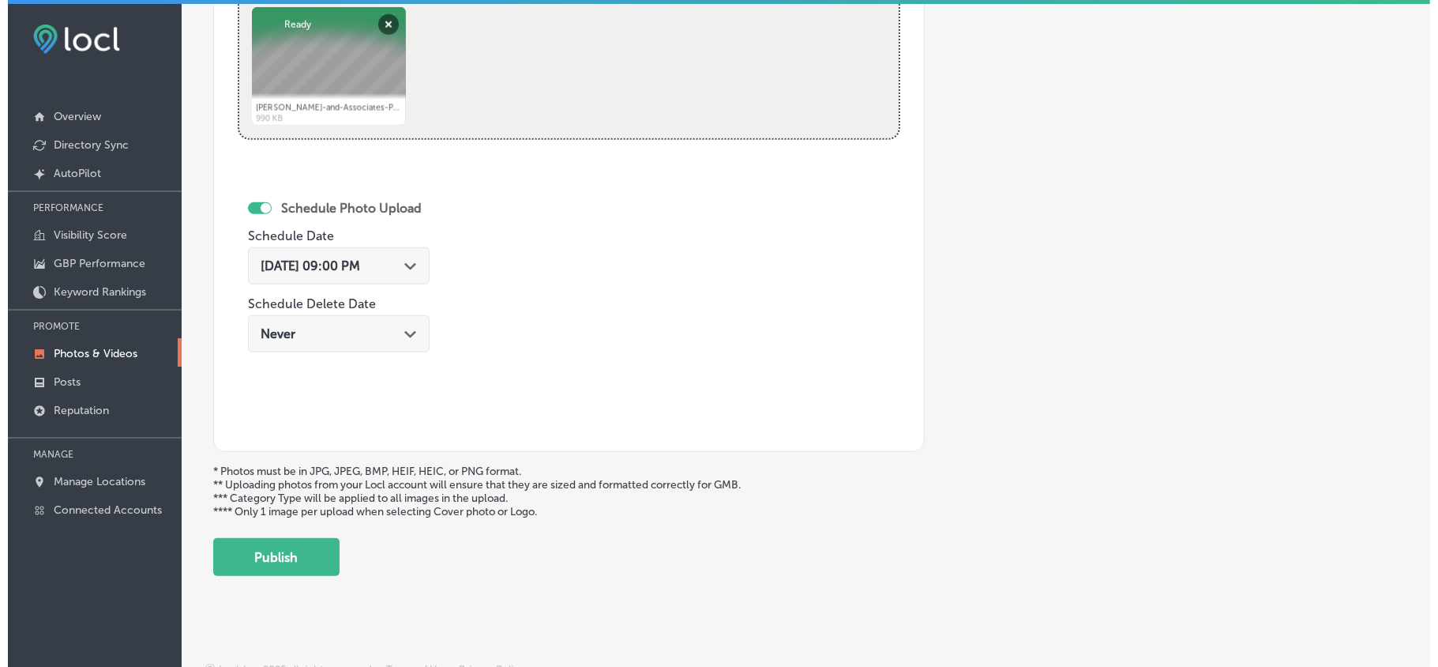
scroll to position [819, 0]
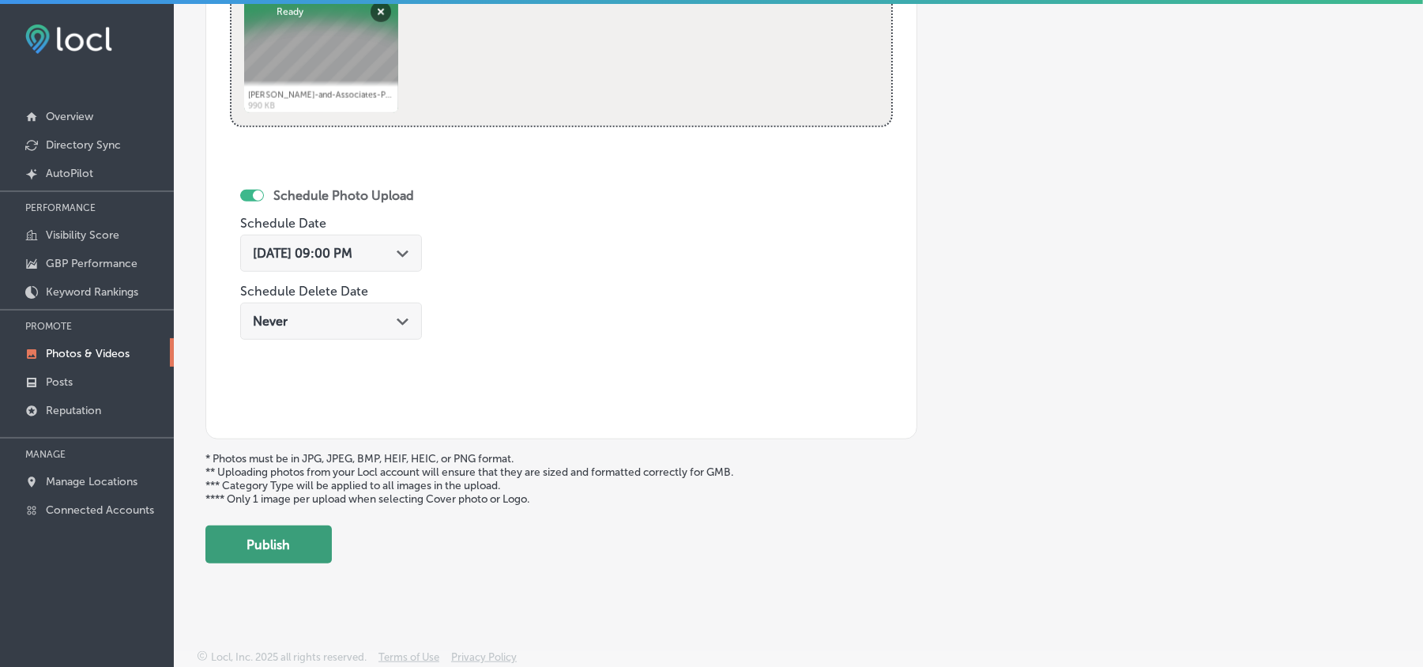
click at [264, 534] on button "Publish" at bounding box center [268, 544] width 126 height 38
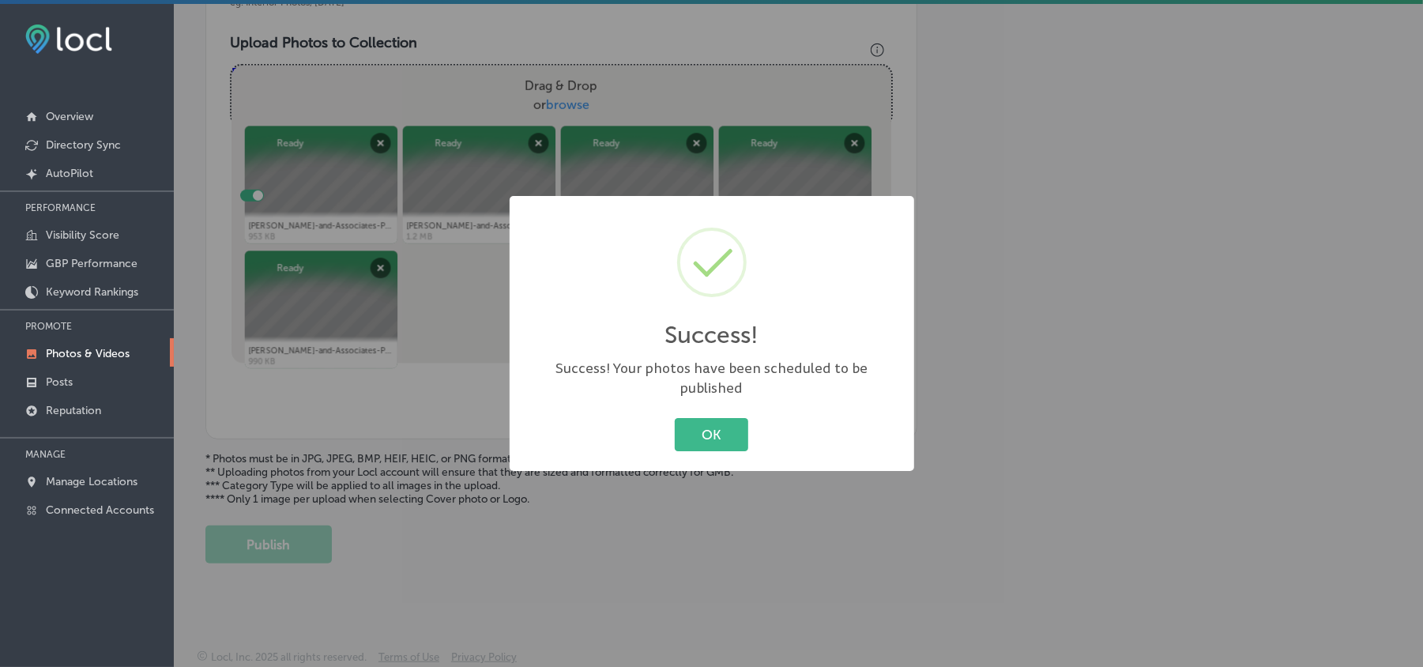
scroll to position [563, 0]
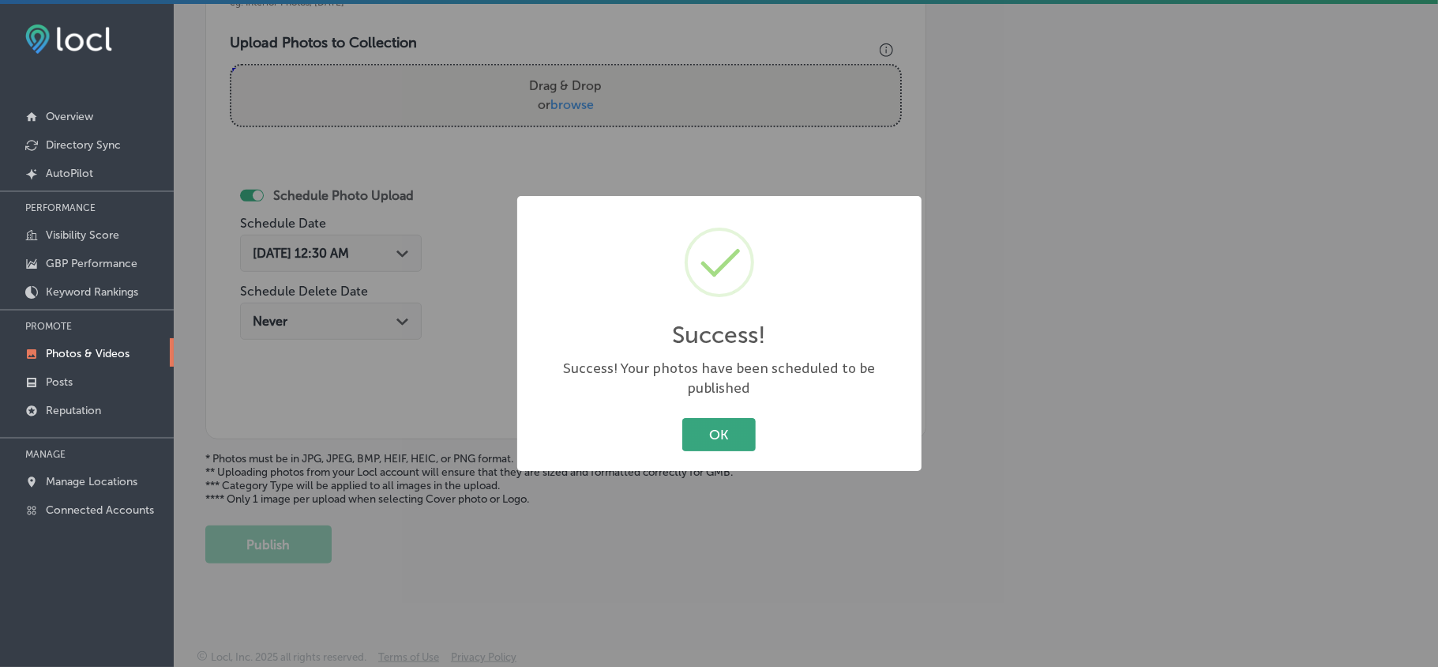
click at [701, 420] on button "OK" at bounding box center [718, 434] width 73 height 32
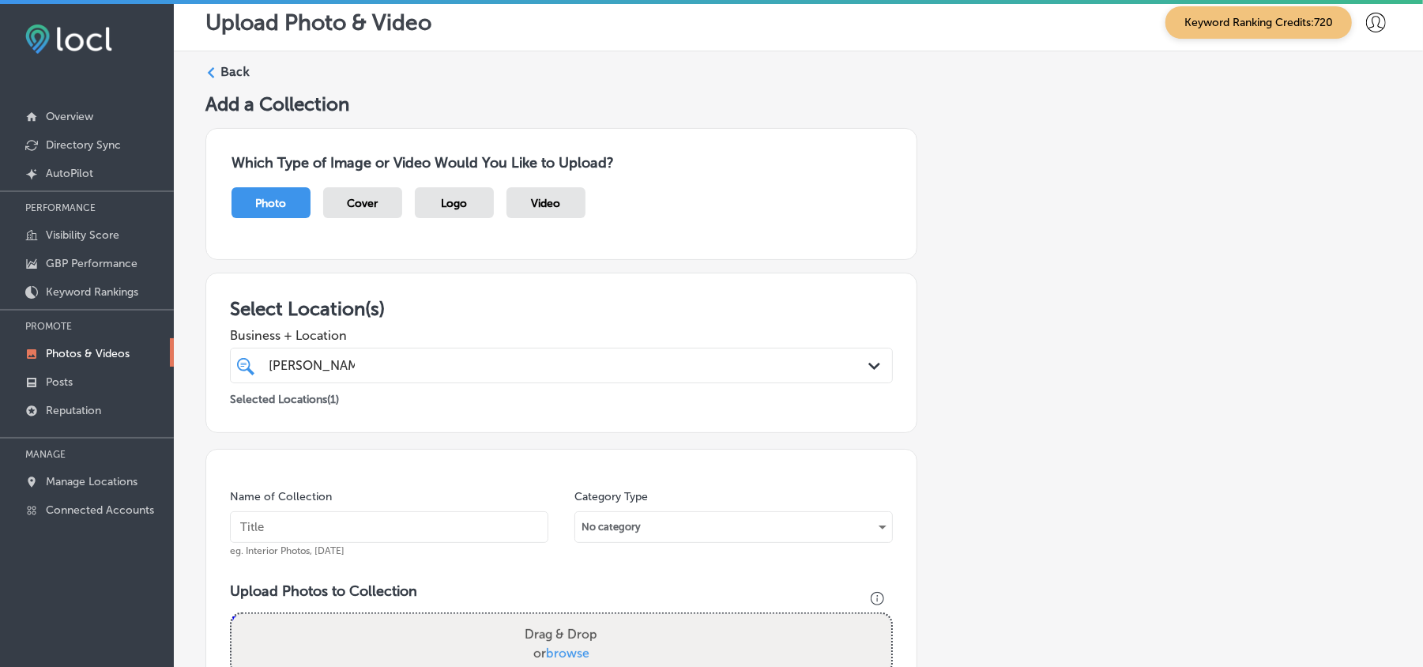
scroll to position [0, 0]
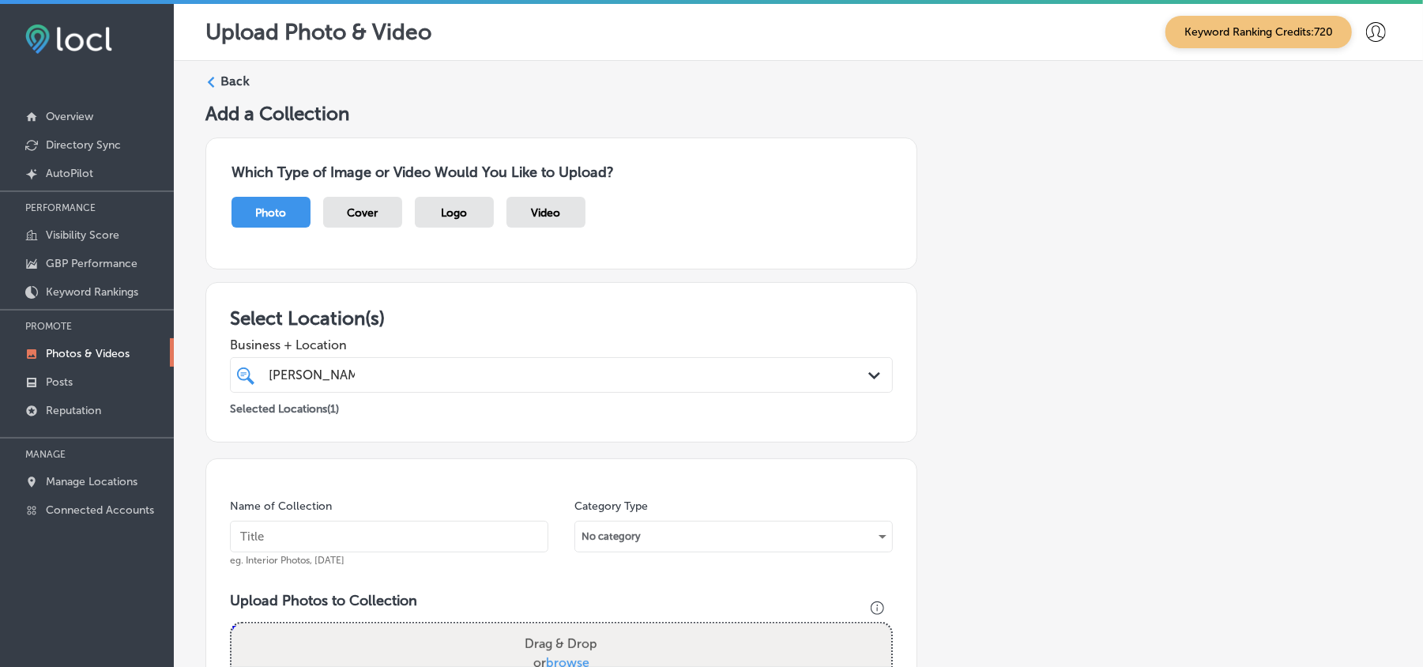
click at [226, 81] on label "Back" at bounding box center [234, 81] width 29 height 17
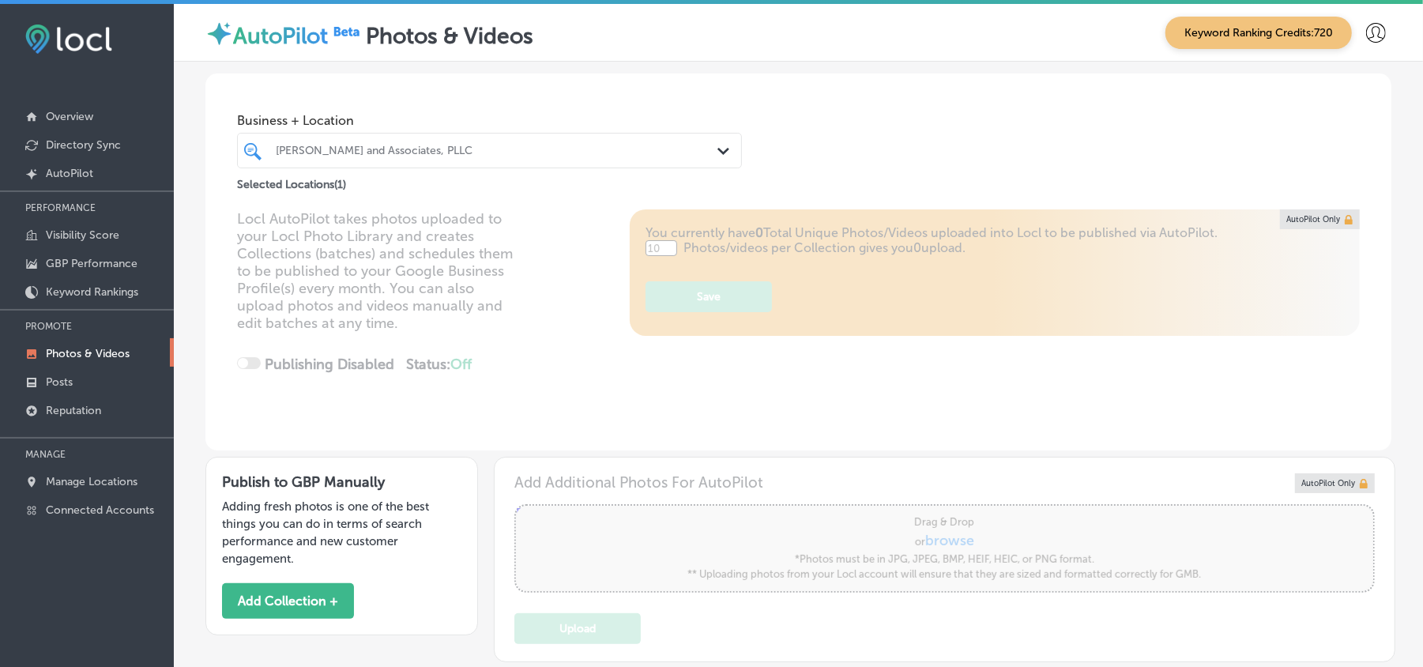
type input "5"
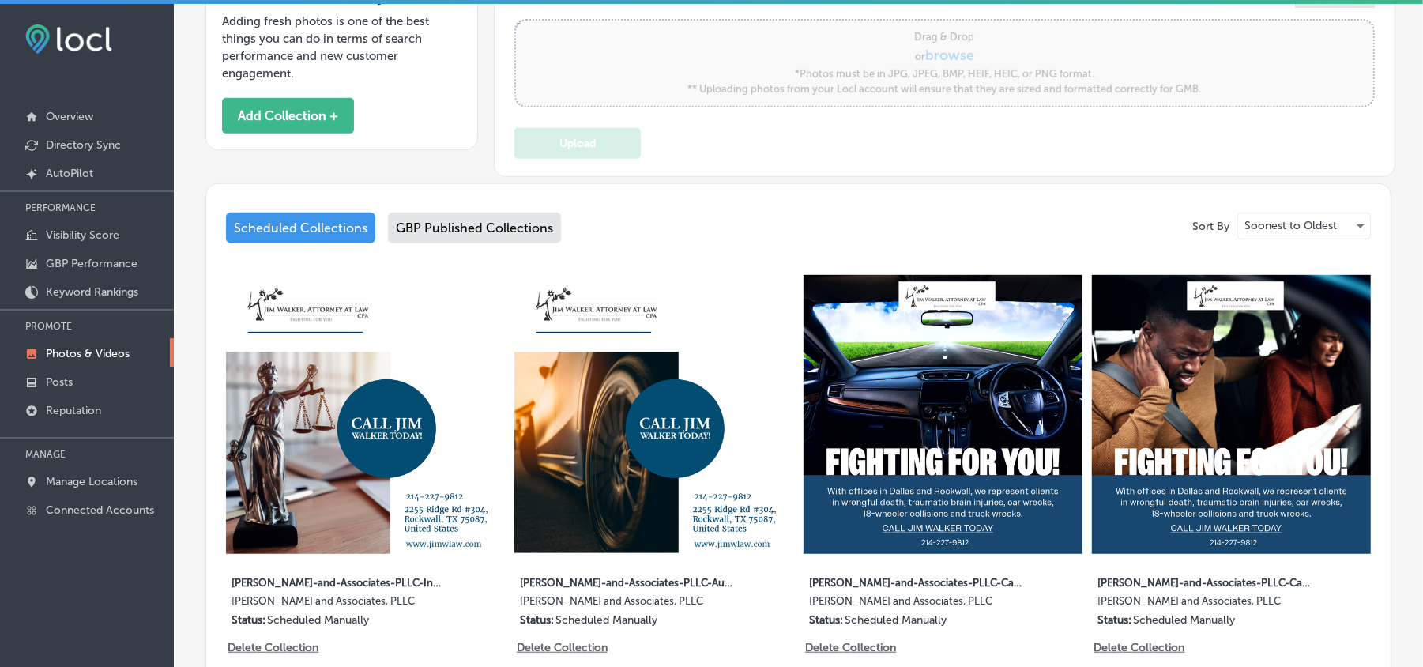
scroll to position [405, 0]
